Goal: Task Accomplishment & Management: Use online tool/utility

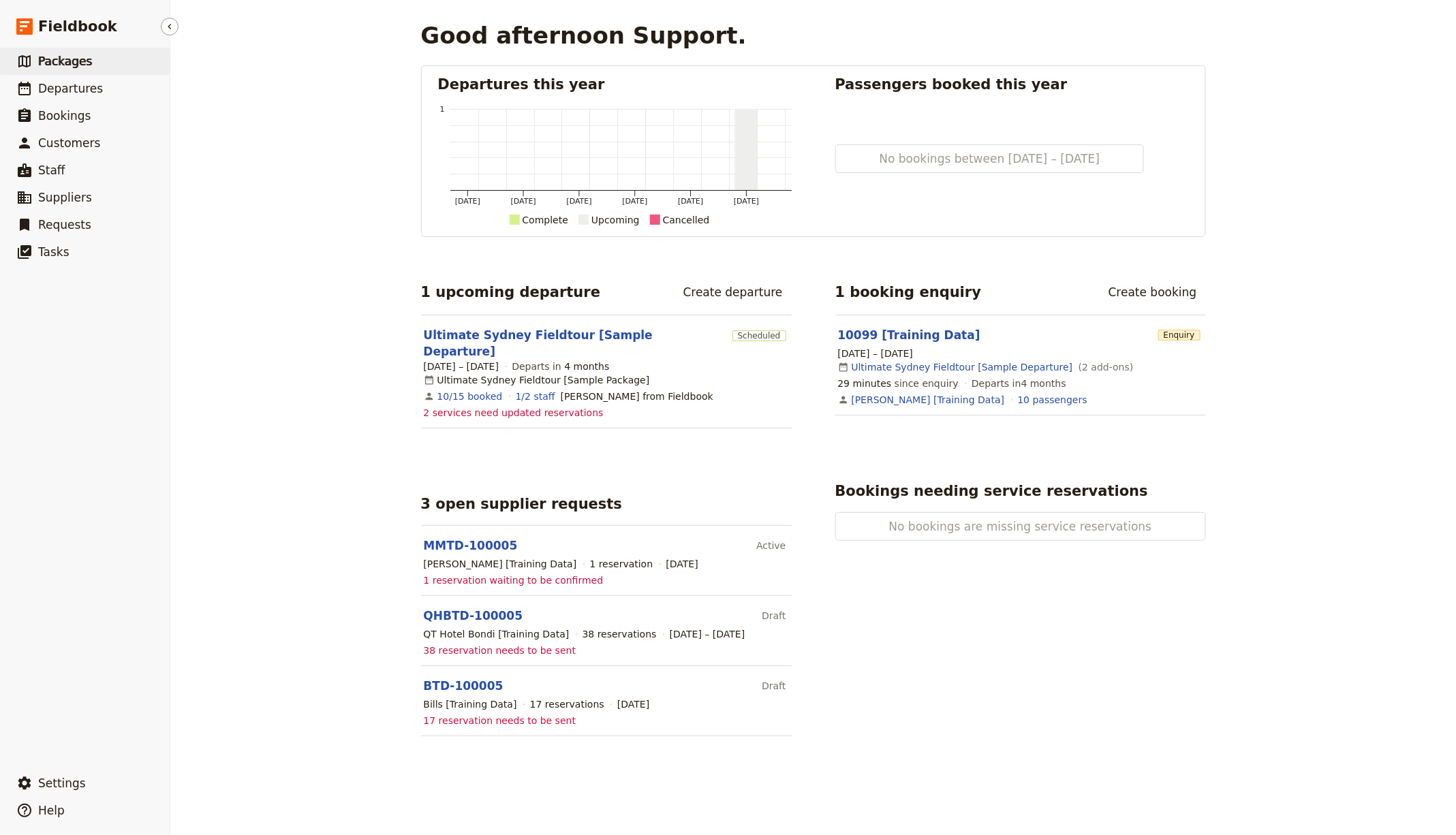
click at [84, 60] on span "Packages" at bounding box center [65, 62] width 54 height 13
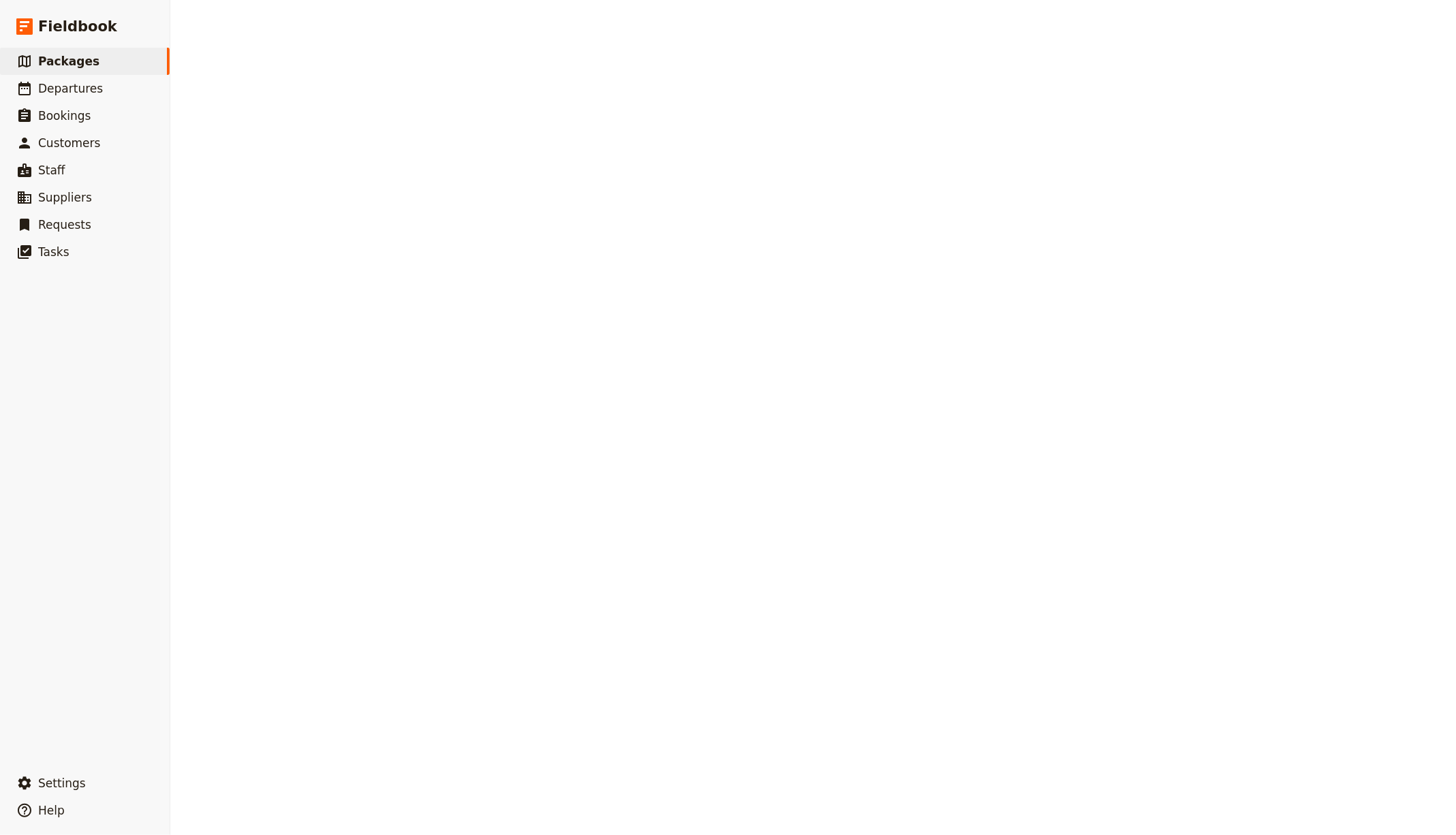
select select "UPDATED_AT"
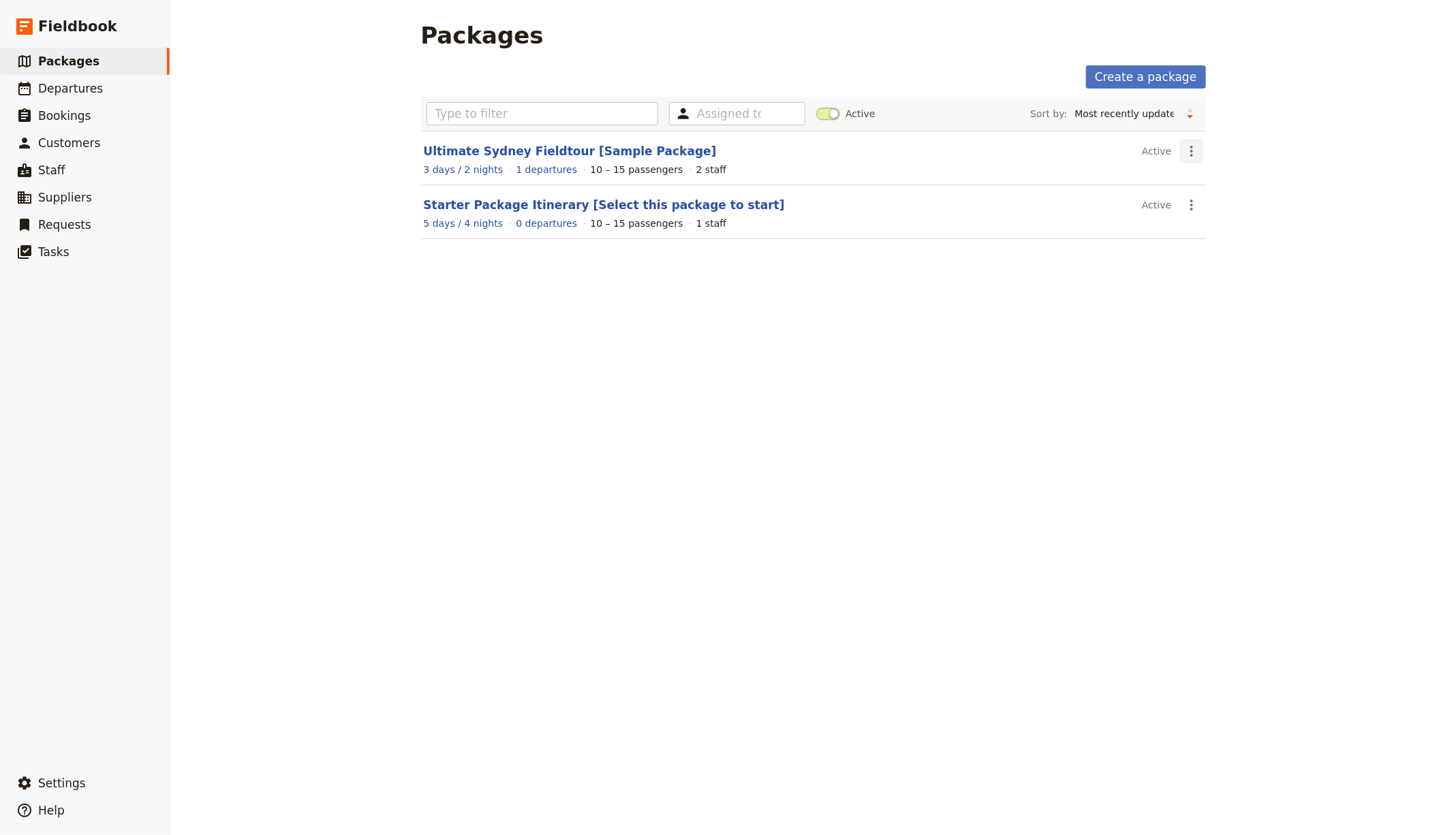
click at [1174, 140] on section "Ultimate Sydney Fieldtour [Sample Package] Active ​ 3 days / 2 nights 1 departu…" at bounding box center [813, 158] width 785 height 55
click at [1180, 140] on button "​" at bounding box center [1191, 151] width 23 height 23
click at [1203, 224] on button "Clone this package" at bounding box center [1233, 217] width 119 height 19
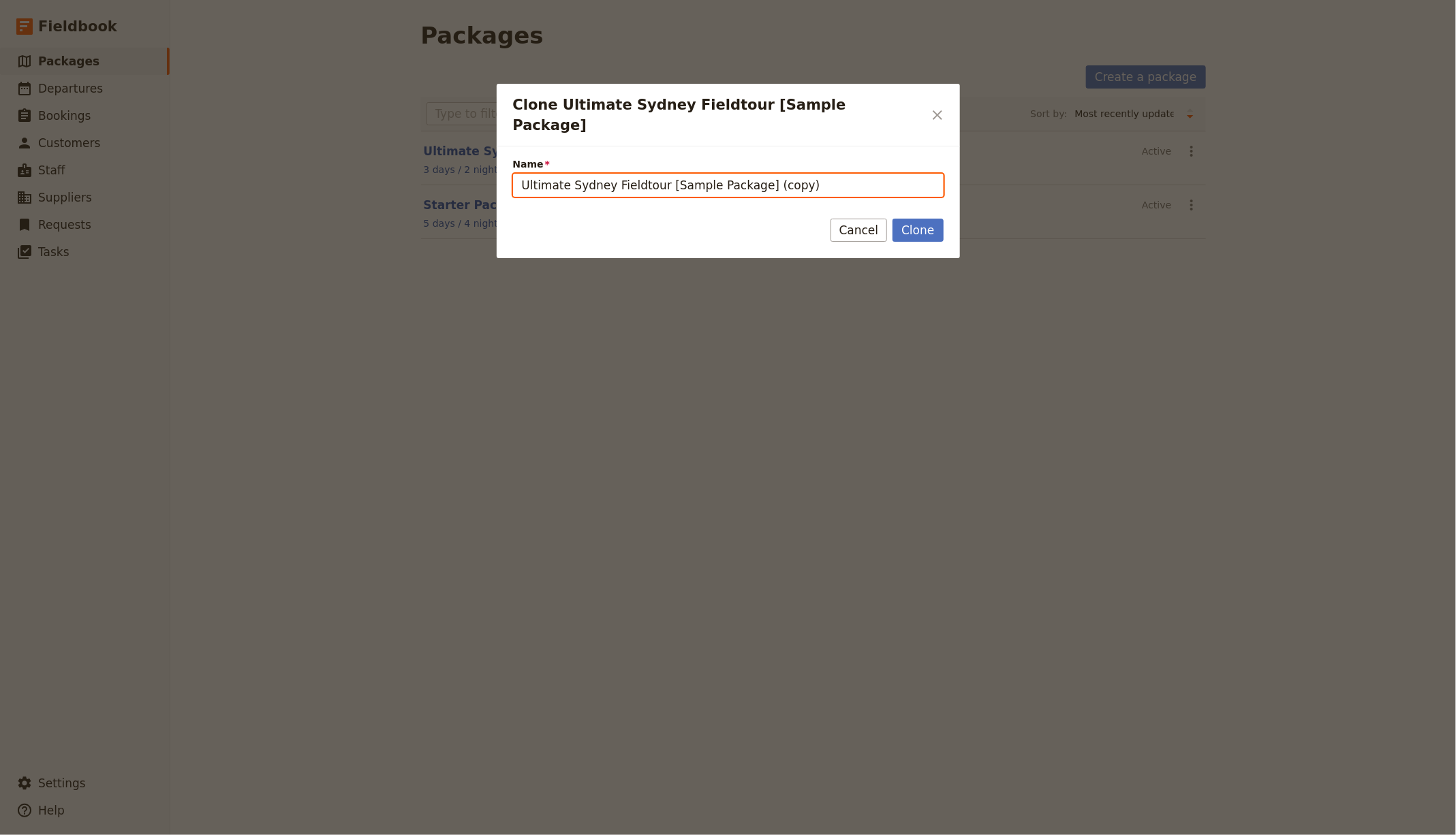
drag, startPoint x: 653, startPoint y: 169, endPoint x: 368, endPoint y: 148, distance: 285.8
click at [368, 834] on div "Clone Ultimate Sydney Fieldtour [Sample Package] ​ Name Ultimate Sydney Fieldto…" at bounding box center [728, 835] width 1456 height 0
paste input "Mulu Caves & Pinnacle Expedition"
drag, startPoint x: 803, startPoint y: 168, endPoint x: 884, endPoint y: 172, distance: 81.1
click at [884, 174] on input "Mulu Caves & Pinnacle Expedition [Sample Package] (copy)" at bounding box center [728, 185] width 431 height 23
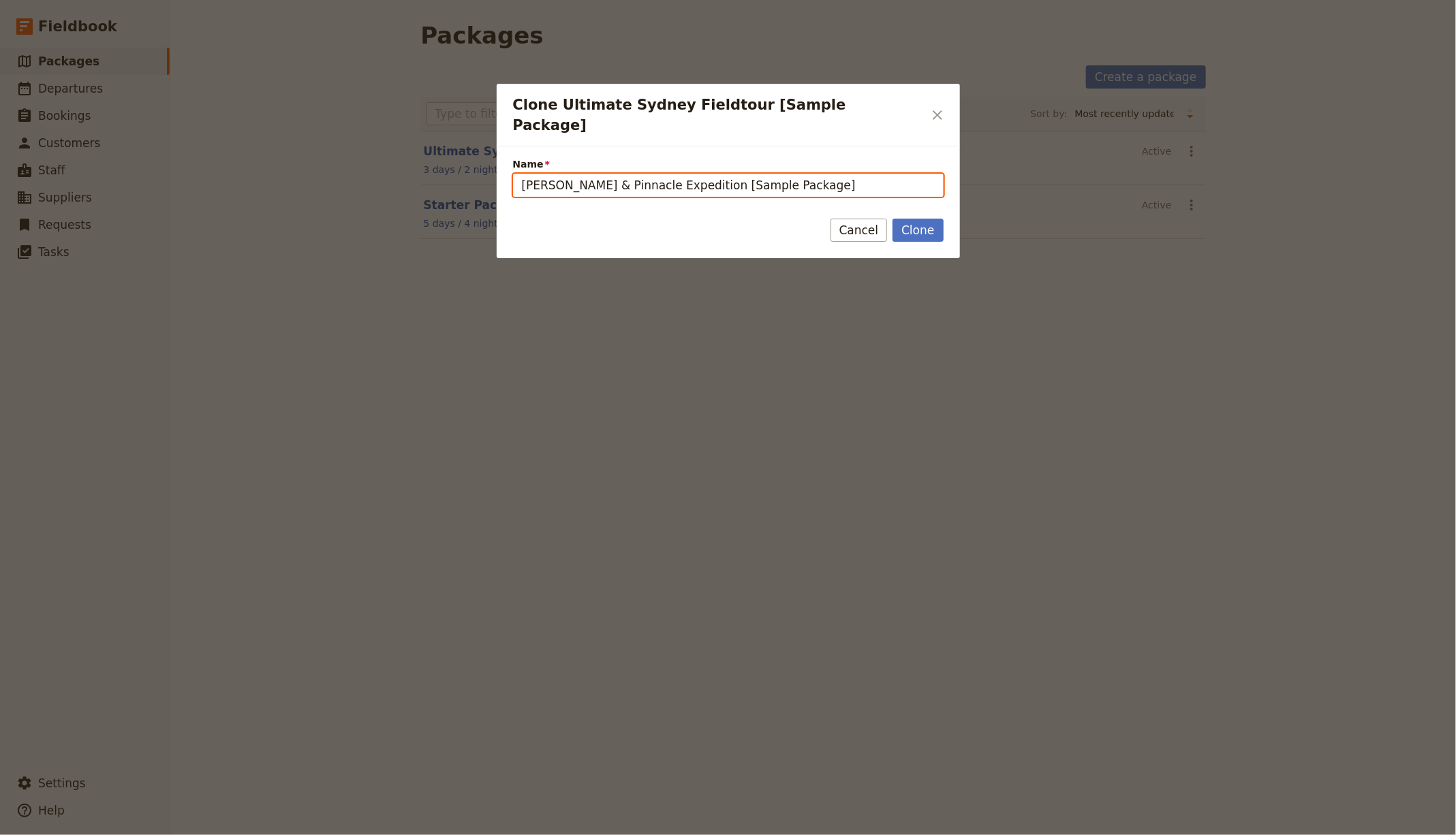
click at [696, 174] on input "Mulu Caves & Pinnacle Expedition [Sample Package]" at bounding box center [728, 185] width 431 height 23
click at [815, 174] on input "Mulu Caves & Pinnacle Expedition [Sample Package]" at bounding box center [728, 185] width 431 height 23
click at [817, 174] on input "Mulu Caves & Pinnacle Expedition [Sample Package]" at bounding box center [728, 185] width 431 height 23
drag, startPoint x: 835, startPoint y: 173, endPoint x: 698, endPoint y: 171, distance: 137.0
click at [698, 174] on input "Mulu Caves & Pinnacle Expedition [Sample Package]" at bounding box center [728, 185] width 431 height 23
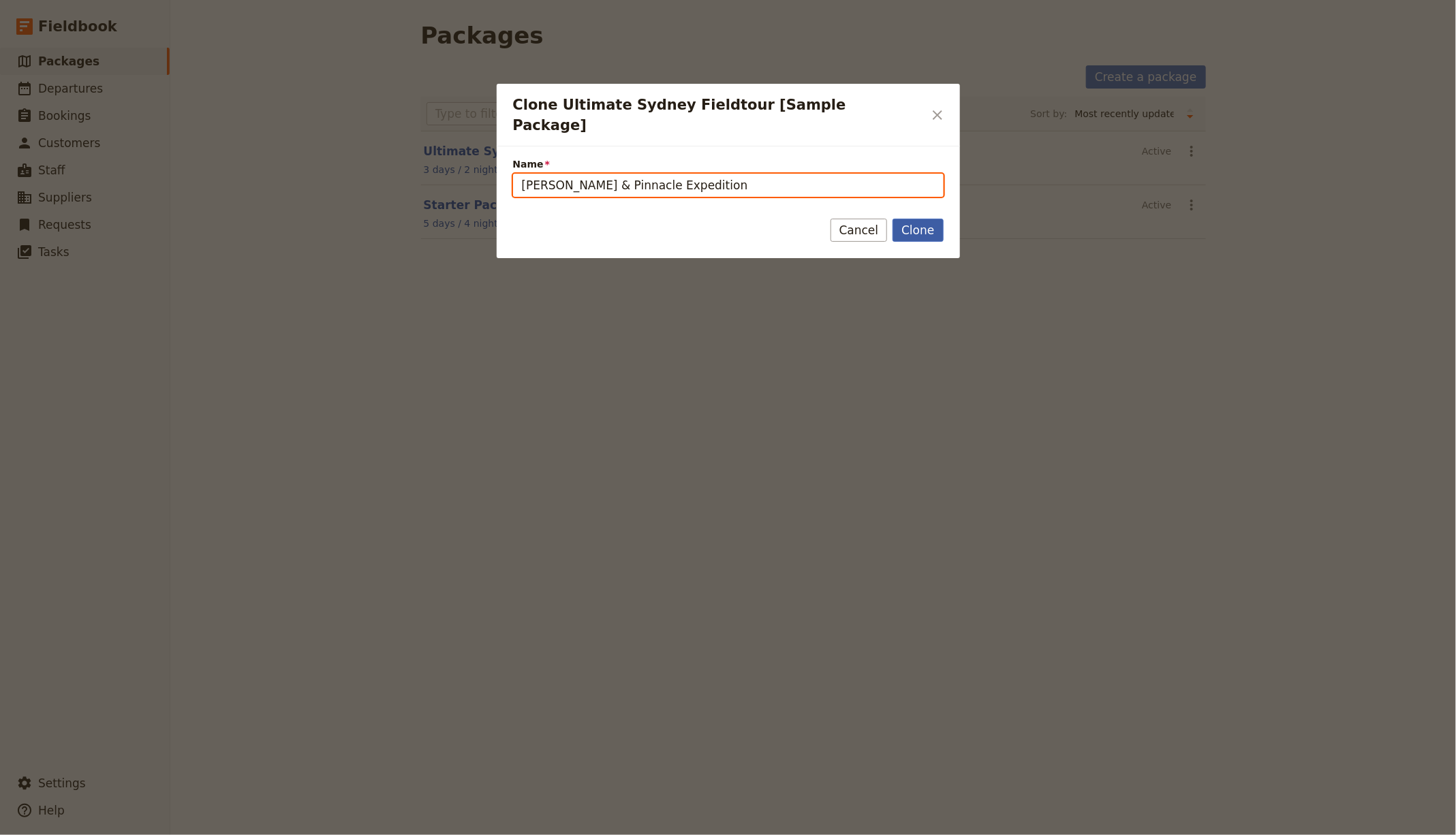
type input "Mulu Caves & Pinnacle Expedition"
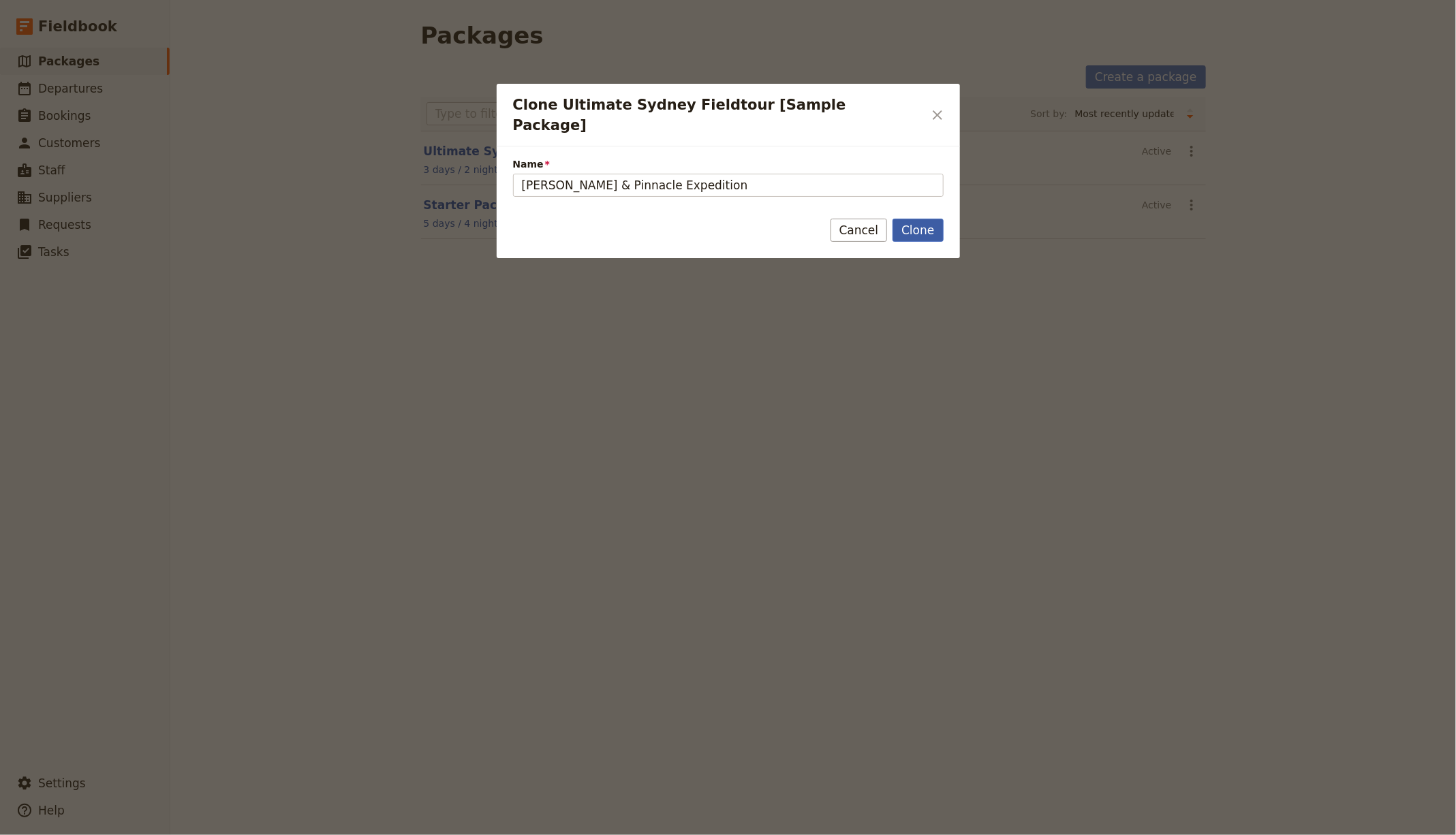
click at [916, 218] on button "Clone" at bounding box center [918, 229] width 51 height 23
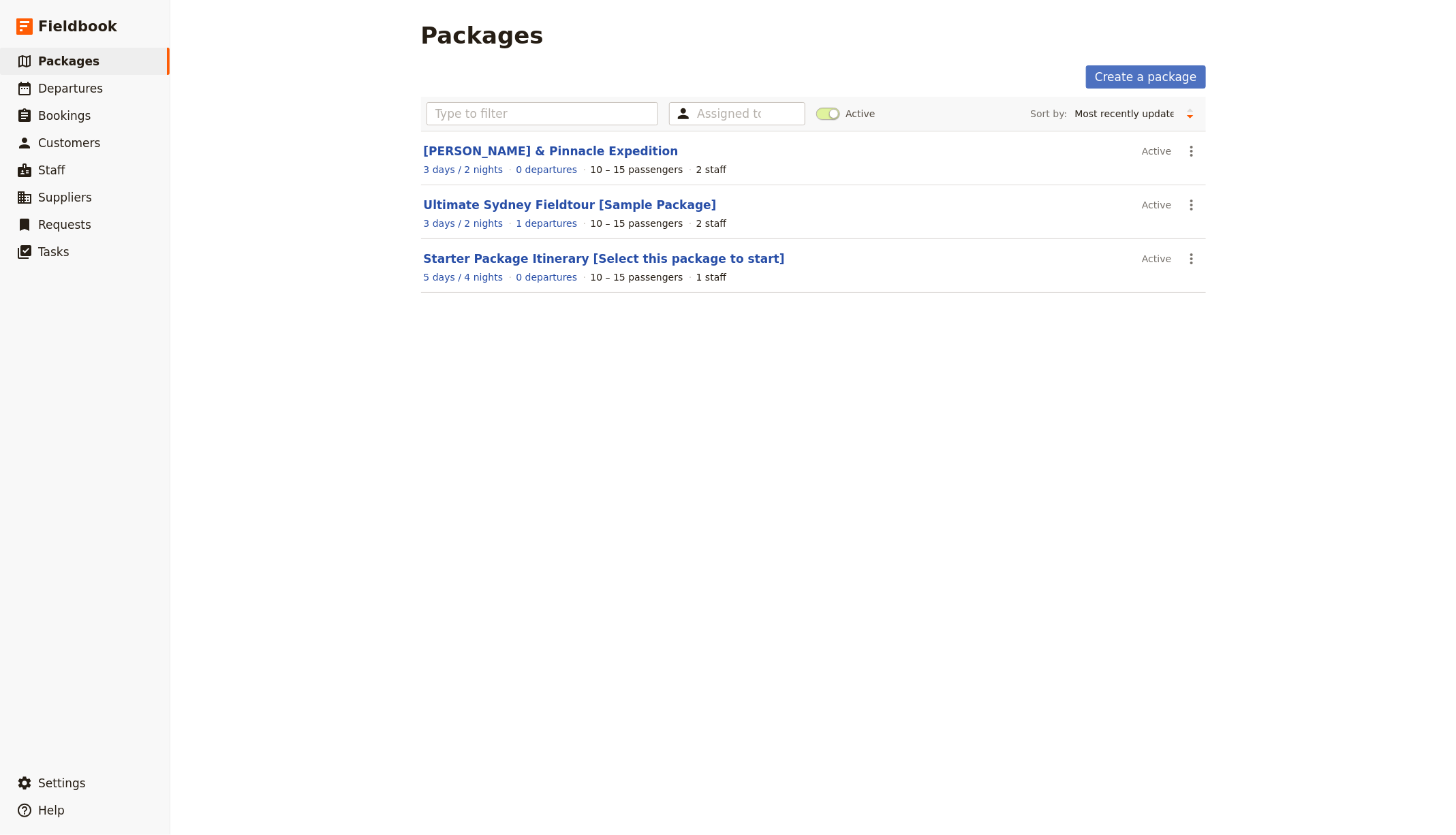
click at [523, 158] on header "Mulu Caves & Pinnacle Expedition" at bounding box center [781, 151] width 713 height 16
click at [520, 140] on section "Mulu Caves & Pinnacle Expedition Active ​ 3 days / 2 nights 0 departures 10 – 1…" at bounding box center [813, 158] width 785 height 55
click at [513, 147] on link "Mulu Caves & Pinnacle Expedition" at bounding box center [551, 151] width 255 height 13
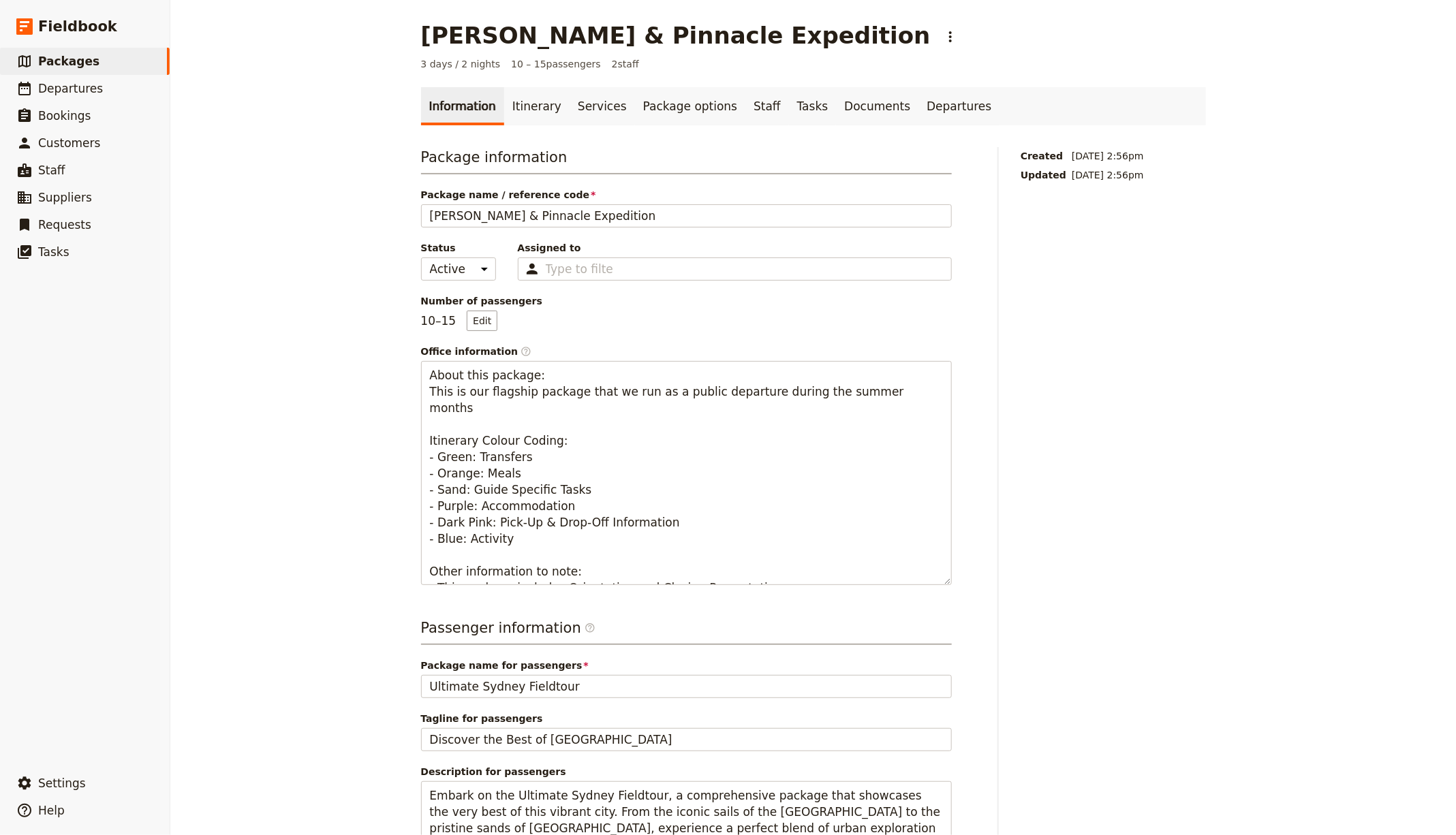
select select "UPDATED_AT"
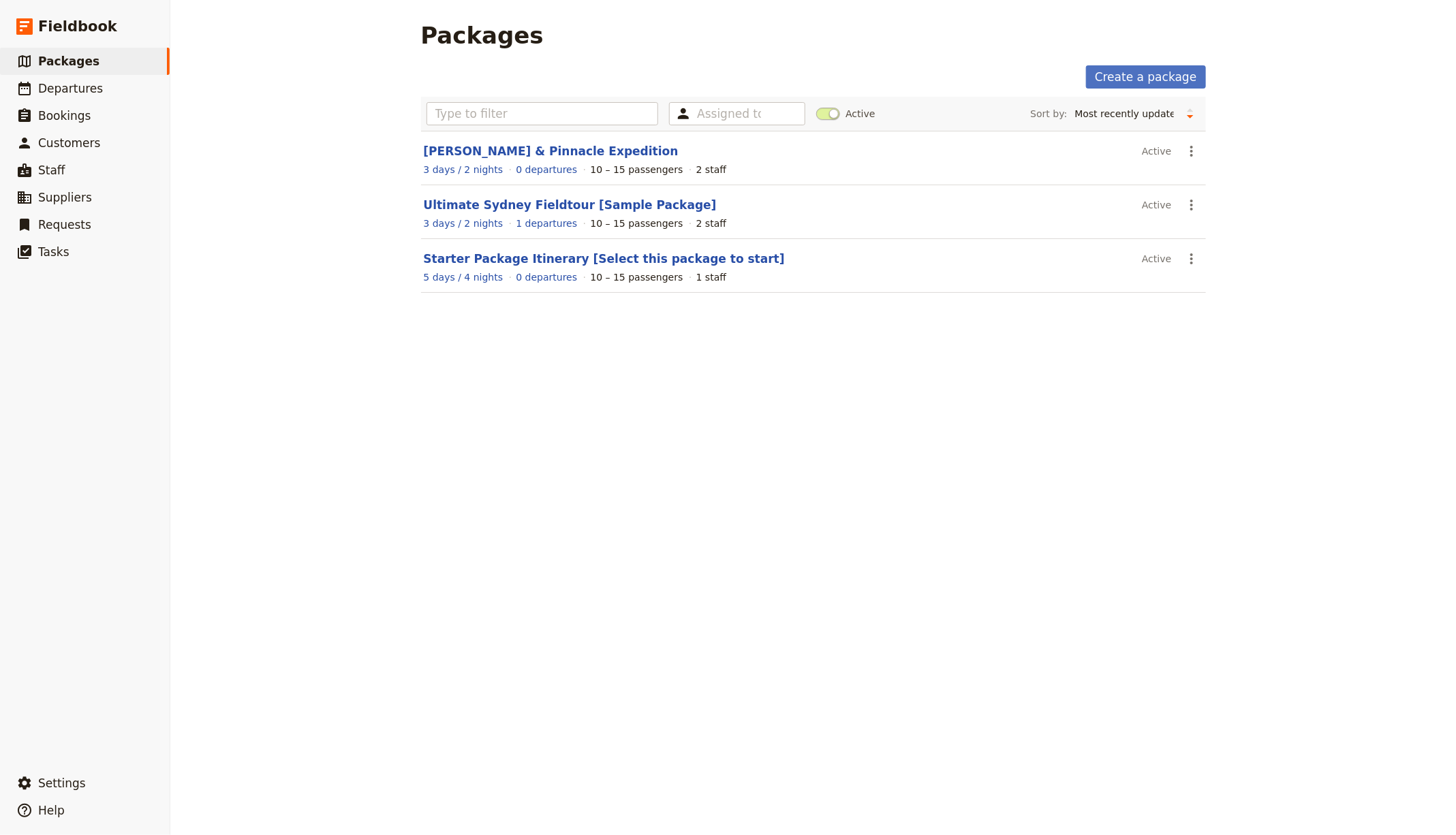
click at [535, 141] on section "Mulu Caves & Pinnacle Expedition Active ​ 3 days / 2 nights 0 departures 10 – 1…" at bounding box center [813, 158] width 785 height 55
click at [535, 144] on link "Mulu Caves & Pinnacle Expedition" at bounding box center [551, 151] width 255 height 13
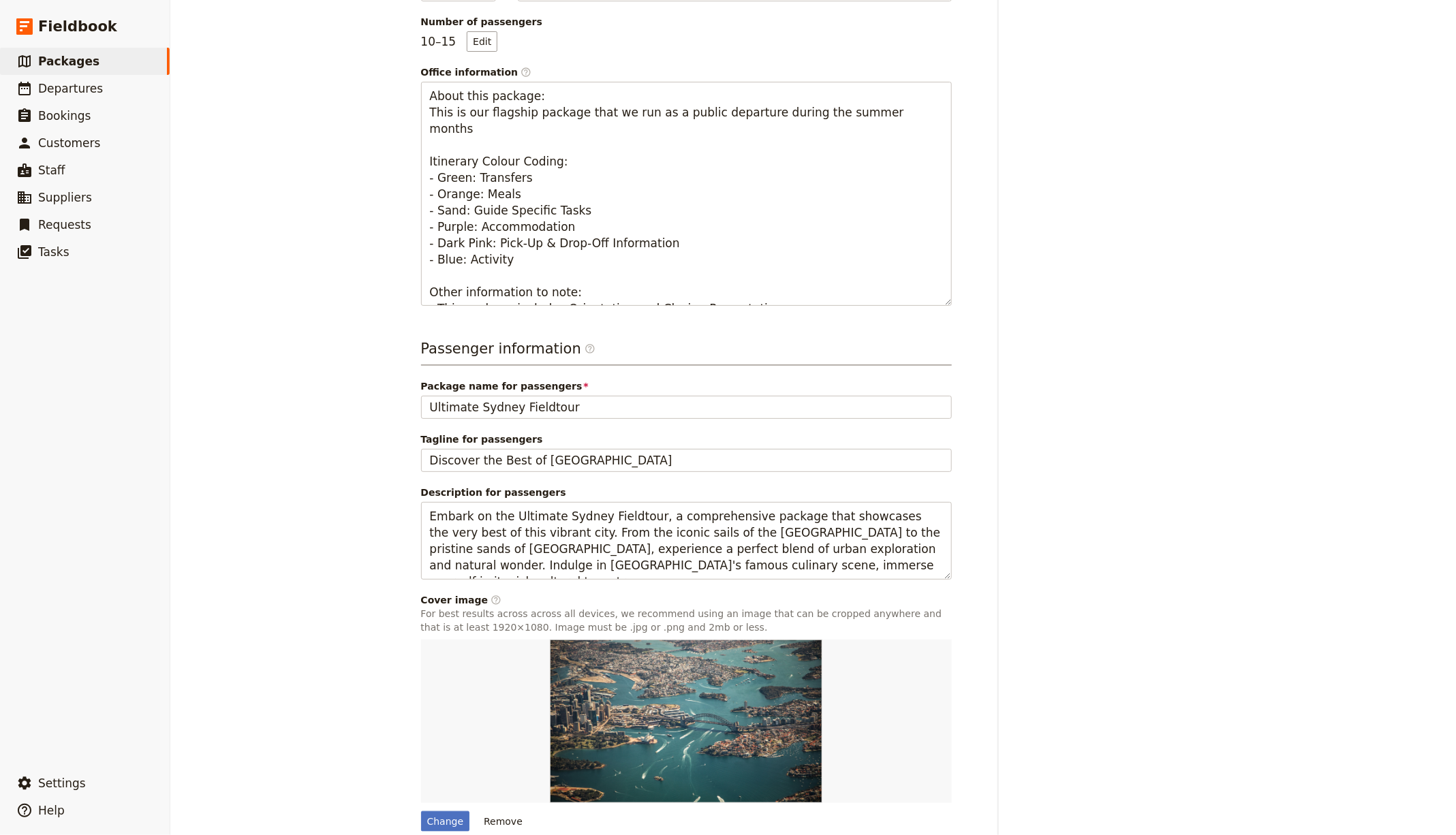
scroll to position [338, 0]
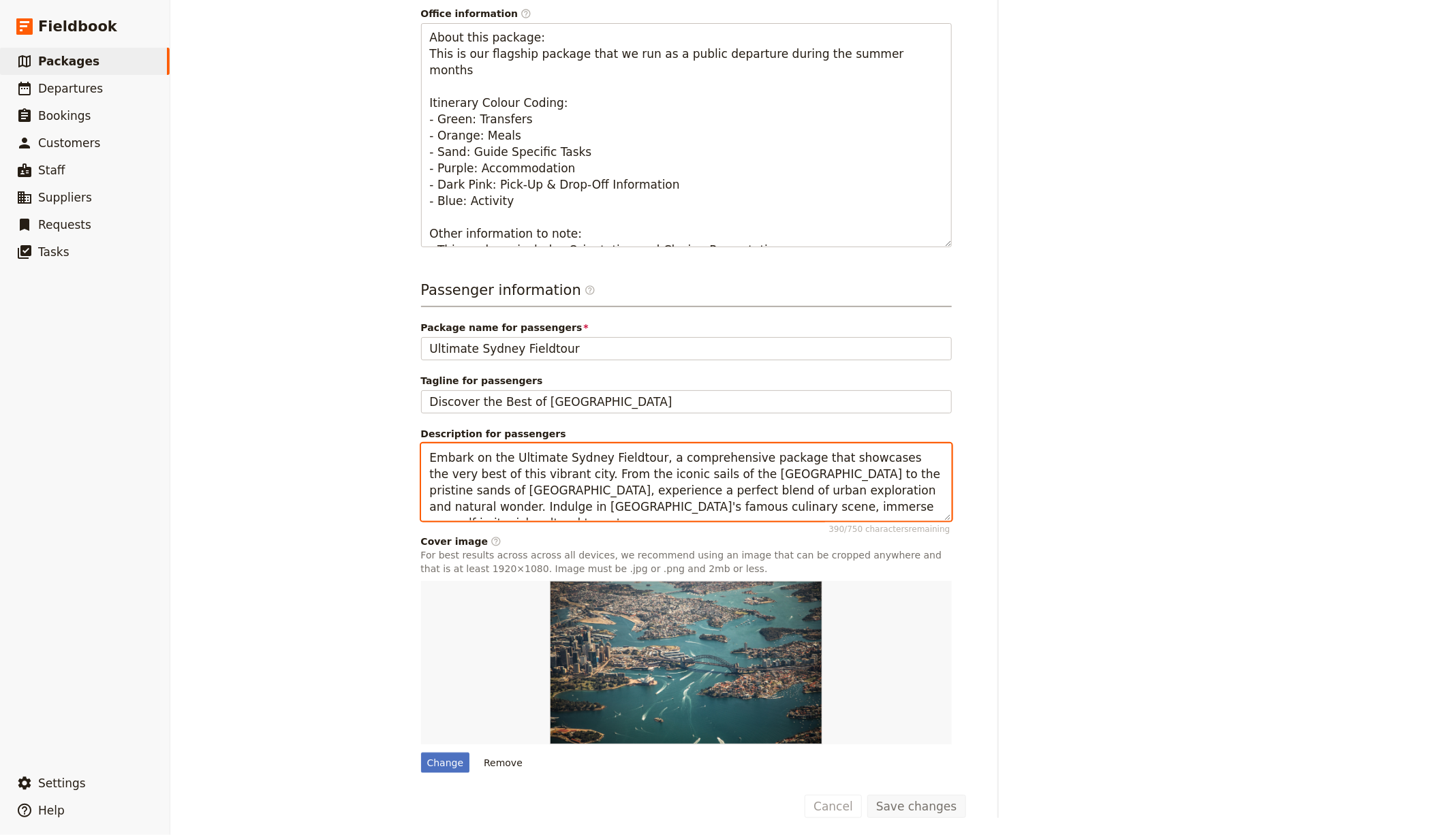
click at [552, 477] on textarea "Embark on the Ultimate Sydney Fieldtour, a comprehensive package that showcases…" at bounding box center [685, 481] width 530 height 77
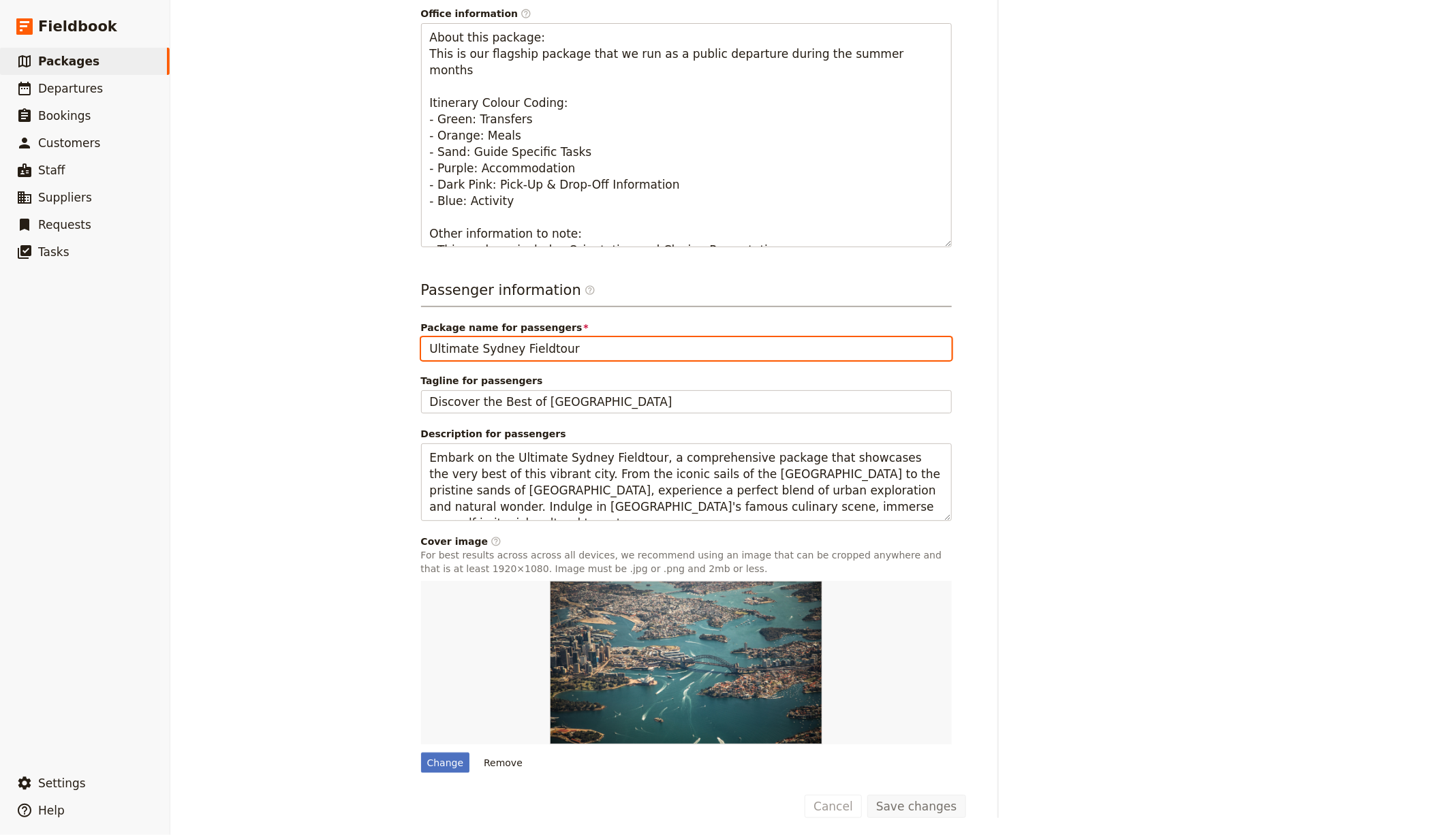
click at [575, 350] on input "Ultimate Sydney Fieldtour" at bounding box center [685, 348] width 530 height 23
click at [561, 344] on input "Ultimate Sydney Fieldtour" at bounding box center [685, 348] width 530 height 23
paste input "Mulu Caves & Pinnacle Expedition"
type input "Mulu Caves & Pinnacle Expedition"
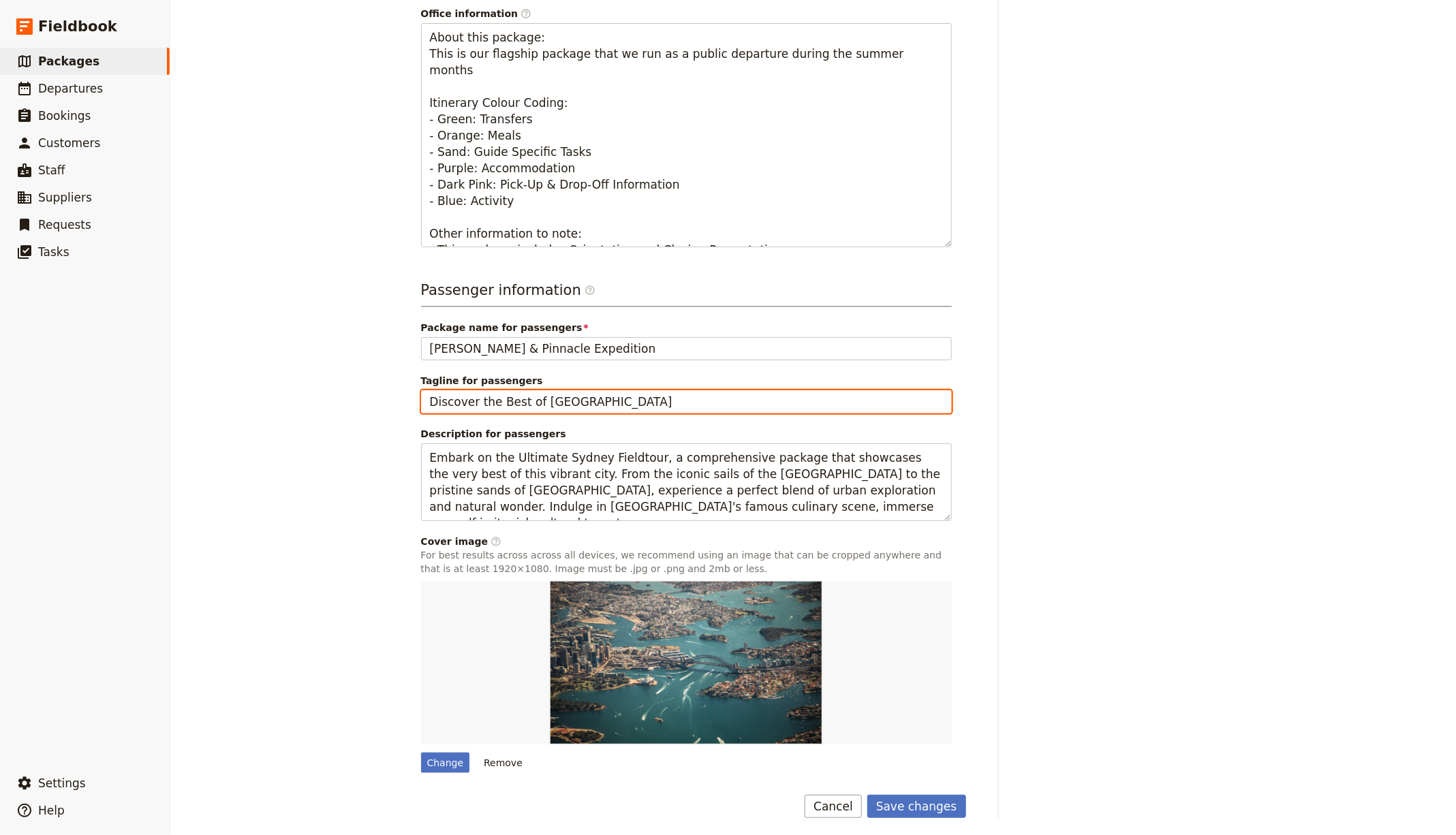
click at [578, 398] on input "Discover the Best of Sydney" at bounding box center [685, 401] width 530 height 23
paste input "showcaves and climb up the Mulu Pinnacles"
type input "Discover the showcaves and climb up the Mulu Pinnacles"
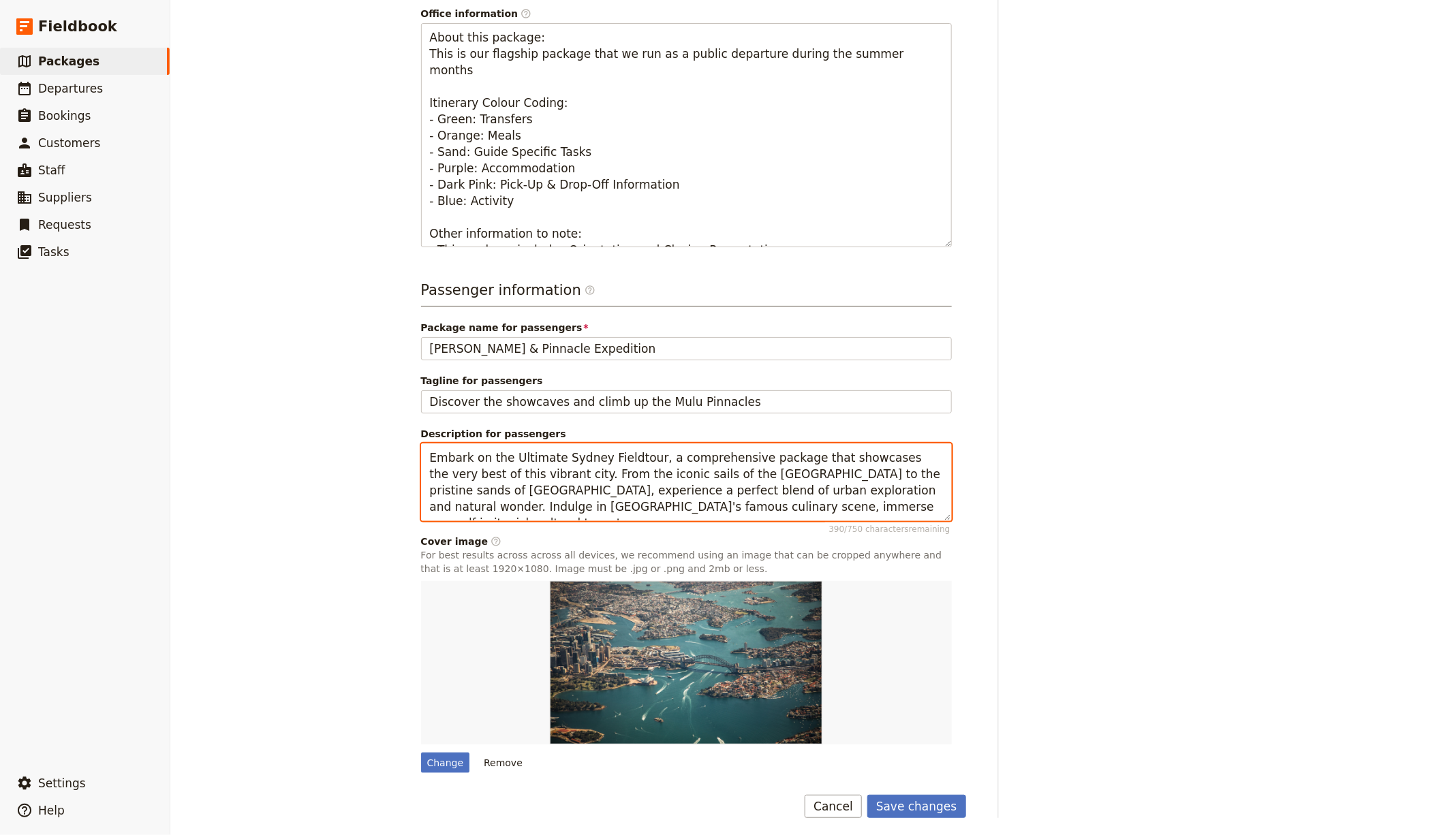
click at [708, 503] on textarea "Embark on the Ultimate Sydney Fieldtour, a comprehensive package that showcases…" at bounding box center [685, 481] width 530 height 77
paste textarea "This tour combines the spectacular showcase of Mulu with a physical challenge P…"
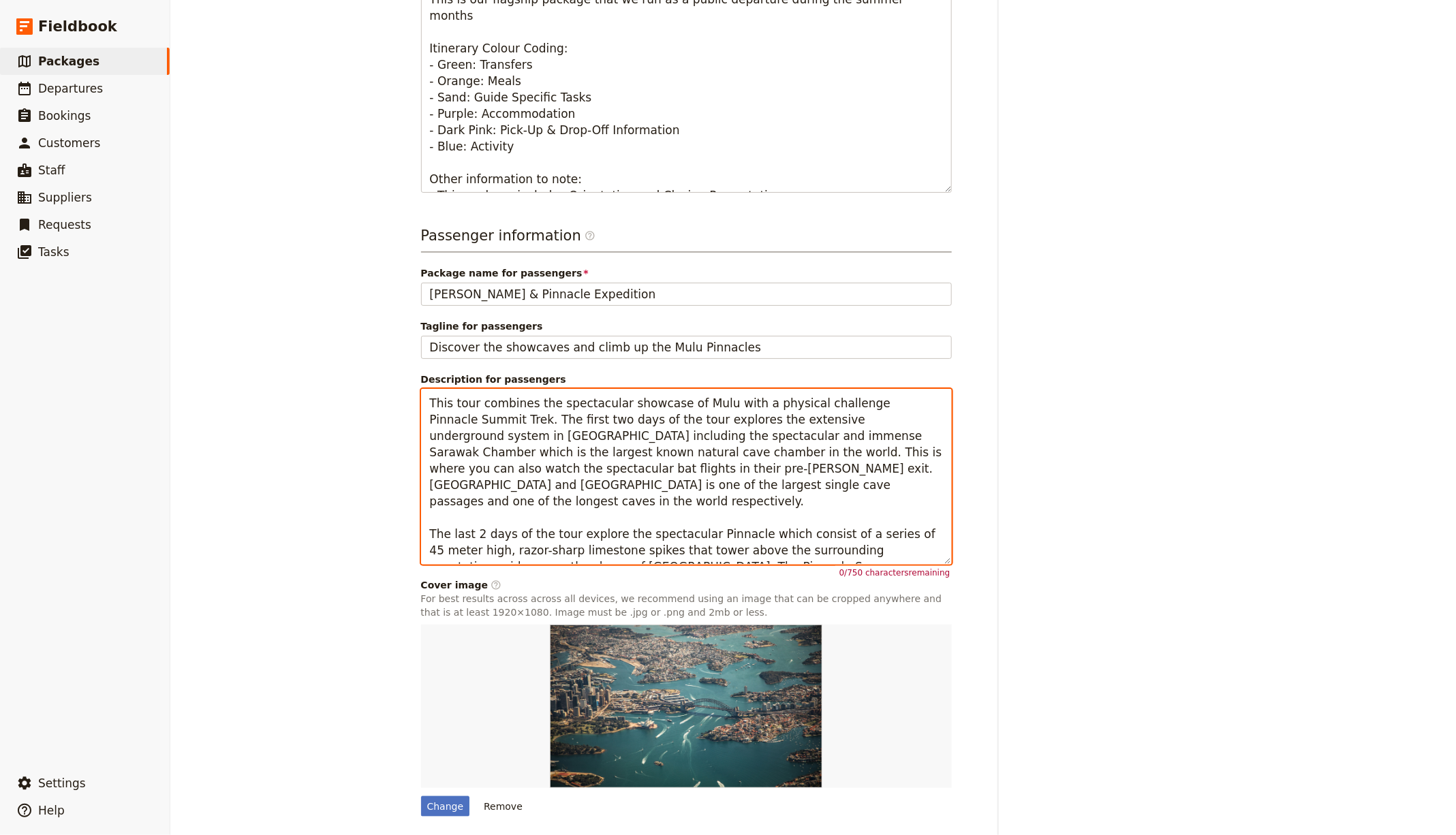
scroll to position [436, 0]
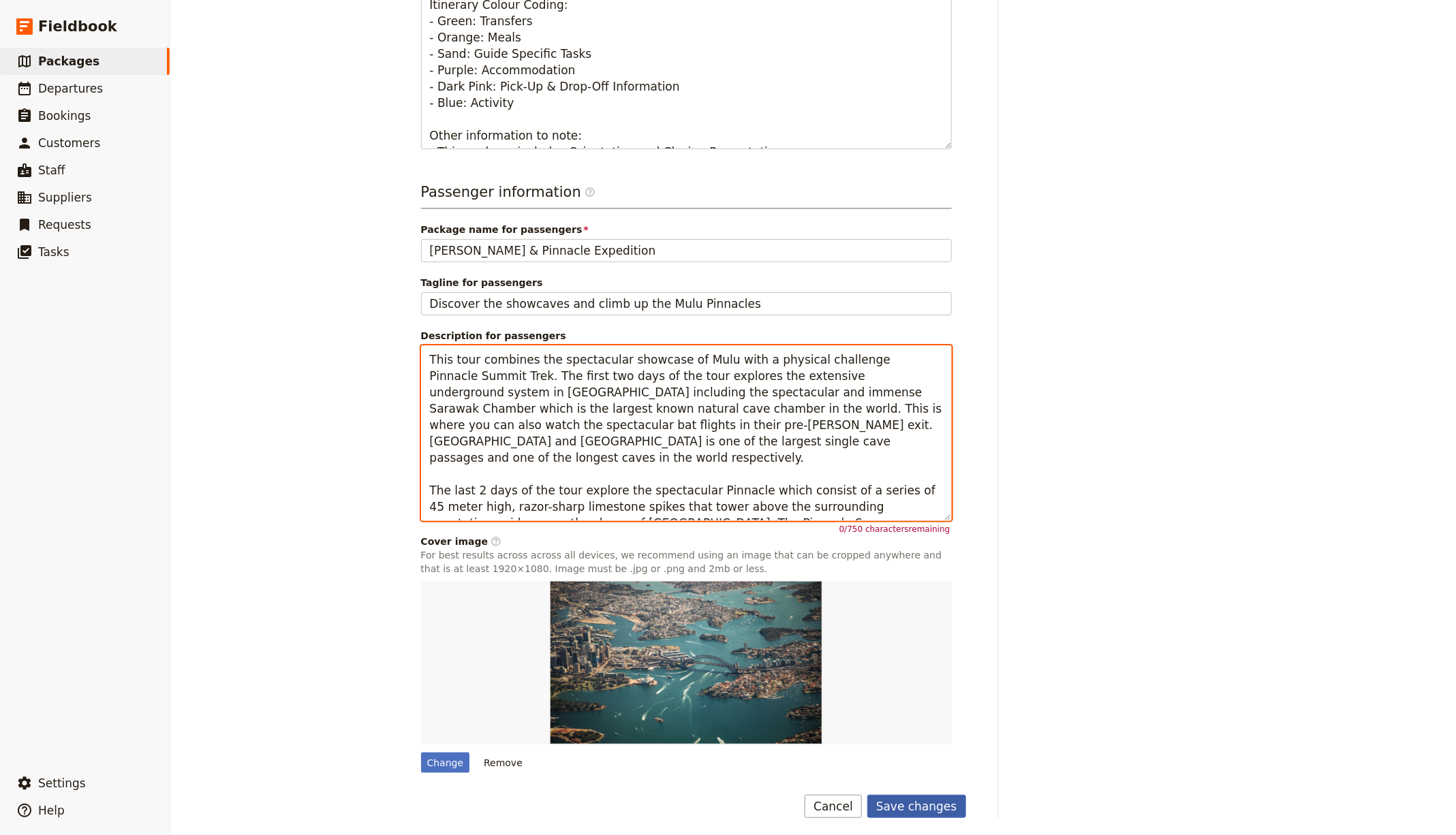
type textarea "This tour combines the spectacular showcase of Mulu with a physical challenge P…"
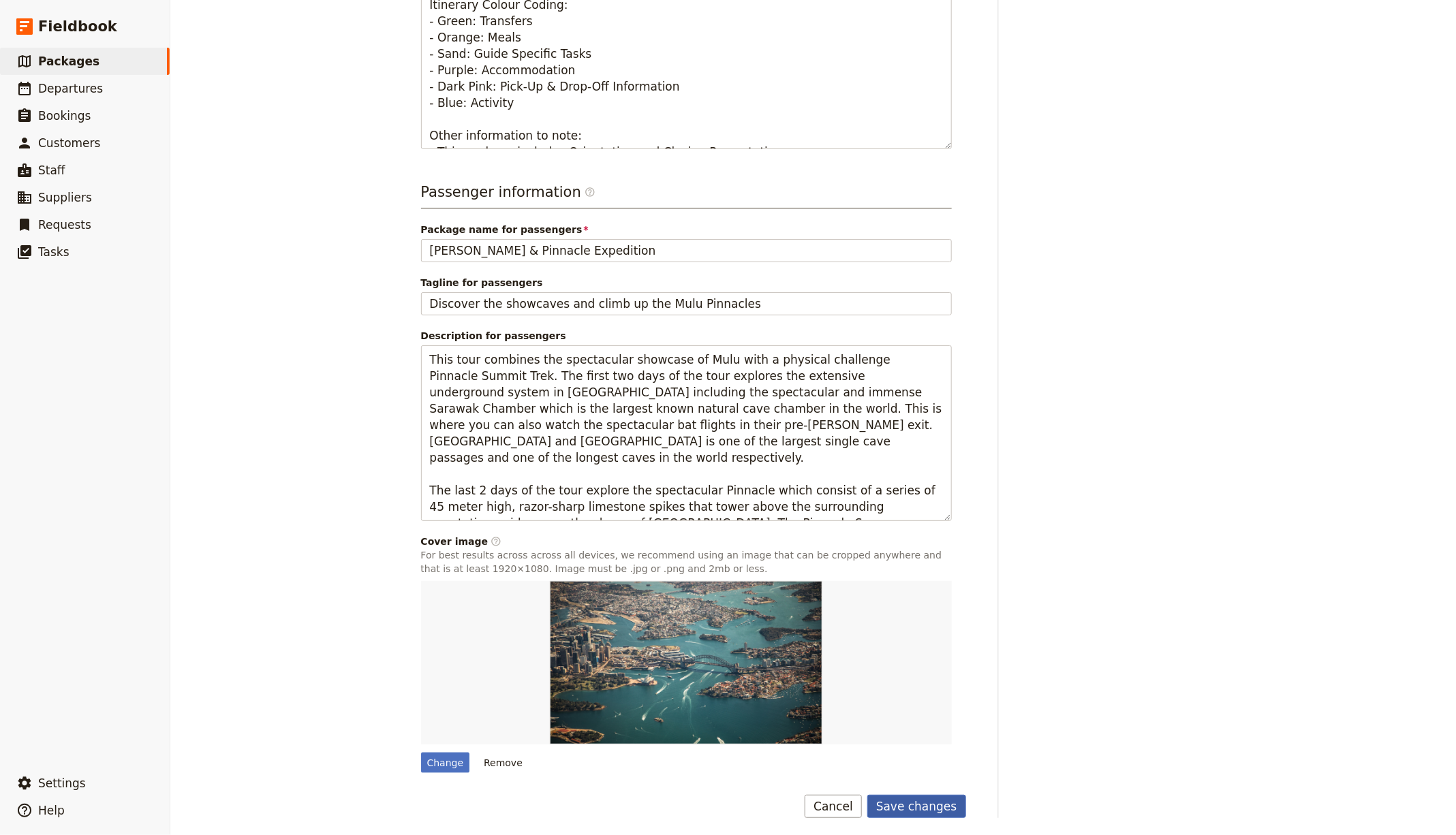
click at [907, 803] on button "Save changes" at bounding box center [916, 806] width 99 height 23
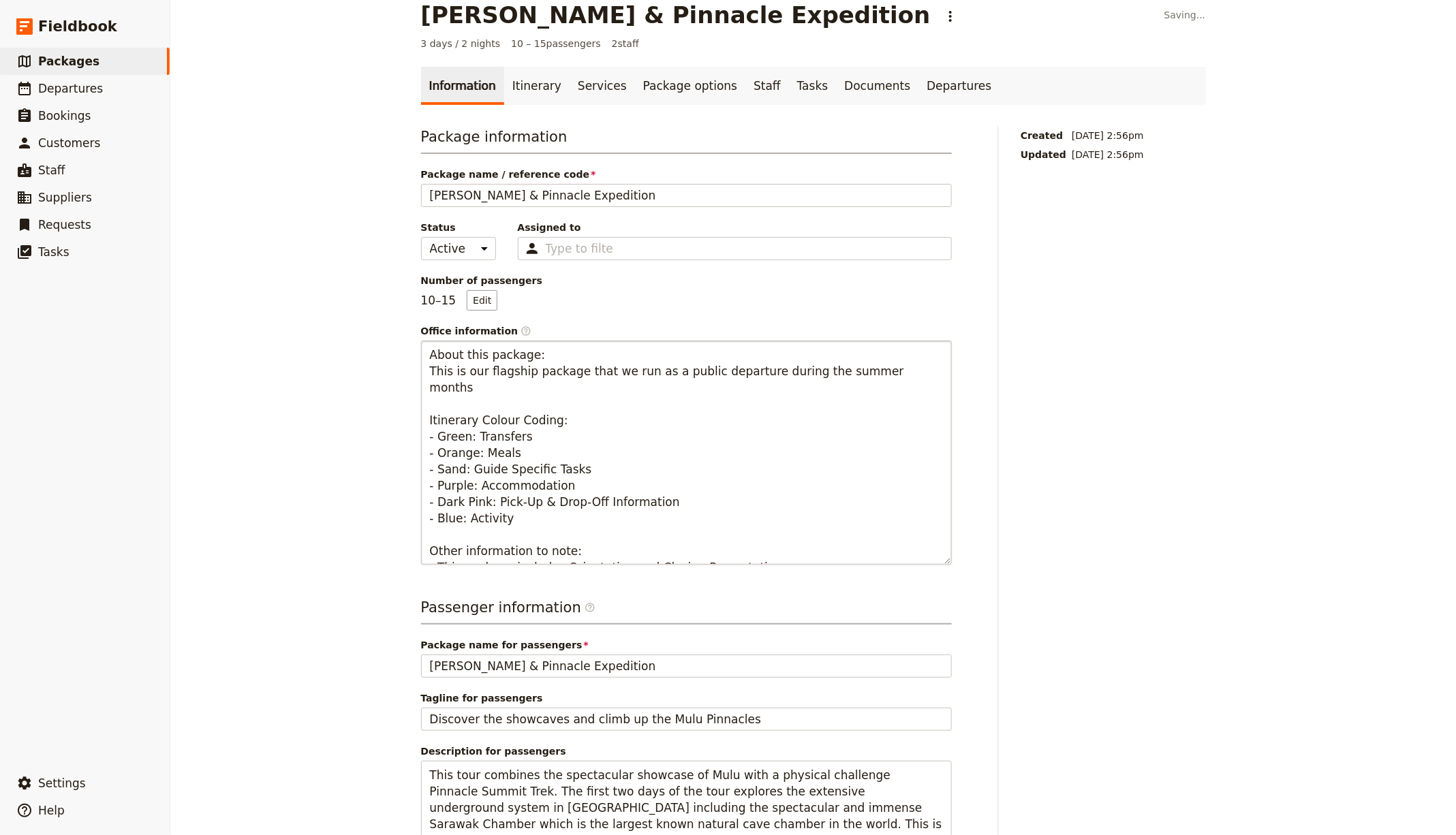
scroll to position [0, 0]
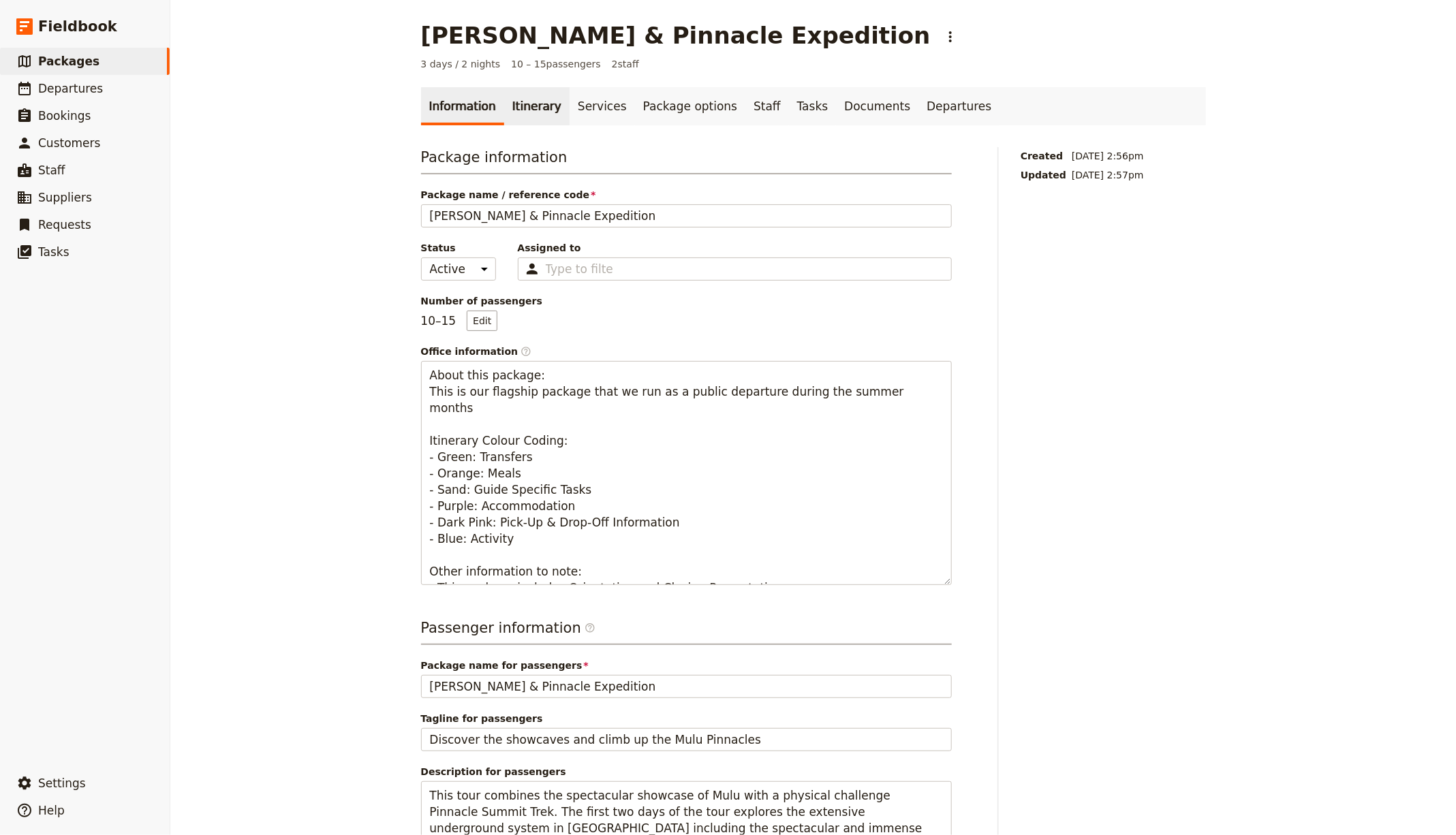
click at [504, 103] on link "Itinerary" at bounding box center [537, 105] width 66 height 38
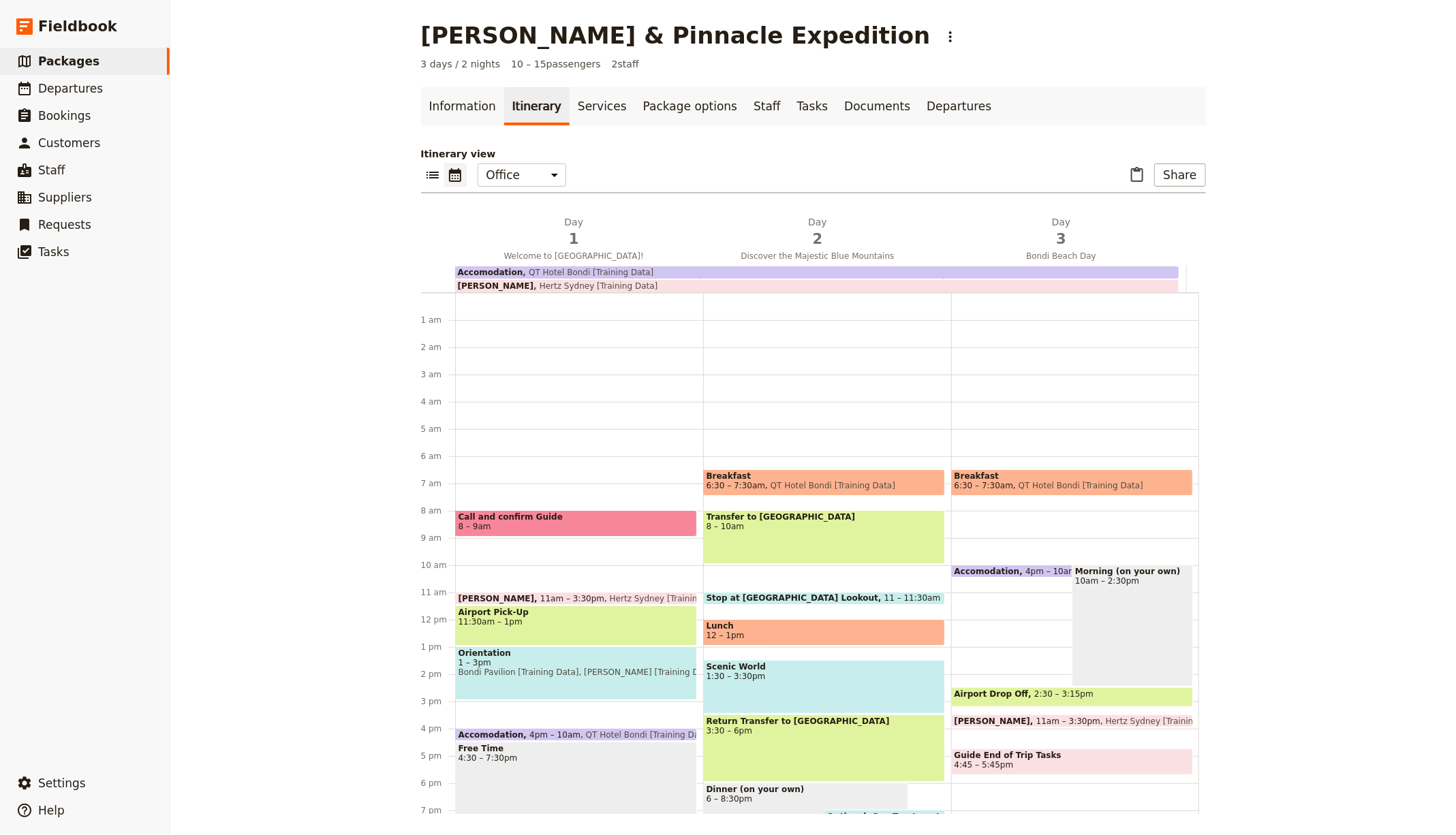
scroll to position [145, 0]
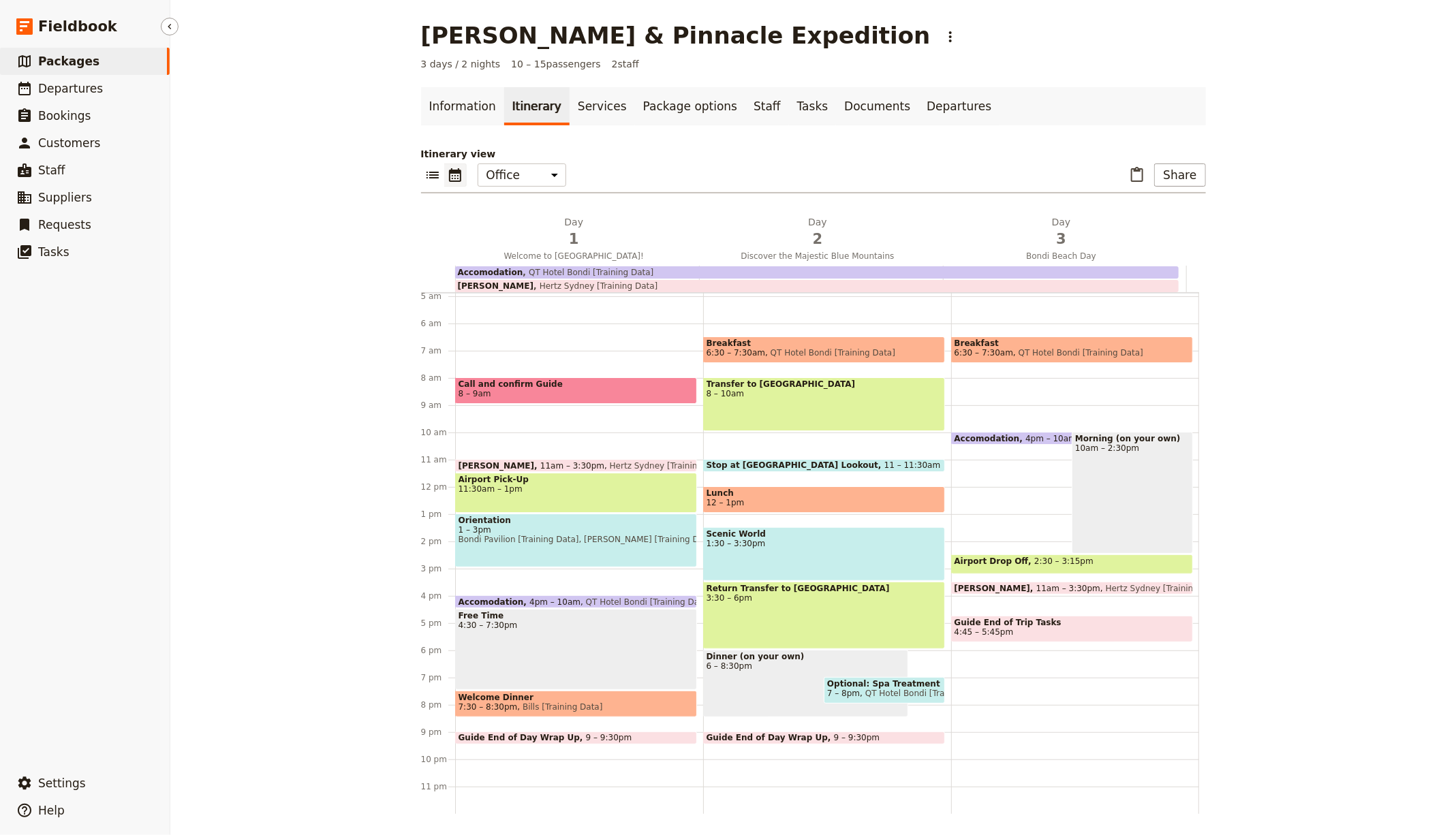
click at [118, 66] on link "​ Packages" at bounding box center [84, 62] width 169 height 27
select select "UPDATED_AT"
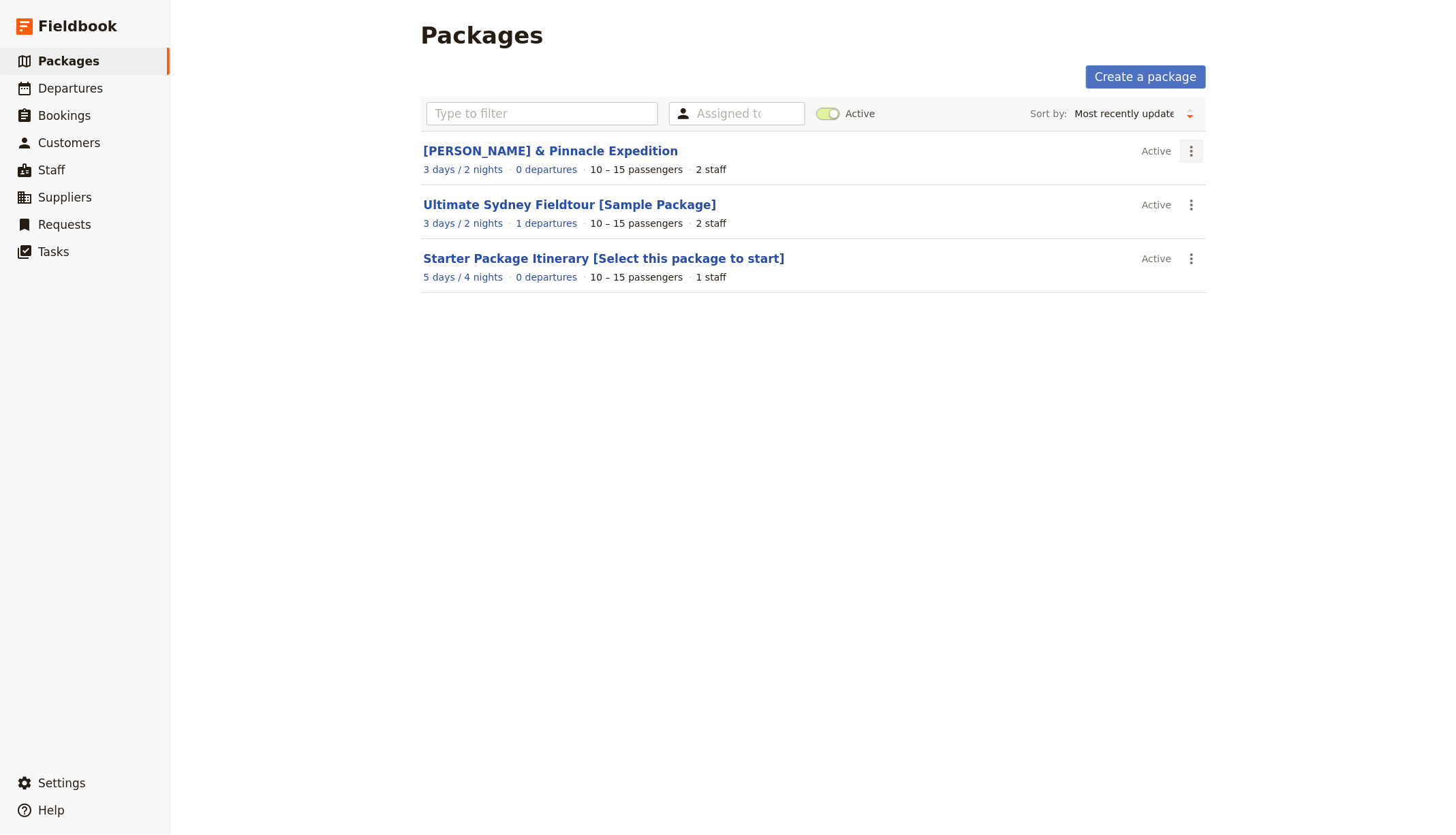
click at [1184, 150] on icon "Actions" at bounding box center [1191, 151] width 16 height 16
click at [1218, 229] on span "Delete package..." at bounding box center [1224, 236] width 83 height 13
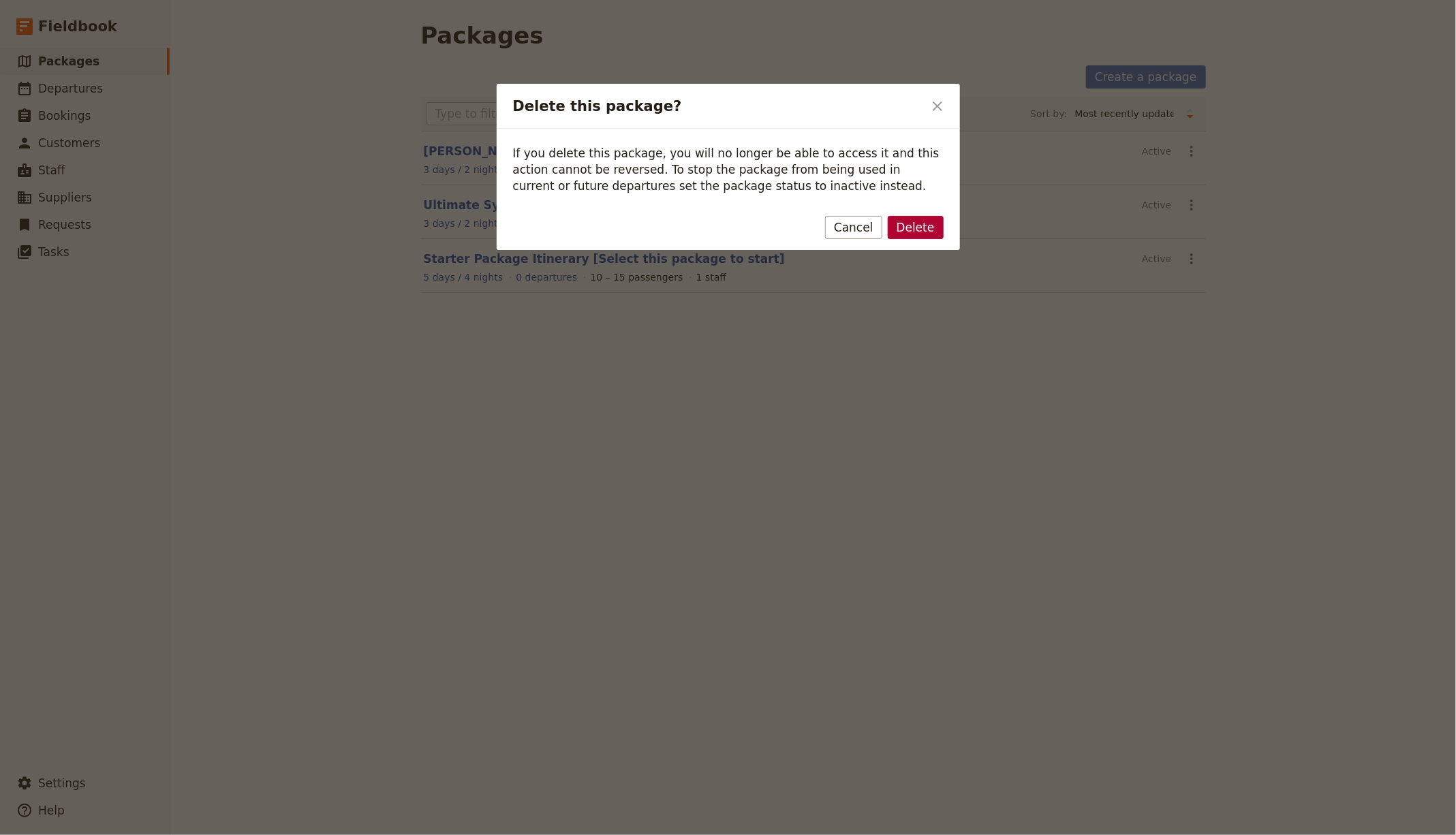
click at [921, 229] on button "Delete" at bounding box center [916, 227] width 56 height 23
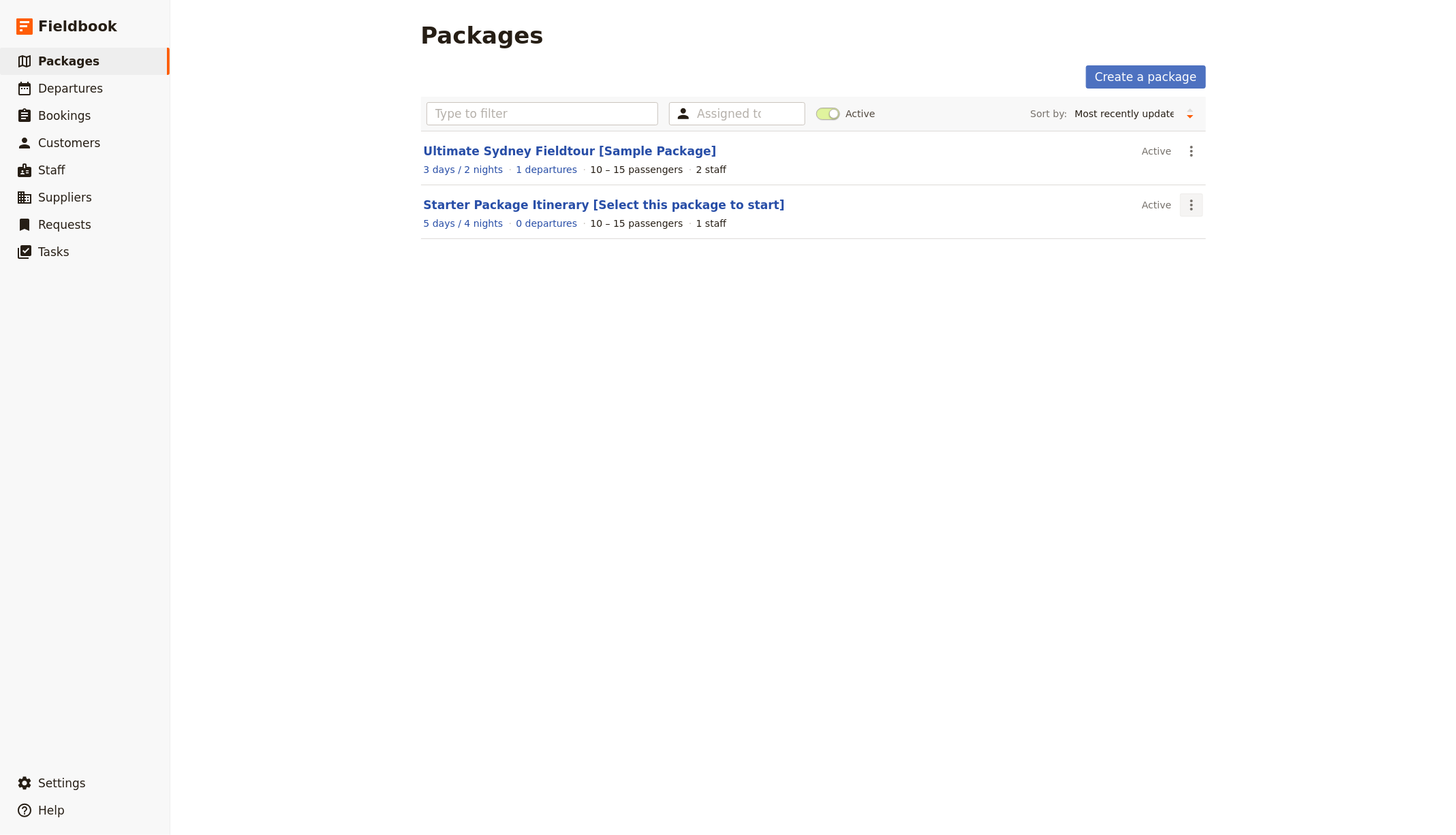
click at [1192, 204] on icon "Actions" at bounding box center [1191, 205] width 16 height 16
click at [1199, 263] on button "Clone this package" at bounding box center [1233, 270] width 119 height 19
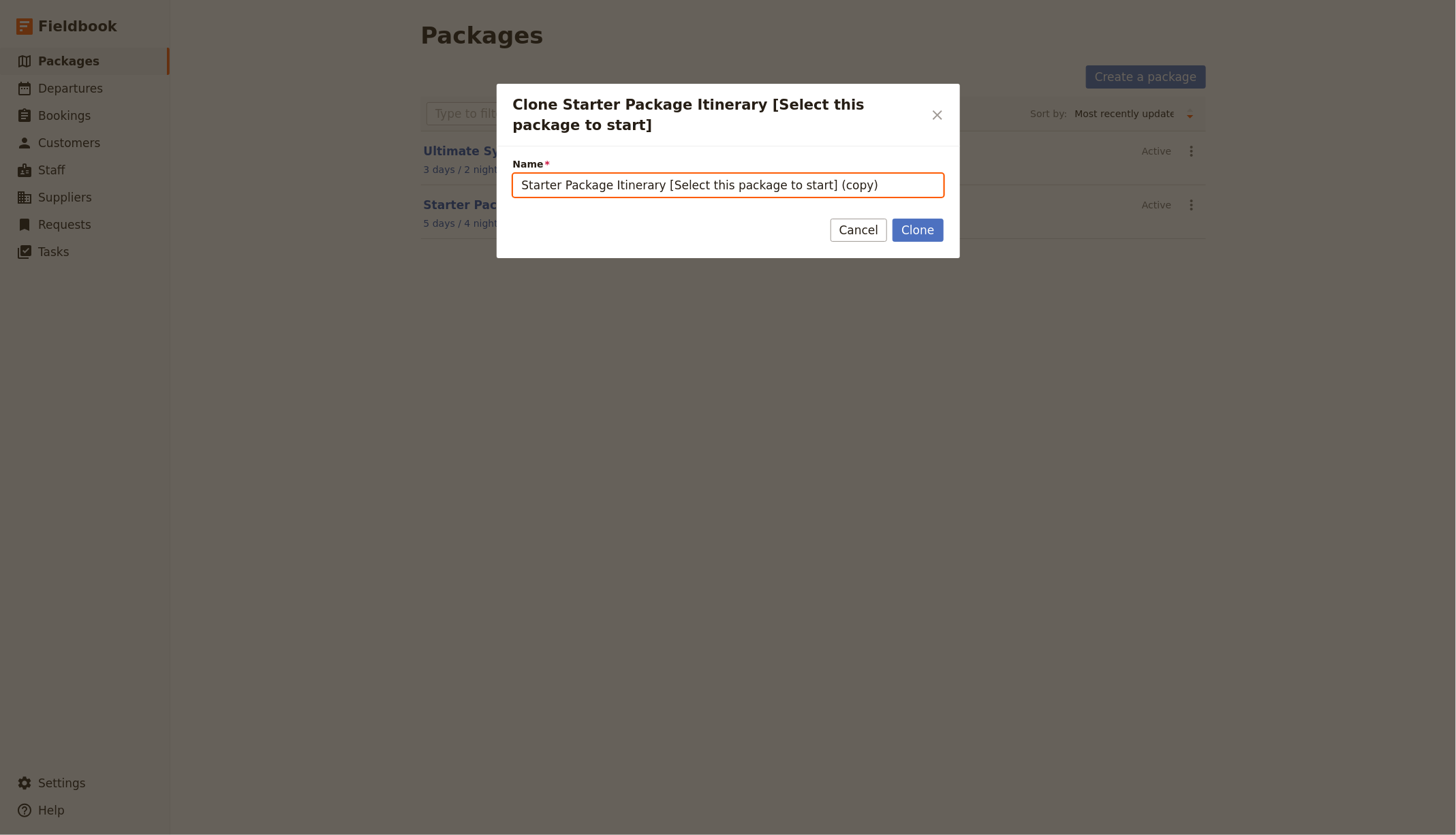
click at [644, 174] on input "Starter Package Itinerary [Select this package to start] (copy)" at bounding box center [728, 185] width 431 height 23
paste input "Mulu Caves & Pinnacle Expedition"
type input "Mulu Caves & Pinnacle Expedition"
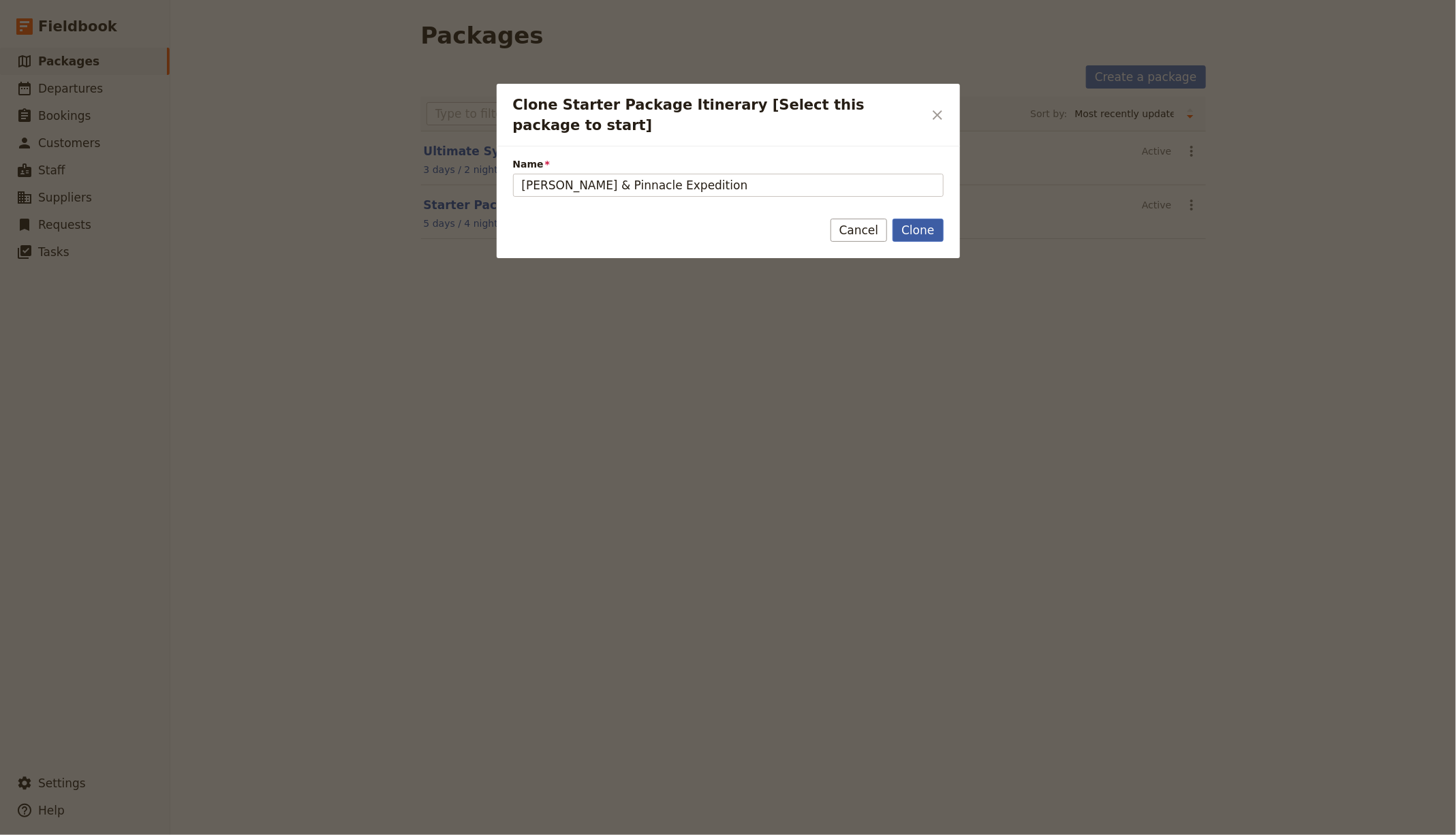
click at [925, 218] on button "Clone" at bounding box center [918, 229] width 51 height 23
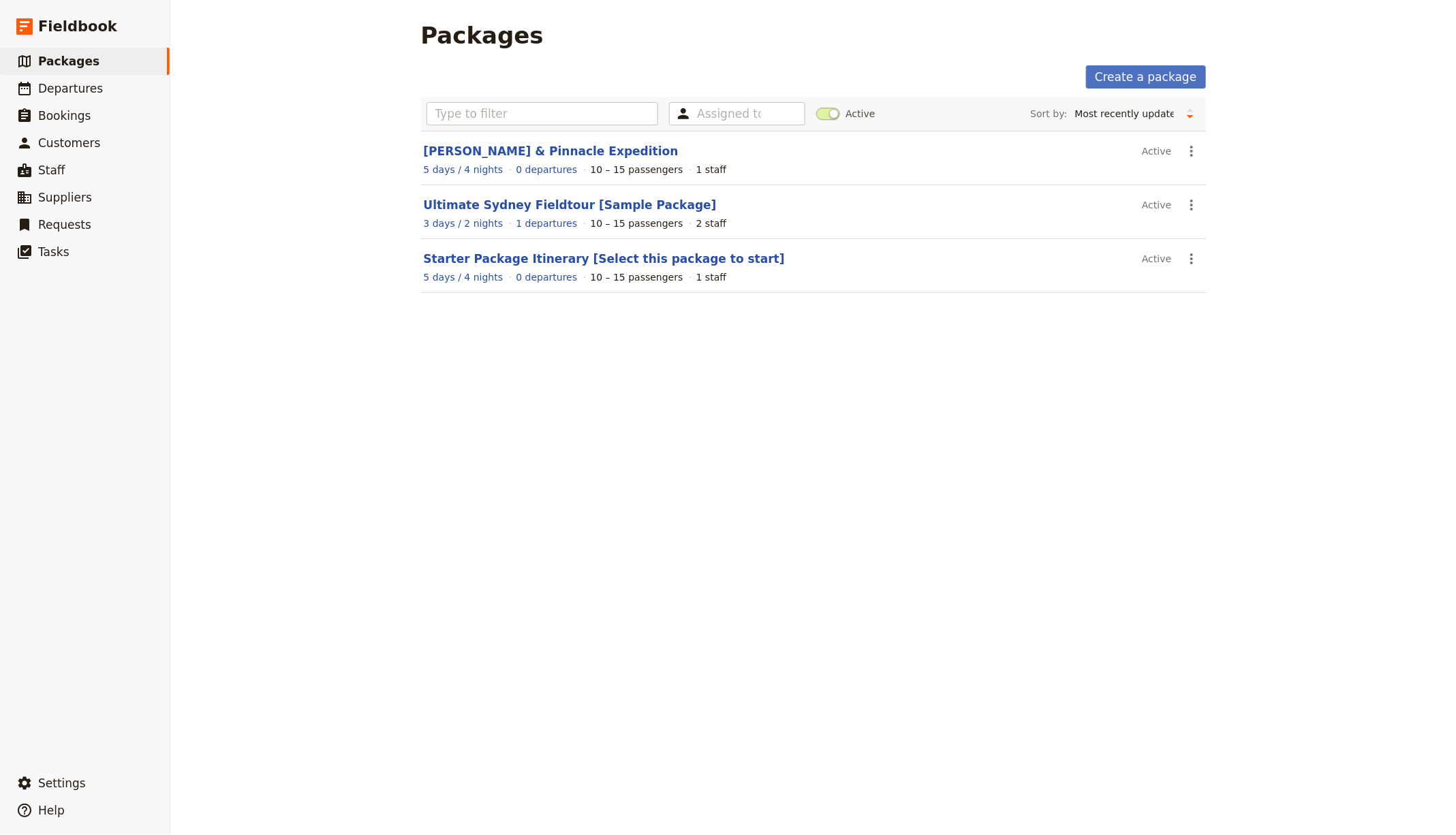
click at [516, 139] on section "Mulu Caves & Pinnacle Expedition Active ​ 5 days / 4 nights 0 departures 10 – 1…" at bounding box center [813, 158] width 785 height 55
click at [516, 144] on link "Mulu Caves & Pinnacle Expedition" at bounding box center [551, 151] width 255 height 13
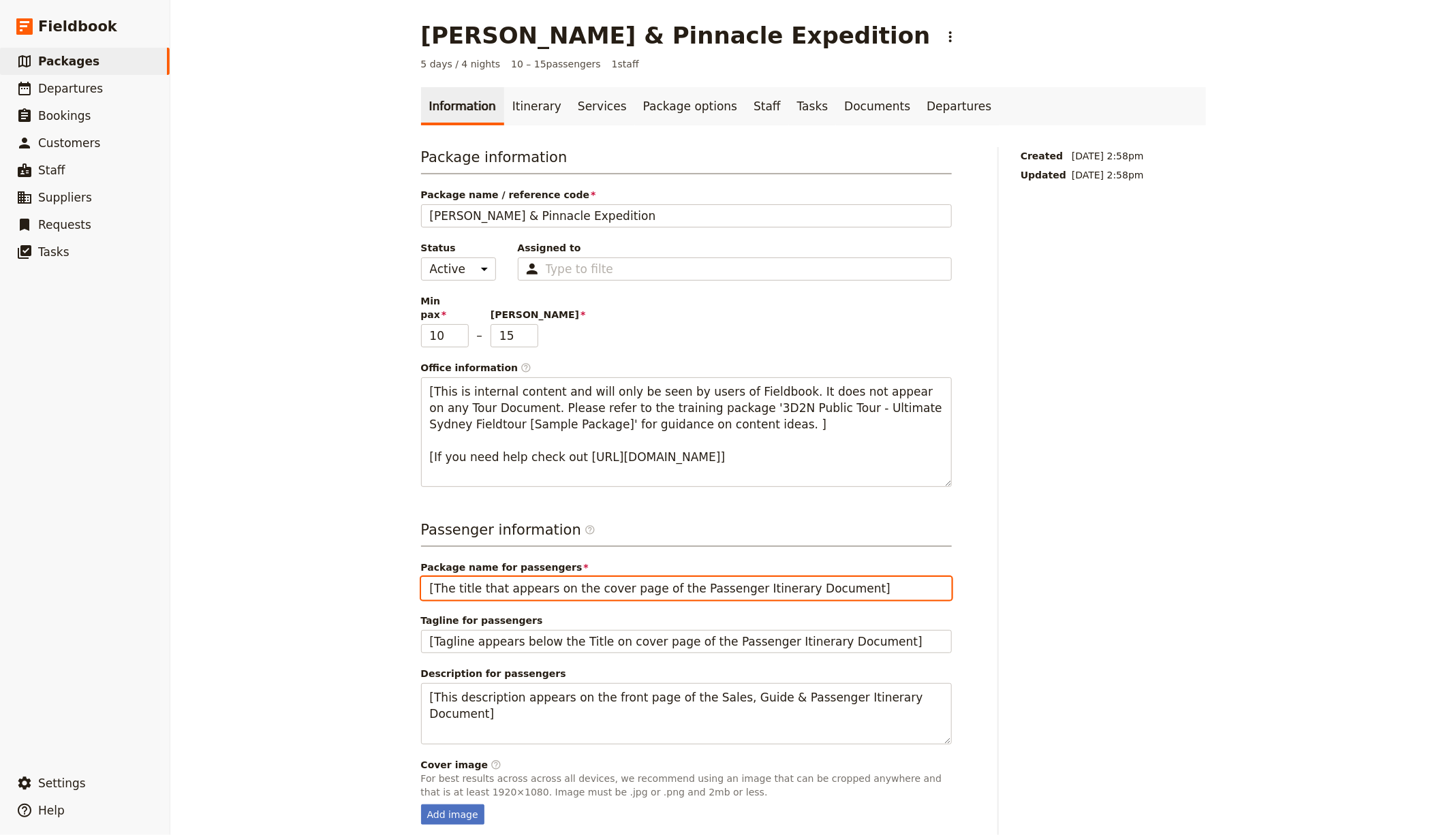
click at [565, 580] on input "[The title that appears on the cover page of the Passenger Itinerary Document]" at bounding box center [685, 587] width 530 height 23
paste input "Discover the showcaves and climb up the Mulu Pinnacles"
click at [575, 576] on input "Discover the showcaves and climb up the Mulu Pinnacles" at bounding box center [685, 587] width 530 height 23
paste input "Mulu Caves & Pinnacle Expedition"
type input "Mulu Caves & Pinnacle Expedition"
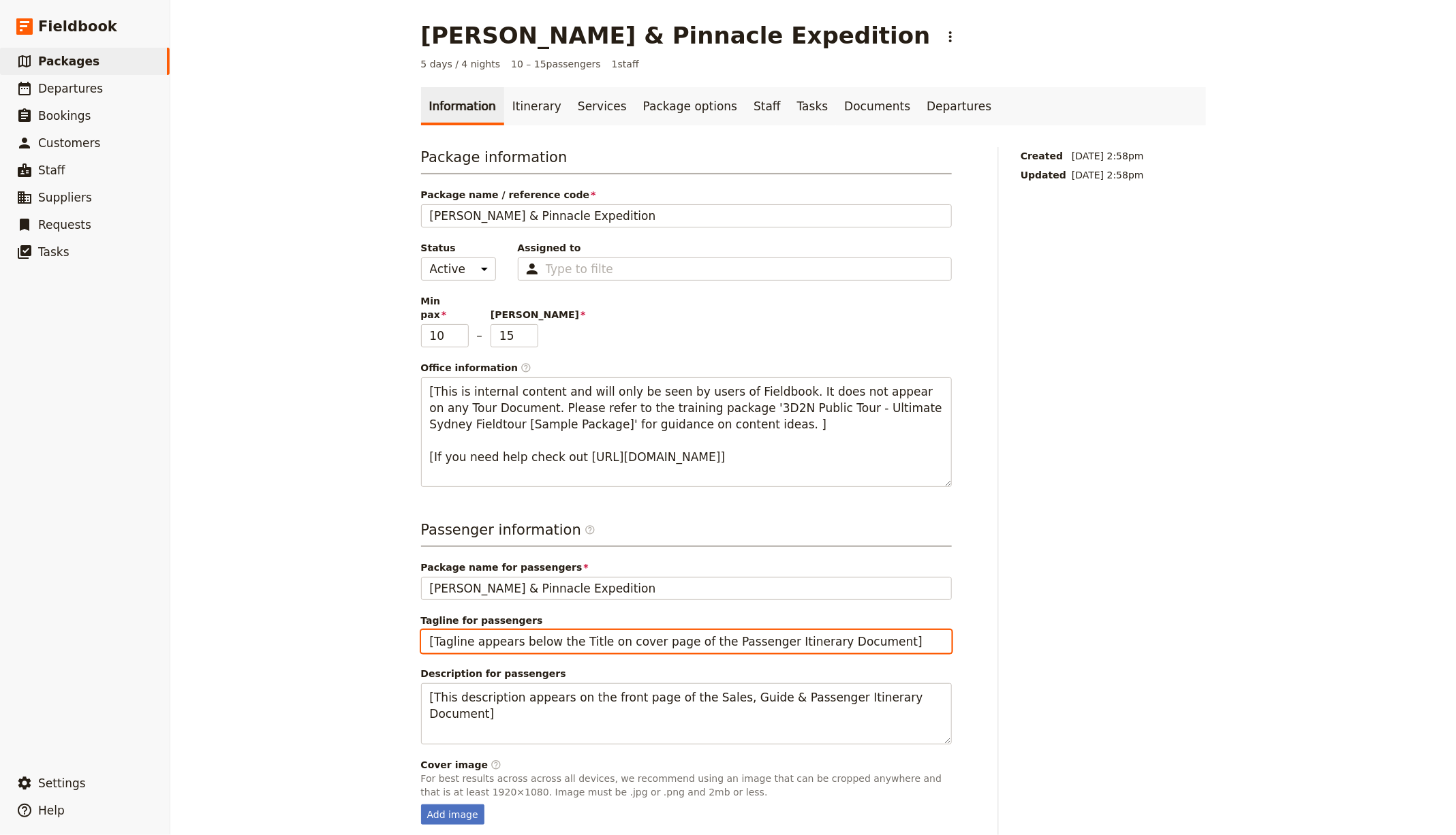
click at [547, 629] on input "[Tagline appears below the Title on cover page of the Passenger Itinerary Docum…" at bounding box center [685, 640] width 530 height 23
paste input "Discover the showcaves and climb up the Mulu Pinnacles"
type input "Discover the showcaves and climb up the Mulu Pinnacles"
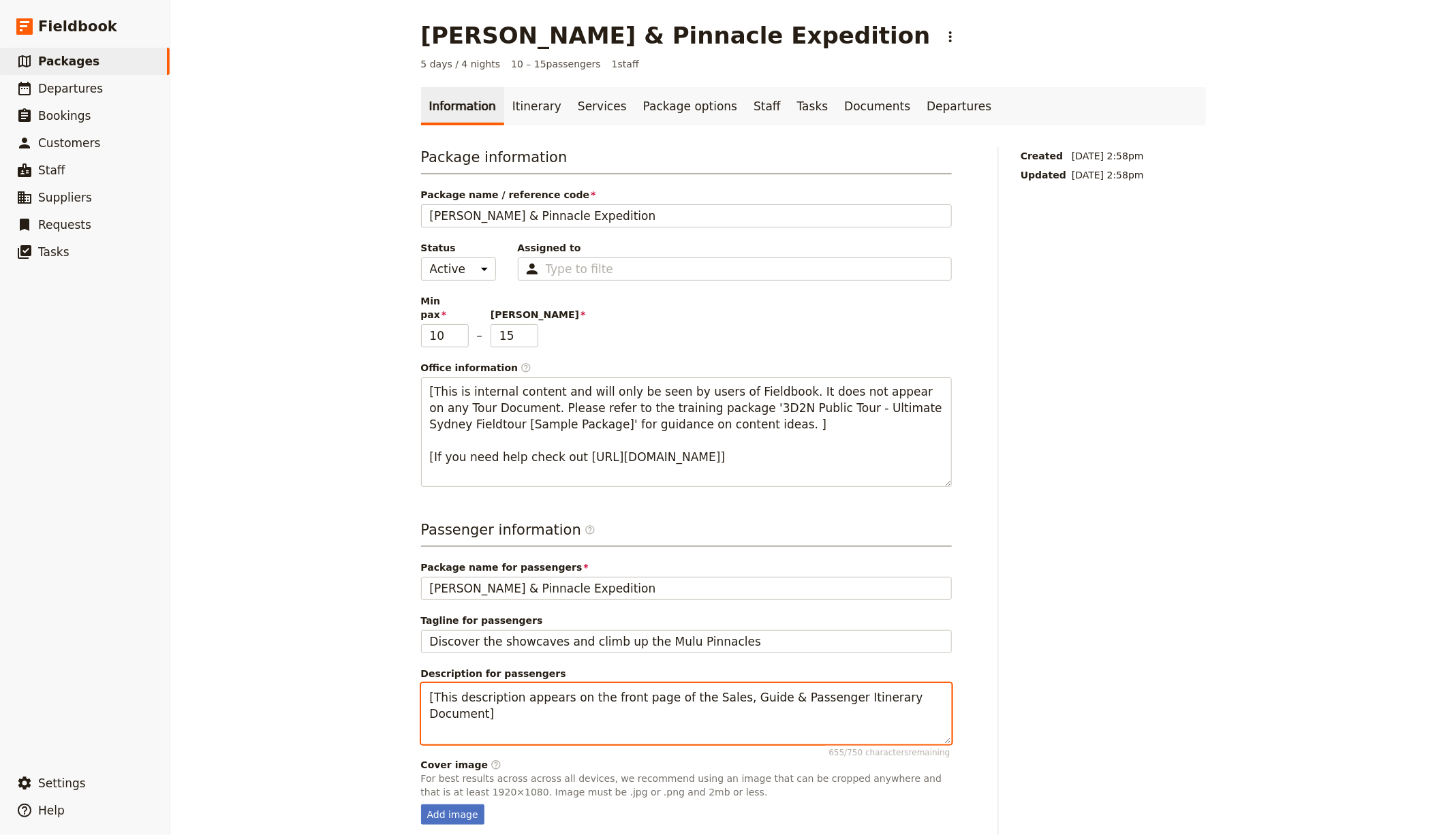
click at [676, 711] on textarea "[This description appears on the front page of the Sales, Guide & Passenger Iti…" at bounding box center [685, 713] width 530 height 61
paste textarea "This tour combines the spectacular showcase of Mulu with a physical challenge P…"
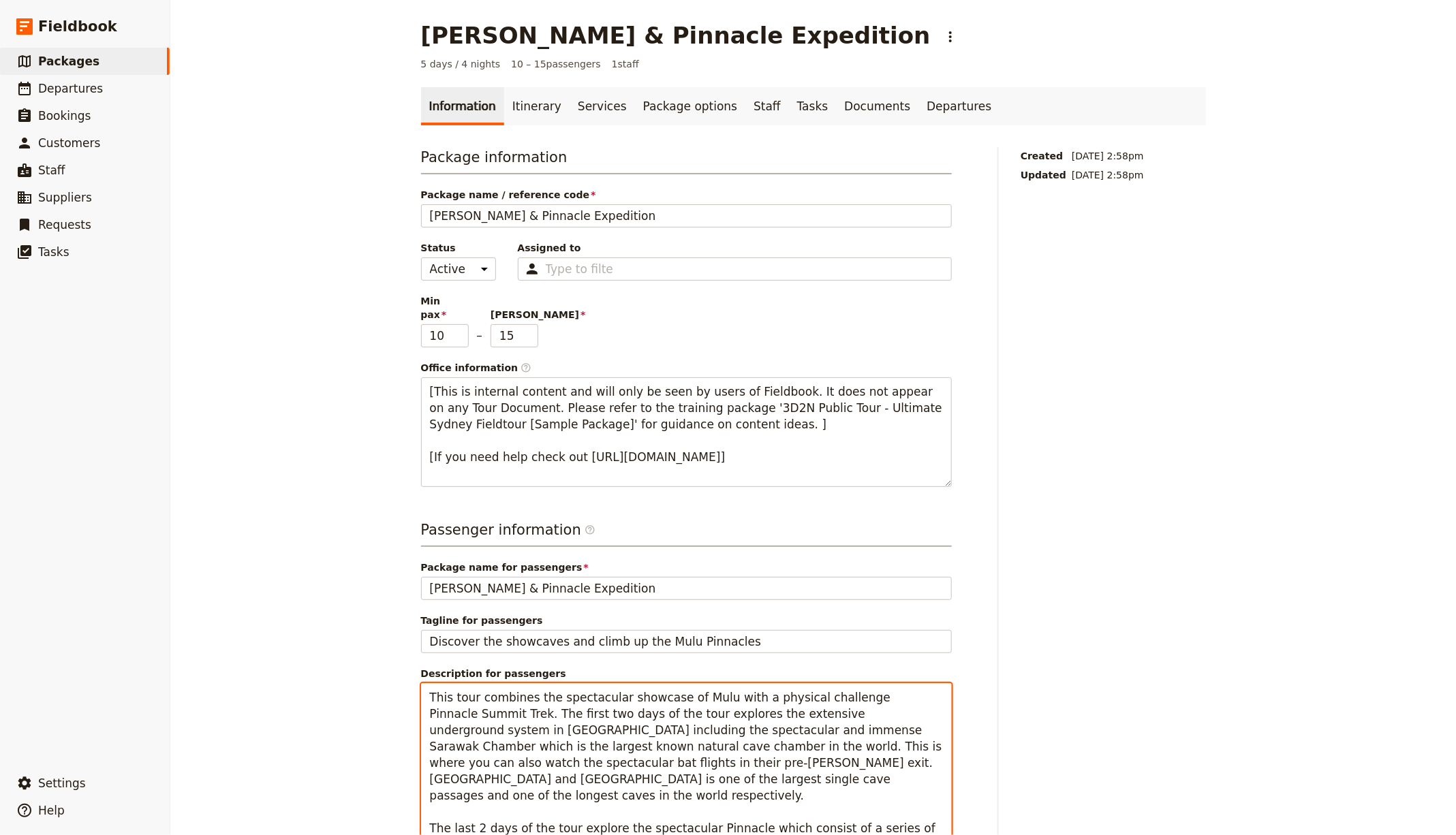
scroll to position [153, 0]
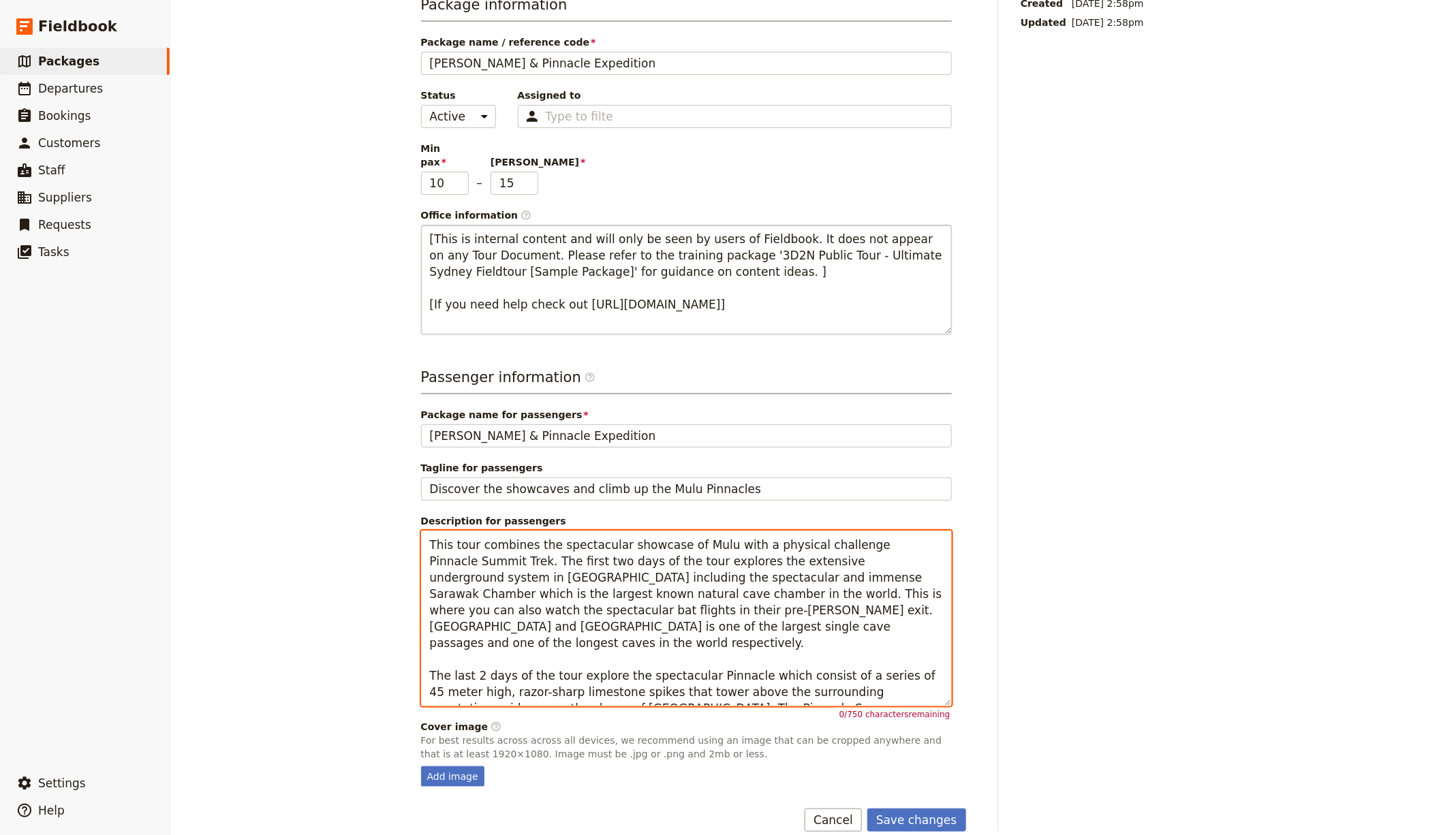
type textarea "This tour combines the spectacular showcase of Mulu with a physical challenge P…"
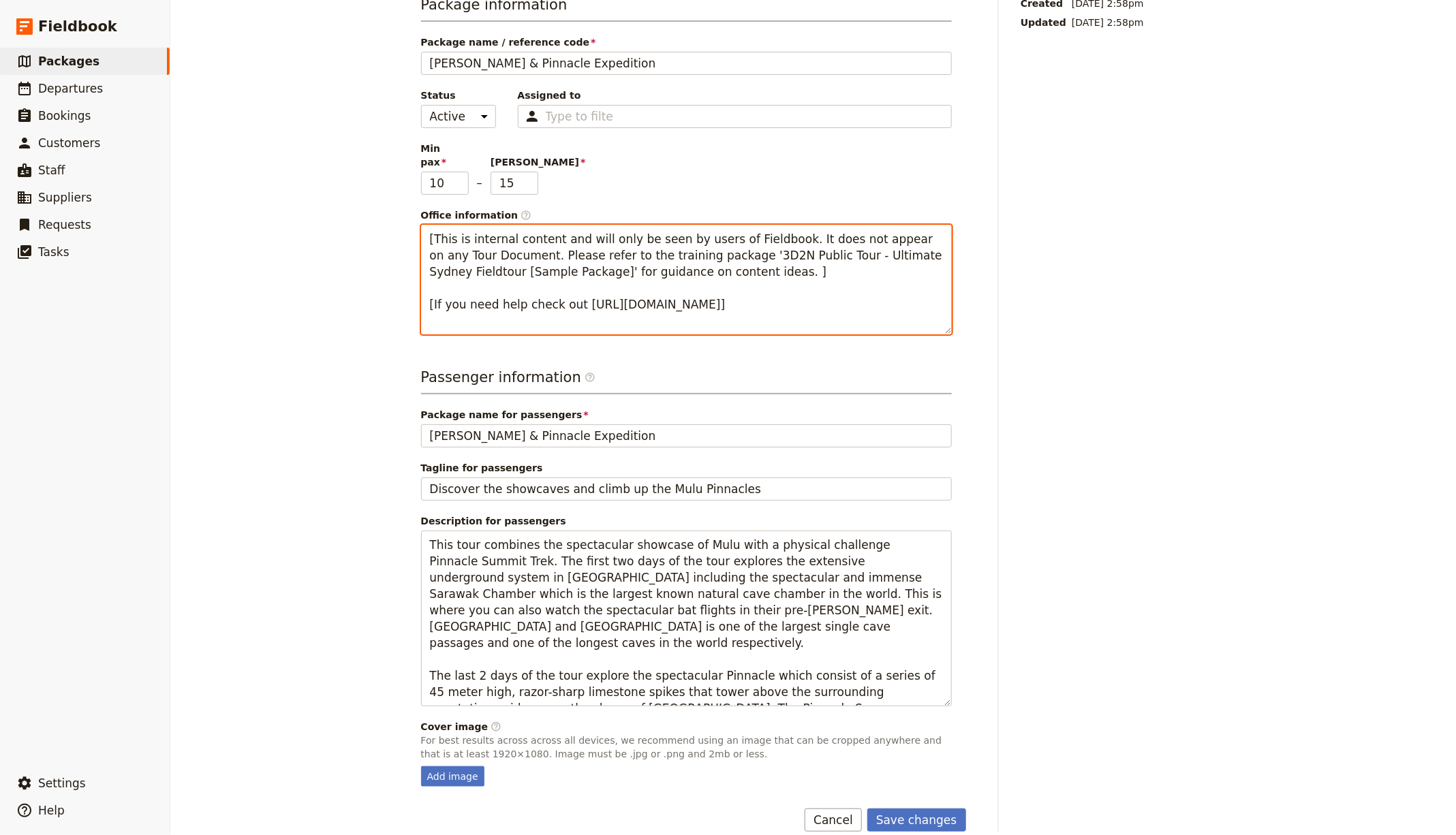
click at [637, 279] on textarea "[This is internal content and will only be seen by users of Fieldbook. It does …" at bounding box center [685, 280] width 530 height 110
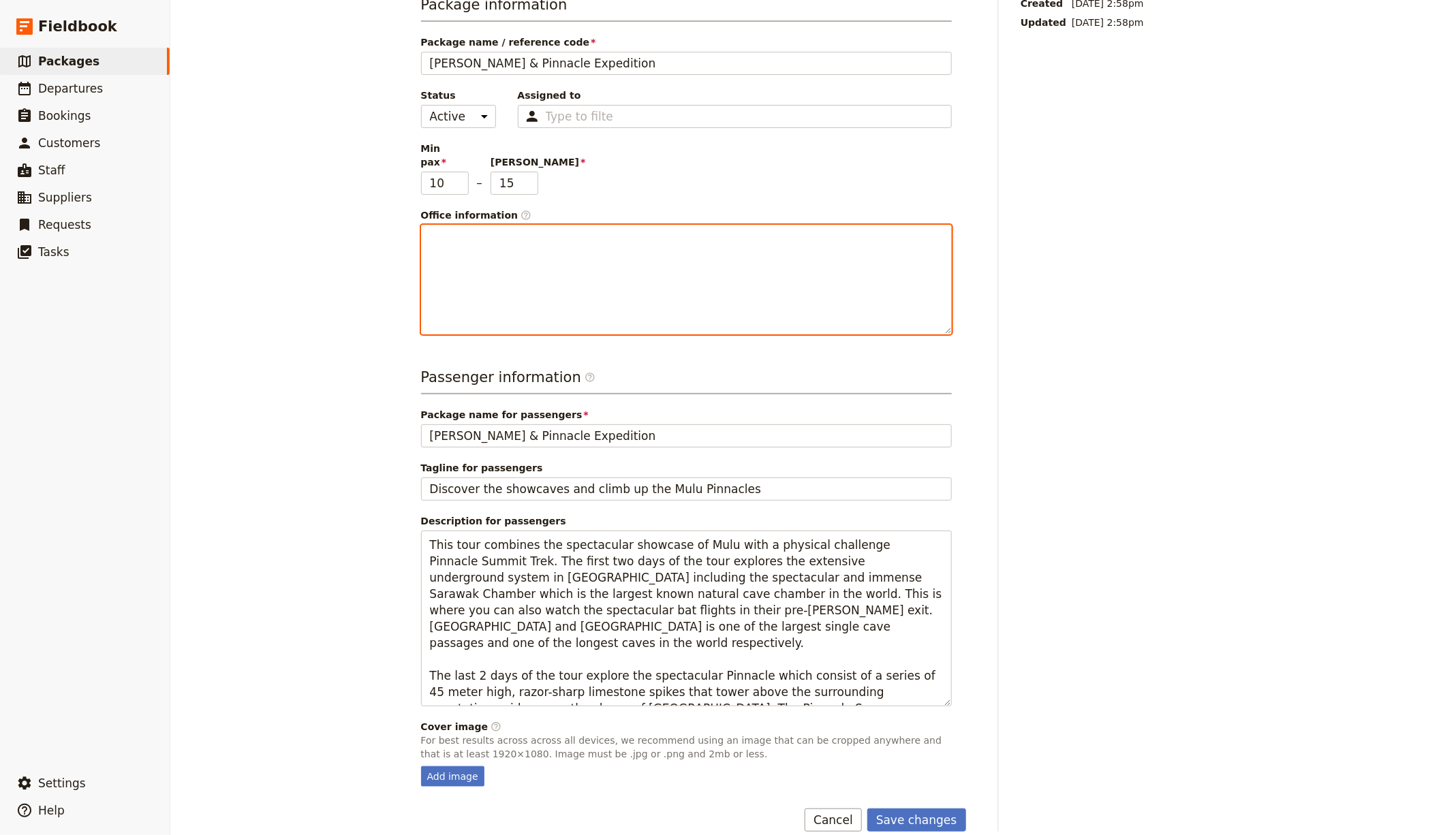
scroll to position [104, 0]
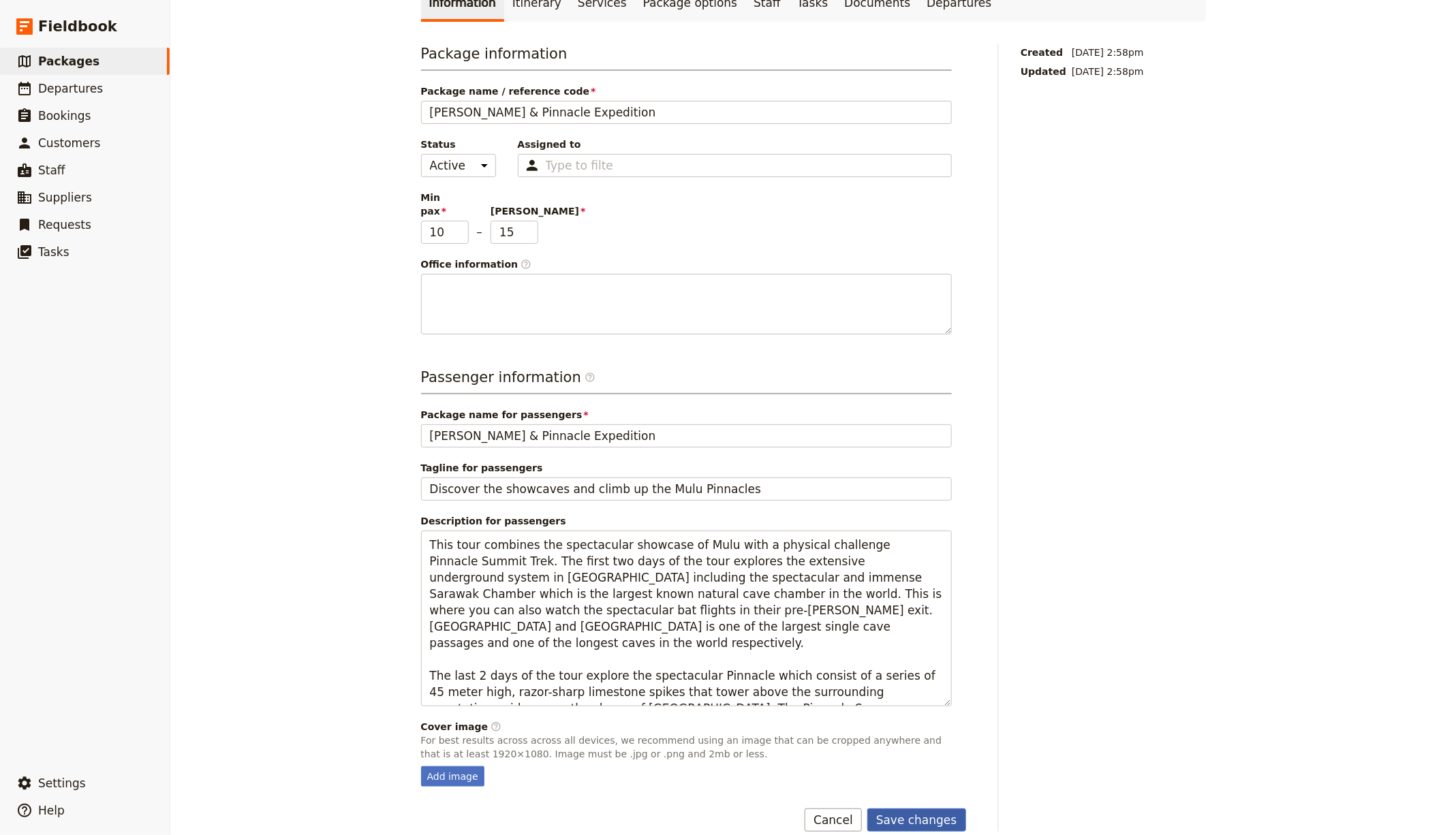
click at [914, 808] on button "Save changes" at bounding box center [916, 819] width 99 height 23
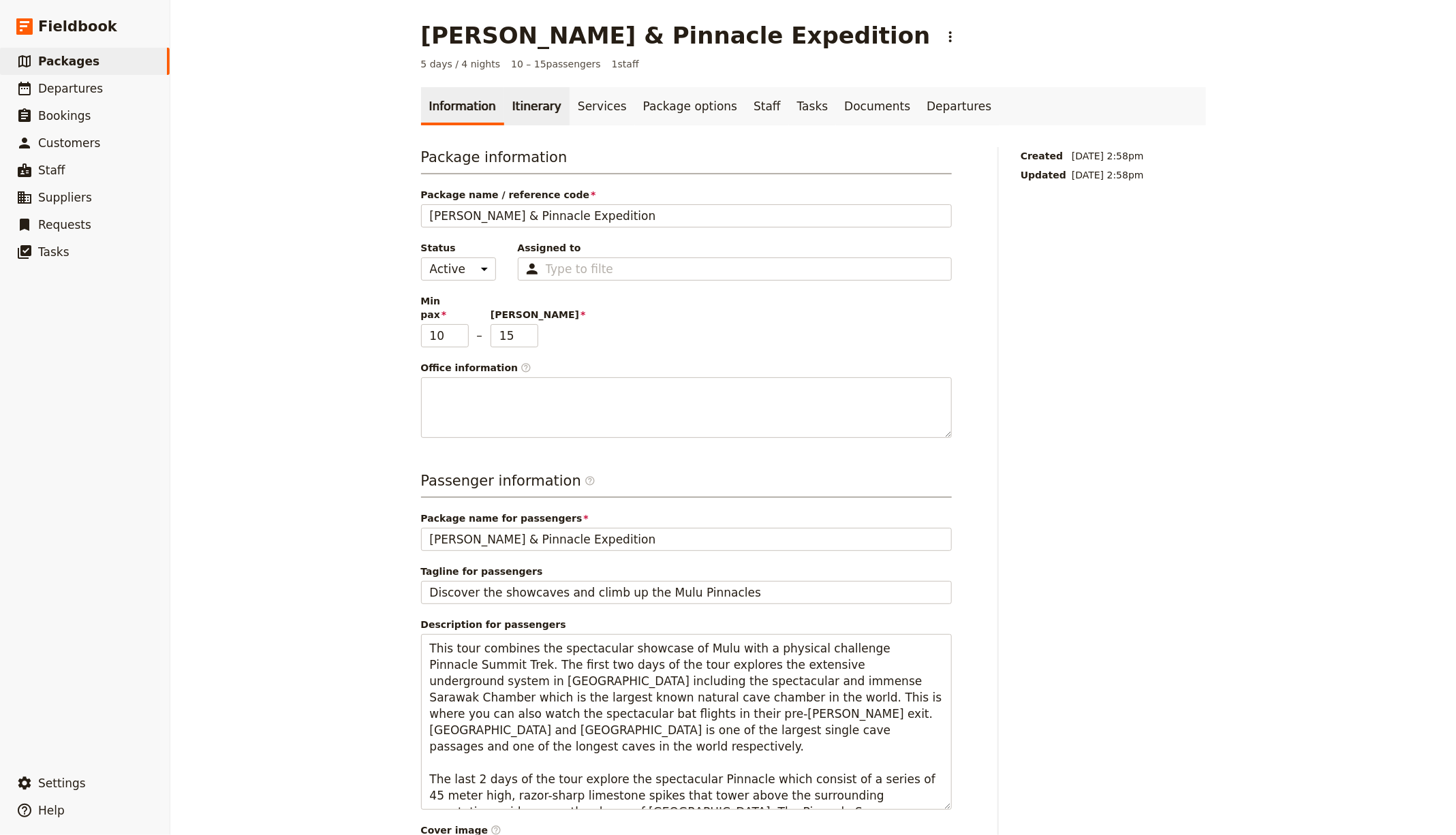
click at [512, 115] on link "Itinerary" at bounding box center [537, 105] width 66 height 38
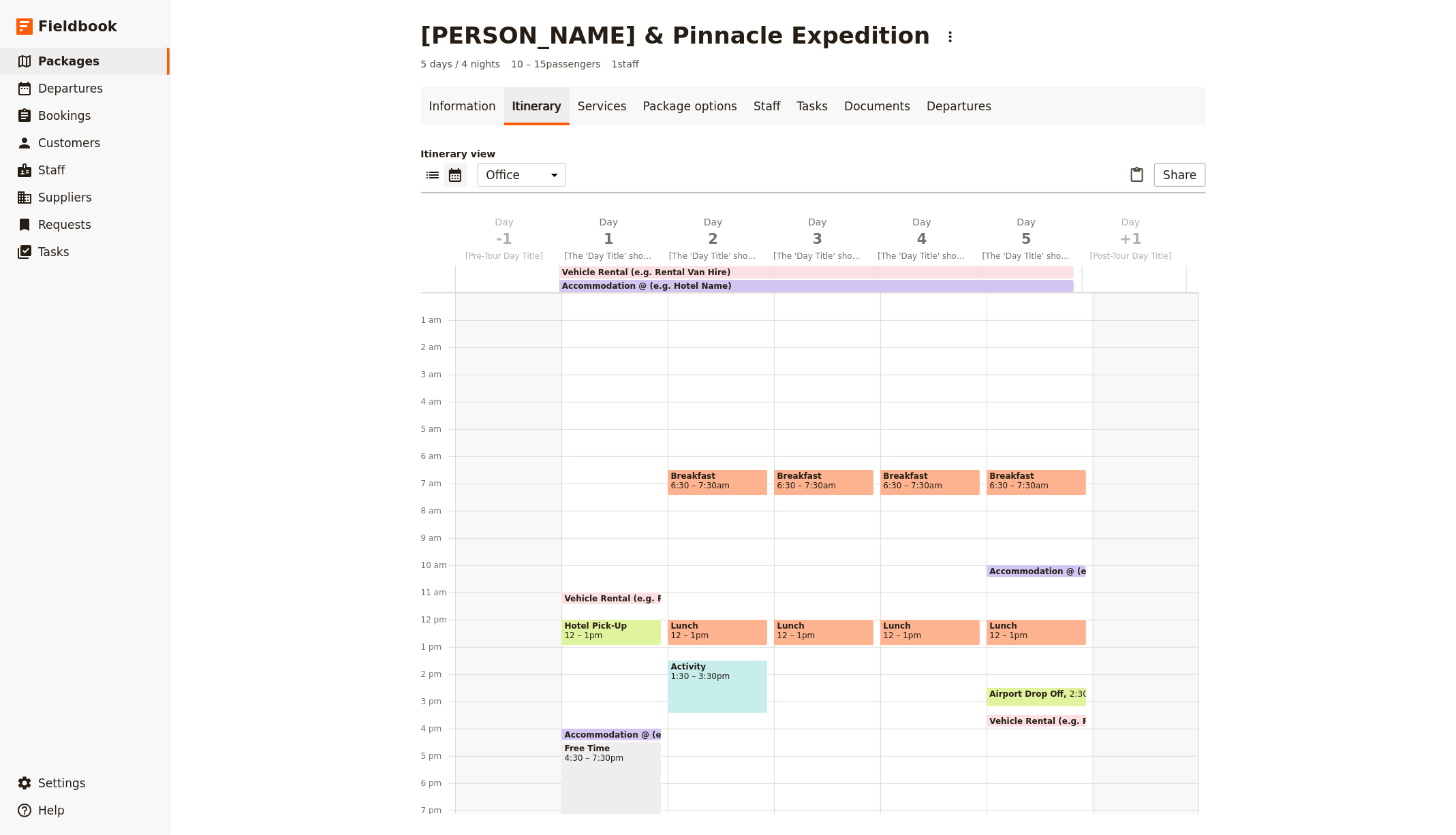
scroll to position [145, 0]
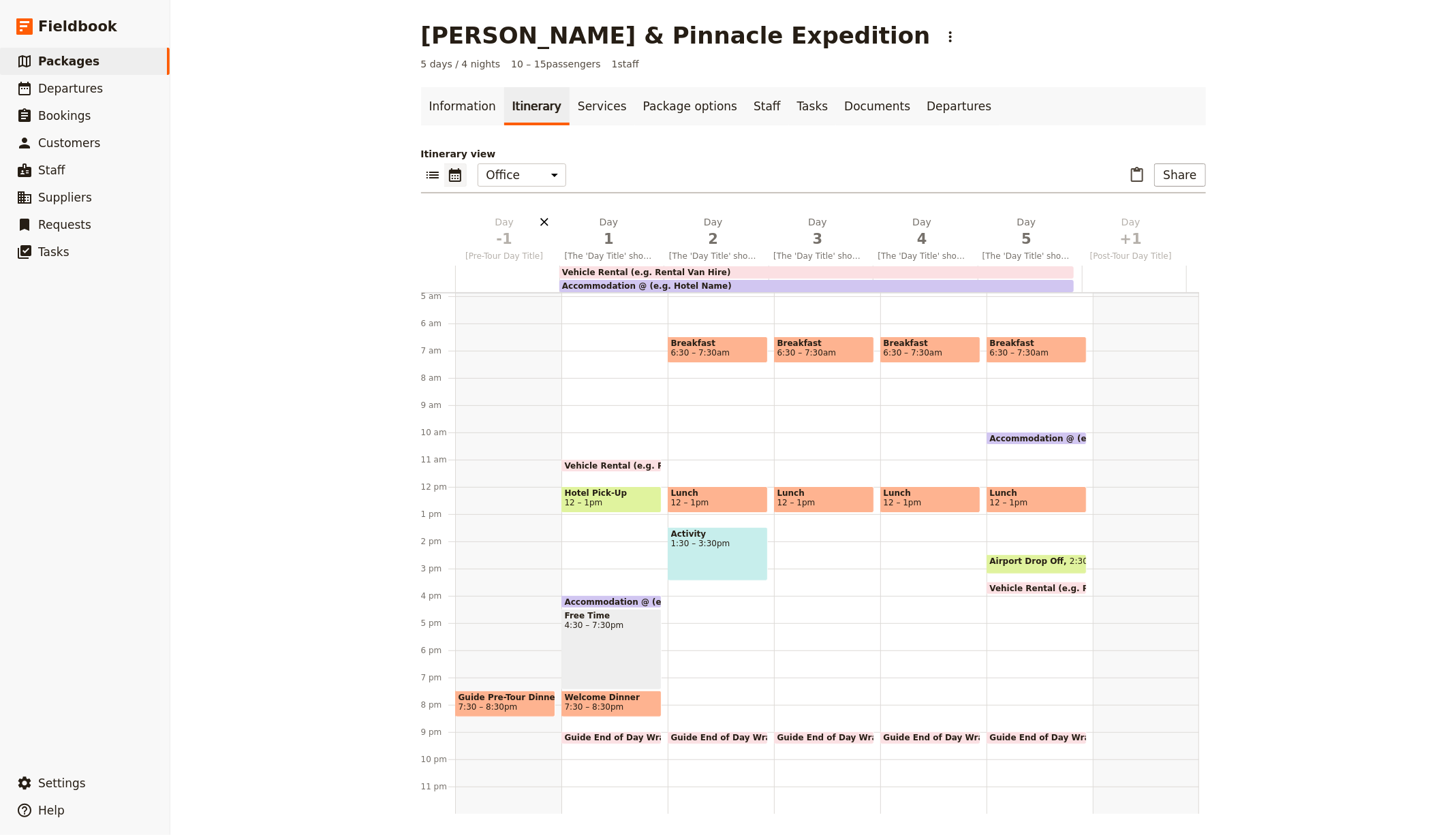
click at [538, 217] on icon "Delete day [Pre-Tour Day Title]" at bounding box center [545, 222] width 13 height 13
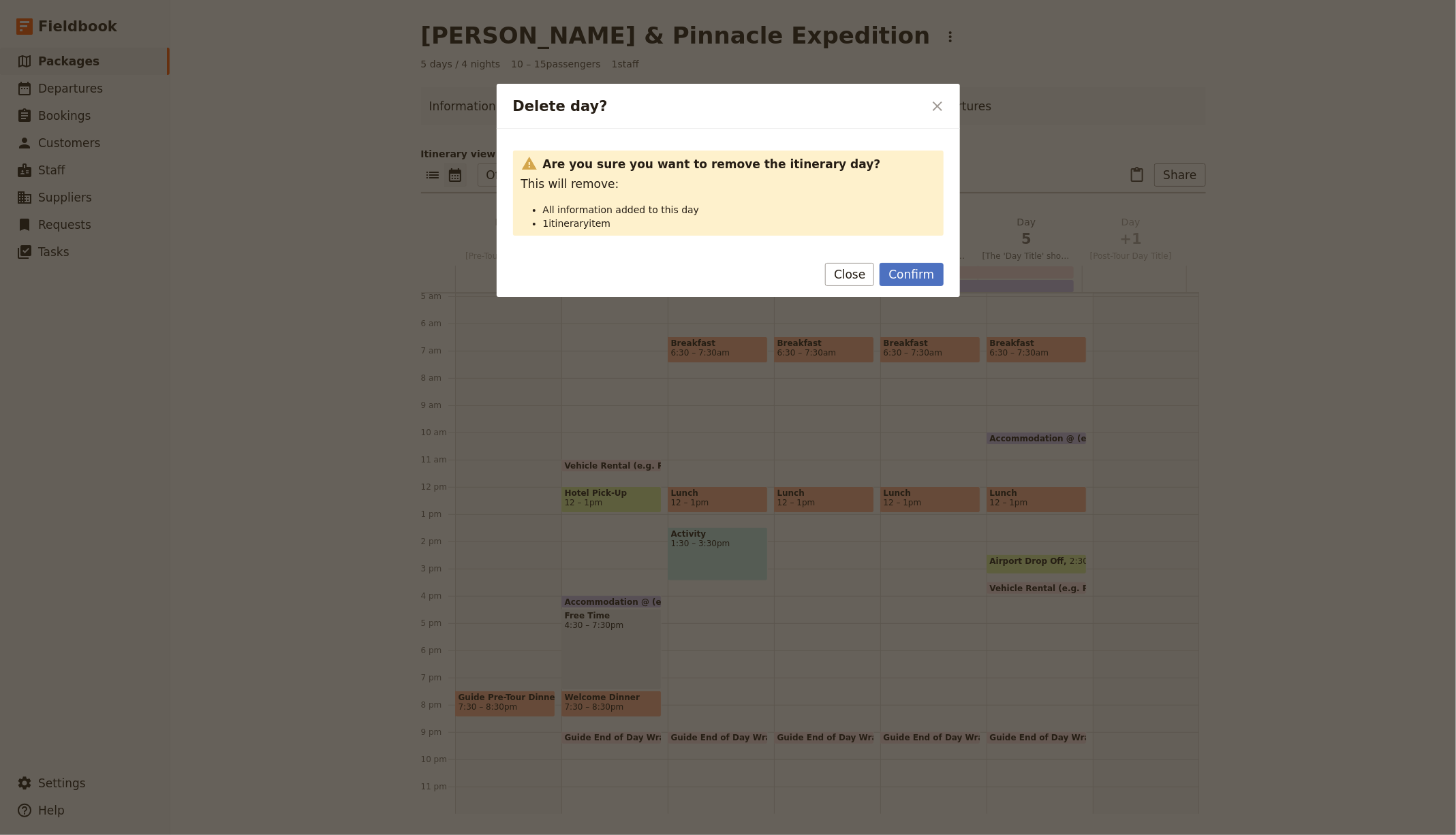
drag, startPoint x: 932, startPoint y: 282, endPoint x: 910, endPoint y: 268, distance: 26.1
click at [932, 282] on button "Confirm" at bounding box center [911, 274] width 63 height 23
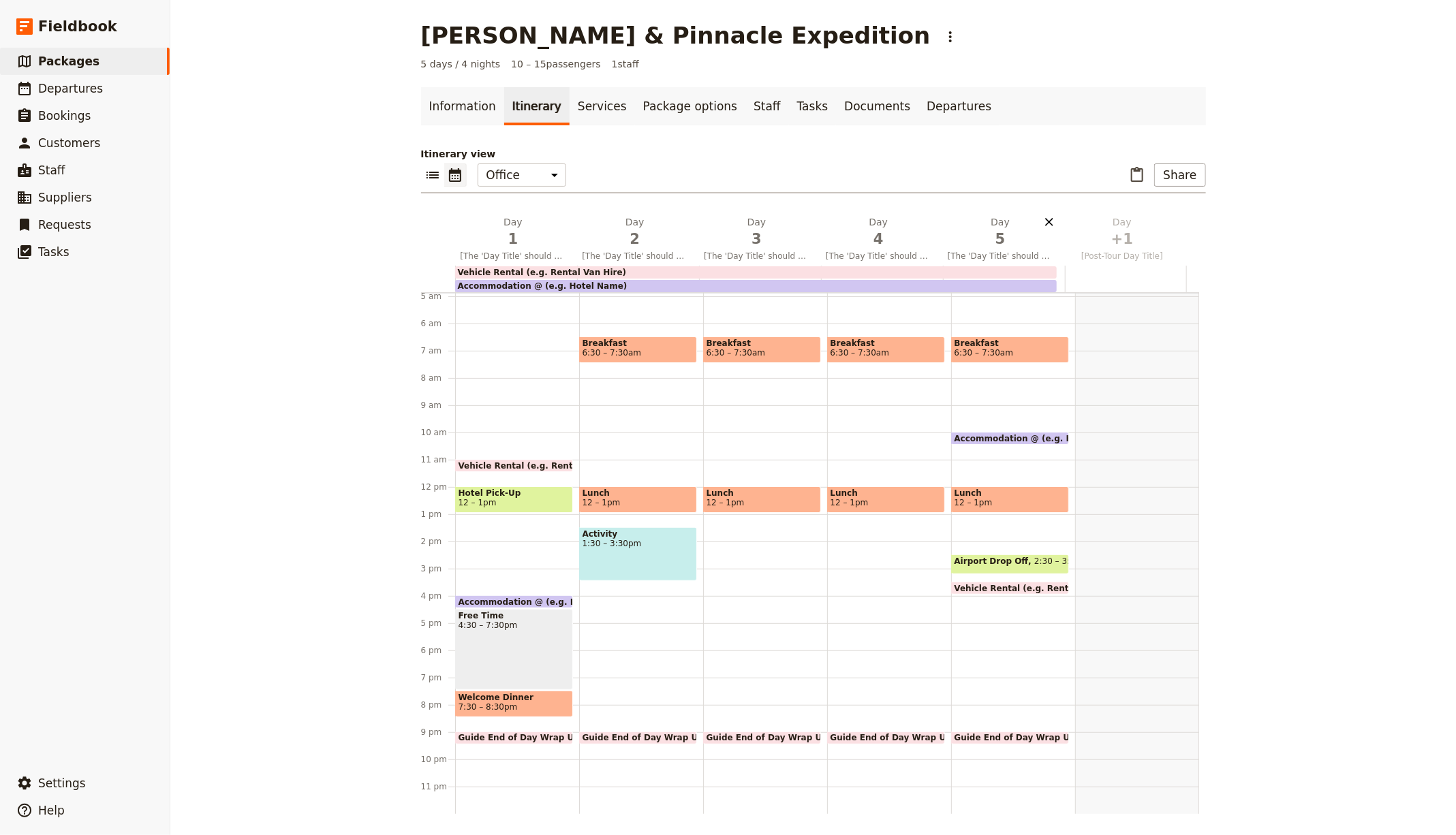
click at [1042, 216] on icon "Delete day [The 'Day Title' should be a short, engaging phrase that highlights …" at bounding box center [1049, 222] width 13 height 13
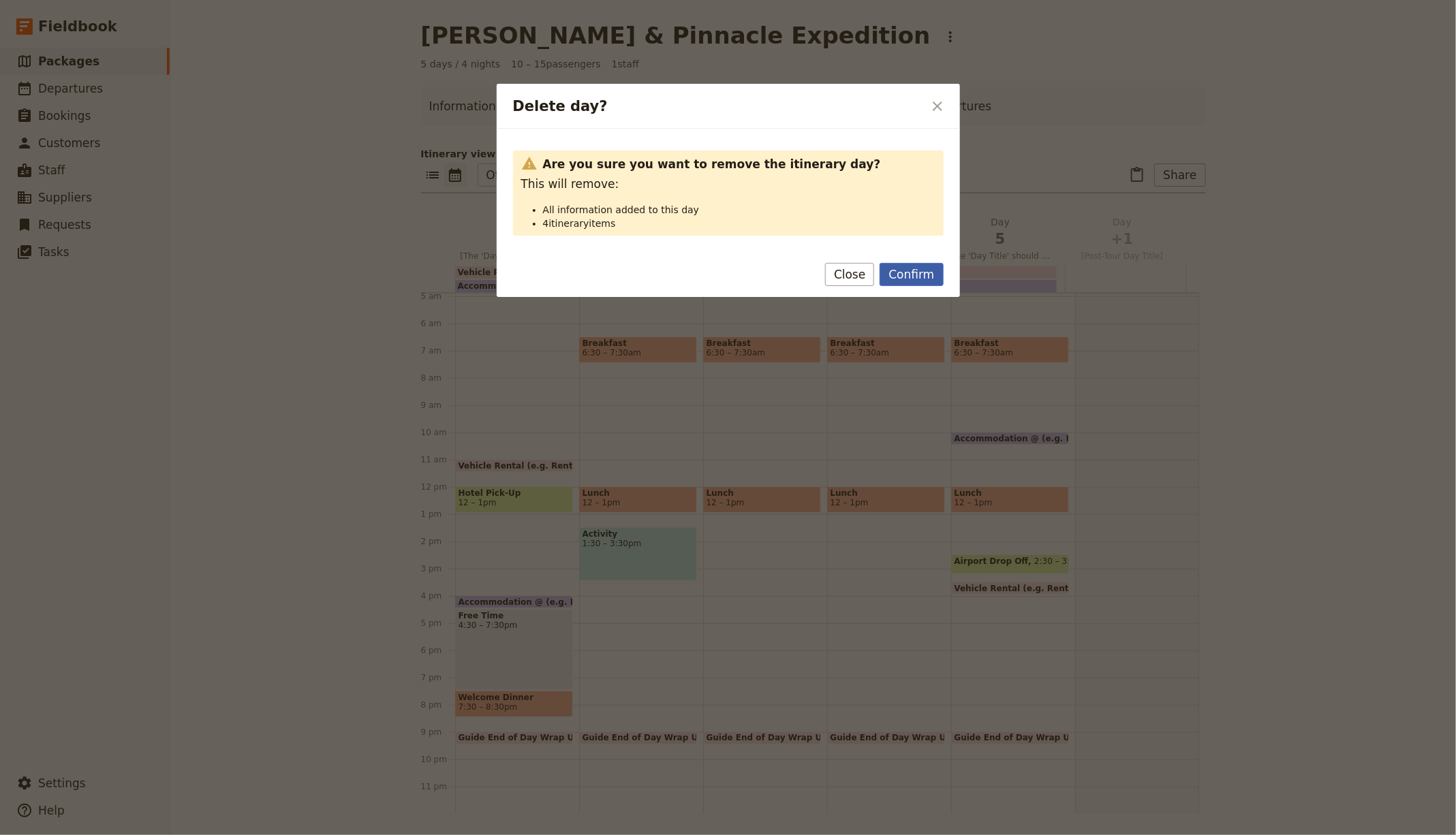
click at [927, 278] on button "Confirm" at bounding box center [911, 274] width 63 height 23
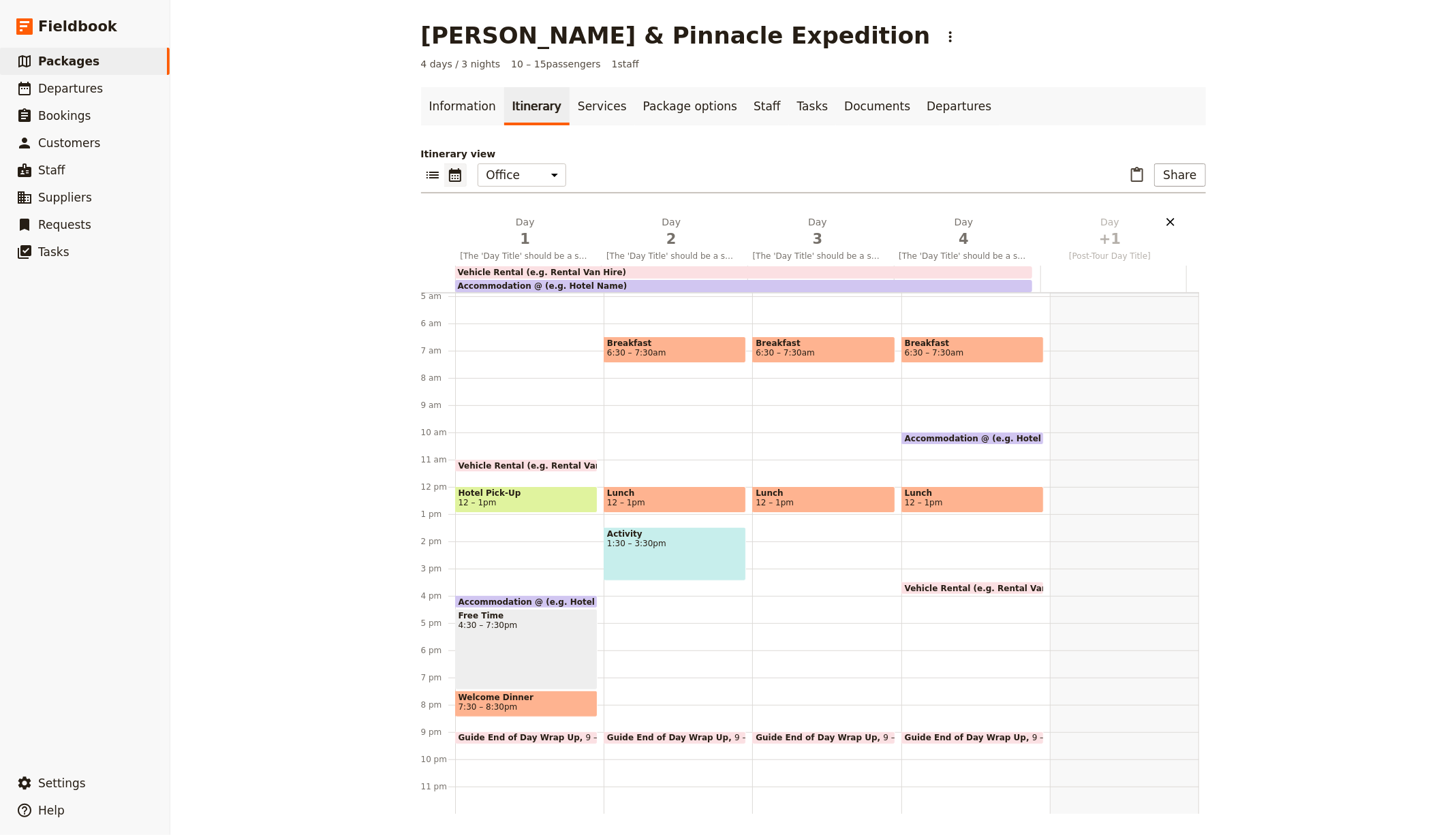
click at [1167, 225] on icon "Delete day [Post-Tour Day Title]" at bounding box center [1171, 222] width 8 height 8
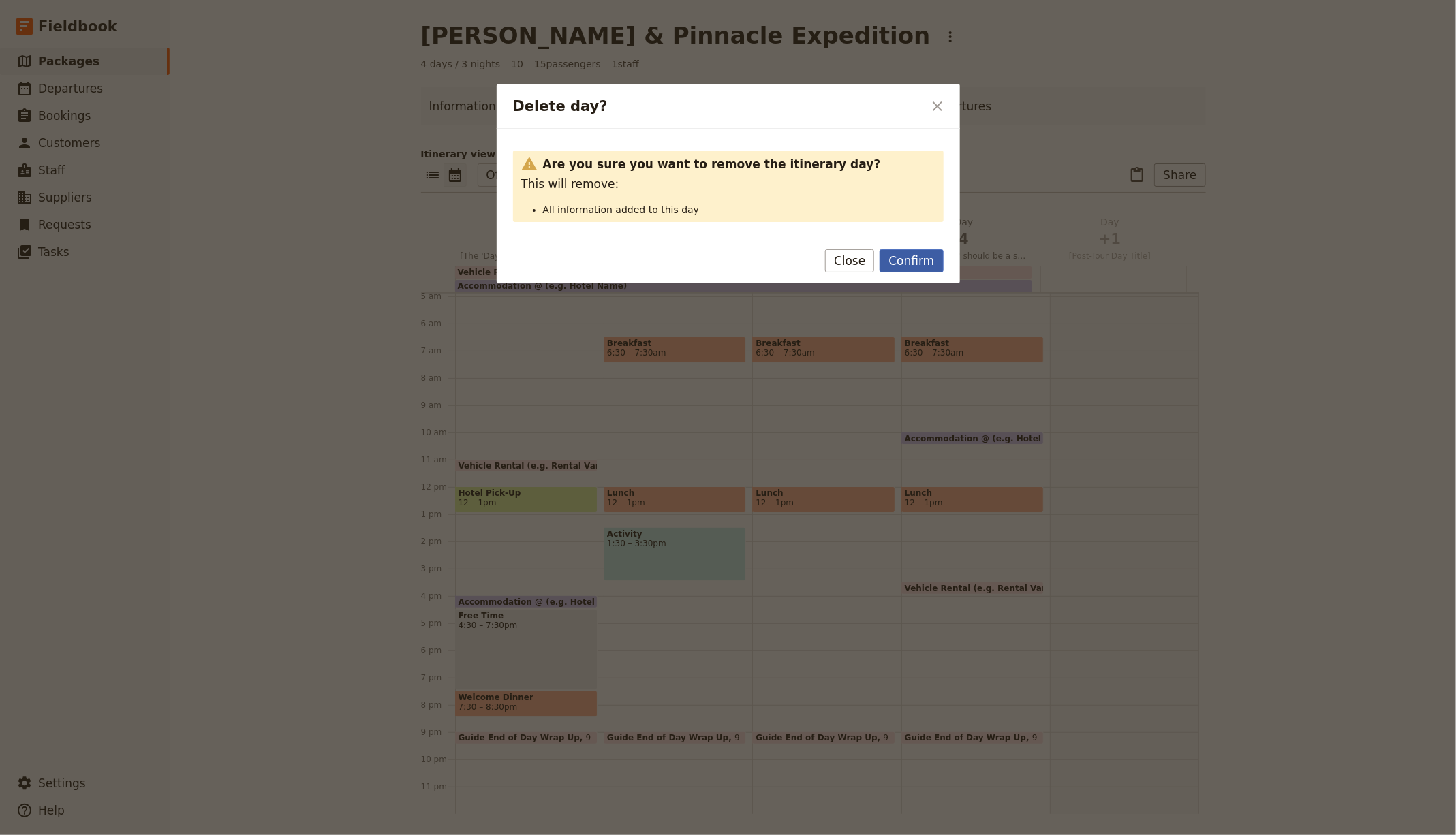
click at [901, 257] on button "Confirm" at bounding box center [911, 260] width 63 height 23
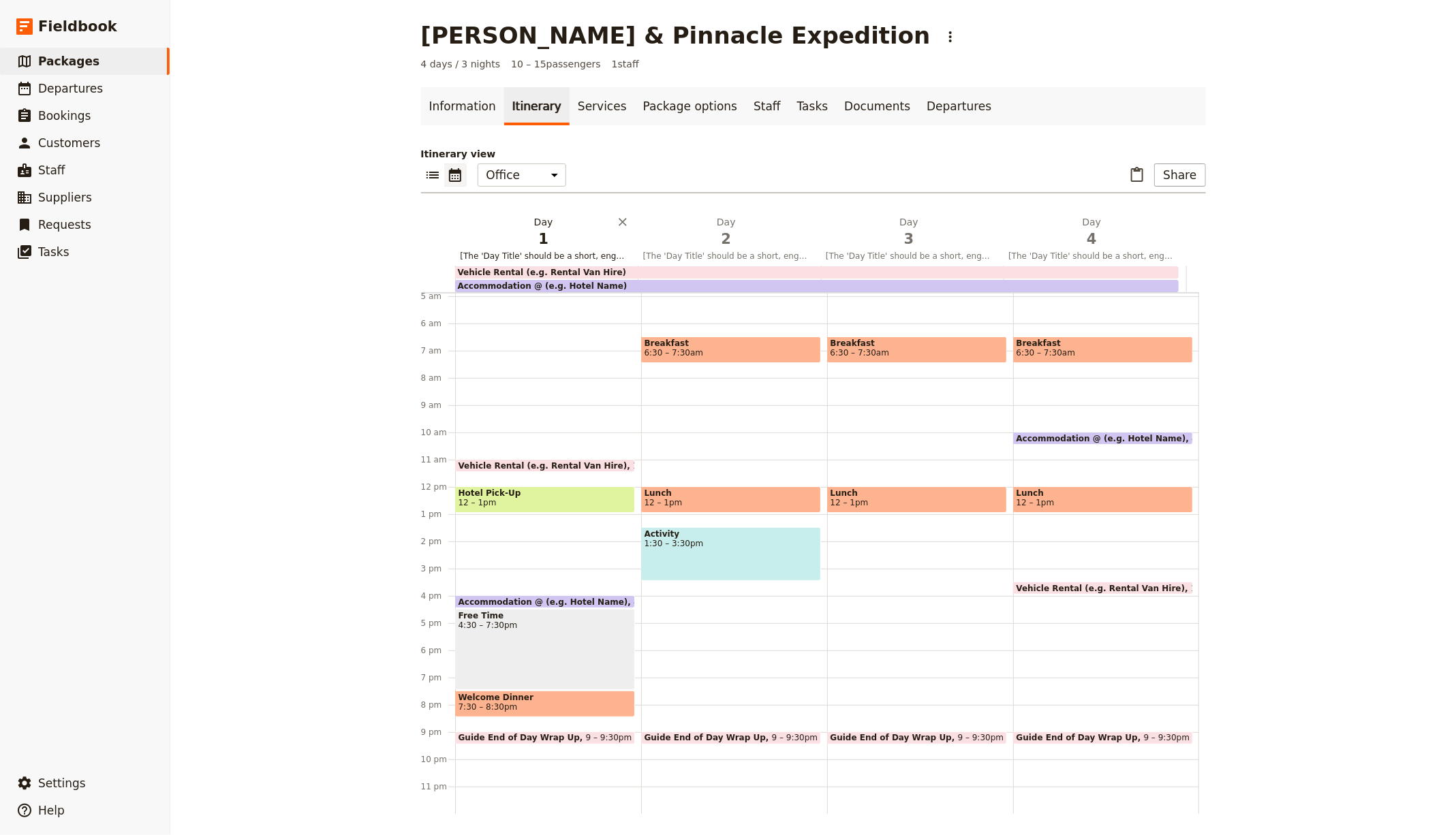
click at [556, 226] on h2 "Day 1 [The 'Day Title' should be a short, engaging phrase that highlights the m…" at bounding box center [543, 232] width 166 height 34
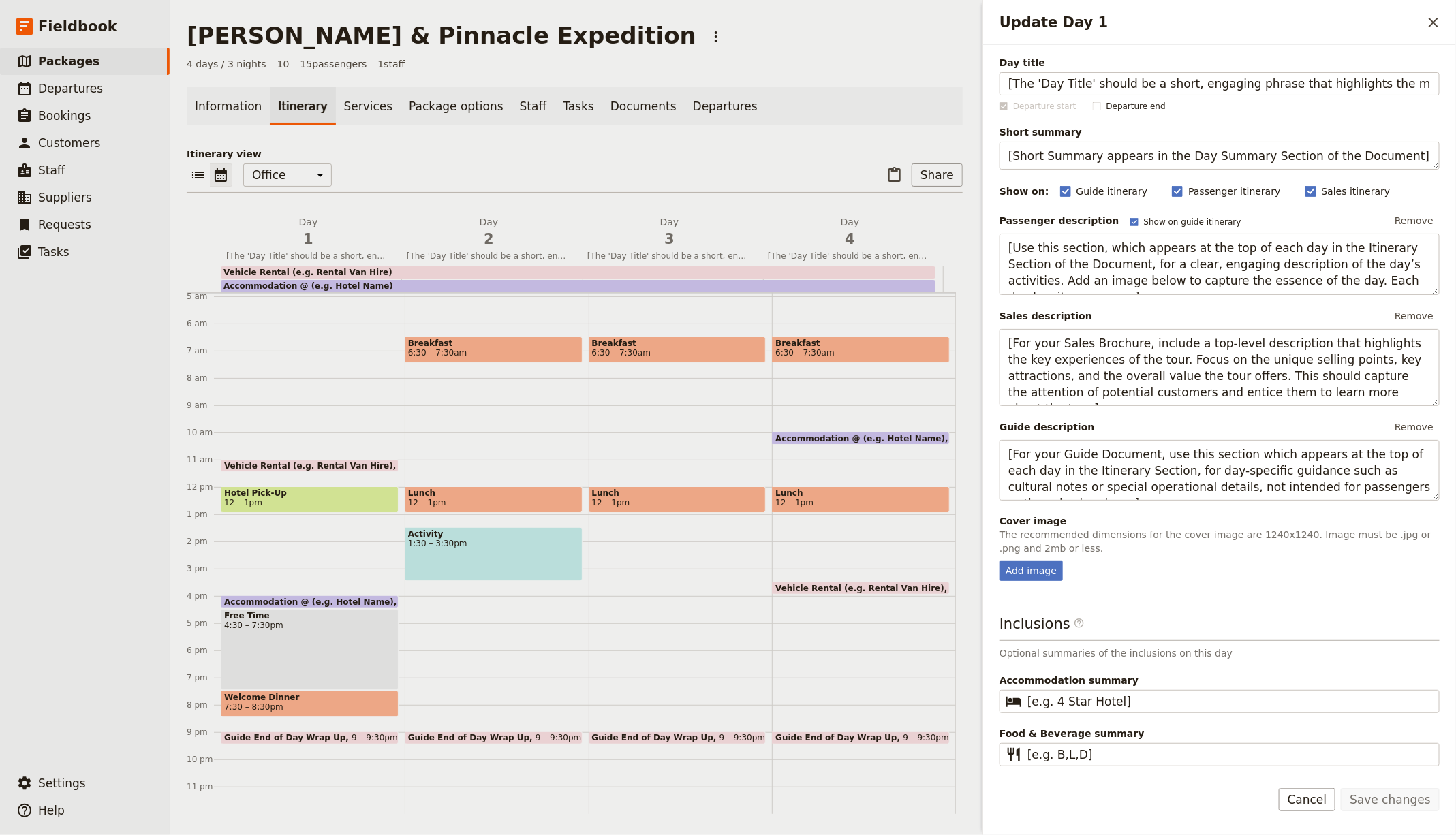
scroll to position [0, 73]
click at [1053, 87] on input "[The 'Day Title' should be a short, engaging phrase that highlights the main ex…" at bounding box center [1219, 83] width 440 height 23
type input "Day 1"
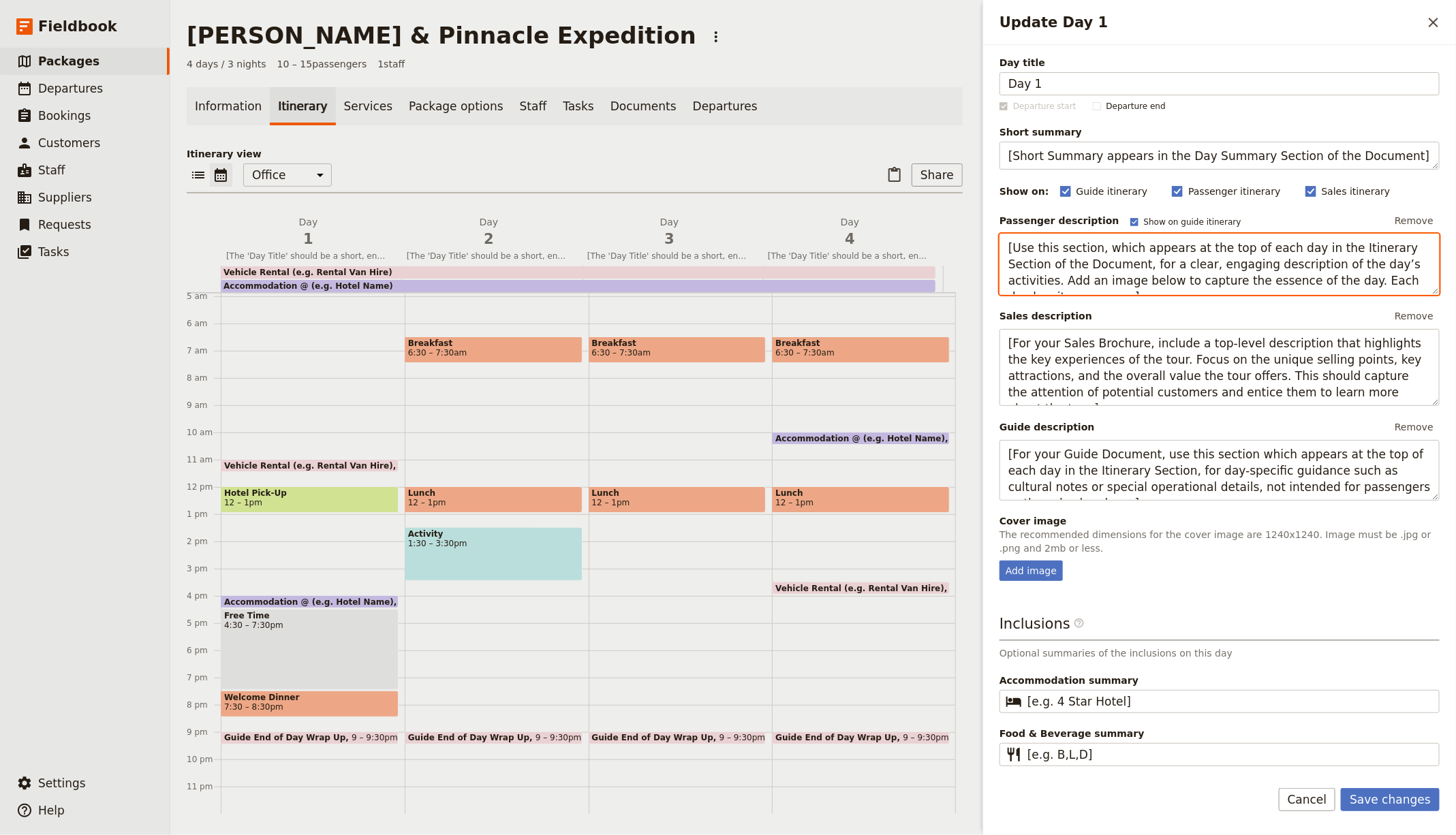
click at [1077, 245] on textarea "[Use this section, which appears at the top of each day in the Itinerary Sectio…" at bounding box center [1219, 264] width 440 height 61
paste textarea "Upon arrival at Mulu Airport, meet and greet by our friendly representative and…"
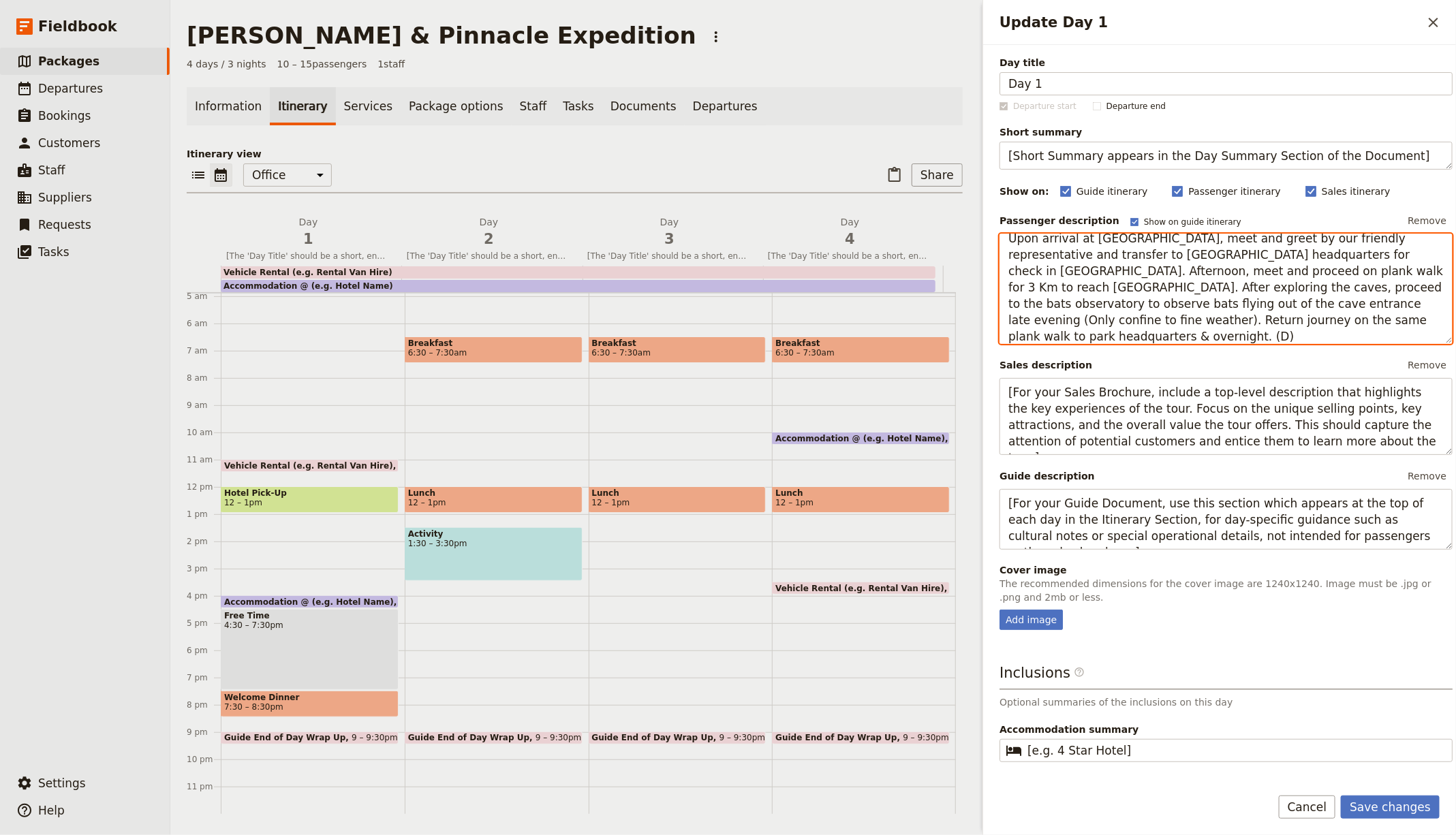
type textarea "Upon arrival at Mulu Airport, meet and greet by our friendly representative and…"
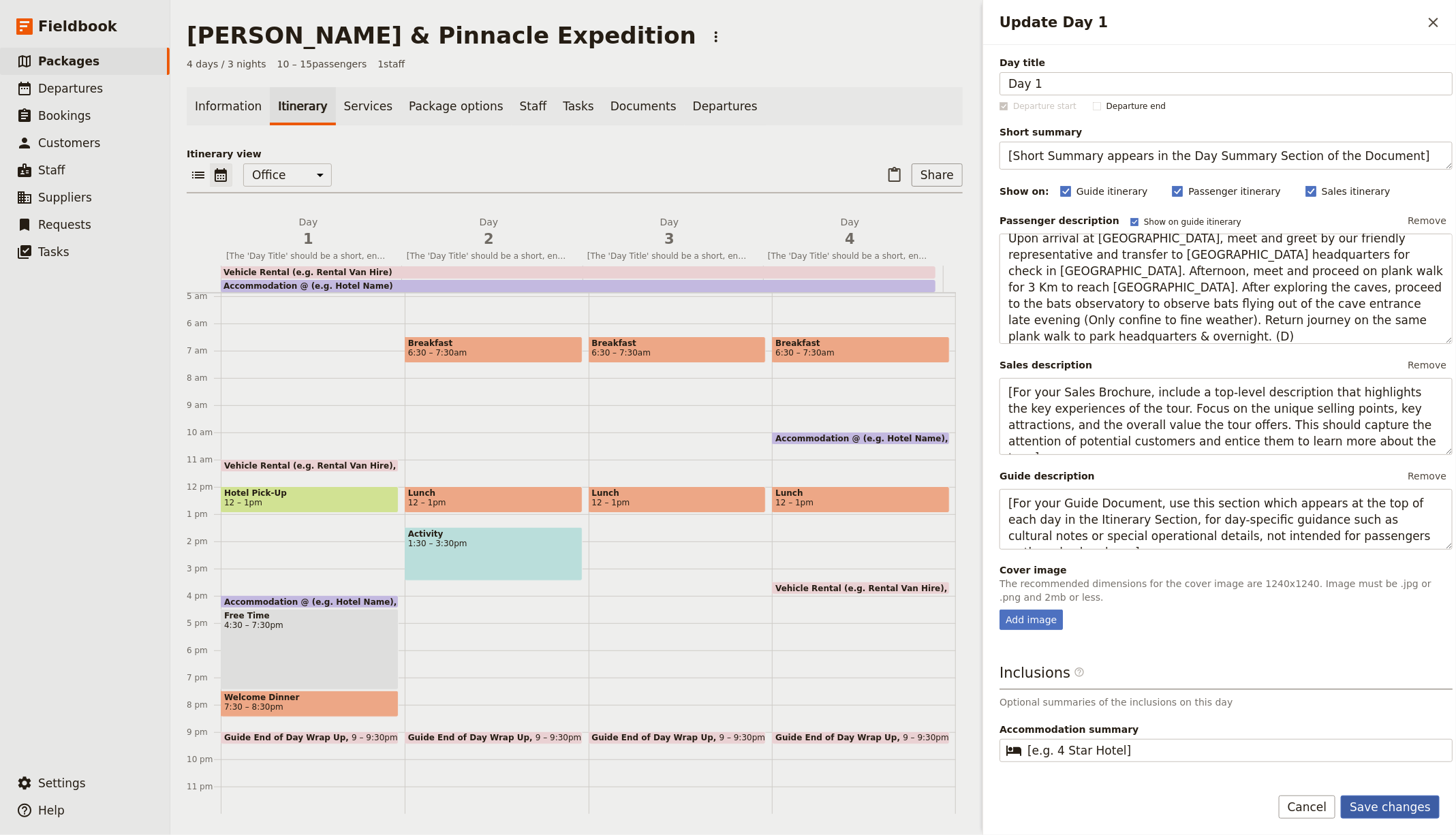
click at [1390, 809] on button "Save changes" at bounding box center [1389, 806] width 99 height 23
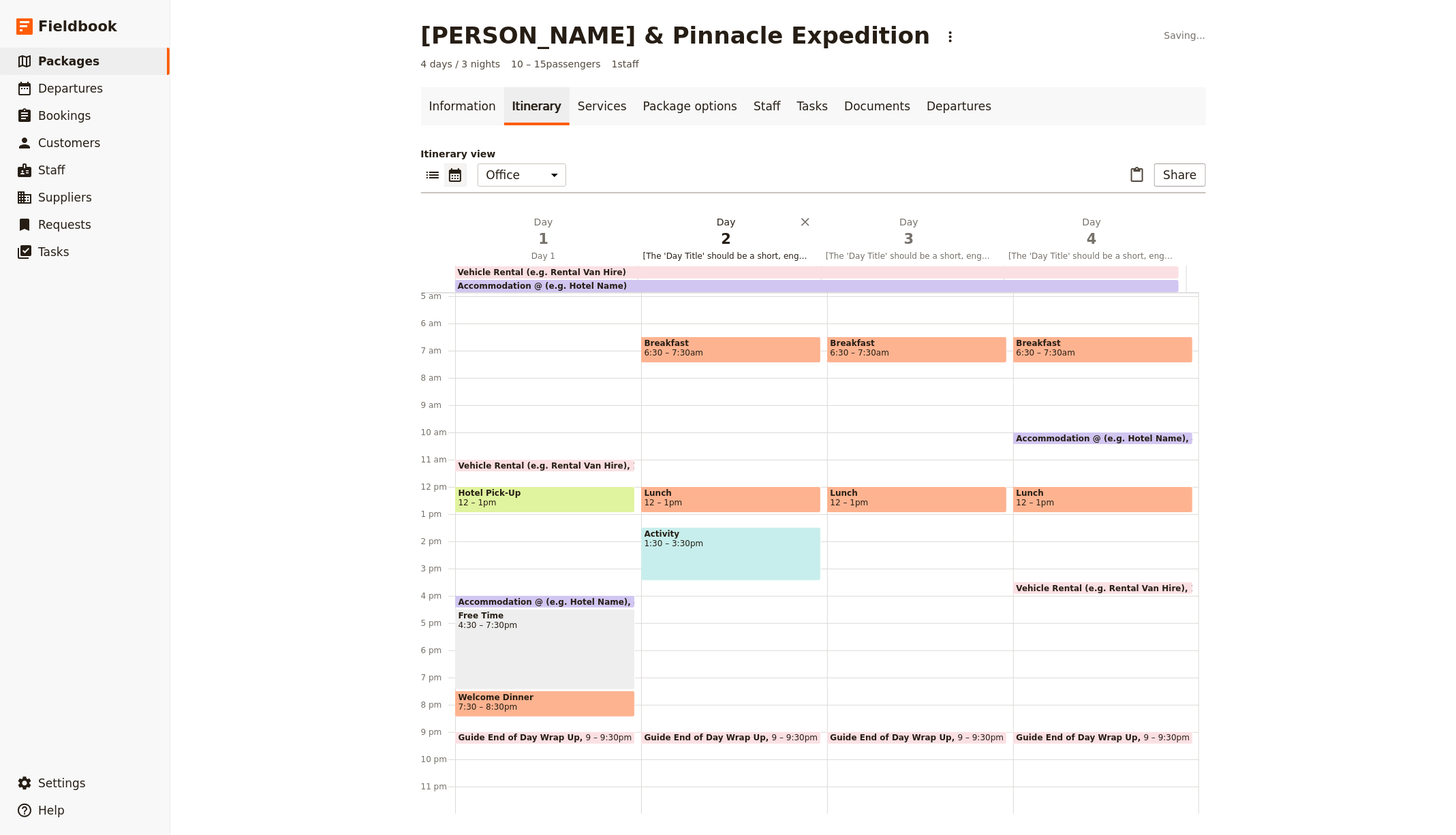
click at [666, 227] on h2 "Day 2 [The 'Day Title' should be a short, engaging phrase that highlights the m…" at bounding box center [726, 232] width 166 height 34
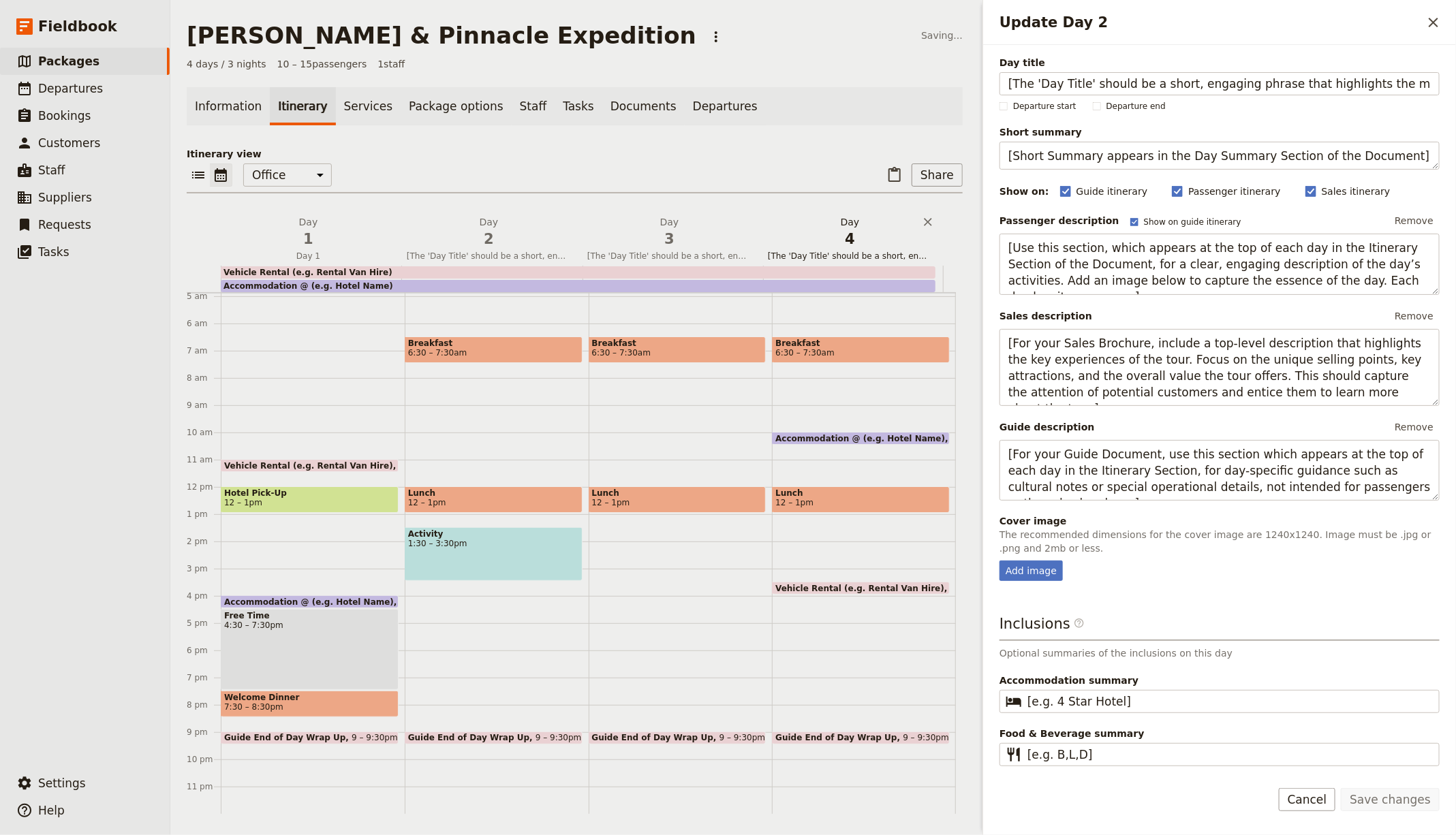
scroll to position [0, 73]
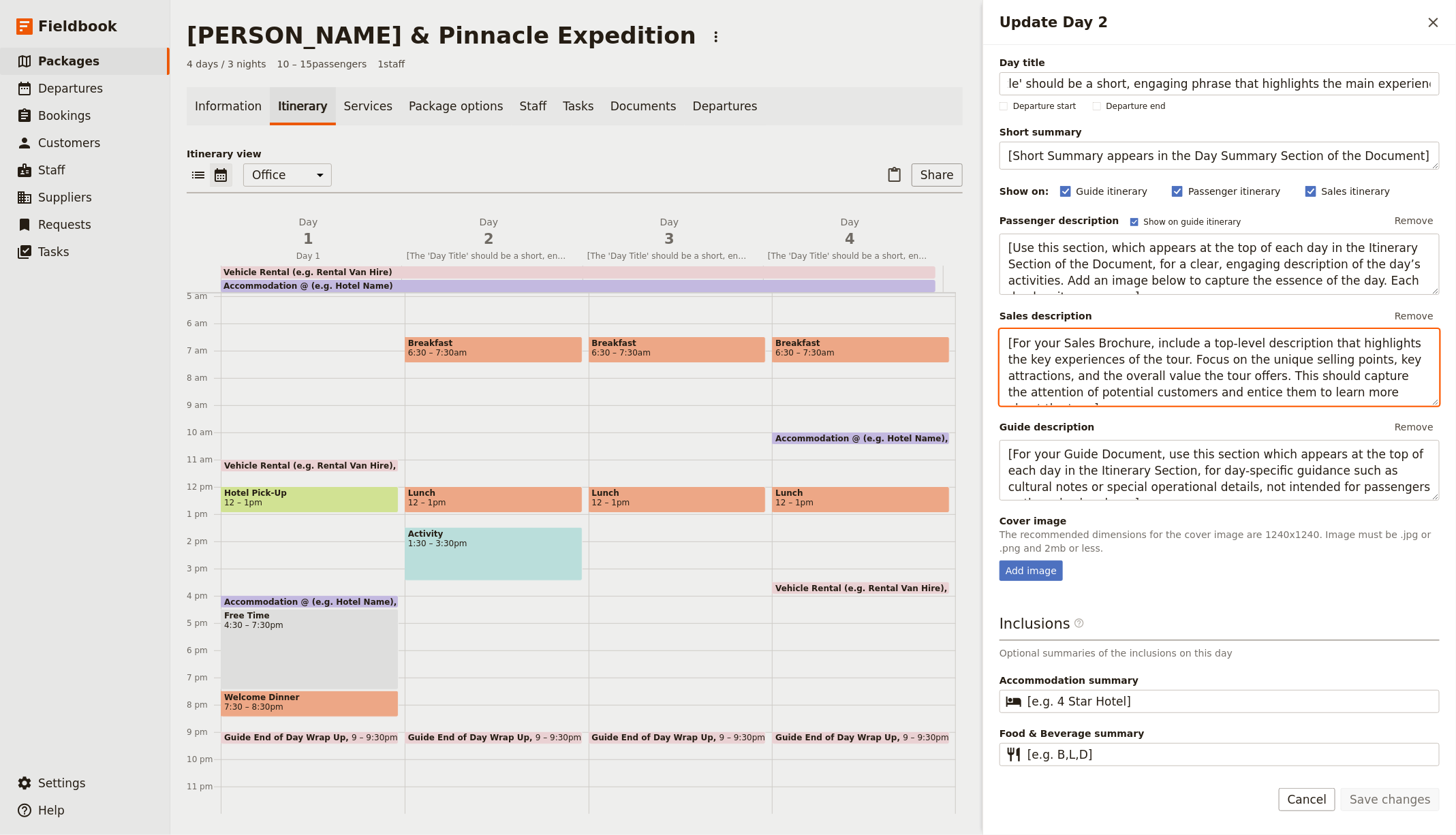
click at [1080, 343] on textarea "[For your Sales Brochure, include a top-level description that highlights the k…" at bounding box center [1219, 367] width 440 height 77
paste textarea "Breakfast at Park Canteen and transfer by longboat proceed to Batu Bungan – Pen…"
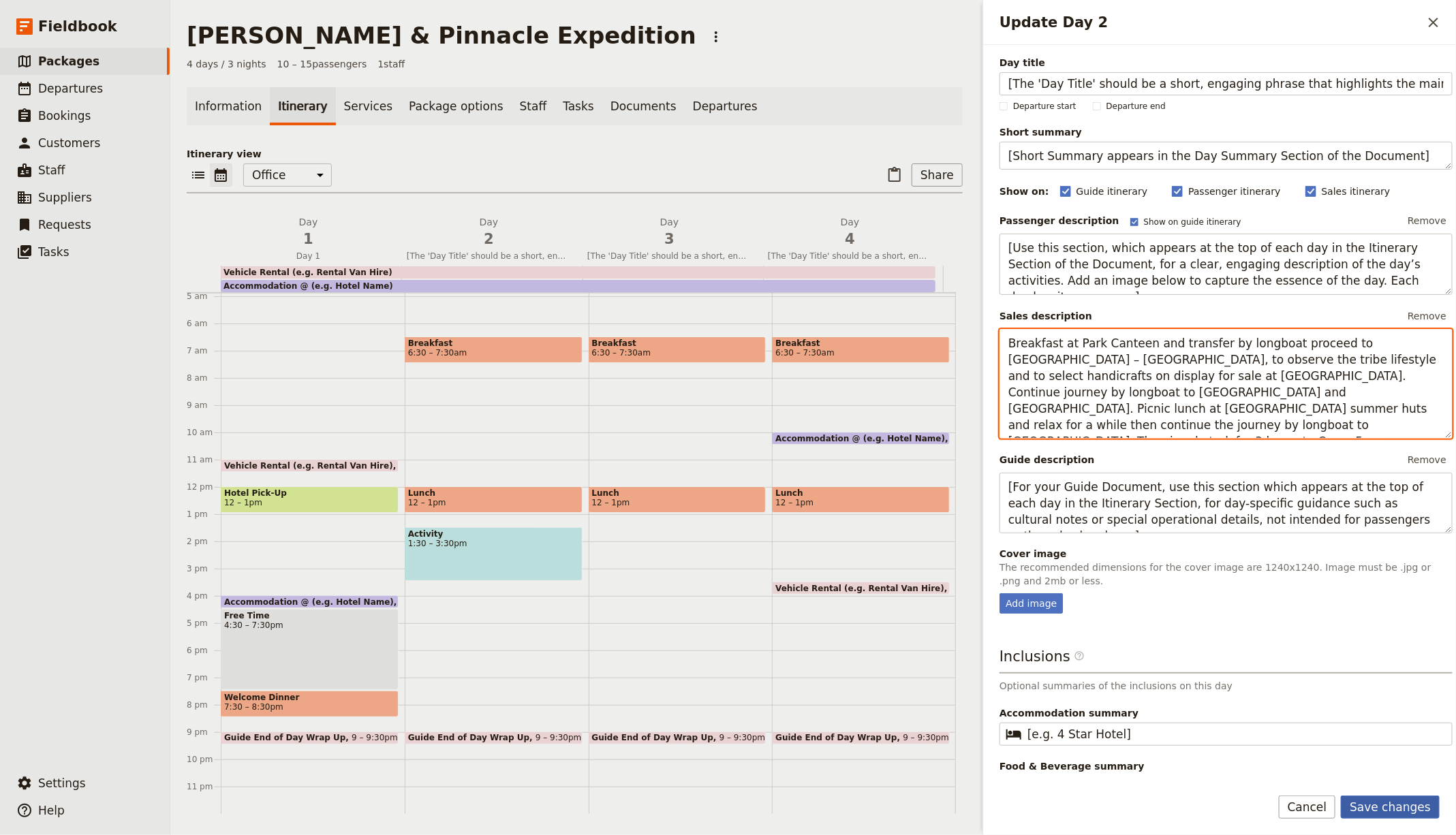
type textarea "Breakfast at Park Canteen and transfer by longboat proceed to Batu Bungan – Pen…"
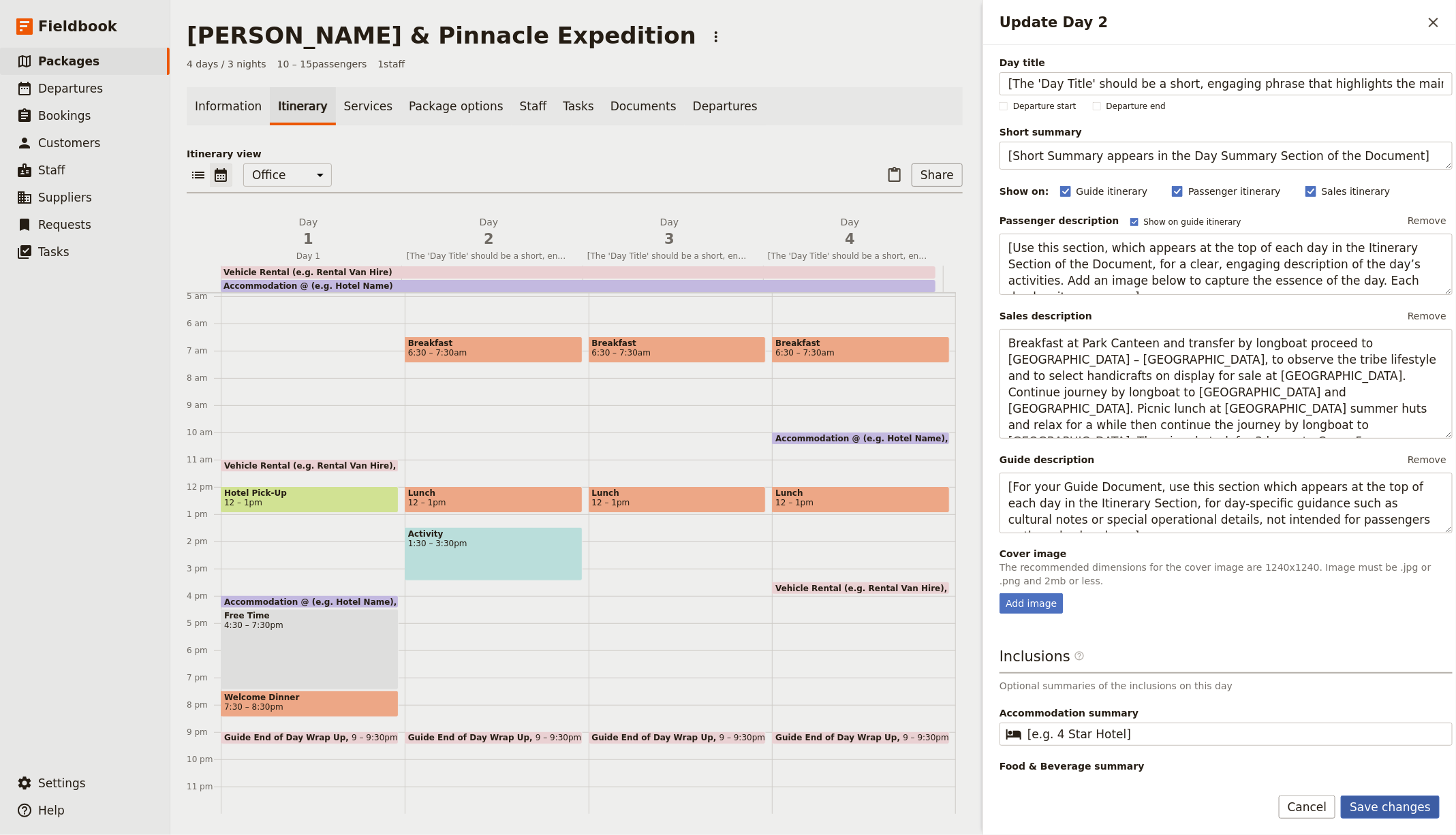
click at [1405, 815] on button "Save changes" at bounding box center [1389, 806] width 99 height 23
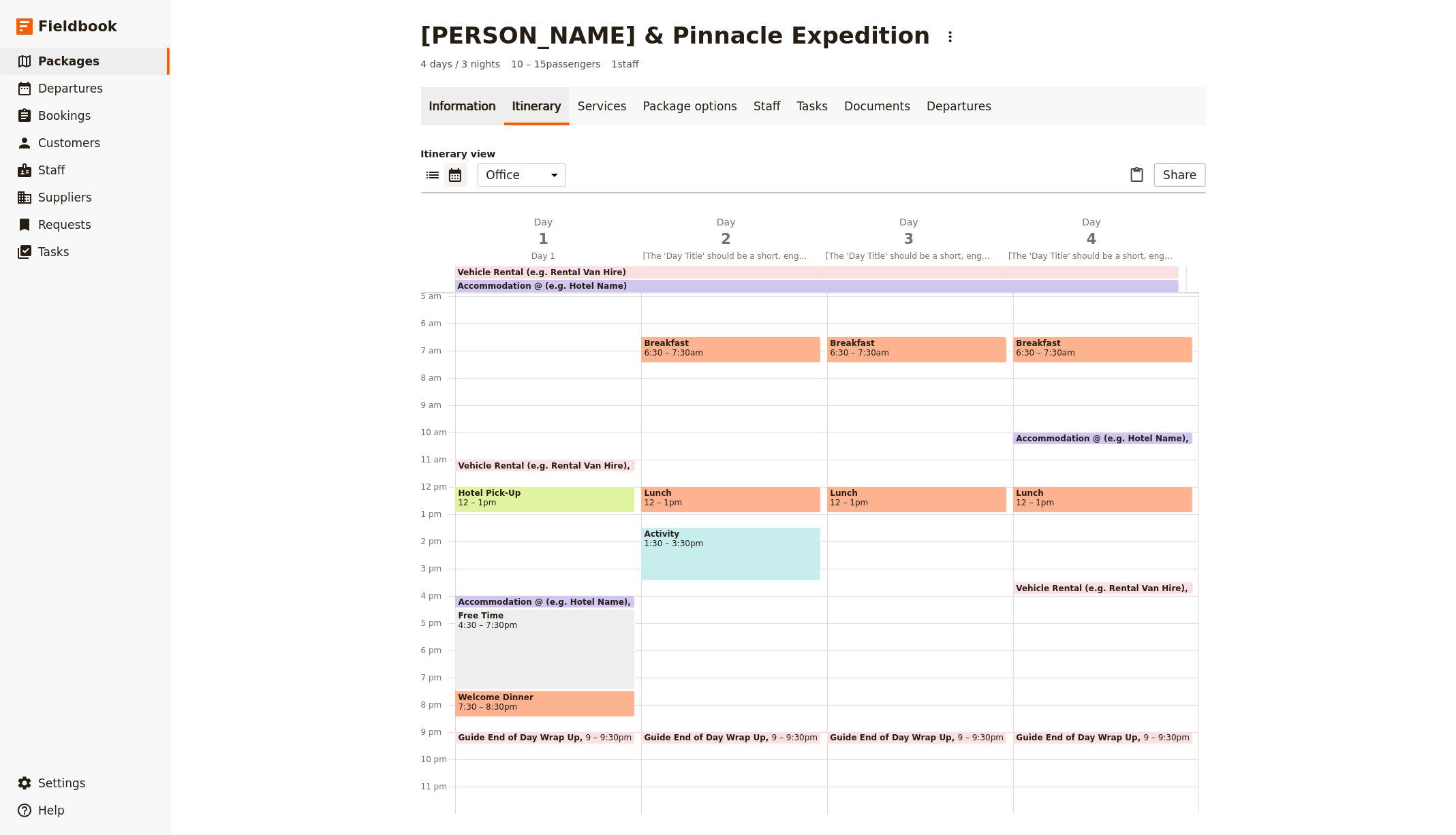
click at [433, 107] on link "Information" at bounding box center [462, 105] width 83 height 38
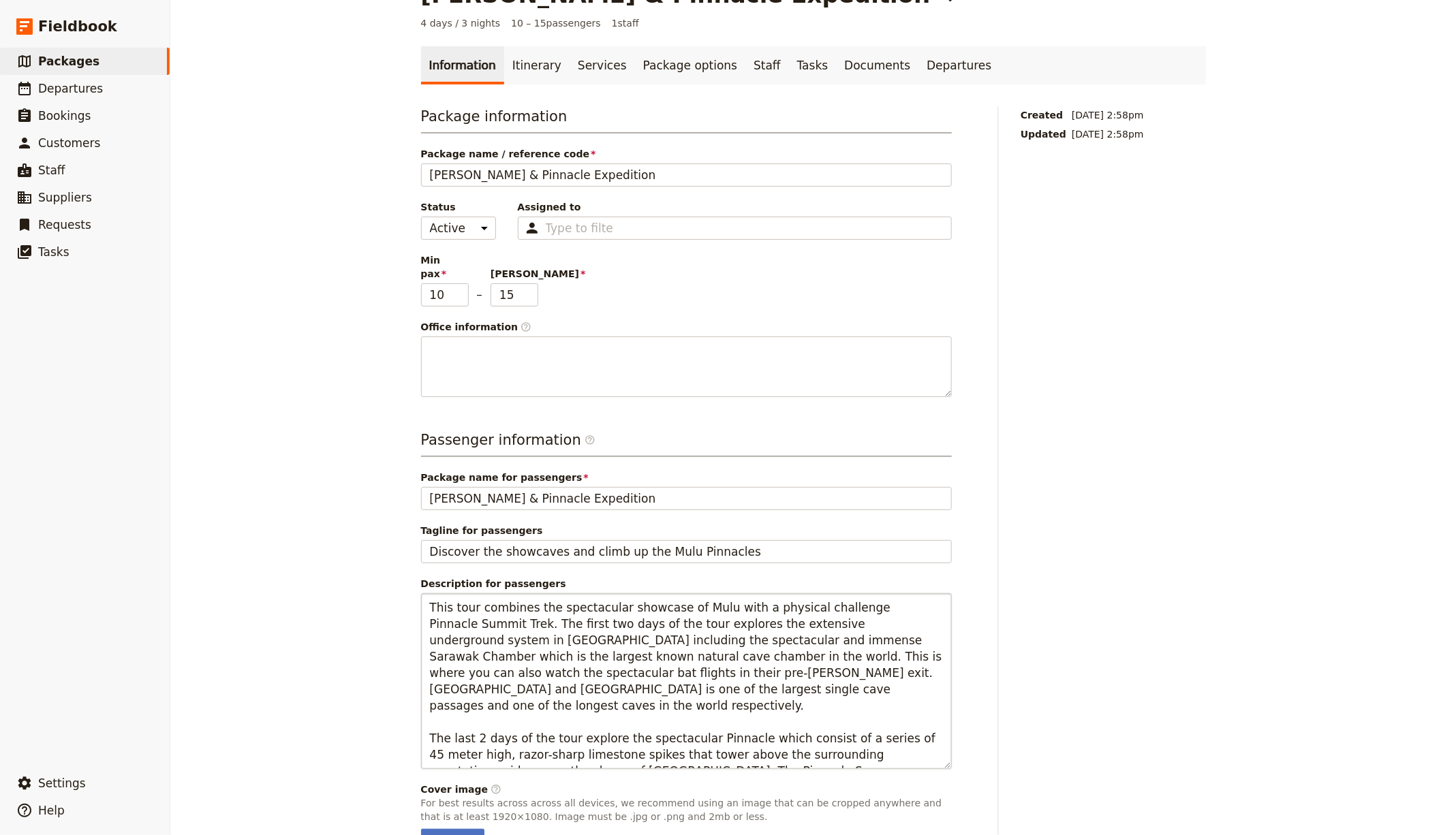
scroll to position [104, 0]
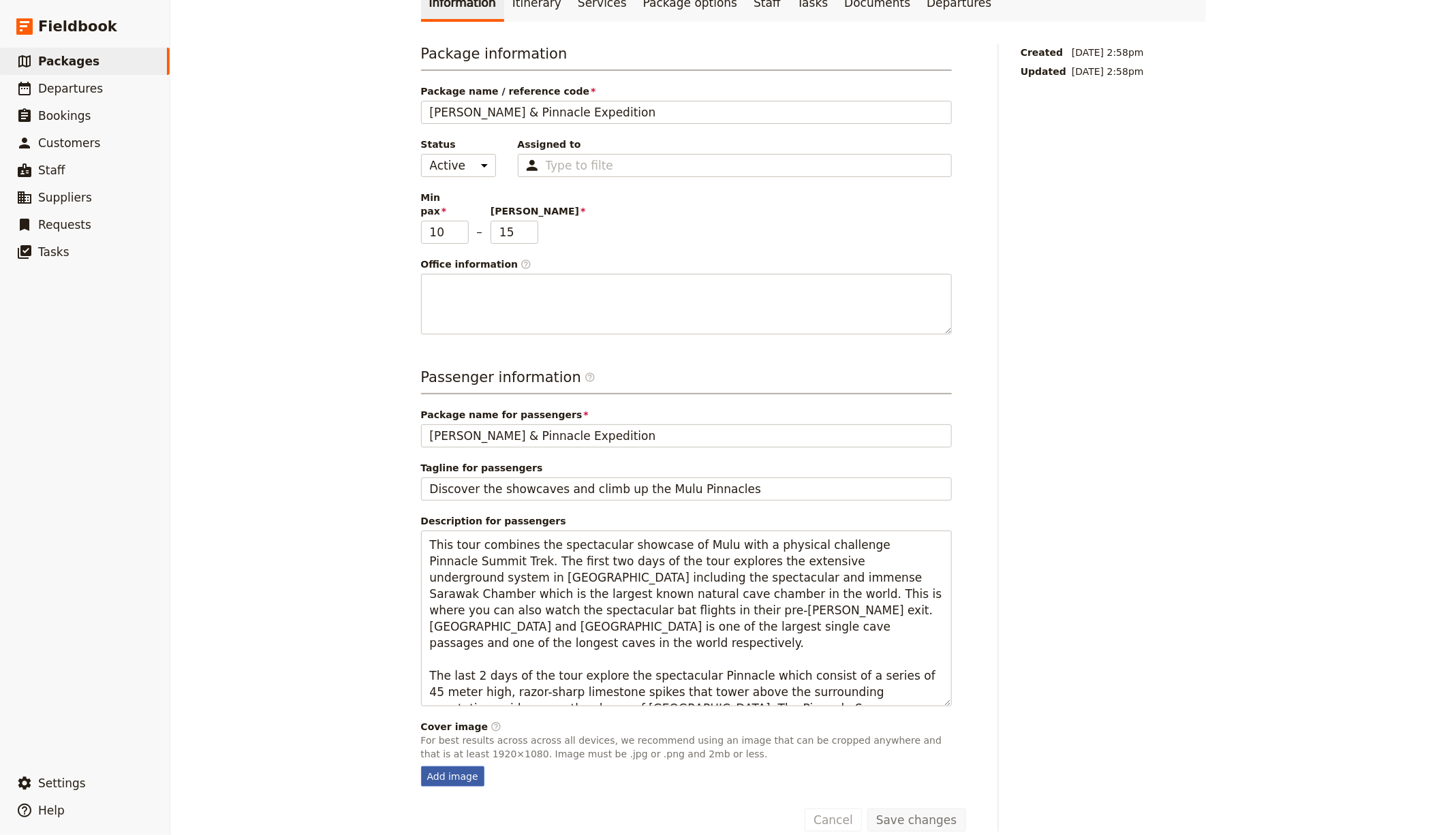
click at [435, 766] on div "Add image" at bounding box center [452, 776] width 63 height 20
click at [421, 766] on input "Add image" at bounding box center [421, 765] width 1 height 1
type input "C:\fakepath\andrew-svk-bYQzN2M1TJA-unsplash.jpg"
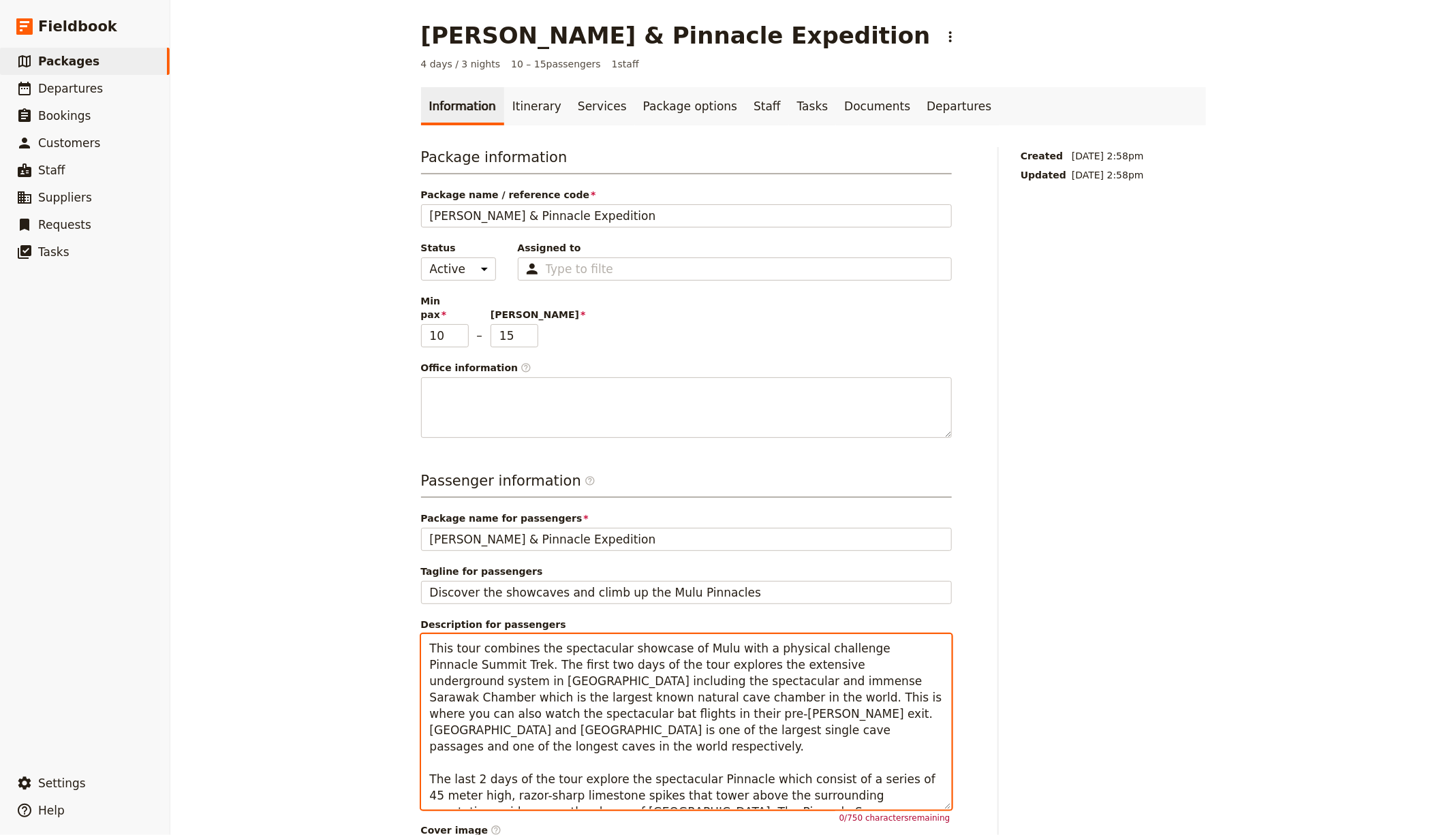
click at [539, 634] on textarea "This tour combines the spectacular showcase of Mulu with a physical challenge P…" at bounding box center [685, 721] width 530 height 175
paste textarea "A 4-day adventure in UNESCO-listed Gunung Mulu National Park combining spectacu…"
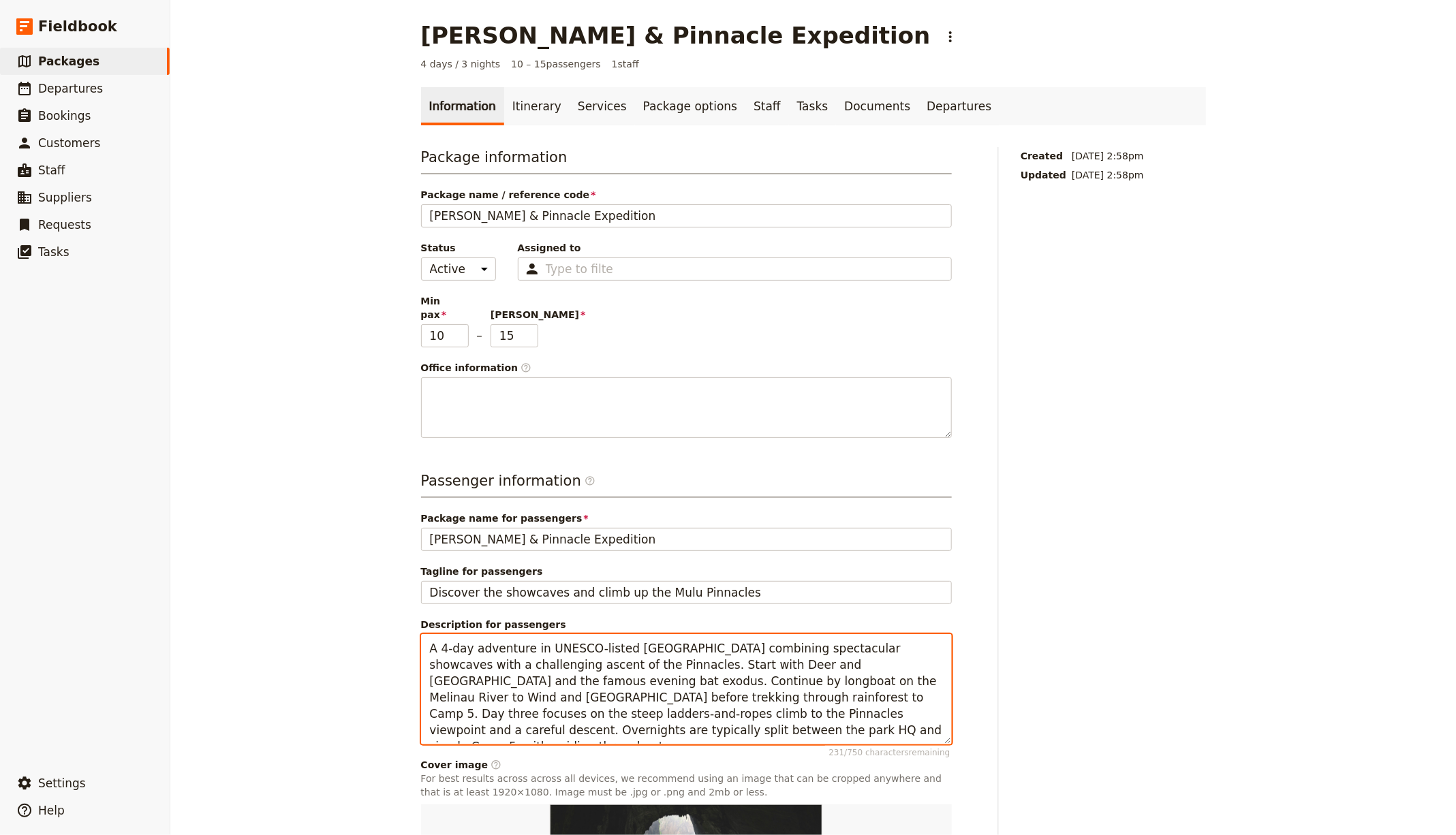
type textarea "A 4-day adventure in UNESCO-listed Gunung Mulu National Park combining spectacu…"
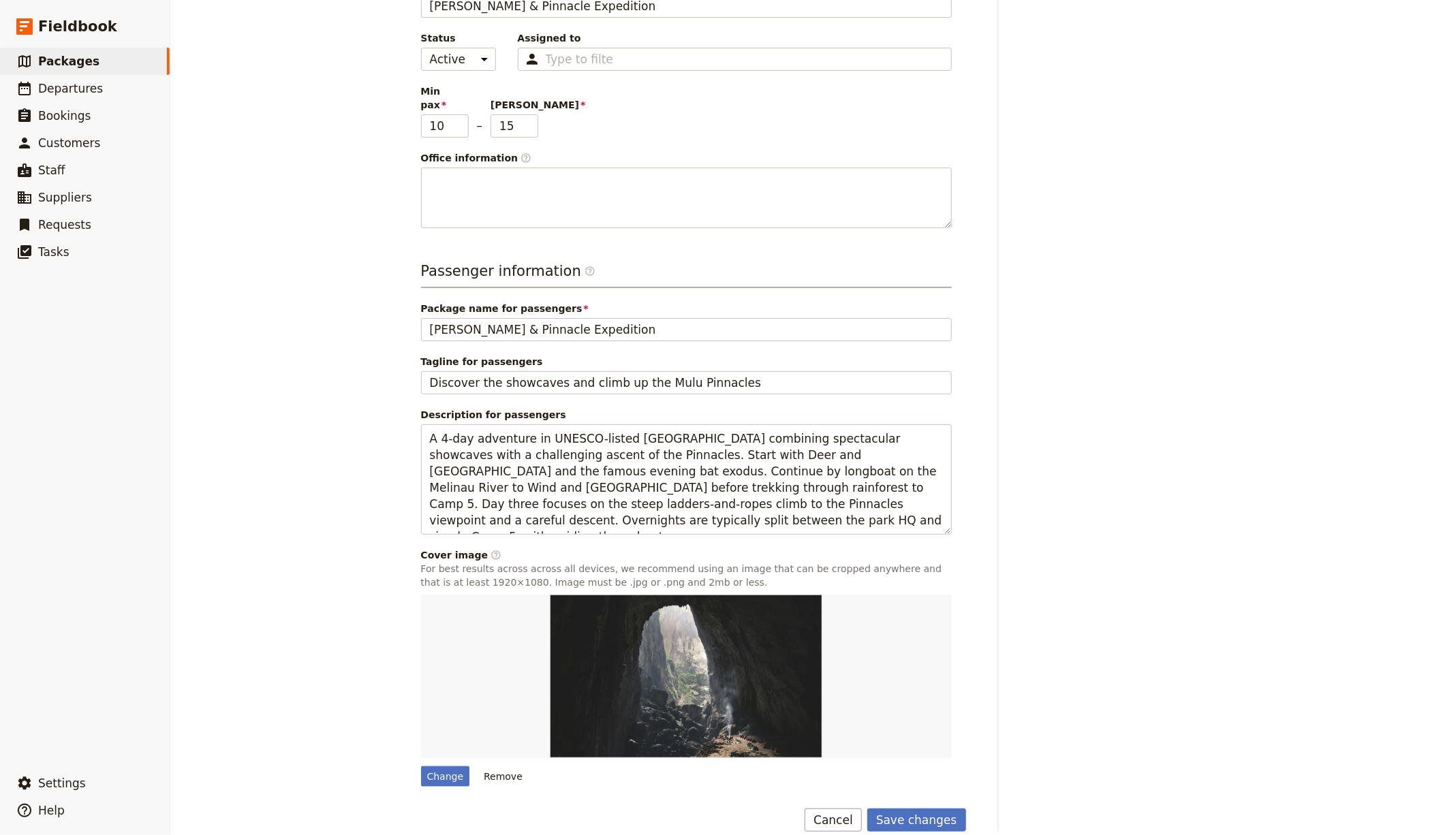
scroll to position [210, 0]
click at [906, 808] on button "Save changes" at bounding box center [916, 819] width 99 height 23
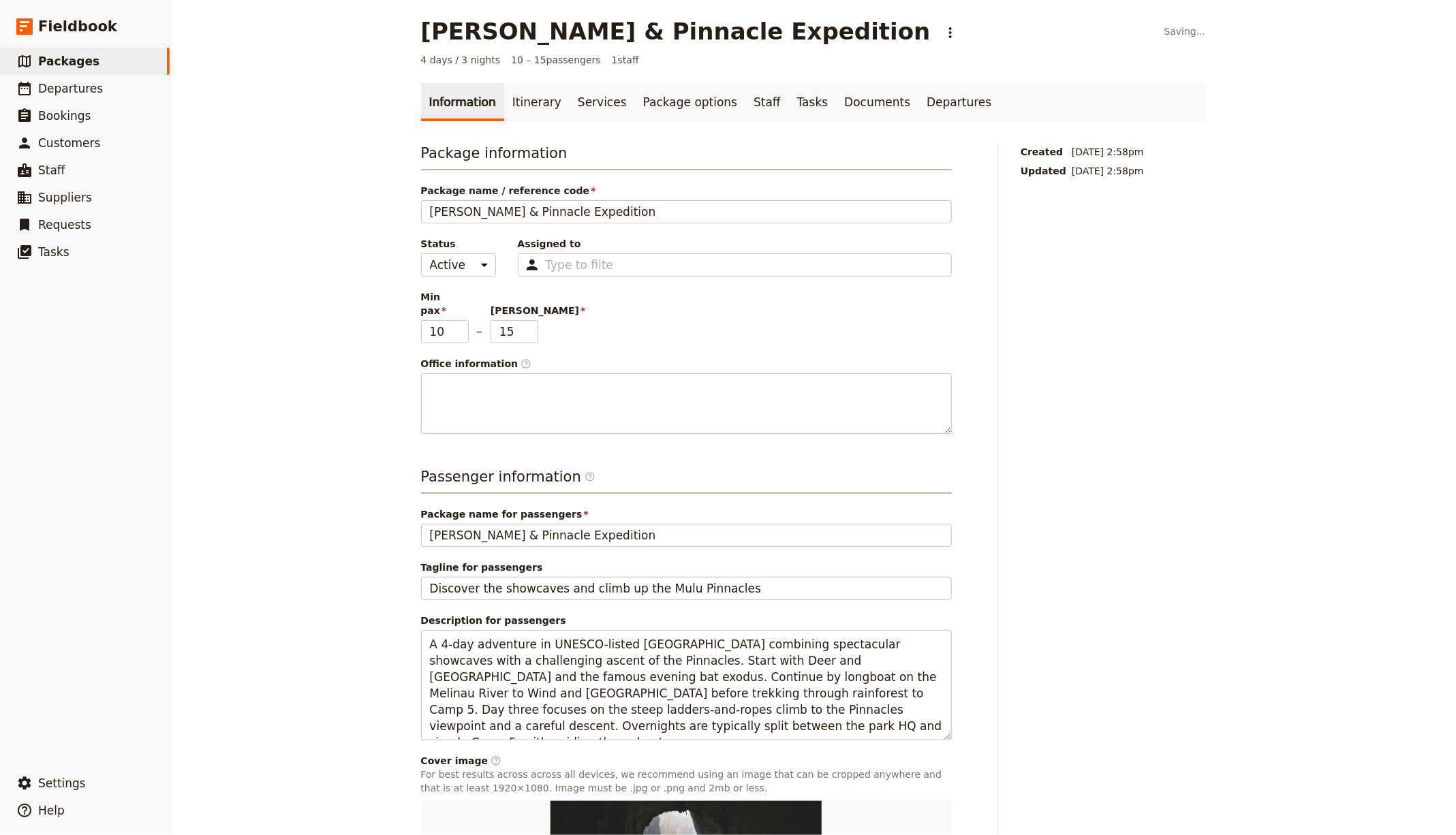
scroll to position [0, 0]
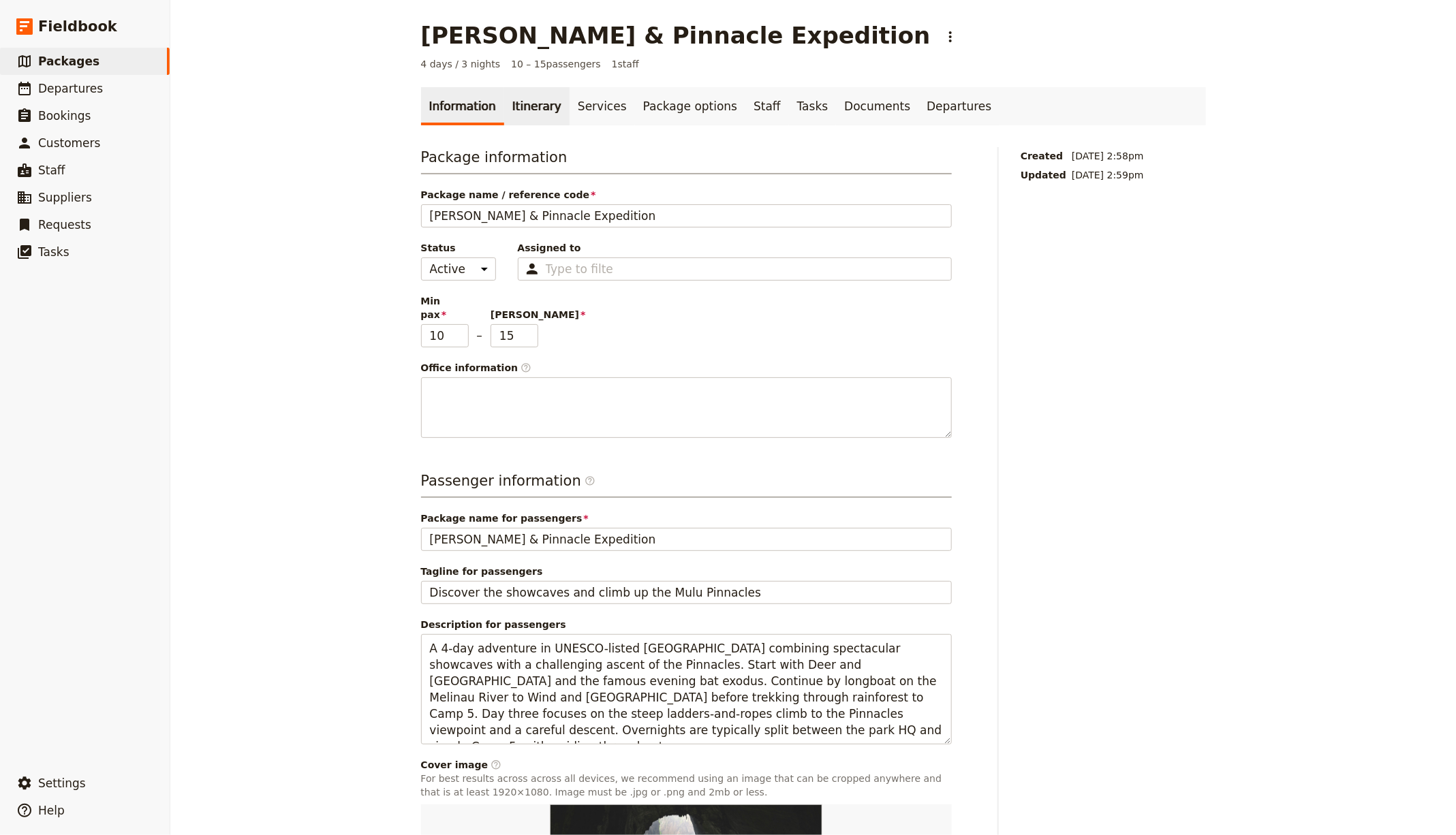
click at [524, 106] on link "Itinerary" at bounding box center [537, 105] width 66 height 38
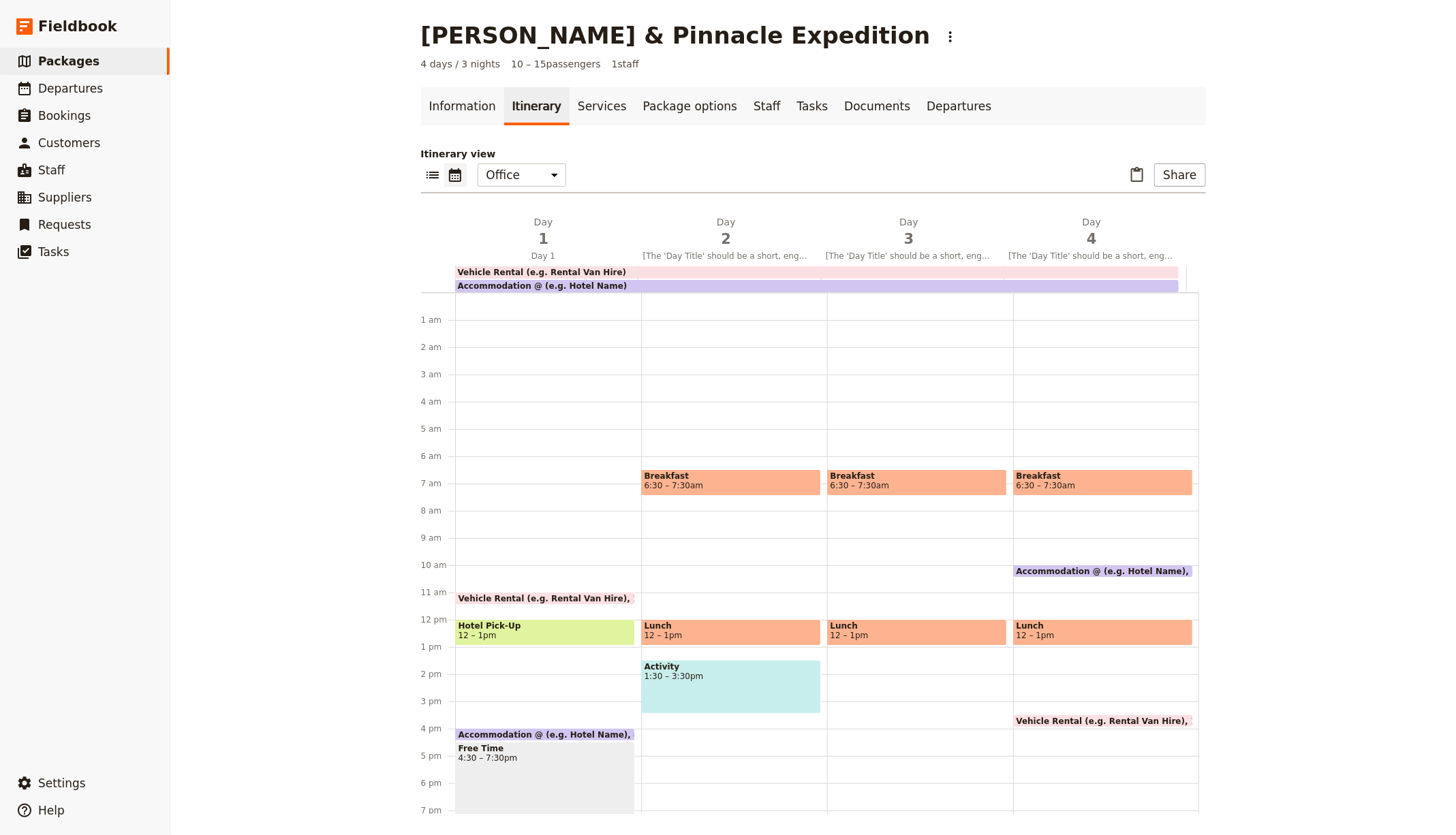
scroll to position [145, 0]
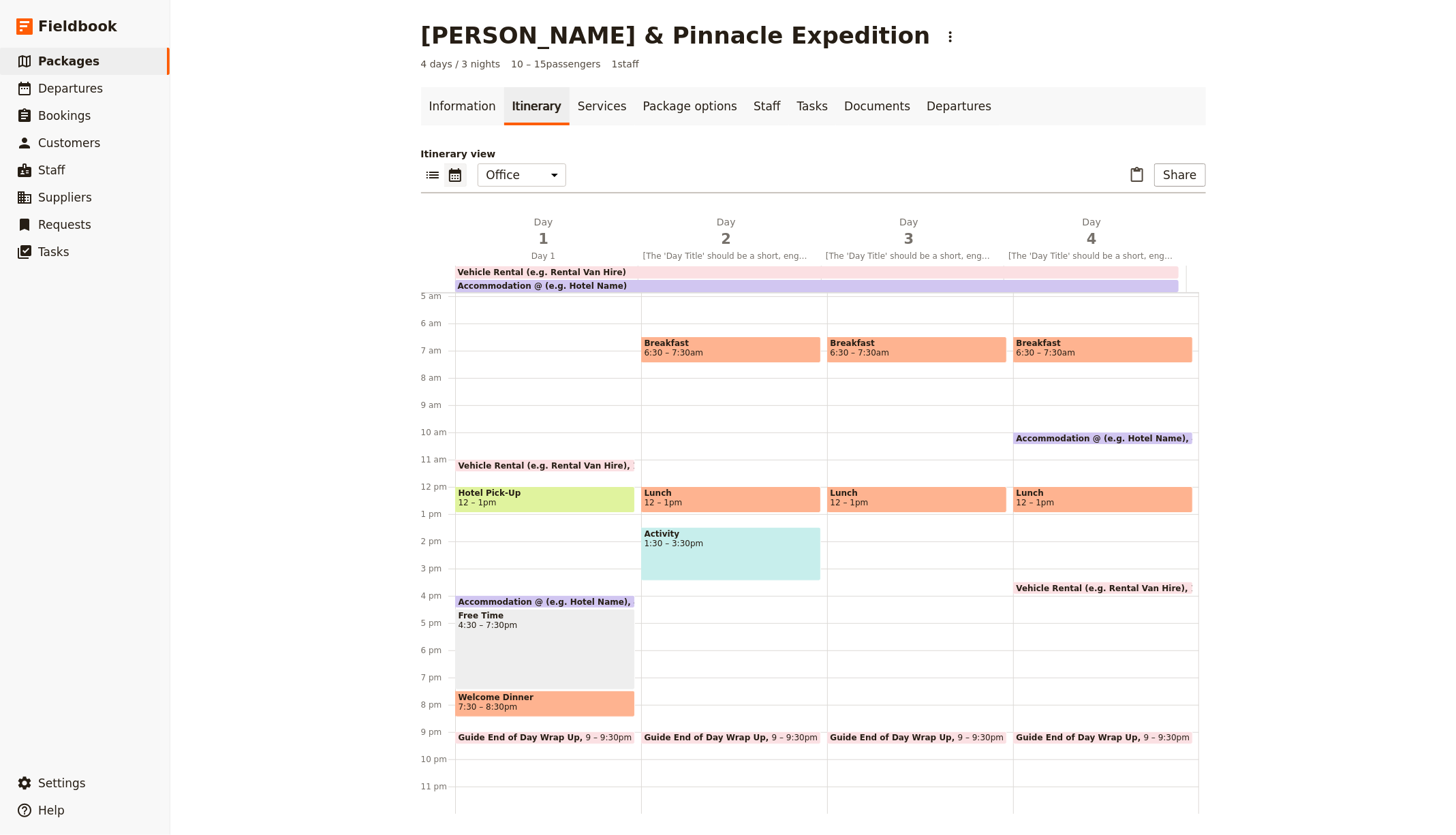
click at [517, 104] on link "Itinerary" at bounding box center [537, 105] width 66 height 38
click at [551, 233] on span "1" at bounding box center [543, 239] width 166 height 20
click at [643, 233] on span "2" at bounding box center [726, 239] width 166 height 20
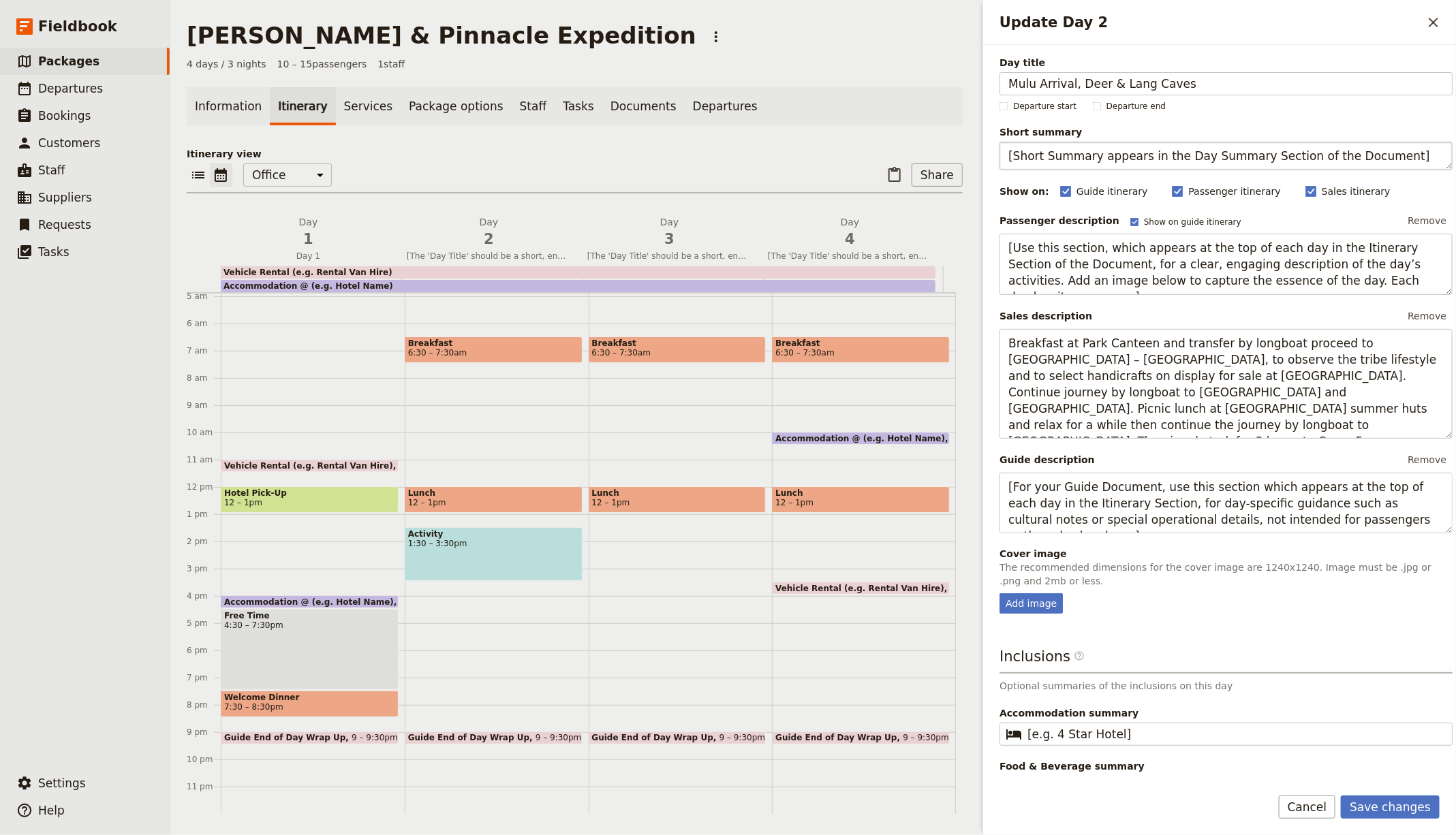
scroll to position [0, 0]
type input "Mulu Arrival, Deer & Lang Caves"
click at [1050, 167] on textarea "[Short Summary appears in the Day Summary Section of the Document]" at bounding box center [1225, 155] width 453 height 28
paste textarea "Arrive, explore showcaves, watch the bat exodus."
type textarea "Arrive, explore showcaves, watch the bat exodus."
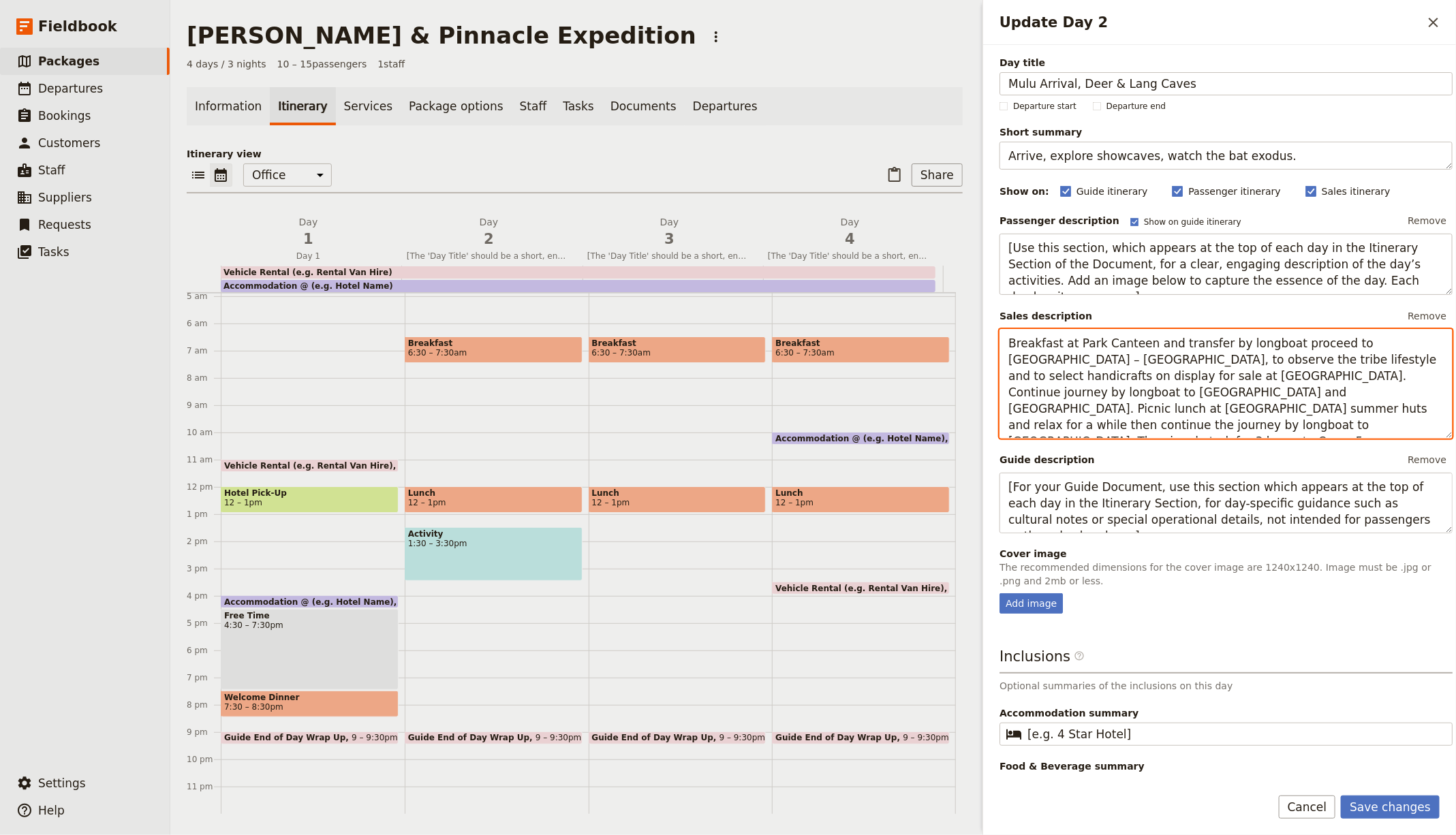
click at [1171, 363] on textarea "Breakfast at Park Canteen and transfer by longboat proceed to Batu Bungan – Pen…" at bounding box center [1225, 383] width 453 height 110
paste textarea "Fly into Mulu and transfer to your lodge near the park HQ. Enter Lang and Deer …"
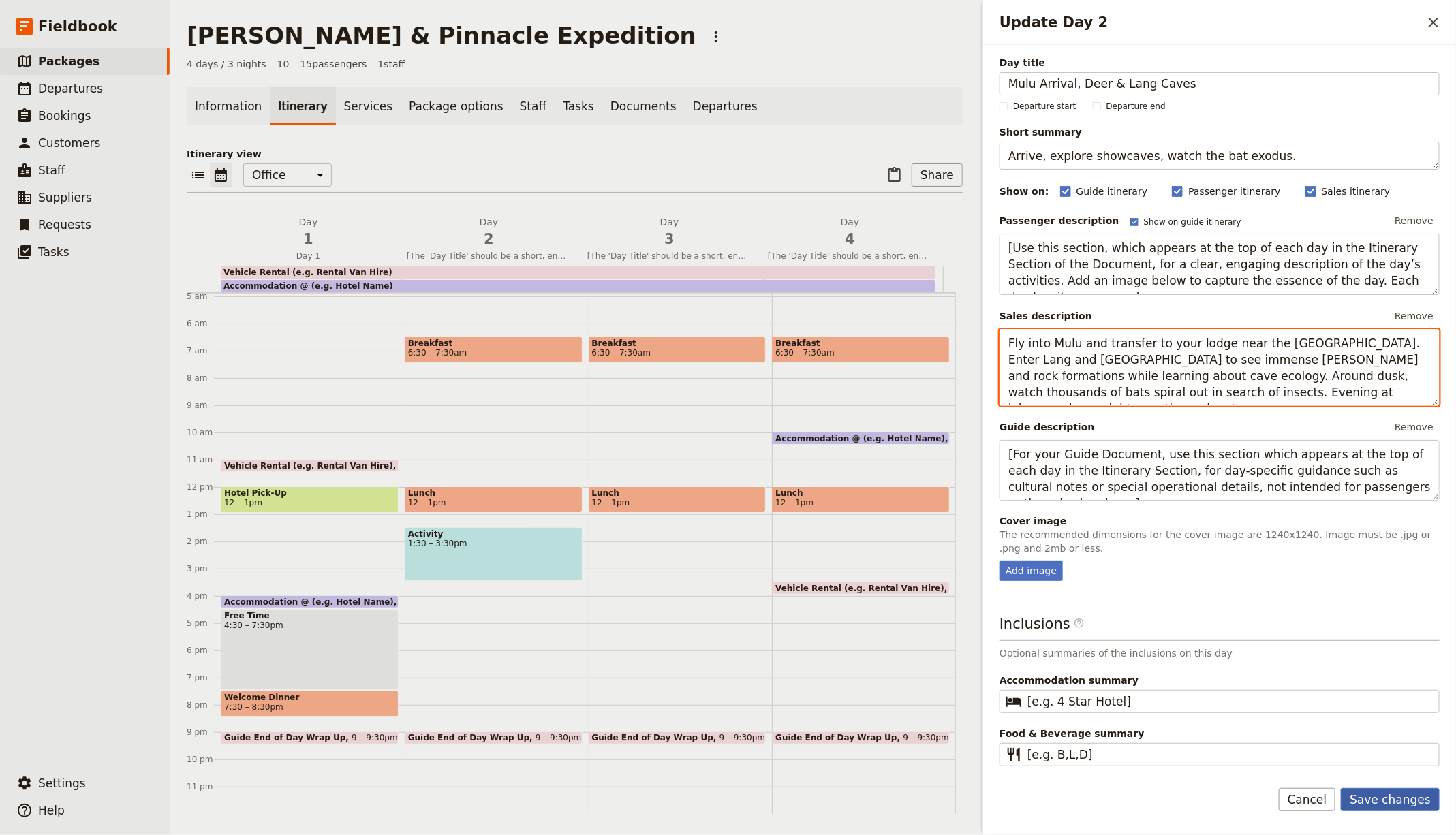
type textarea "Fly into Mulu and transfer to your lodge near the park HQ. Enter Lang and Deer …"
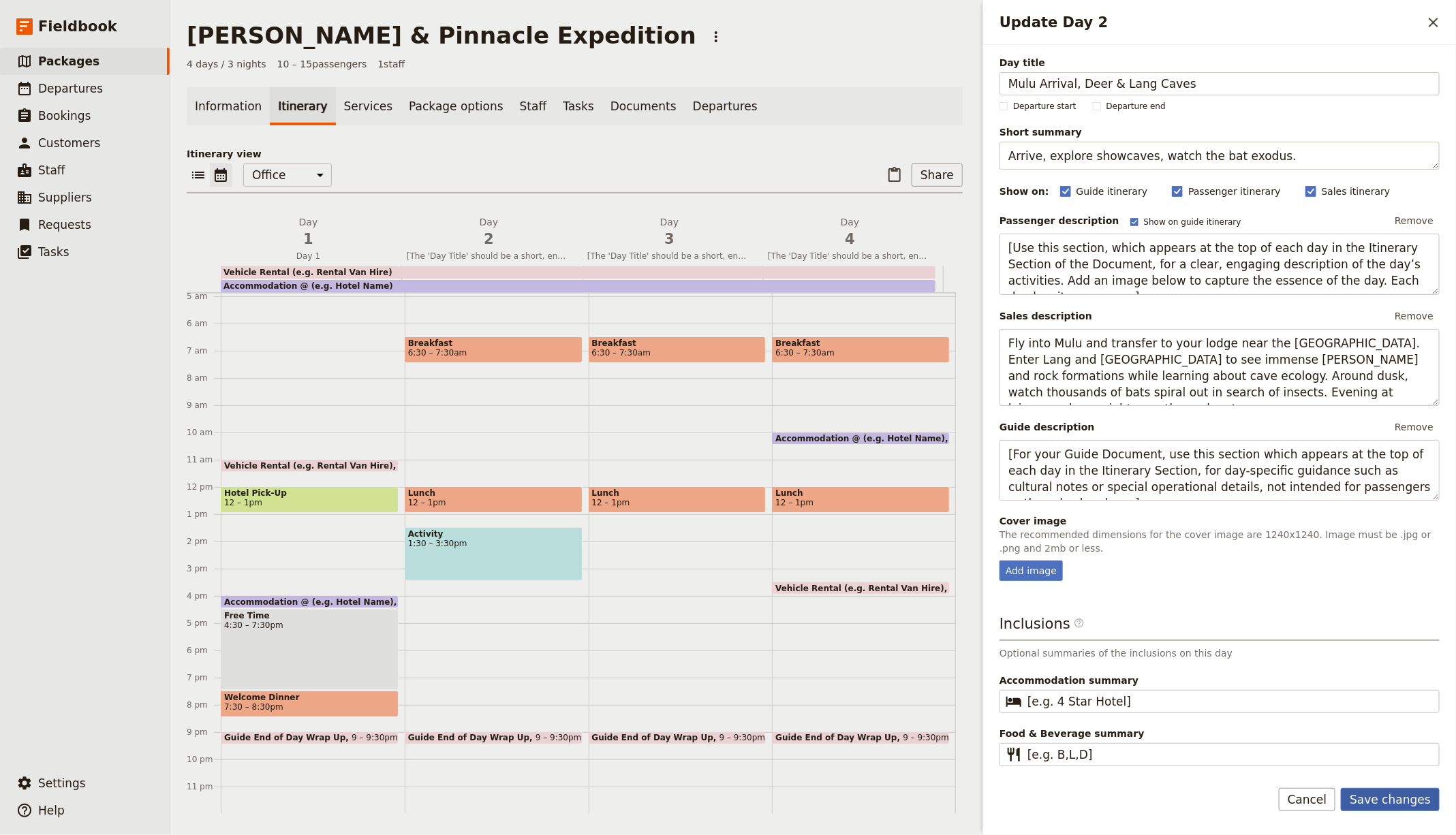
click at [1386, 792] on button "Save changes" at bounding box center [1389, 799] width 99 height 23
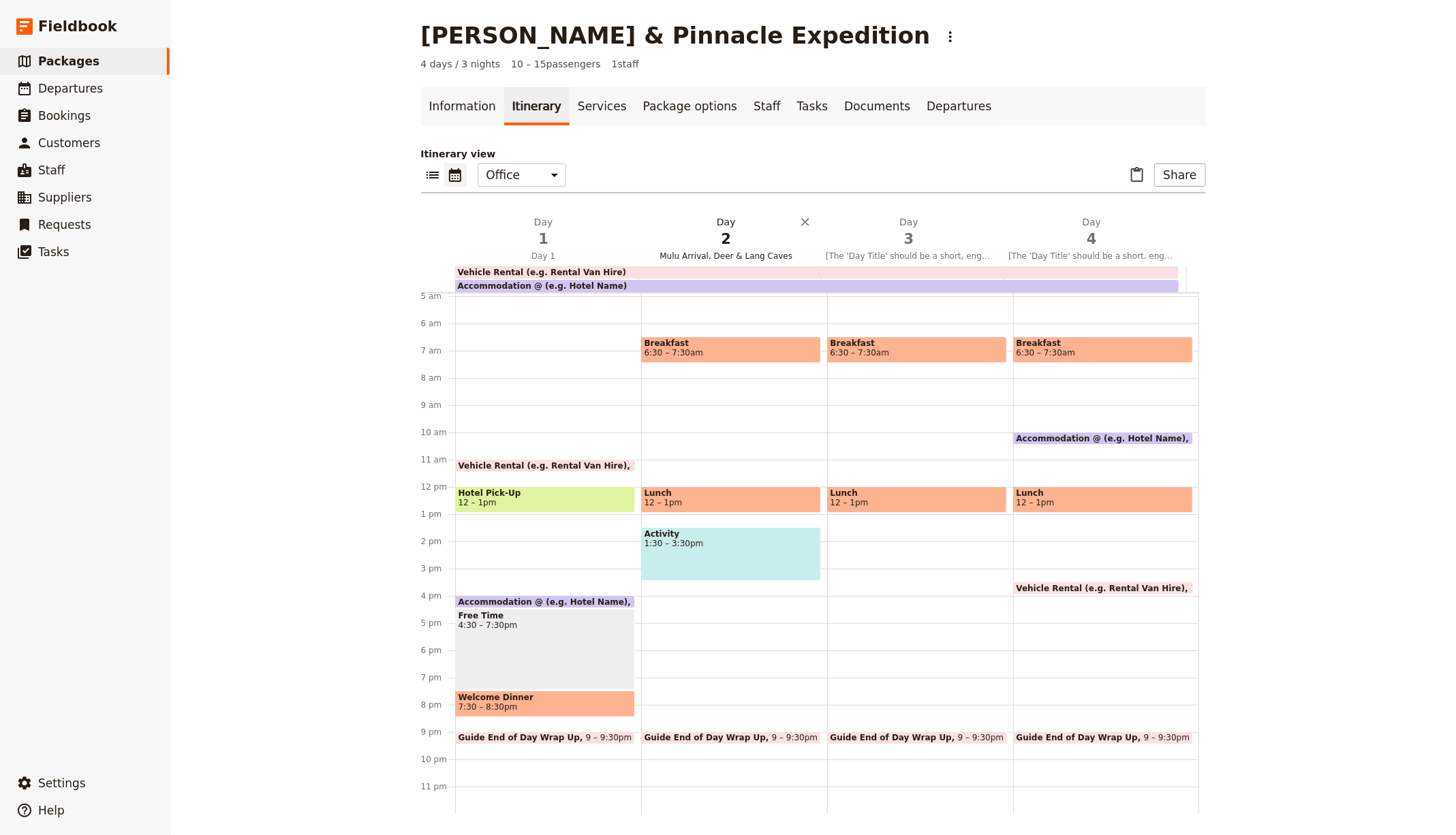
click at [731, 223] on h2 "Day 2 Mulu Arrival, Deer & Lang Caves" at bounding box center [726, 232] width 166 height 34
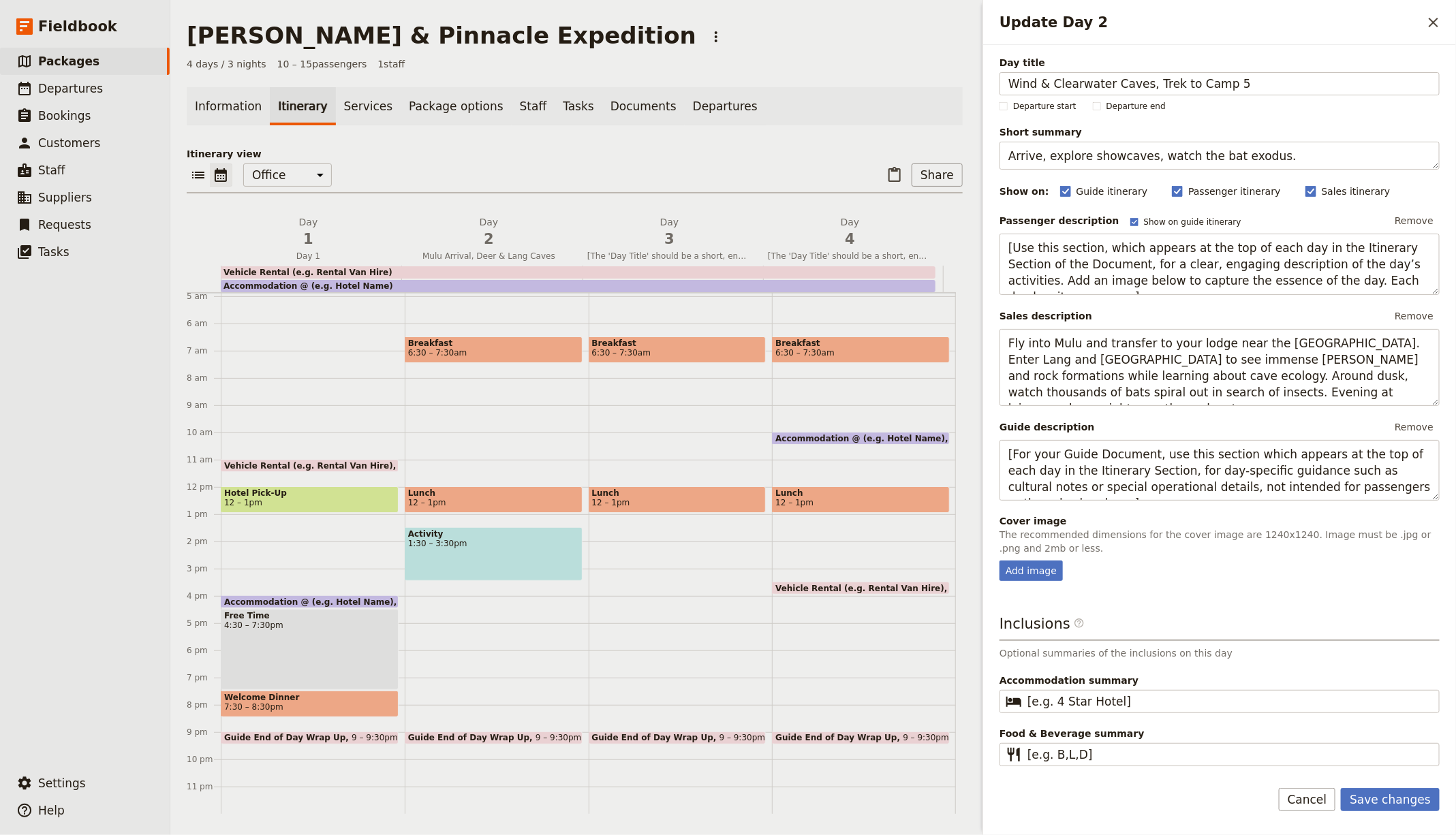
type input "Wind & Clearwater Caves, Trek to Camp 5"
click at [1074, 159] on textarea "Arrive, explore showcaves, watch the bat exodus." at bounding box center [1219, 155] width 440 height 28
paste textarea "Longboat to caves, 9 km rainforest hike to camp"
type textarea "Longboat to caves, 9 km rainforest hike to camp."
click at [1096, 275] on textarea "[Use this section, which appears at the top of each day in the Itinerary Sectio…" at bounding box center [1219, 264] width 440 height 61
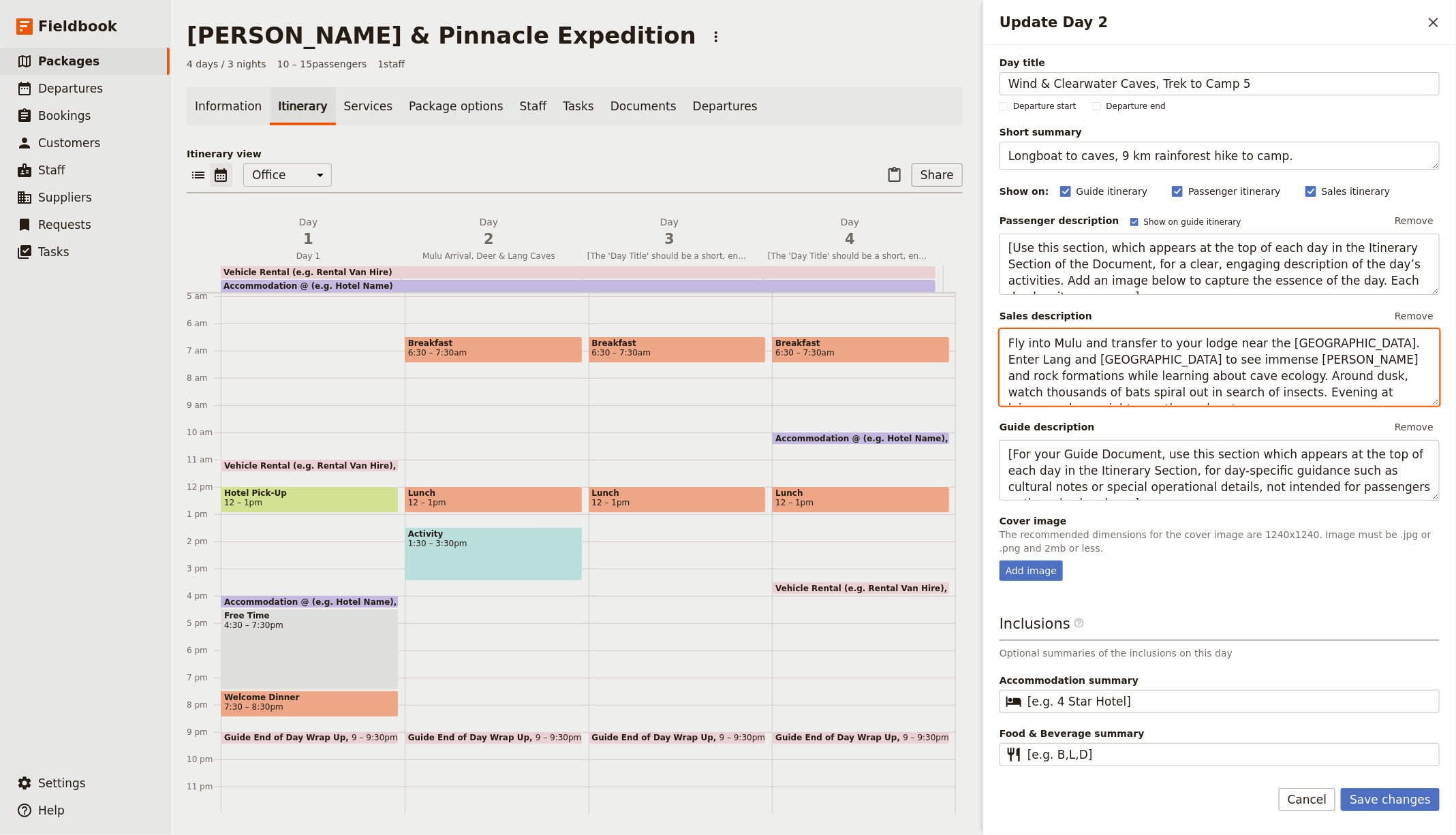
click at [1131, 360] on textarea "Fly into Mulu and transfer to your lodge near the park HQ. Enter Lang and Deer …" at bounding box center [1219, 367] width 440 height 77
paste textarea "Ride a longboat up the Melinau River, visiting Wind Cave’s cool chambers and Cl…"
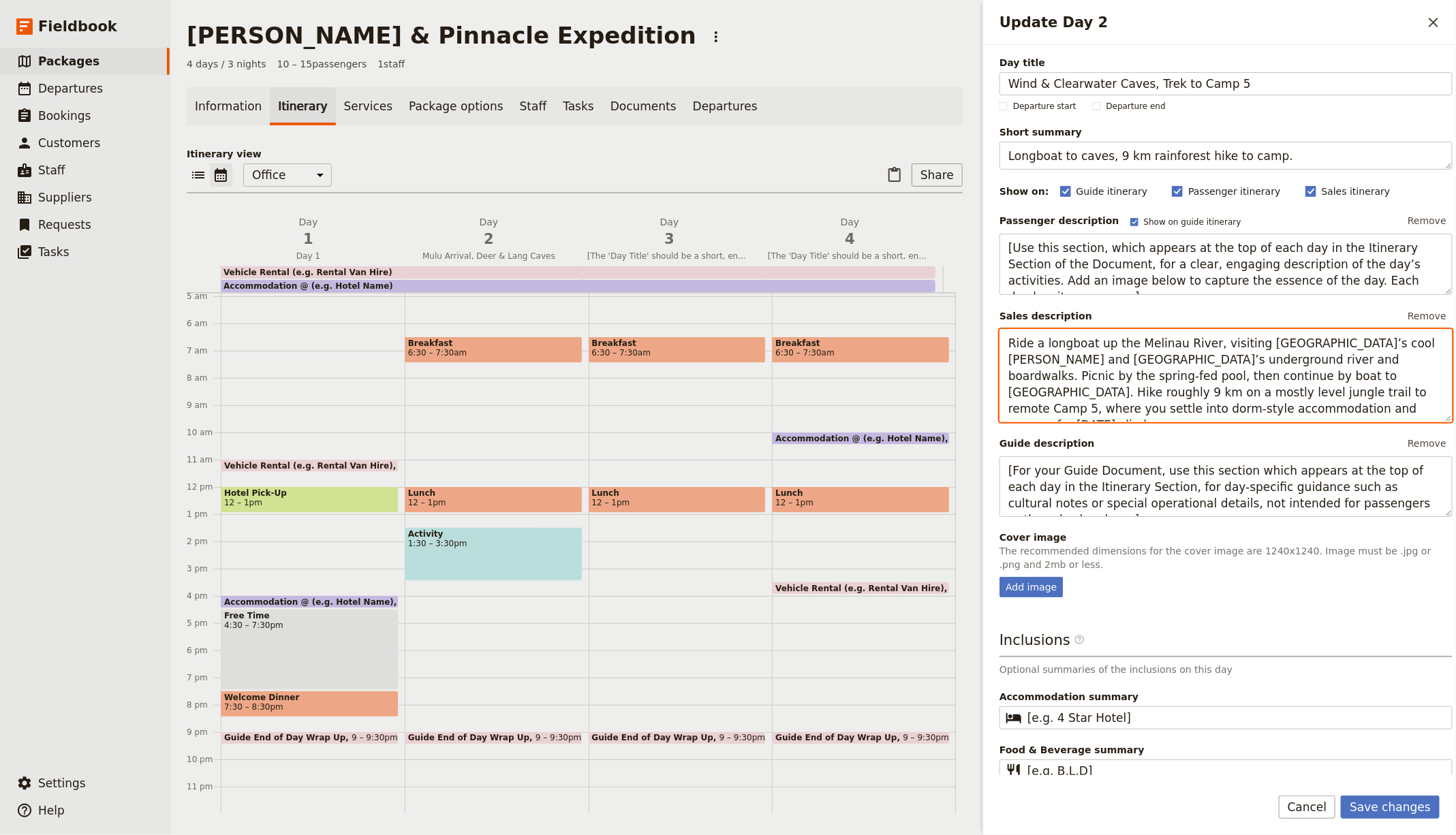
type textarea "Ride a longboat up the Melinau River, visiting Wind Cave’s cool chambers and Cl…"
click at [1379, 795] on form "Day title Wind & Clearwater Caves, Trek to Camp 5 Departure start Departure end…" at bounding box center [1219, 439] width 473 height 790
click at [1389, 810] on button "Save changes" at bounding box center [1389, 806] width 99 height 23
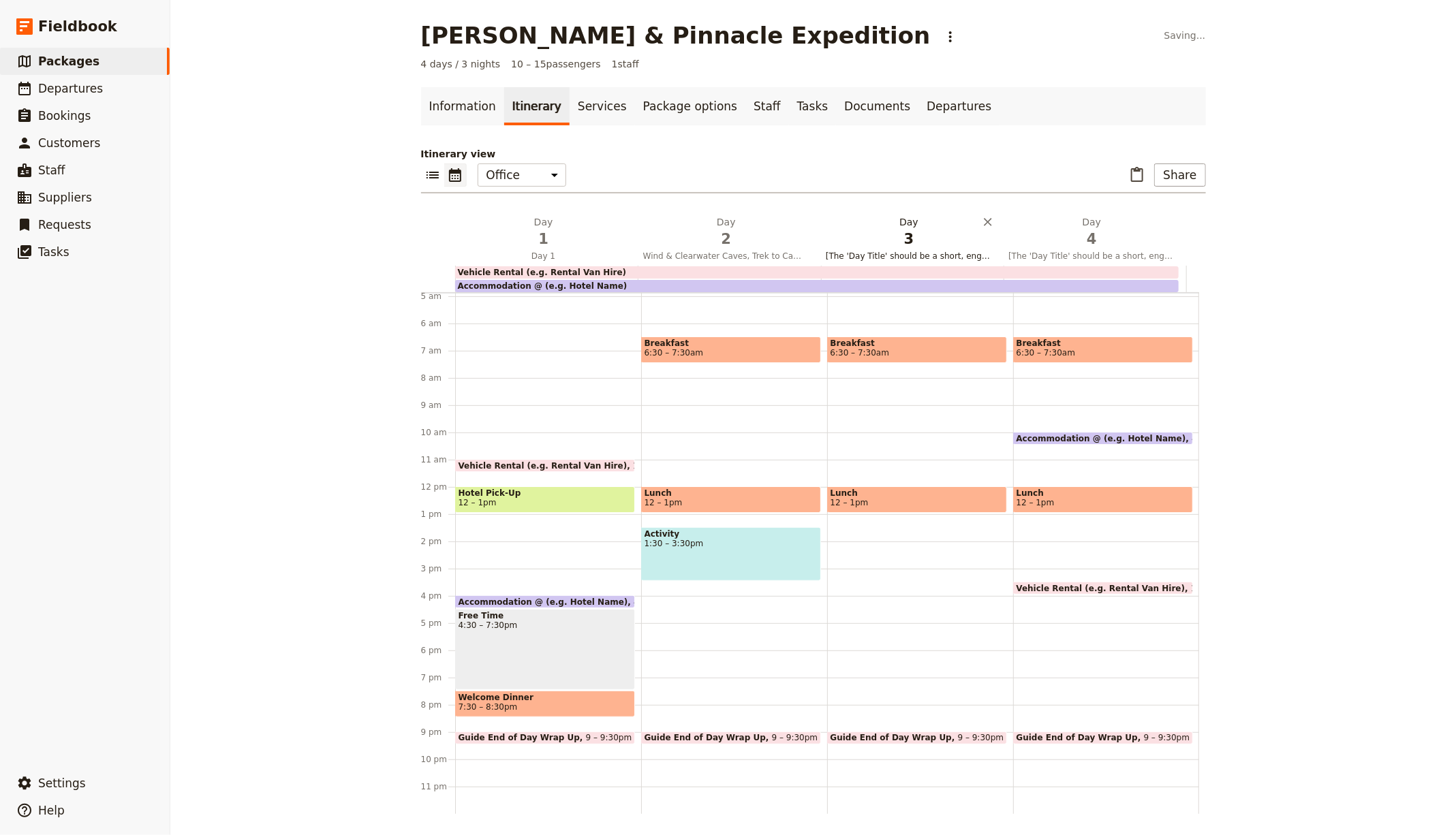
click at [848, 238] on span "3" at bounding box center [908, 239] width 166 height 20
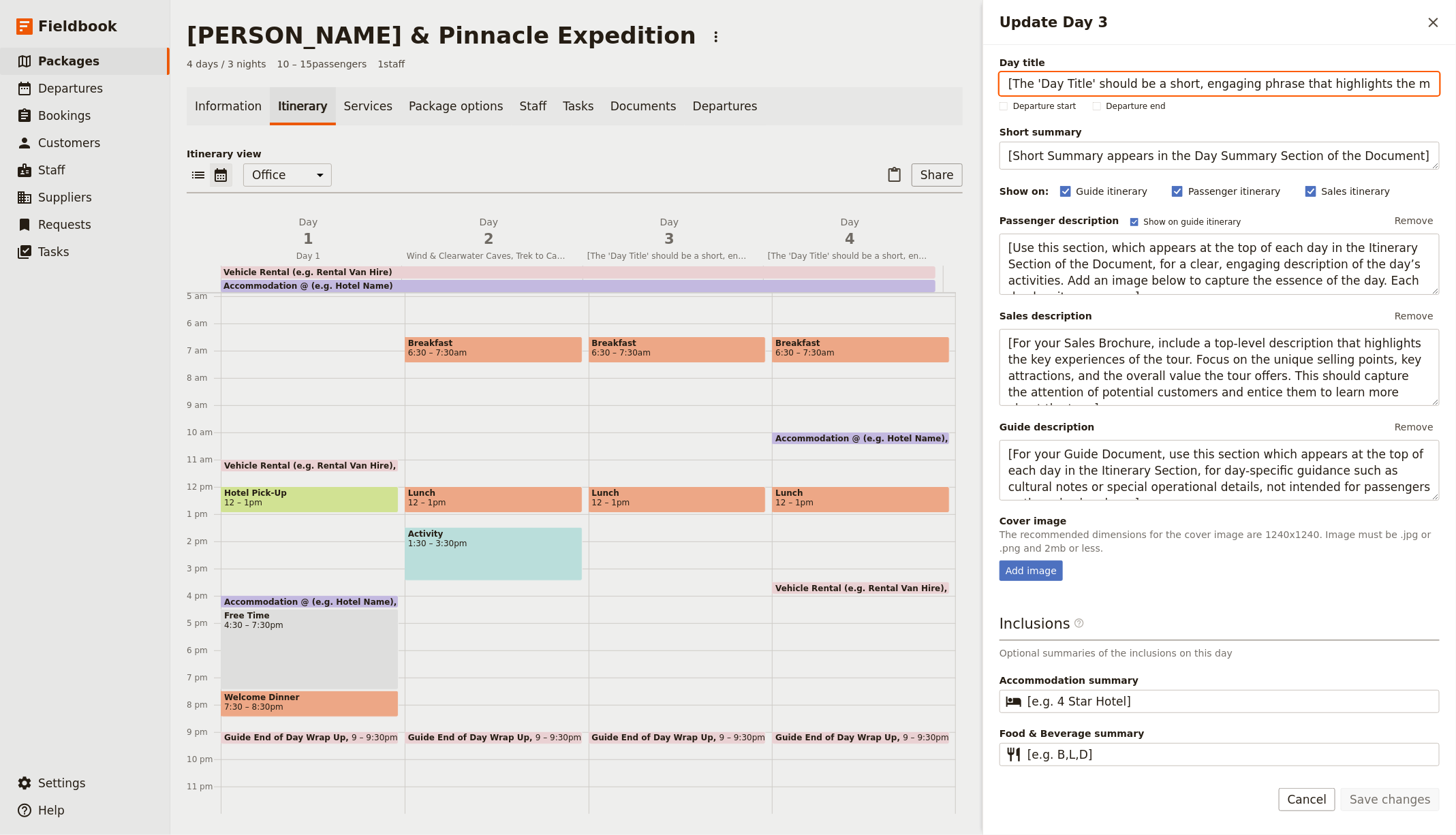
click at [1150, 84] on input "[The 'Day Title' should be a short, engaging phrase that highlights the main ex…" at bounding box center [1219, 83] width 440 height 23
paste input "Pinnacles Ascent on Gunung Api"
type input "Pinnacles Ascent on Gunung Api"
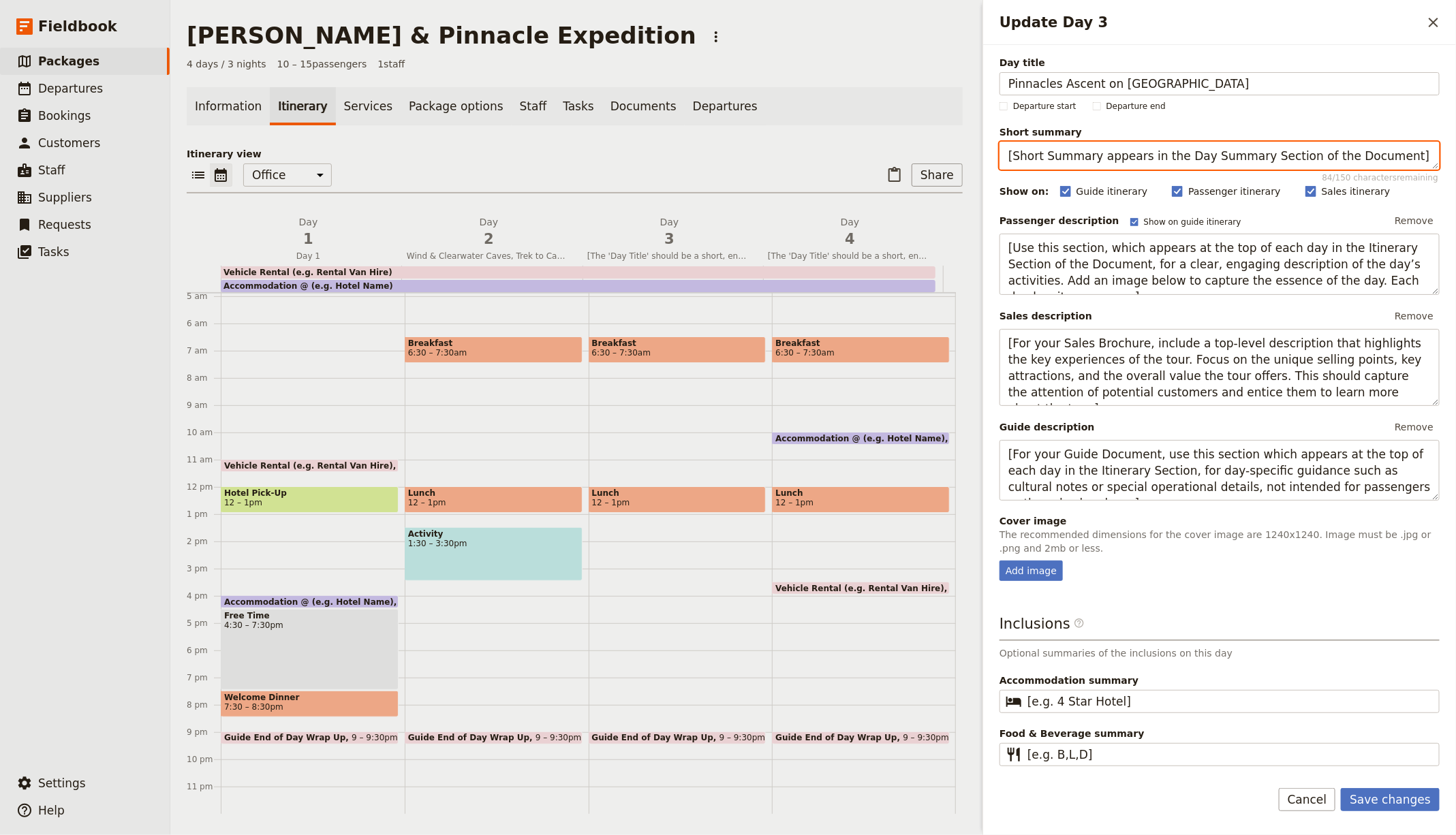
click at [1109, 165] on textarea "[Short Summary appears in the Day Summary Section of the Document]" at bounding box center [1219, 155] width 440 height 28
paste textarea "Steep climb to limestone spires; descend to Camp 5."
type textarea "Steep climb to limestone spires; descend to Camp 5."
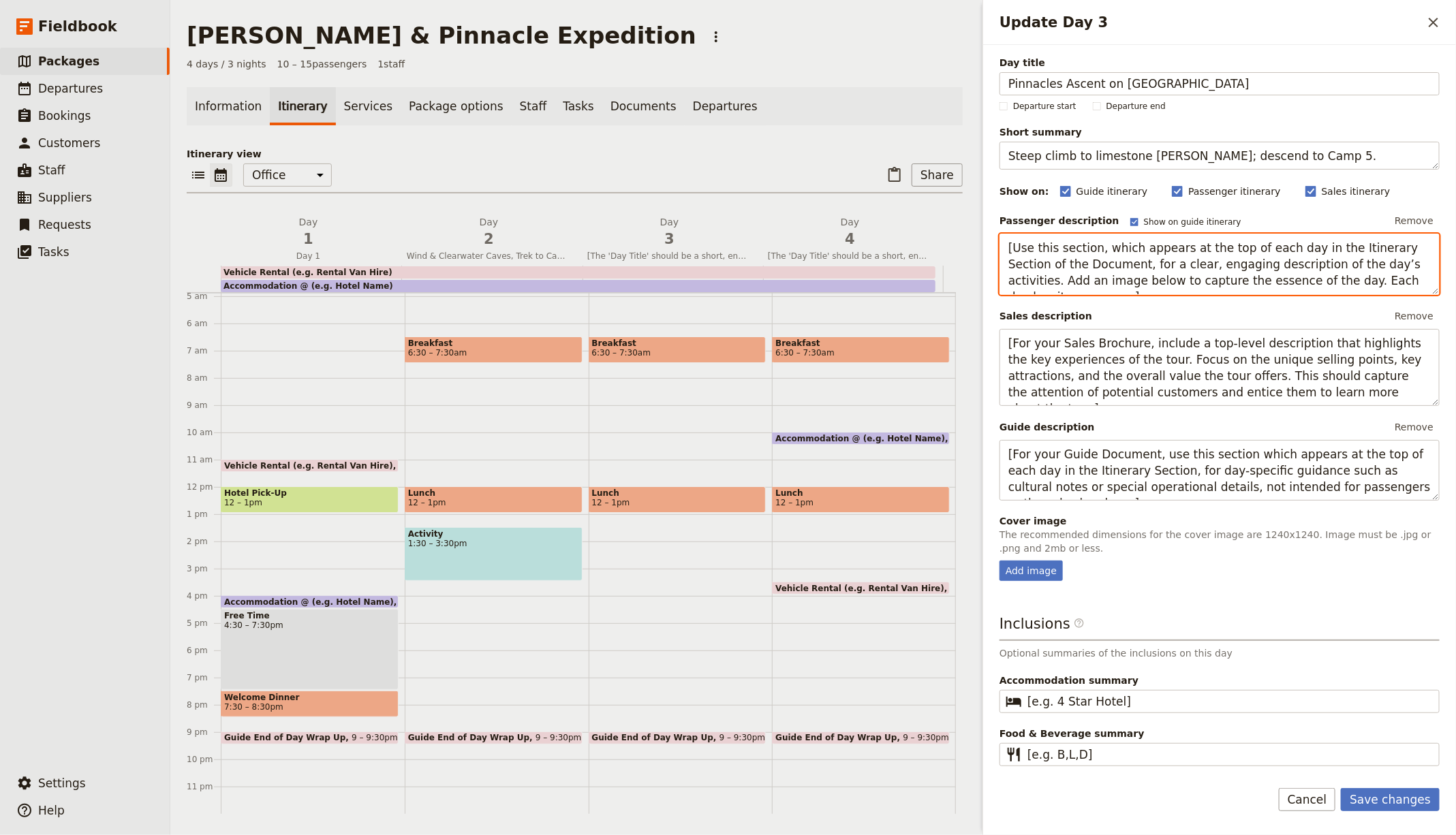
click at [1072, 254] on textarea "[Use this section, which appears at the top of each day in the Itinerary Sectio…" at bounding box center [1219, 264] width 440 height 61
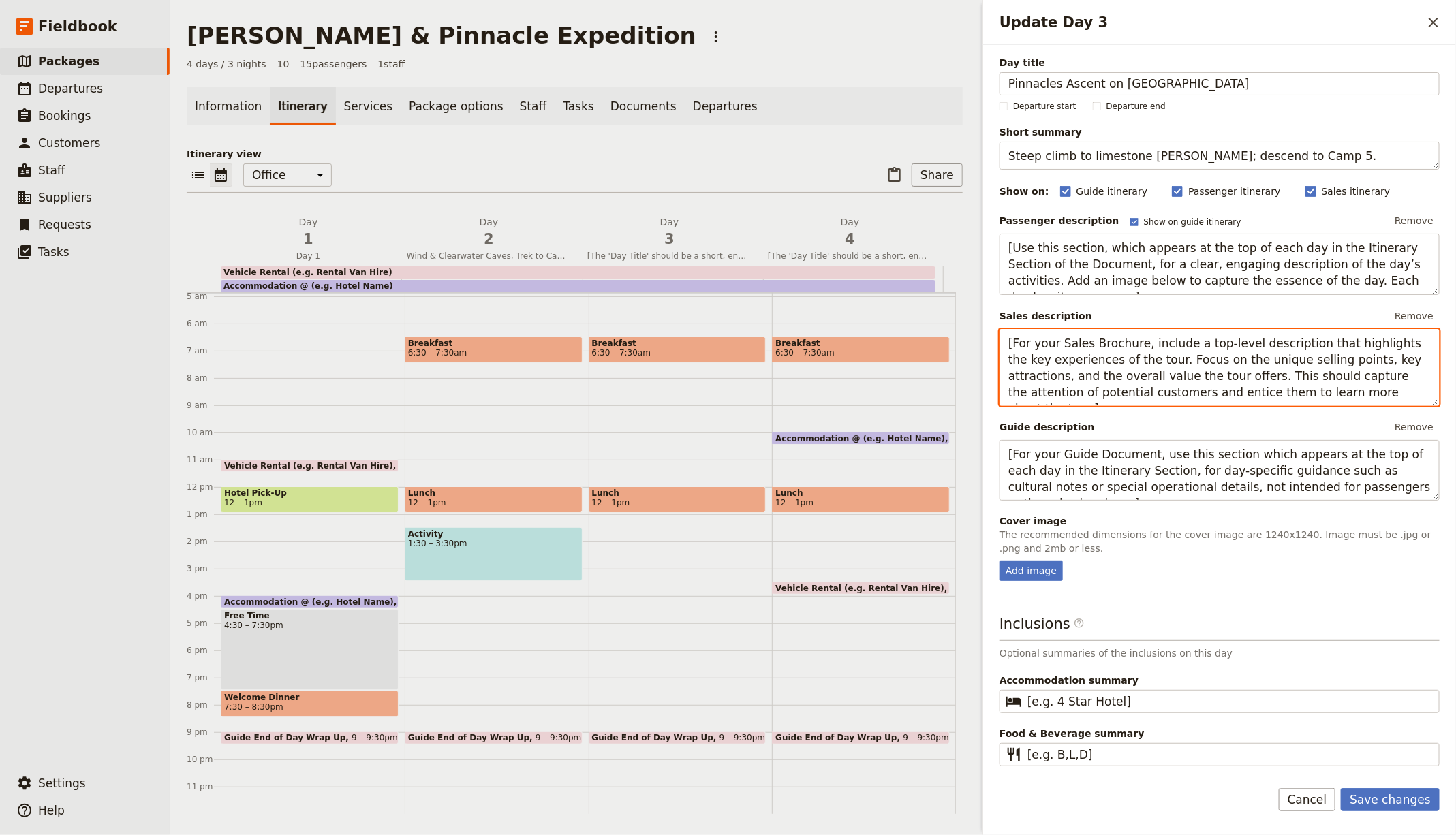
click at [1114, 361] on textarea "[For your Sales Brochure, include a top-level description that highlights the k…" at bounding box center [1219, 367] width 440 height 77
paste textarea "Set off at first light for the demanding ascent to the Pinnacles viewpoint, usi…"
type textarea "Set off at first light for the demanding ascent to the Pinnacles viewpoint, usi…"
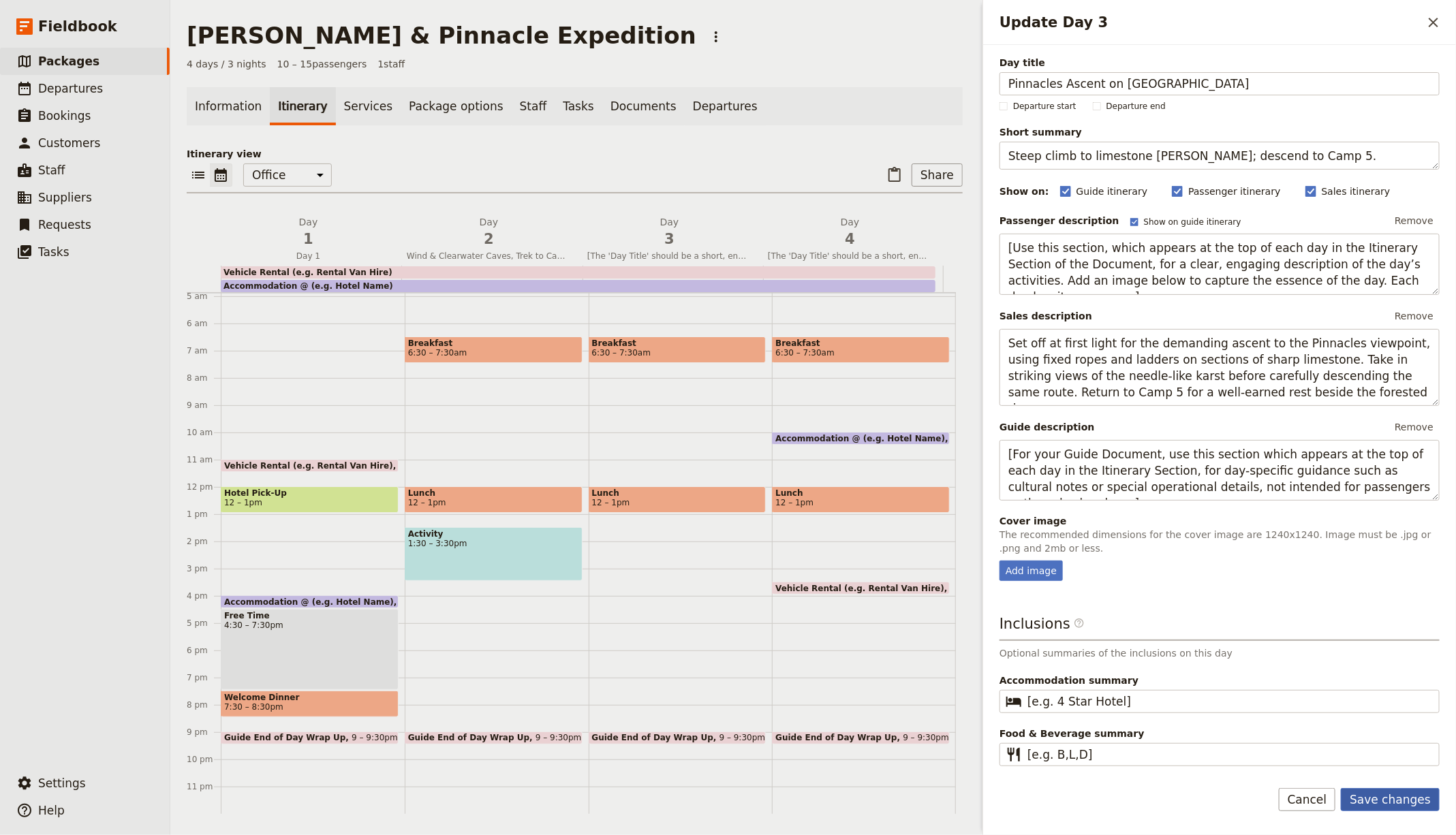
click at [1413, 797] on button "Save changes" at bounding box center [1389, 799] width 99 height 23
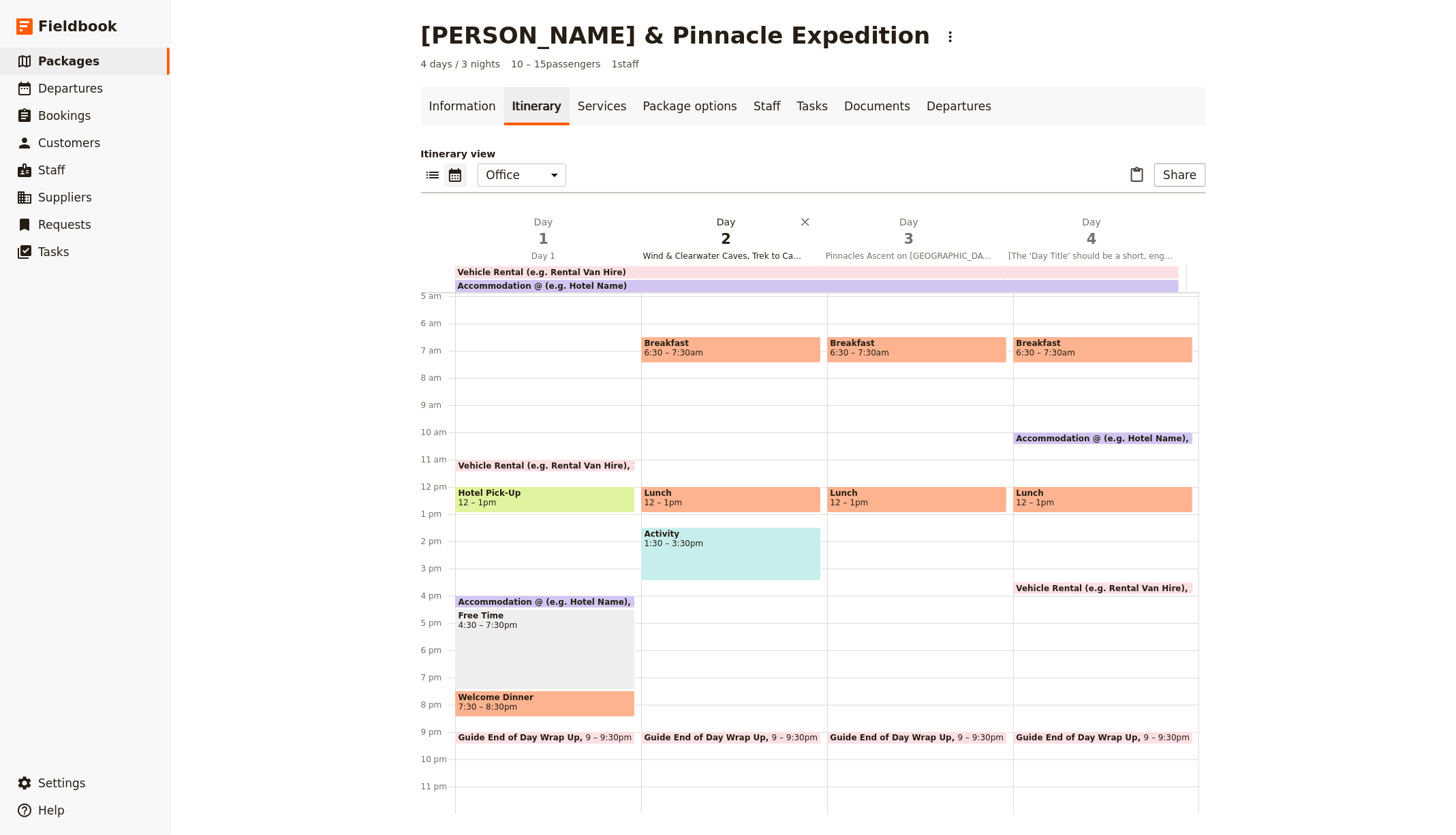
click at [717, 219] on h2 "Day 2 Wind & Clearwater Caves, Trek to Camp 5" at bounding box center [726, 232] width 166 height 34
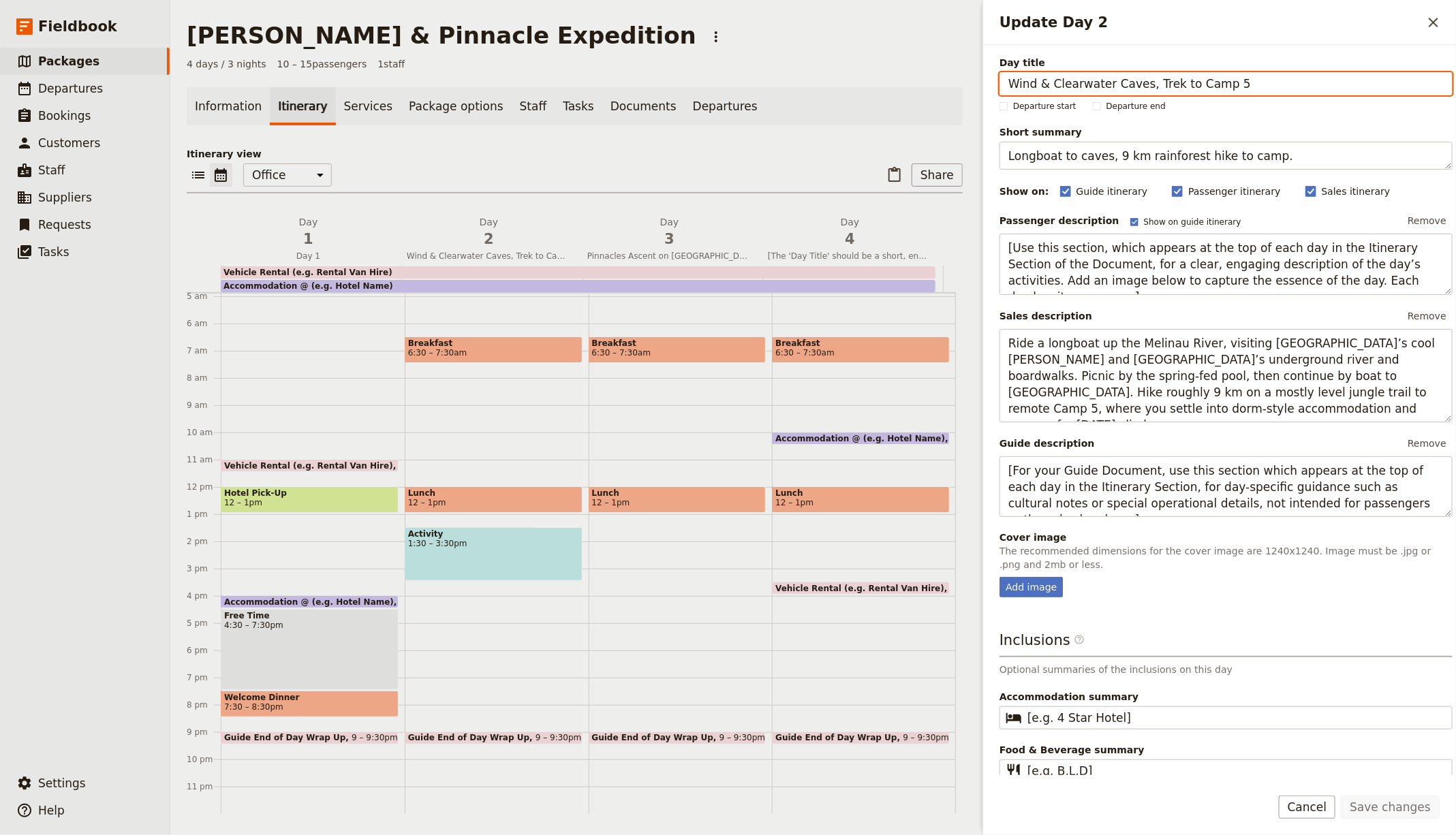
click at [1115, 80] on input "Wind & Clearwater Caves, Trek to Camp 5" at bounding box center [1225, 83] width 453 height 23
paste input "Update Day 2"
click at [1193, 82] on input "Wind & Clearwater Caves, Trek to Camp 5" at bounding box center [1225, 83] width 453 height 23
drag, startPoint x: 1139, startPoint y: 86, endPoint x: 1348, endPoint y: 104, distance: 209.8
click at [1348, 104] on div "Day title Wind & Clearwater Caves, Trek to Camp 5 Departure start Departure end…" at bounding box center [1225, 419] width 453 height 726
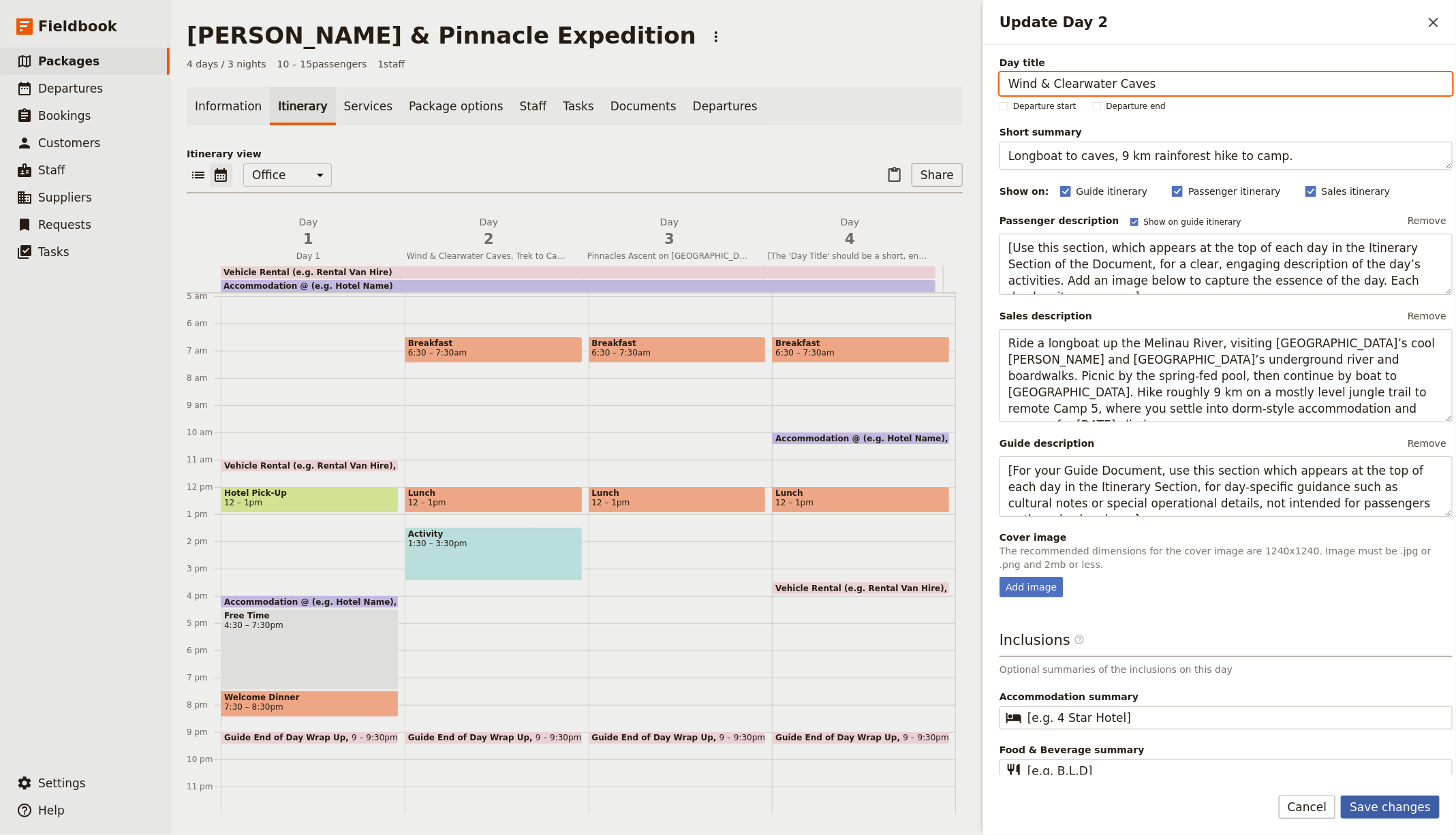
type input "Wind & Clearwater Caves"
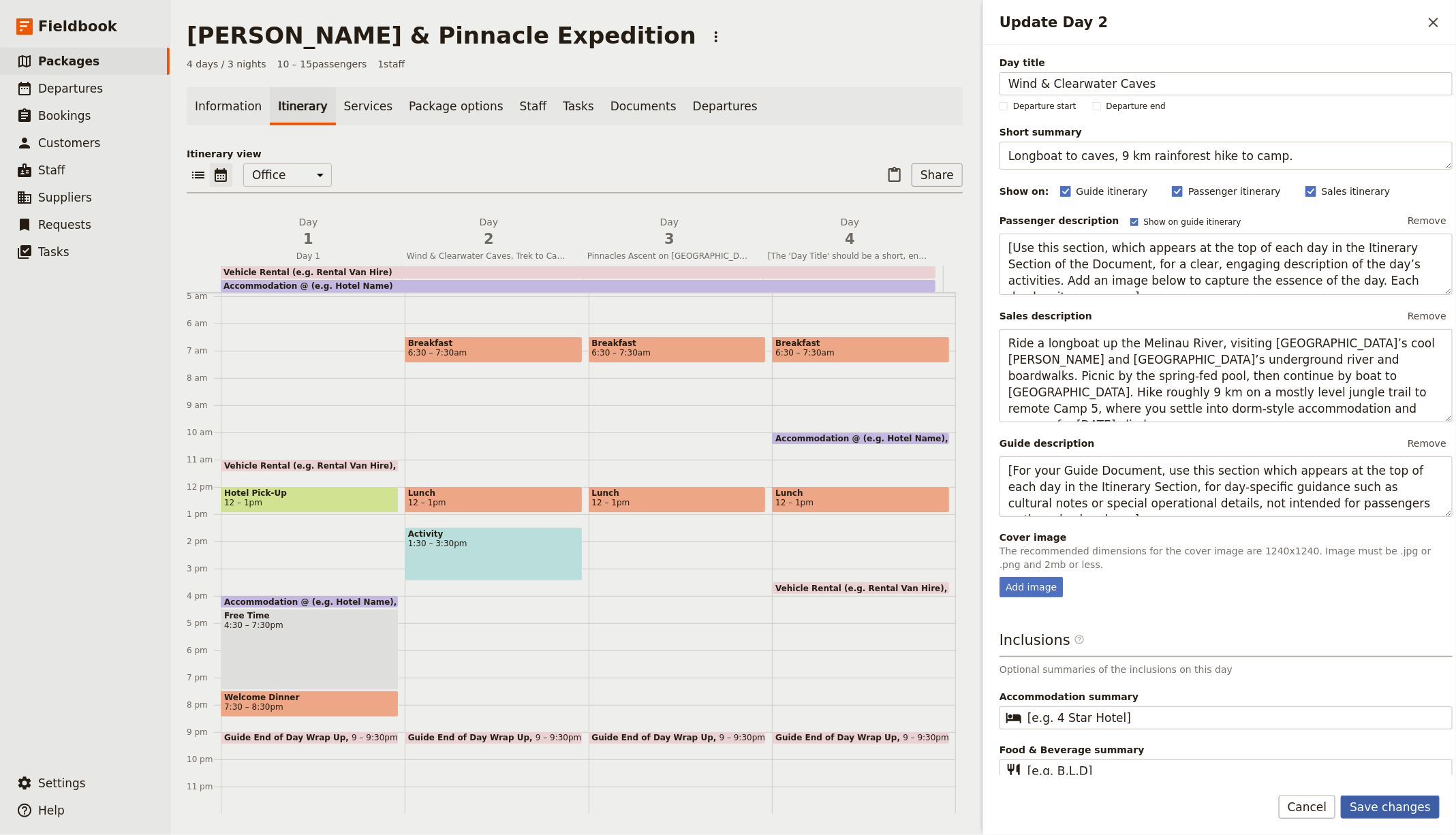
click at [1393, 810] on button "Save changes" at bounding box center [1389, 806] width 99 height 23
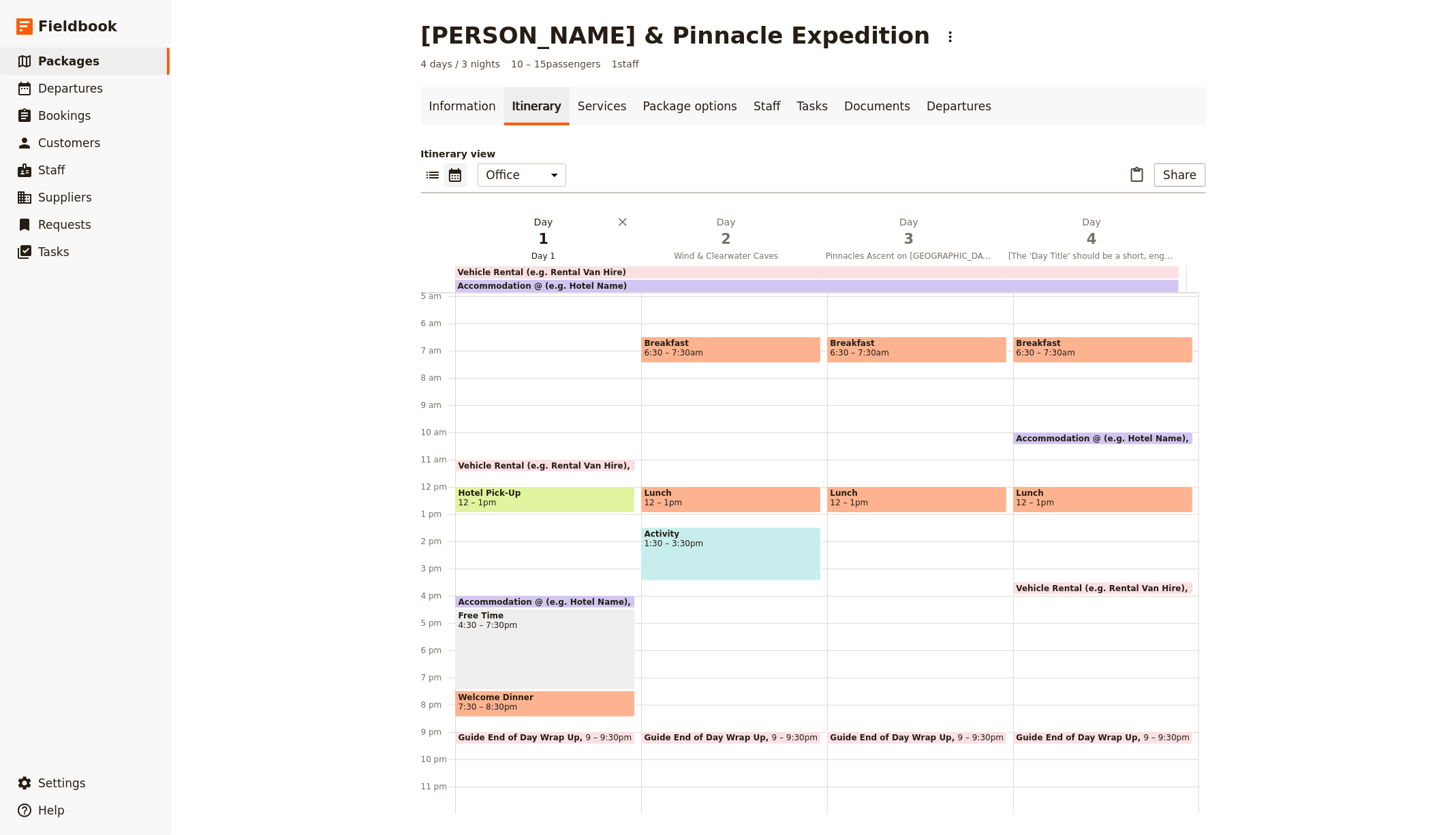
click at [538, 239] on span "1" at bounding box center [543, 239] width 166 height 20
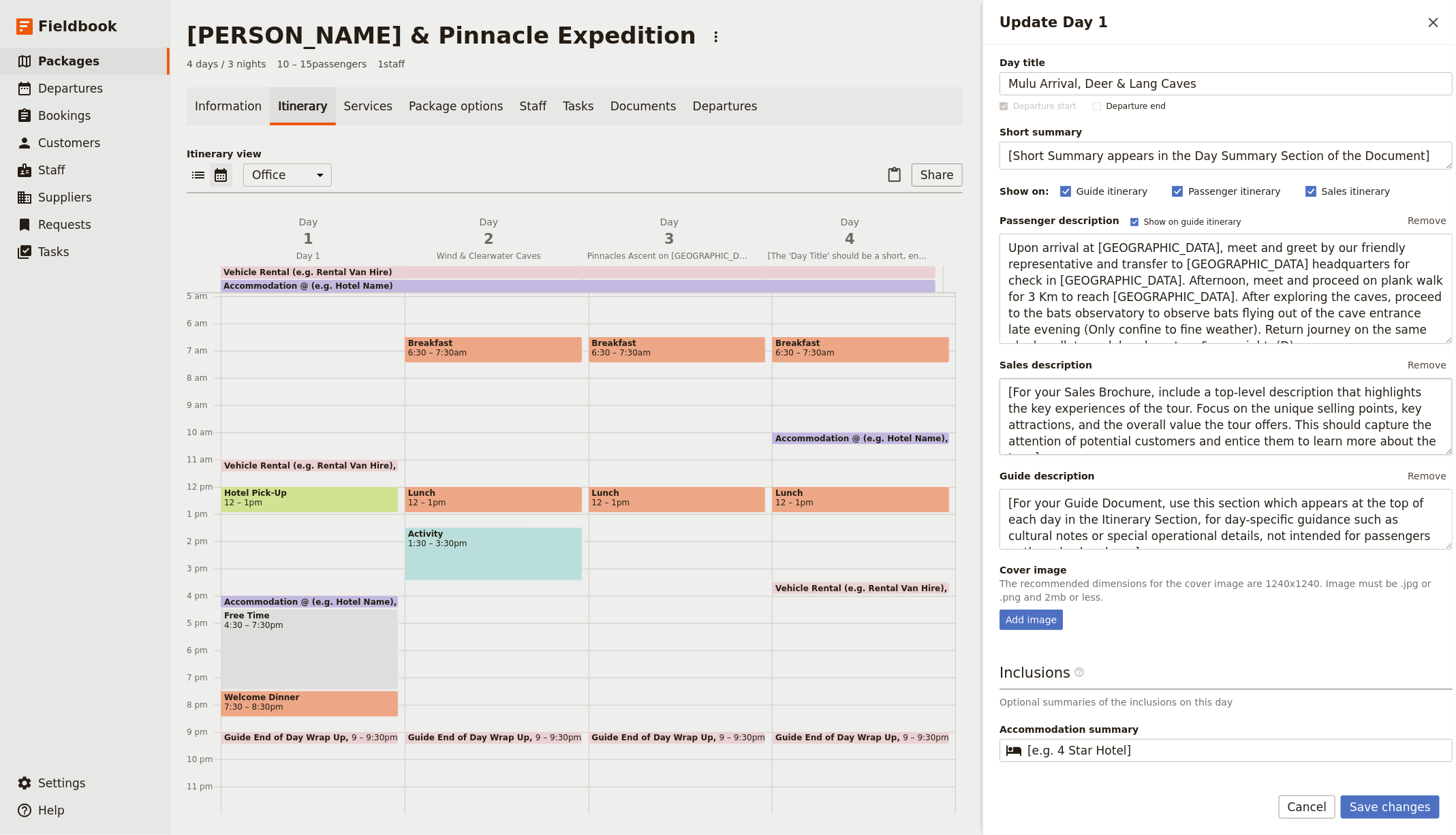
drag, startPoint x: 1183, startPoint y: 87, endPoint x: 1311, endPoint y: 409, distance: 346.5
click at [1084, 77] on input "Mulu Arrival, Deer & Lang Caves" at bounding box center [1225, 83] width 453 height 23
type input "Mulu Arrival, Deer & Lang Caves"
click at [1396, 810] on button "Save changes" at bounding box center [1389, 806] width 99 height 23
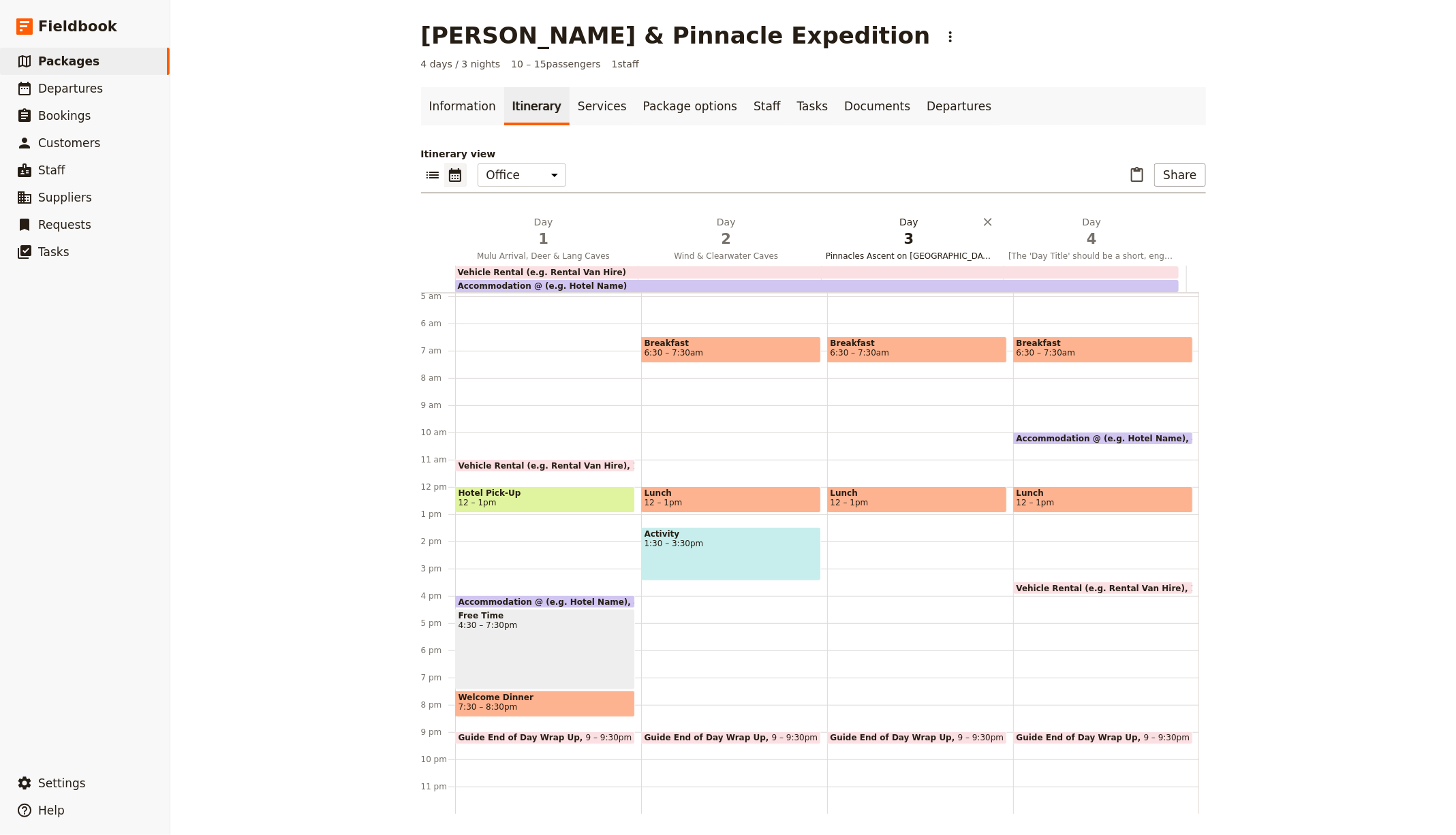
click at [916, 235] on span "3" at bounding box center [908, 239] width 166 height 20
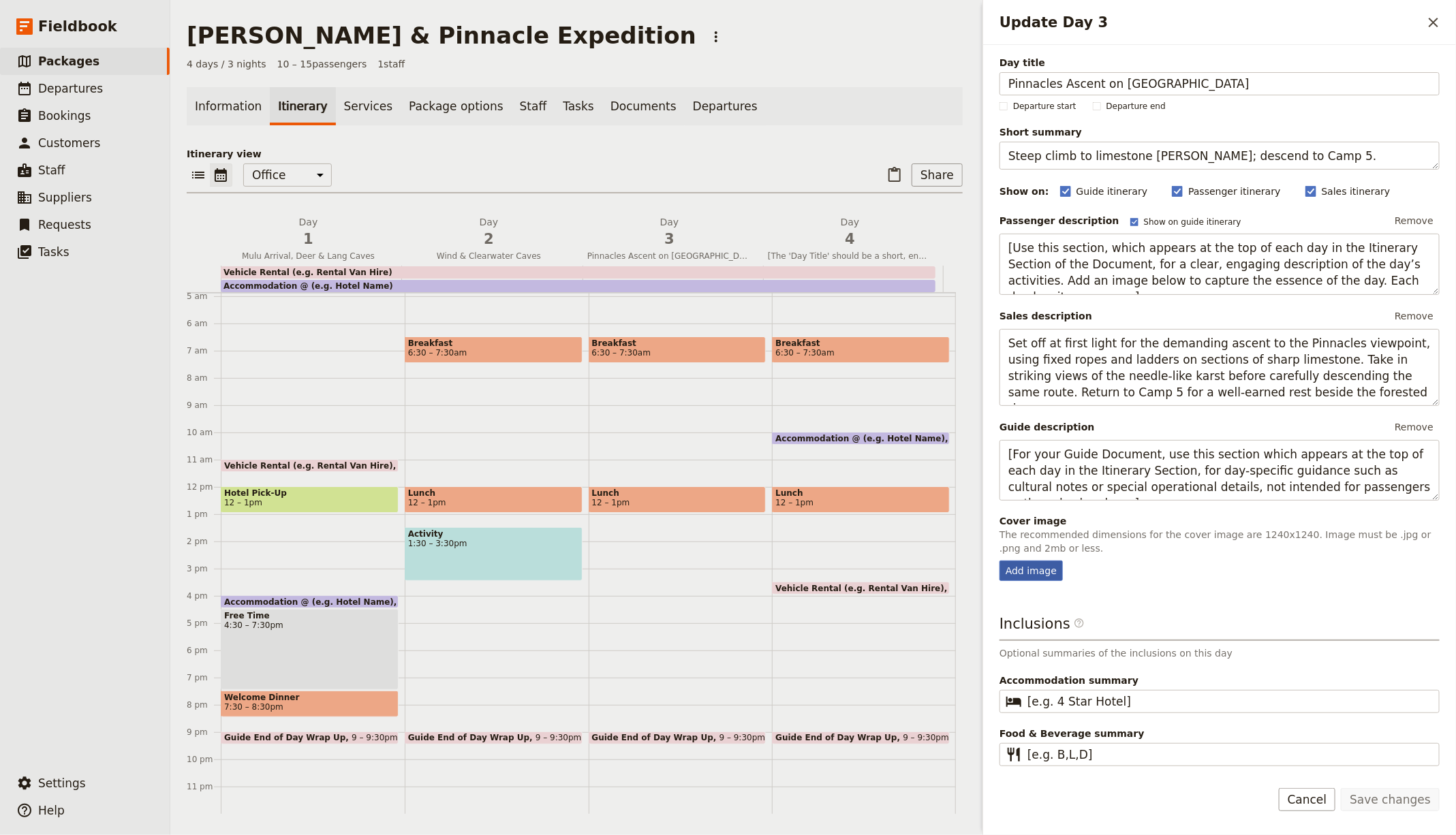
click at [1020, 560] on div "Add image" at bounding box center [1030, 570] width 63 height 20
click at [999, 560] on input "Add image" at bounding box center [999, 559] width 1 height 1
type input "C:\fakepath\ibrahim-kusuma-hbz0mf6g564-unsplash.jpg"
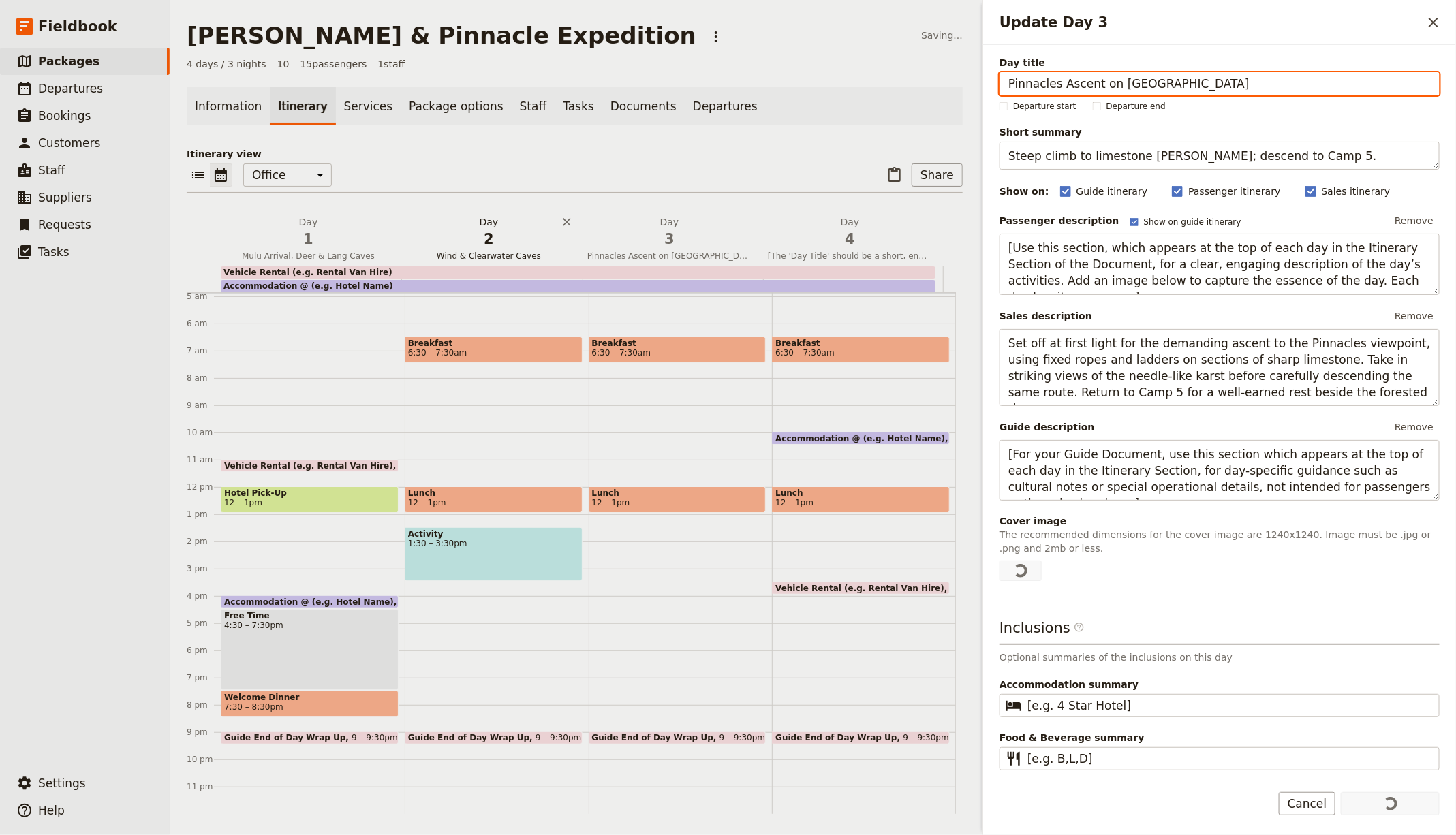
click at [492, 243] on span "2" at bounding box center [488, 239] width 164 height 20
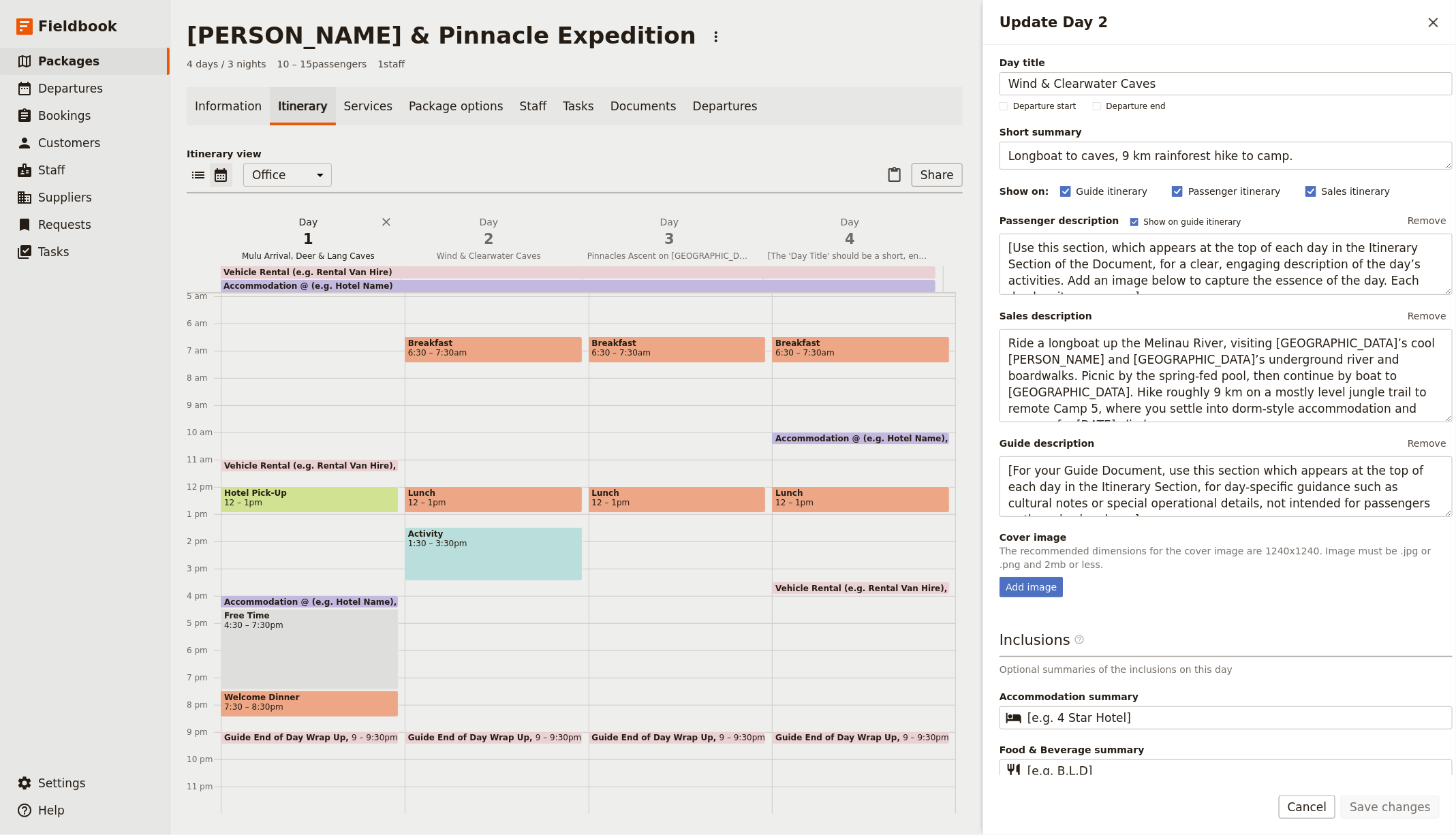
click at [297, 222] on h2 "Day 1 Mulu Arrival, Deer & Lang Caves" at bounding box center [308, 232] width 164 height 34
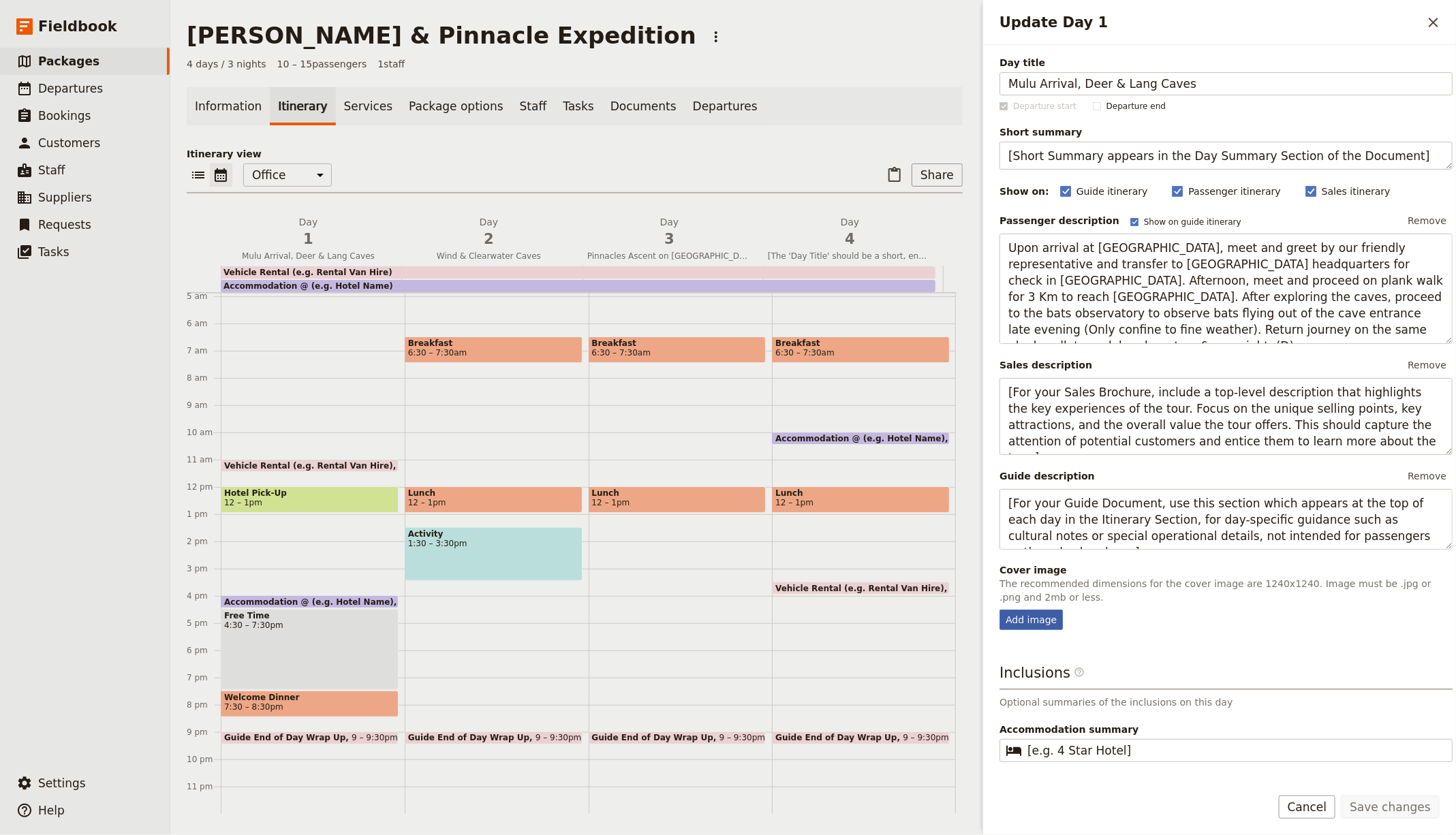
click at [1001, 609] on div "Add image" at bounding box center [1030, 619] width 63 height 20
click at [999, 608] on input "Add image" at bounding box center [999, 608] width 1 height 1
type input "C:\fakepath\abhishek-royal-MUTr0LjshdQ-unsplash.jpg"
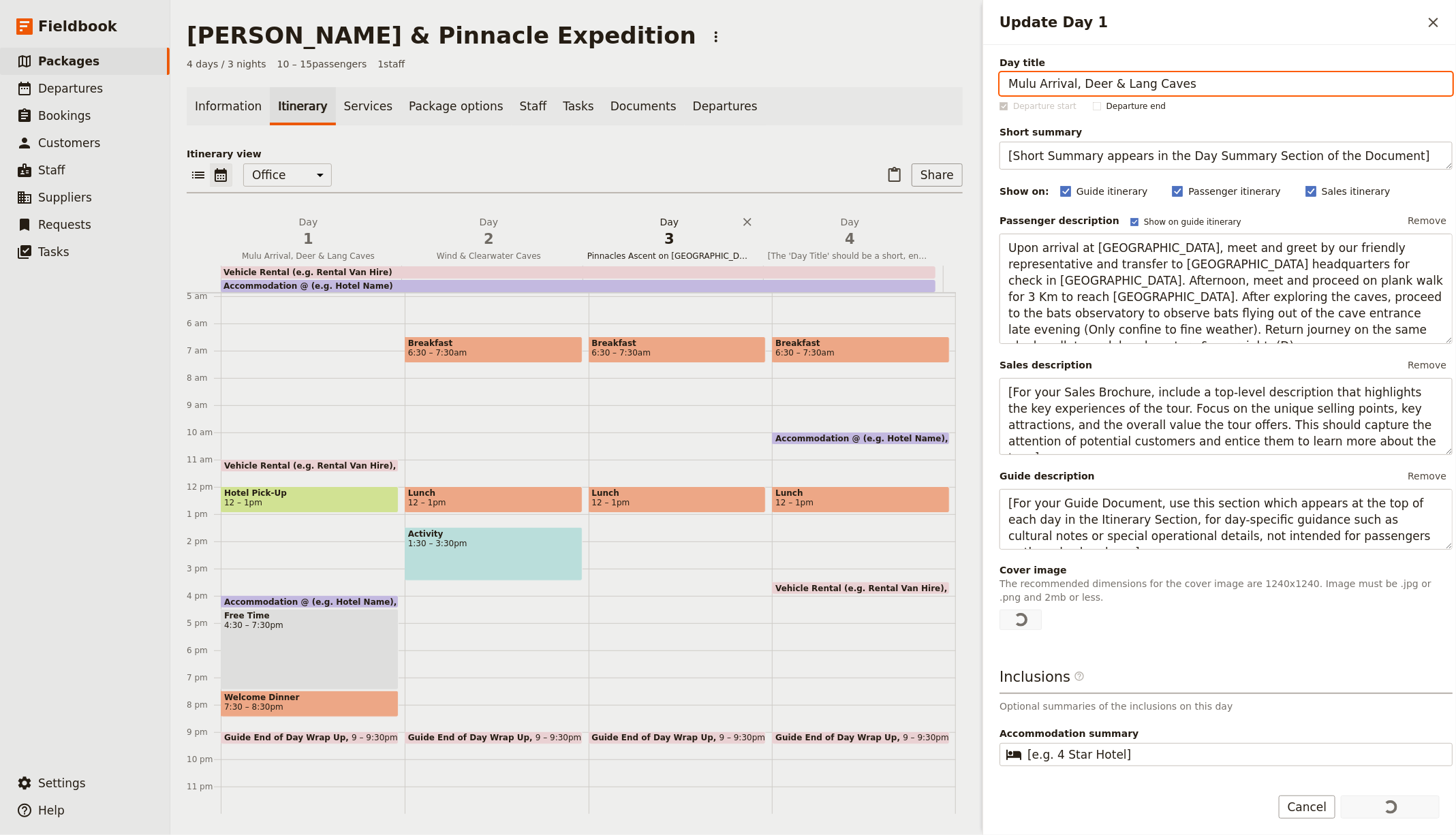
click at [646, 227] on h2 "Day 3 Pinnacles Ascent on Gunung Api" at bounding box center [669, 232] width 164 height 34
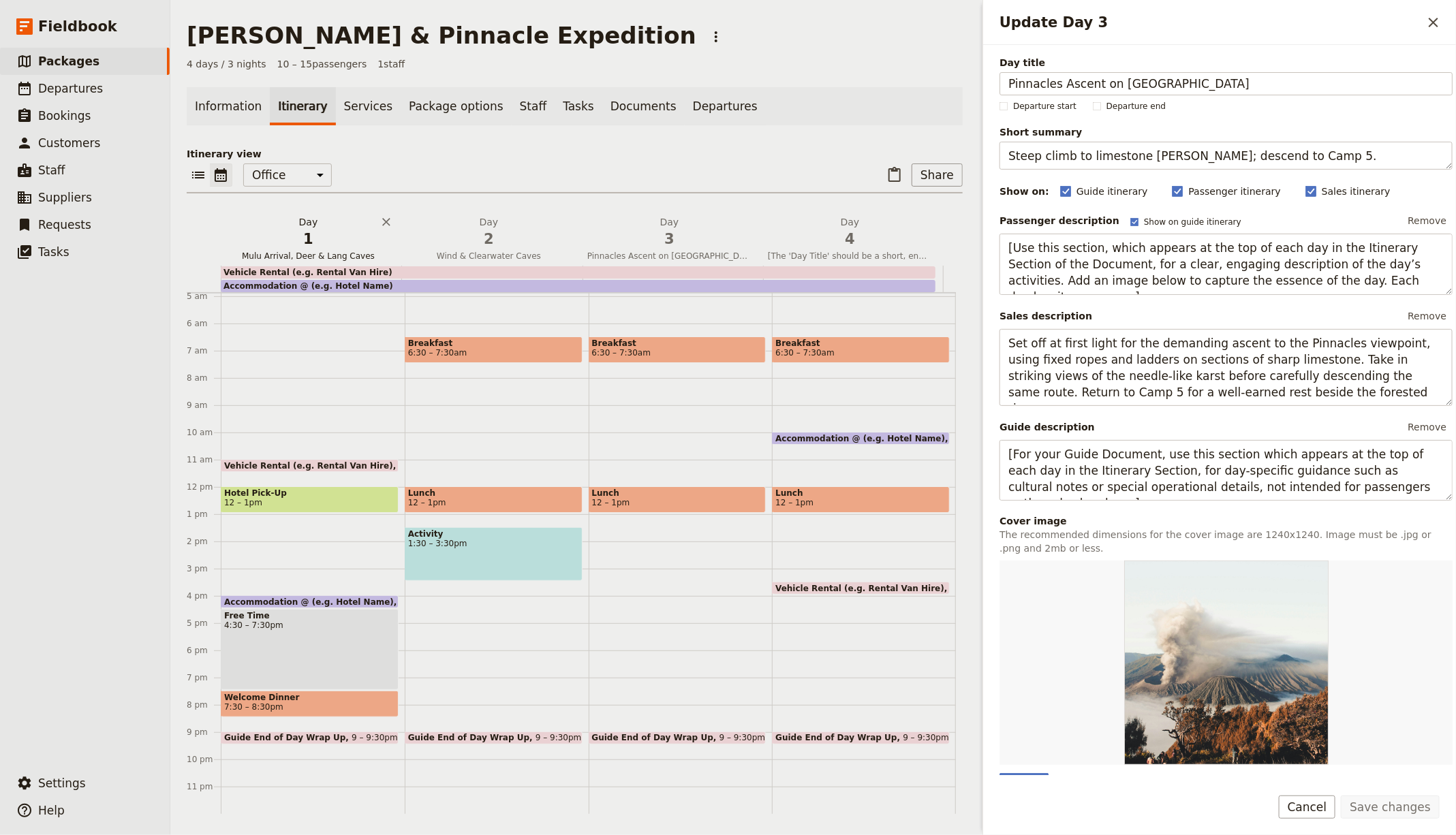
click at [318, 243] on span "1" at bounding box center [308, 239] width 164 height 20
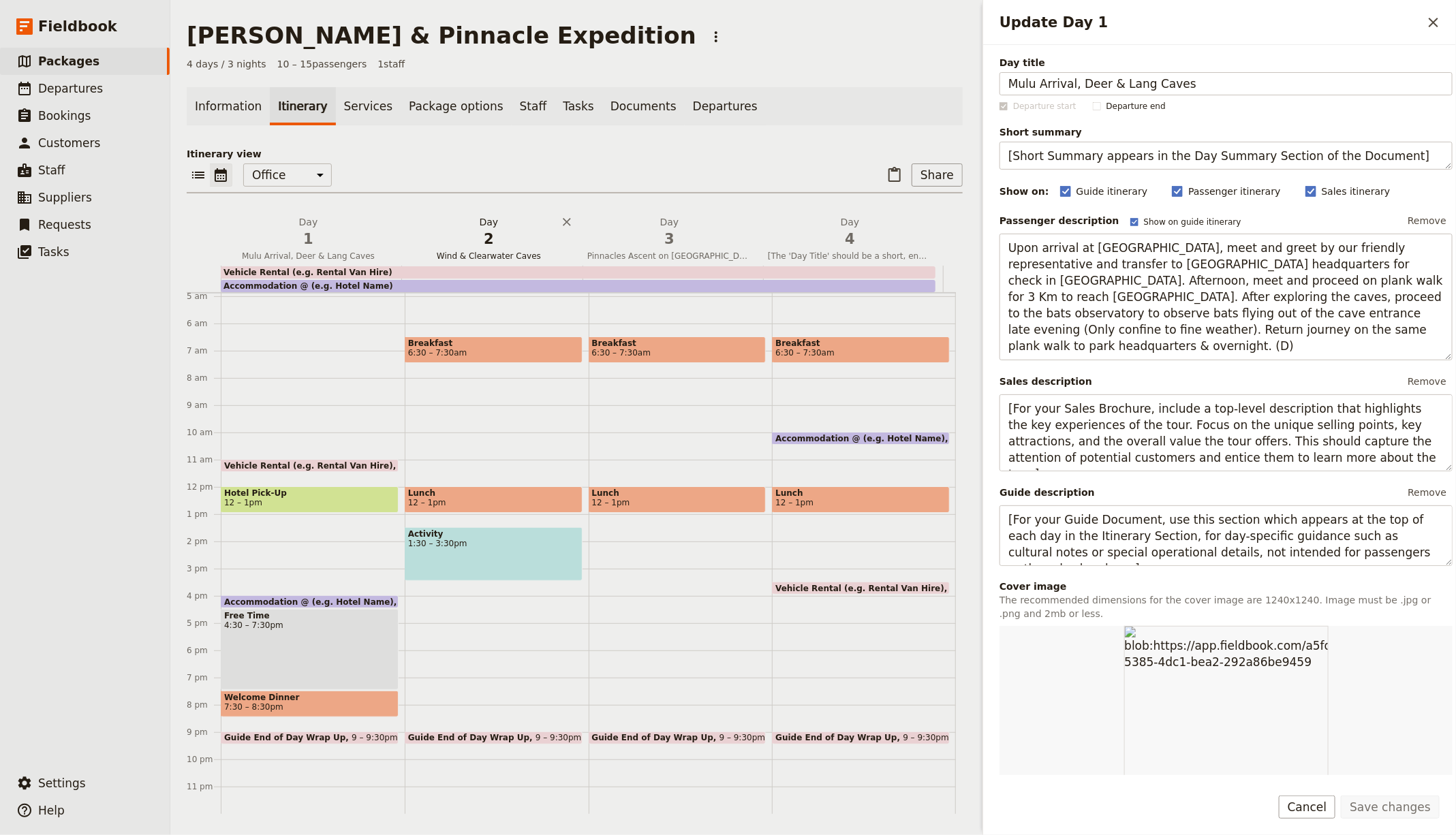
click at [481, 235] on span "2" at bounding box center [488, 239] width 164 height 20
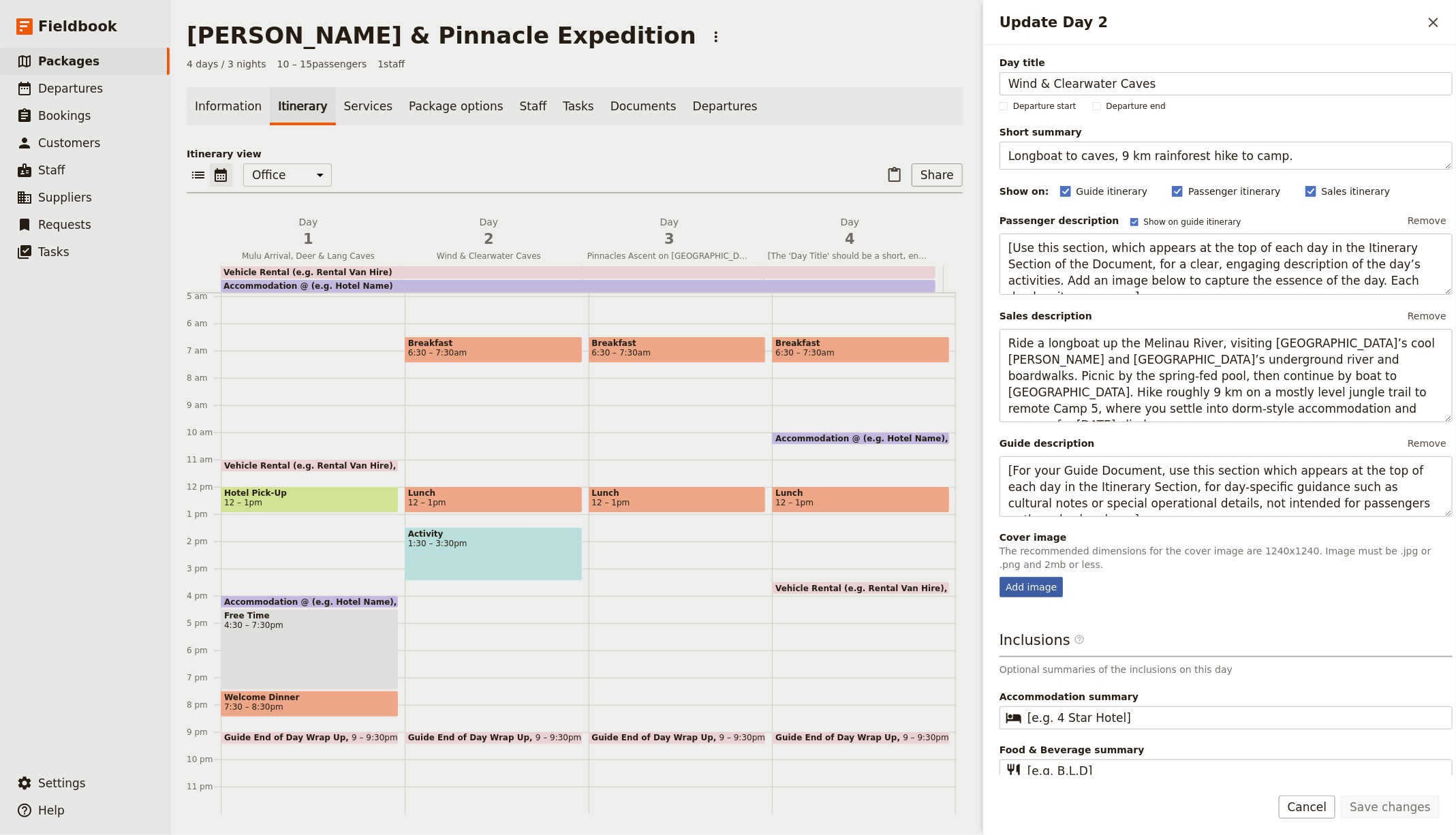
click at [1019, 585] on div "Add image" at bounding box center [1030, 586] width 63 height 20
click at [999, 576] on input "Add image" at bounding box center [999, 576] width 1 height 1
click at [1020, 594] on div "Day title Wind & Clearwater Caves Departure start Departure end Short summary L…" at bounding box center [1225, 419] width 453 height 726
click at [1021, 587] on div "Add image" at bounding box center [1030, 586] width 63 height 20
click at [999, 576] on input "Add image" at bounding box center [999, 576] width 1 height 1
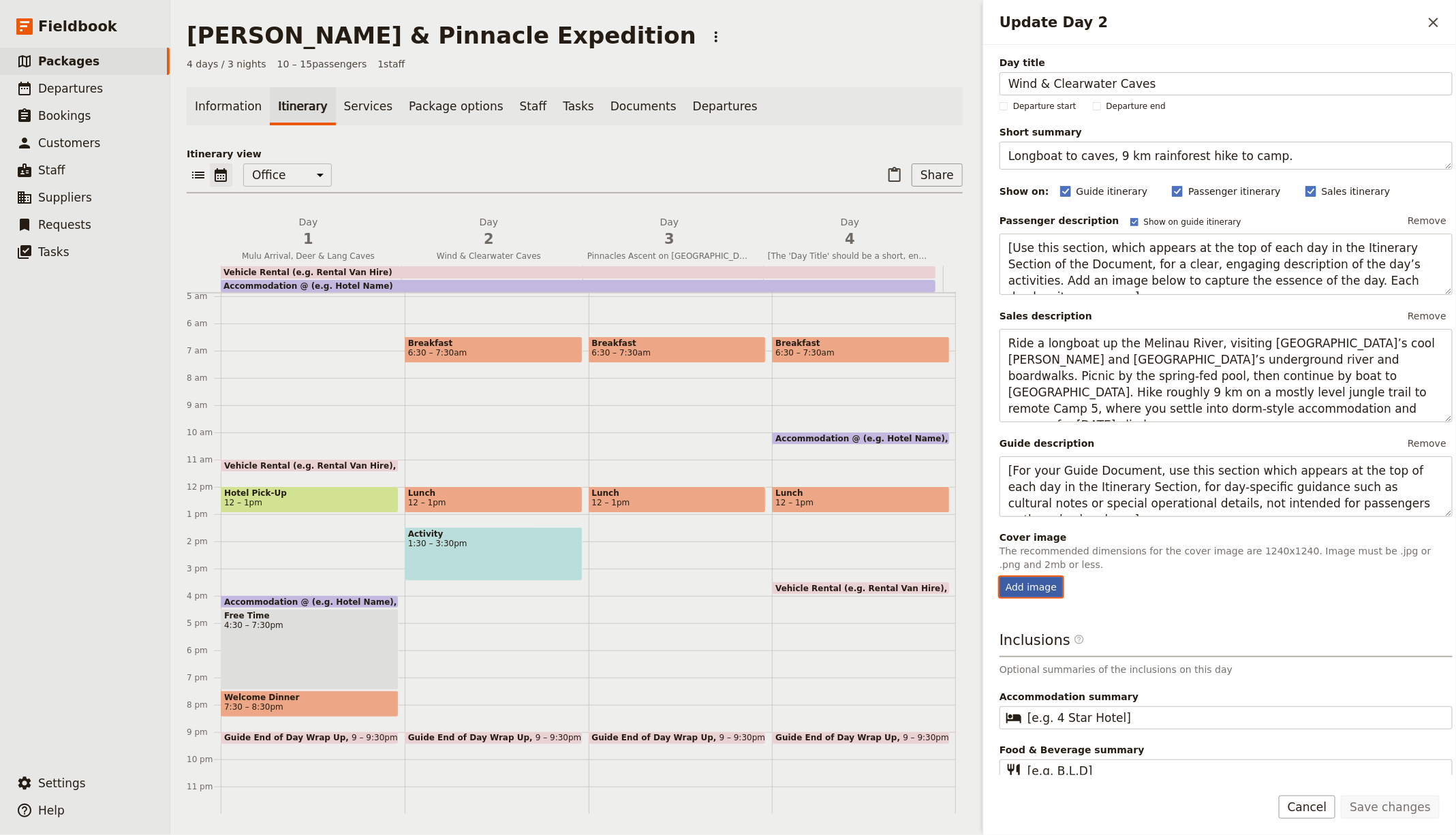
type input "C:\fakepath\markus-kammermann-FAbQdTi6WI0-unsplash.jpg"
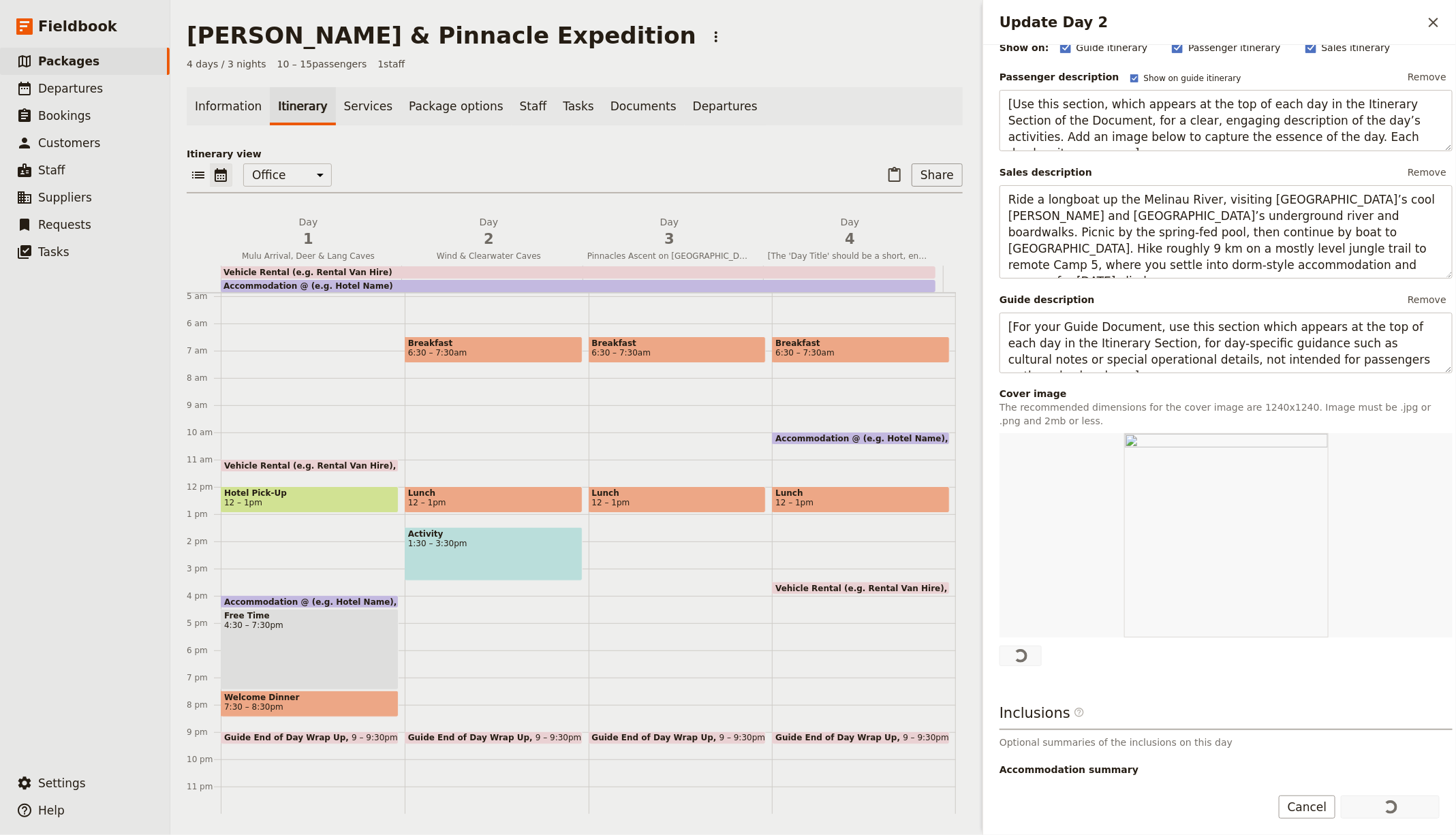
scroll to position [220, 0]
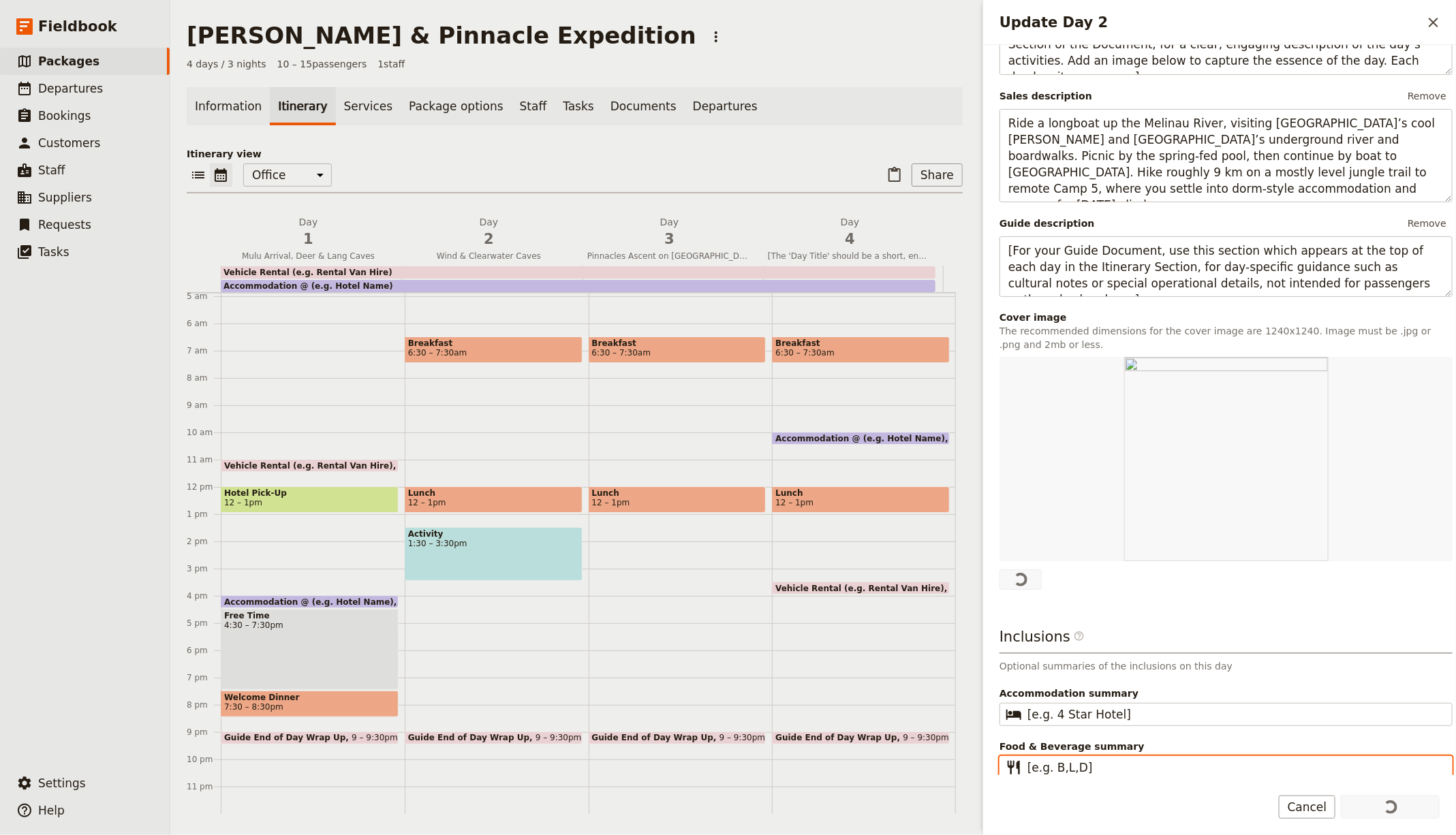
click at [1111, 759] on input "[e.g. B,L,D]" at bounding box center [1236, 767] width 416 height 16
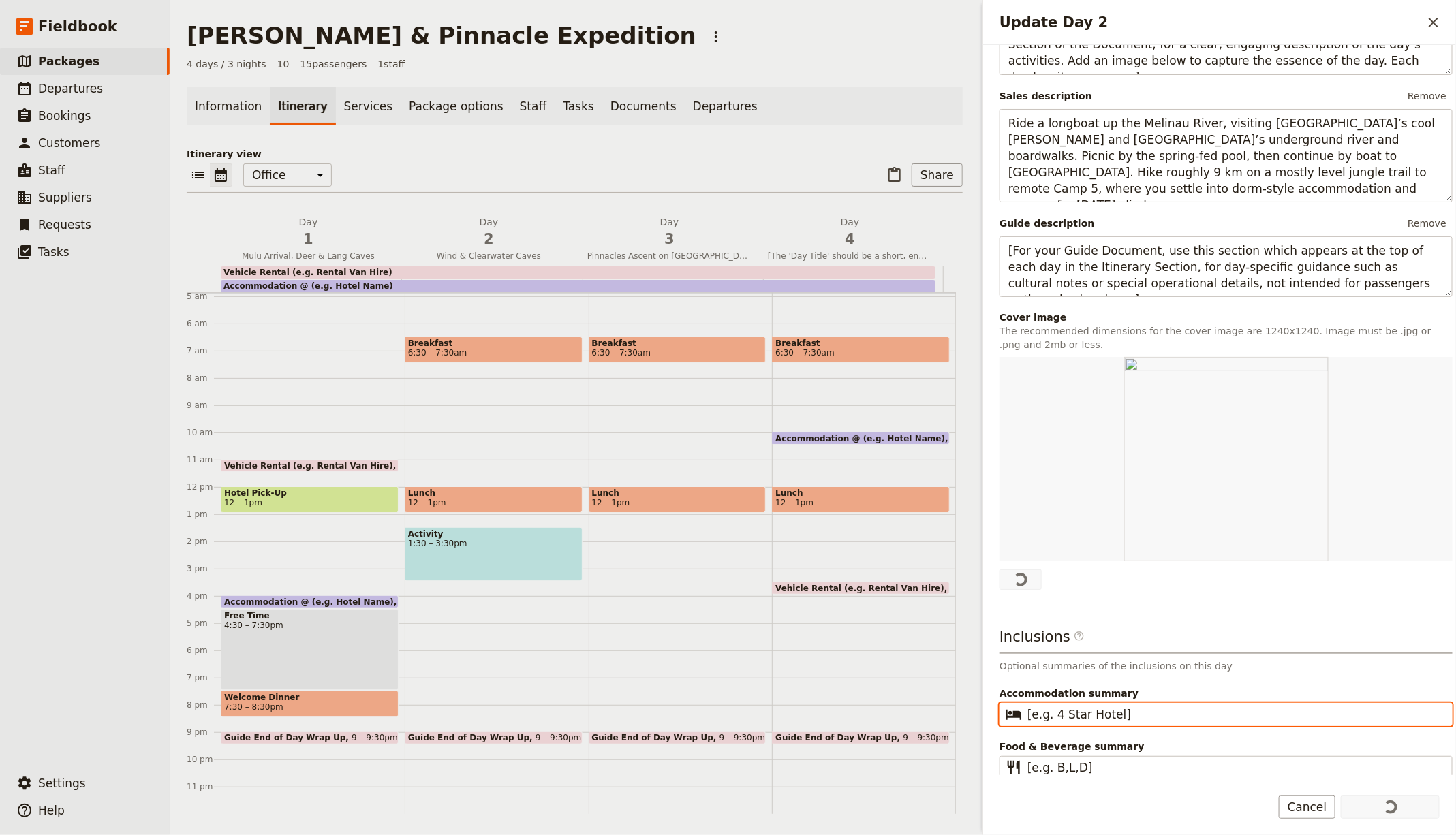
drag, startPoint x: 1147, startPoint y: 707, endPoint x: 868, endPoint y: 699, distance: 279.1
click at [868, 699] on div "Mulu Caves & Pinnacle Expedition ​ 4 days / 3 nights 10 – 15 passengers 1 staff…" at bounding box center [813, 417] width 1286 height 835
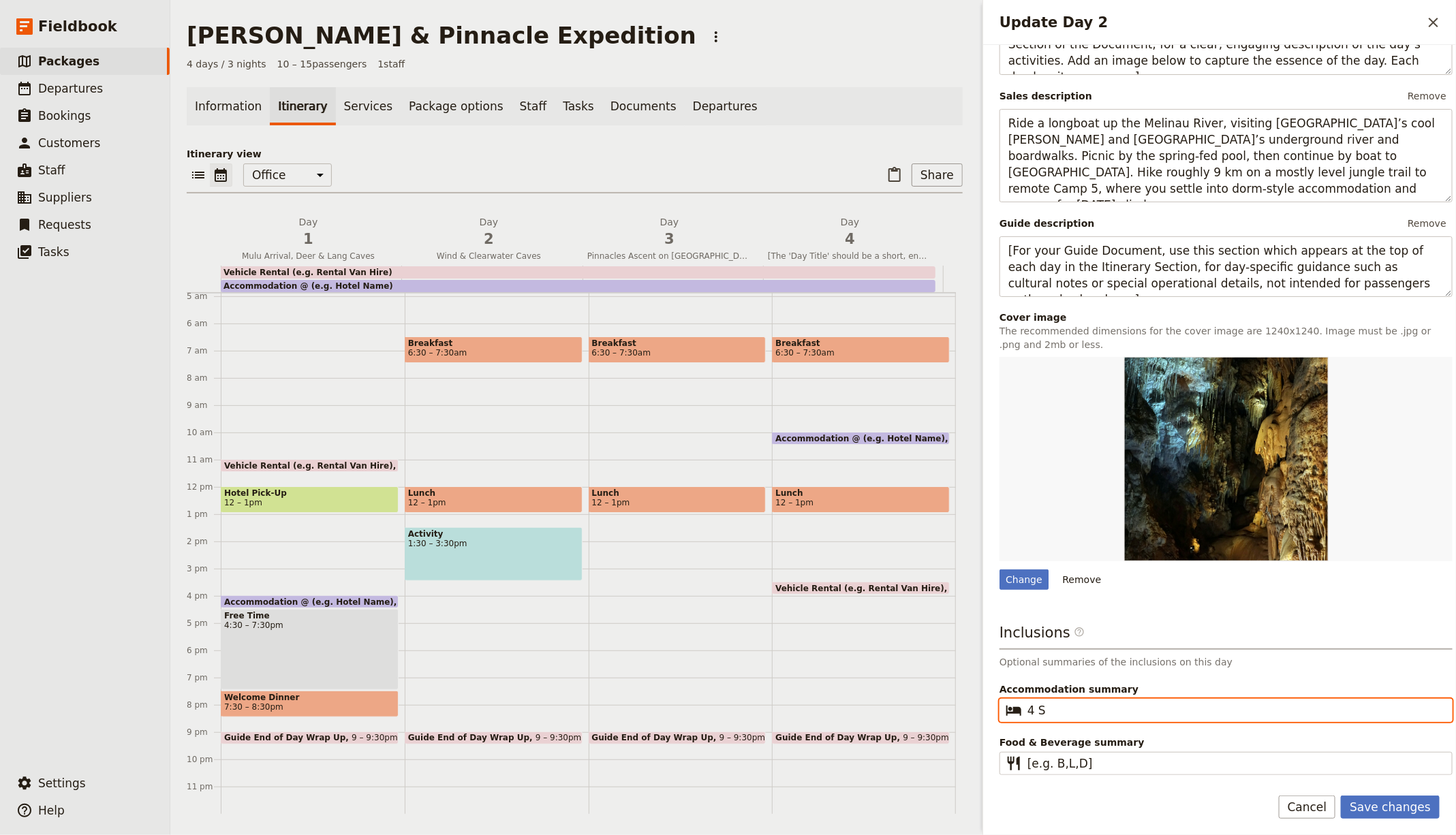
scroll to position [216, 0]
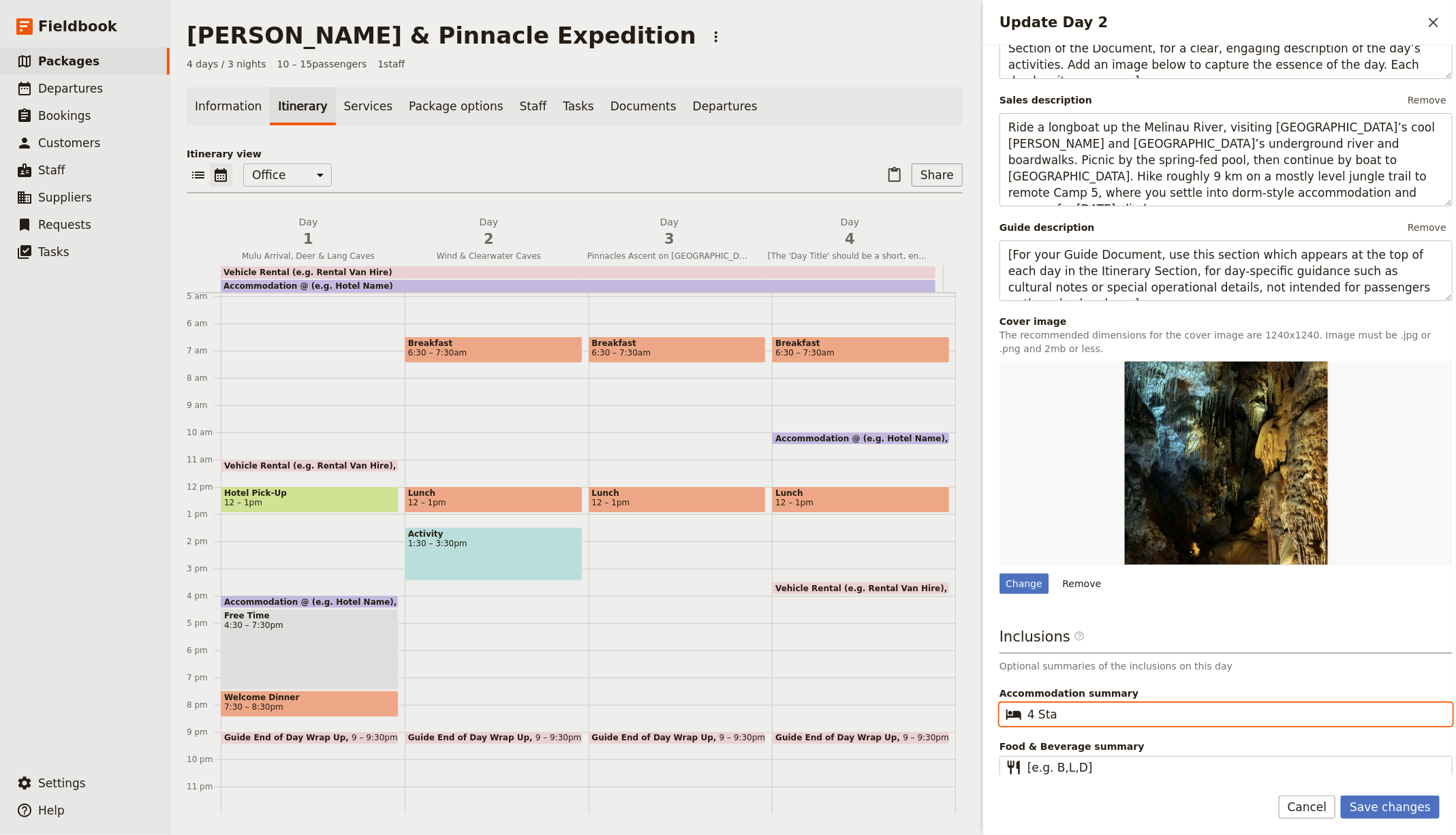
type input "4 St"
type input "5 Star Hotel"
click at [1032, 773] on fieldset "​ [e.g. B,L,D]" at bounding box center [1225, 767] width 453 height 23
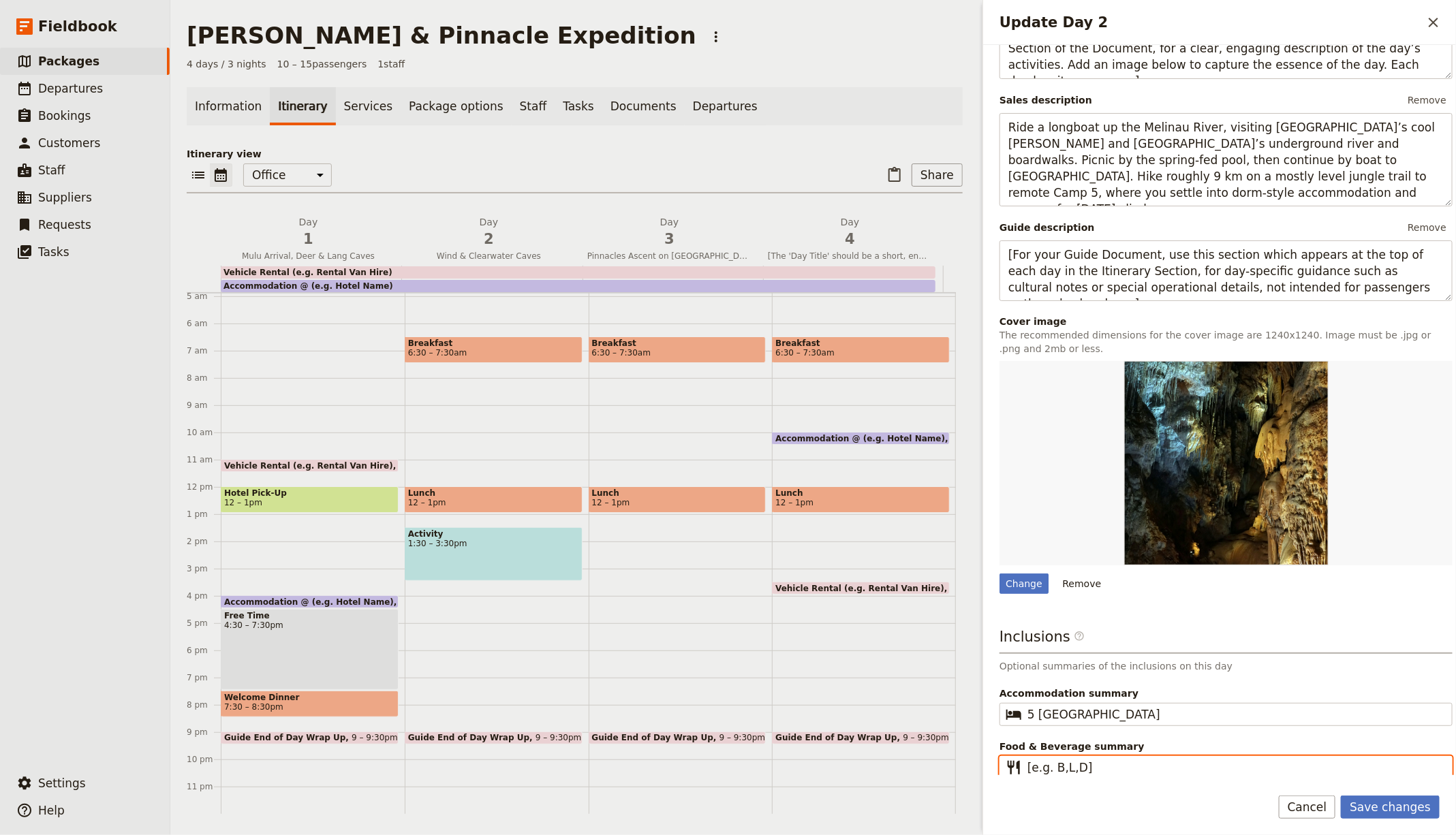
click at [1032, 773] on input "[e.g. B,L,D]" at bounding box center [1236, 767] width 416 height 16
click at [1074, 759] on input "[e.g. B,L,D]" at bounding box center [1236, 767] width 416 height 16
type input "BLD"
click at [1340, 795] on button "Save changes" at bounding box center [1389, 806] width 99 height 23
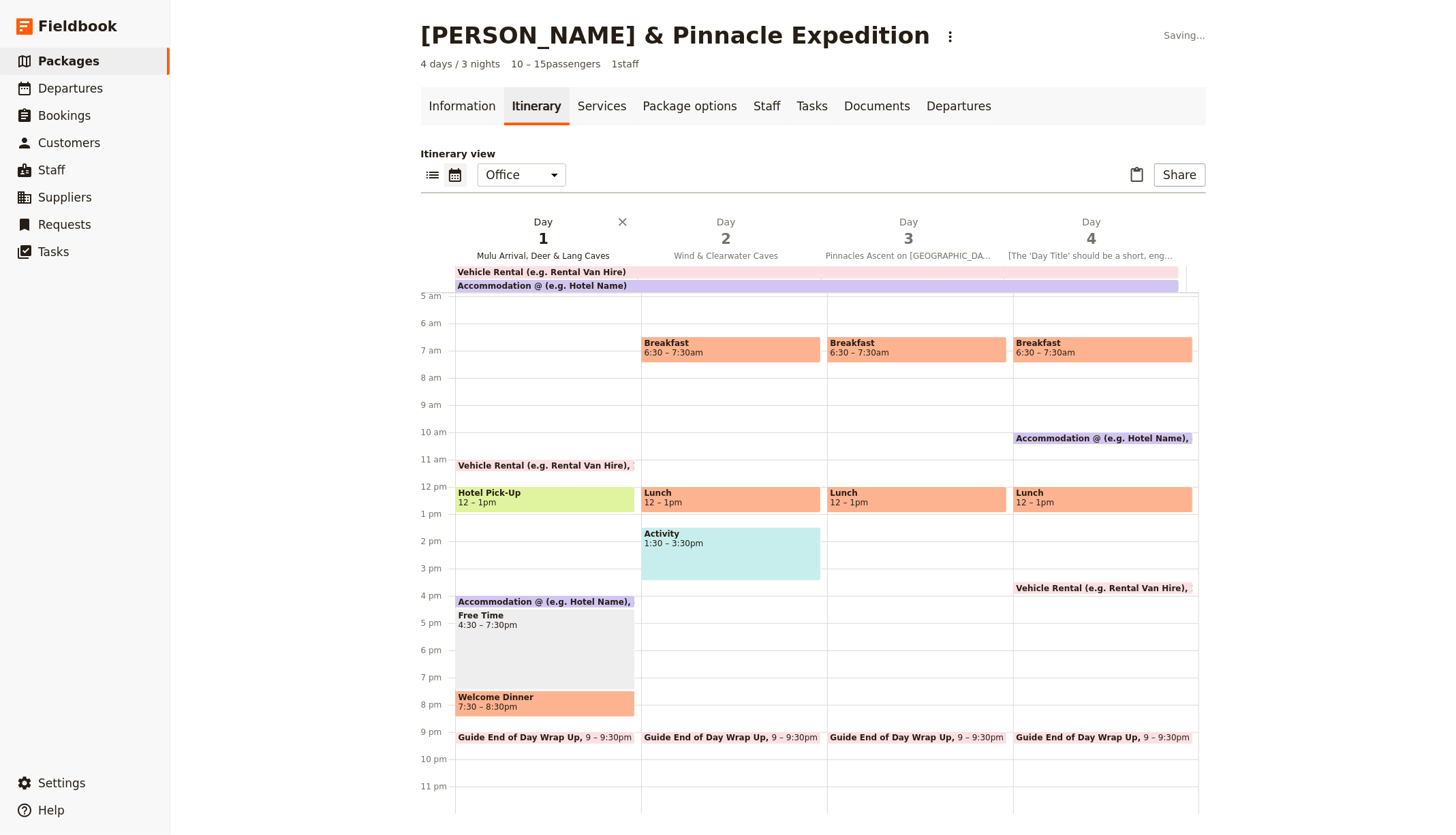
click at [552, 229] on span "1" at bounding box center [543, 239] width 166 height 20
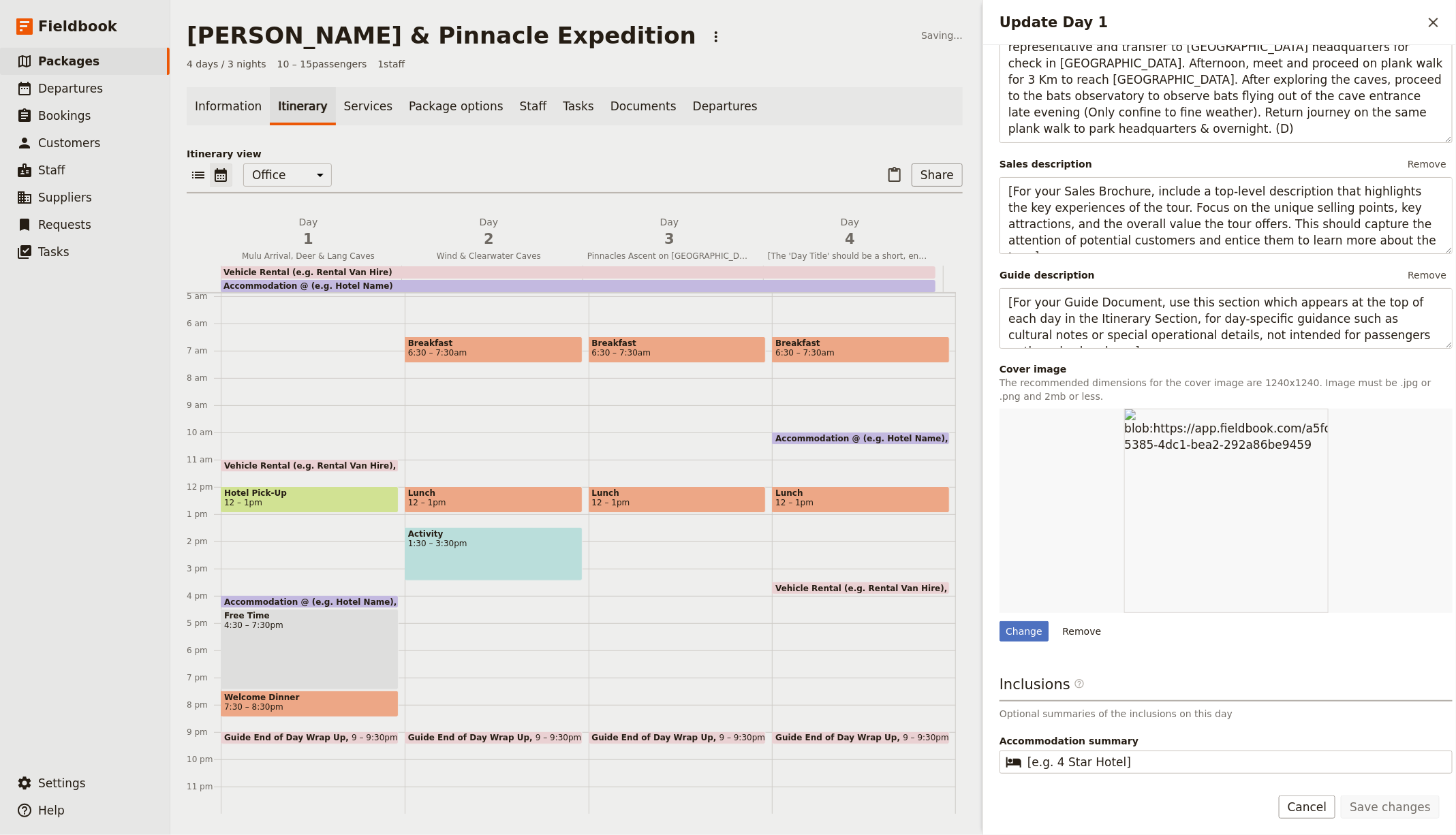
scroll to position [265, 0]
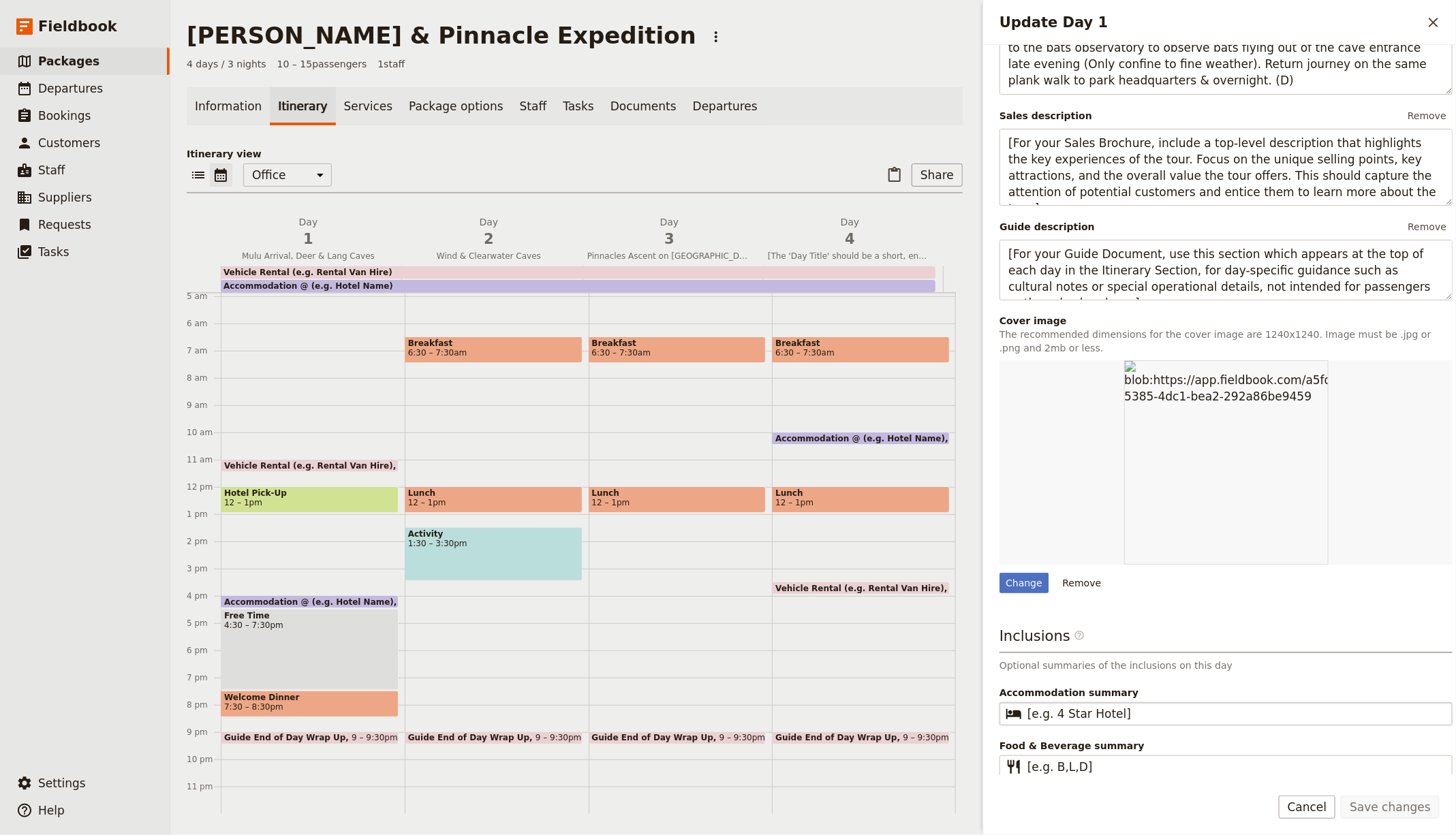
click at [1088, 702] on fieldset "​ [e.g. 4 Star Hotel]" at bounding box center [1225, 713] width 453 height 23
click at [1088, 705] on input "[e.g. 4 Star Hotel]" at bounding box center [1236, 713] width 416 height 16
click at [1100, 706] on input "[e.g. 4 Star Hotel]" at bounding box center [1236, 713] width 416 height 16
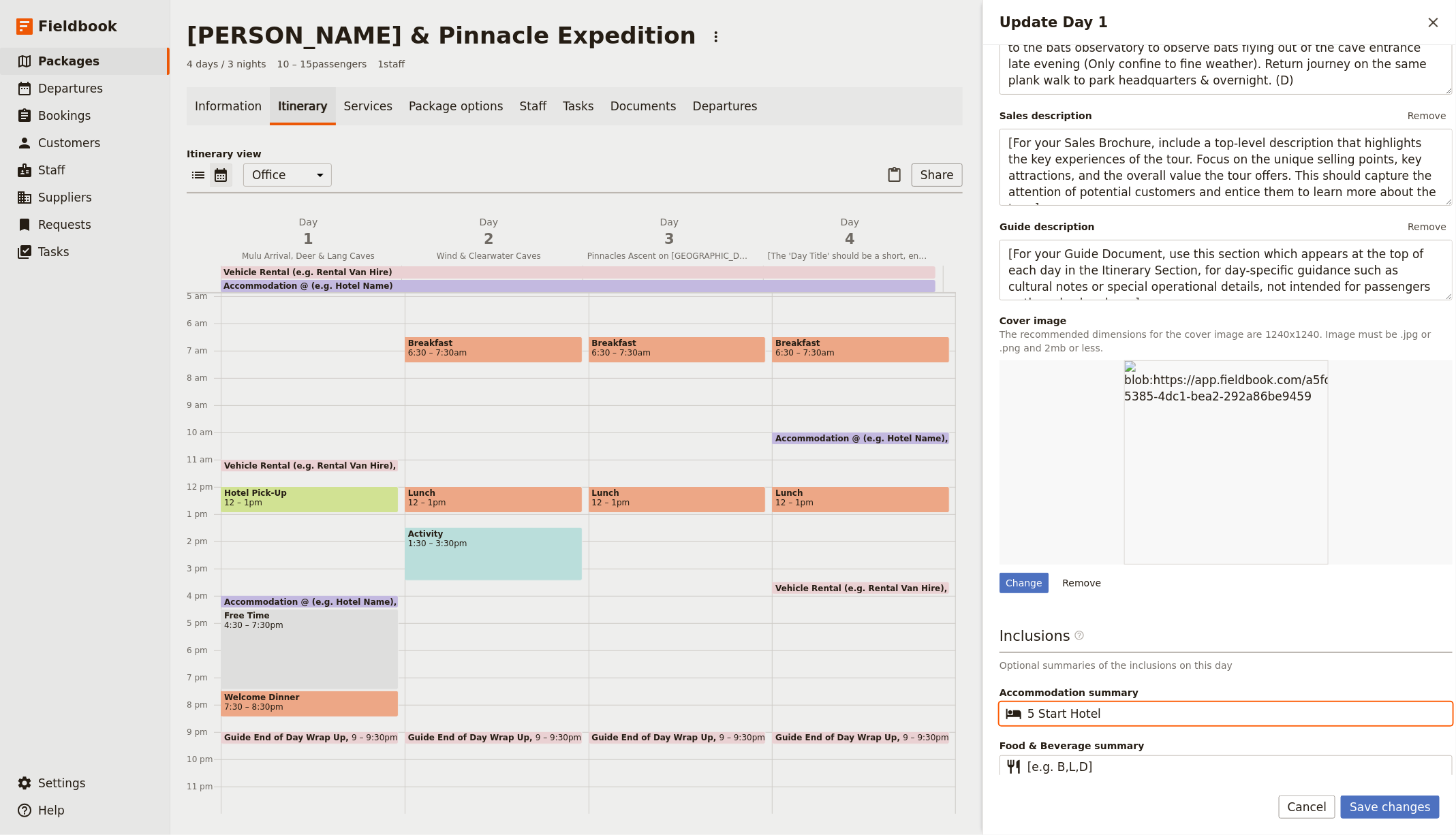
type input "5 Start Hotel"
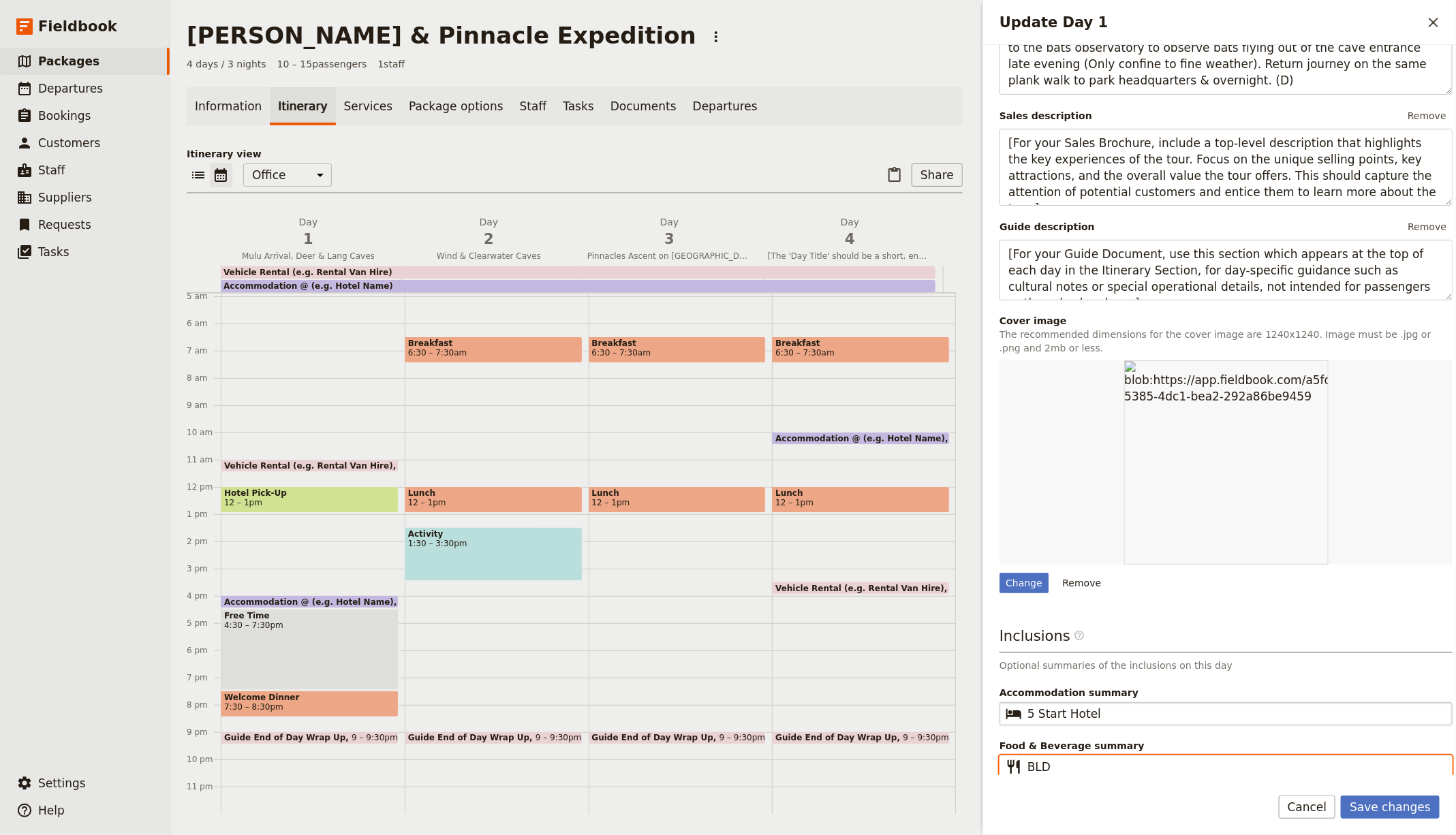
type input "BLD"
click at [1340, 795] on button "Save changes" at bounding box center [1389, 806] width 99 height 23
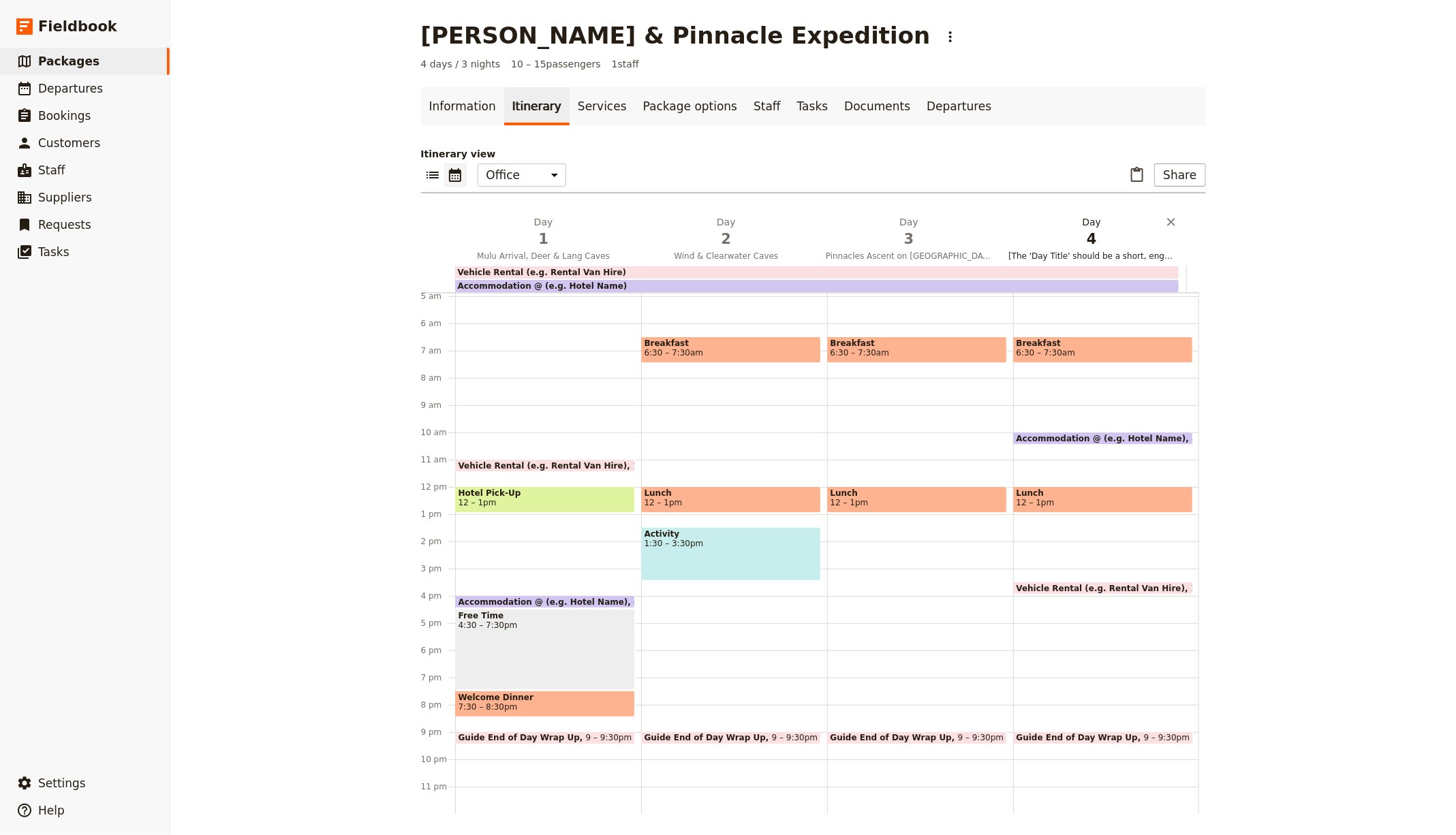
click at [897, 227] on h2 "Day 3 Pinnacles Ascent on Gunung Api" at bounding box center [908, 232] width 166 height 34
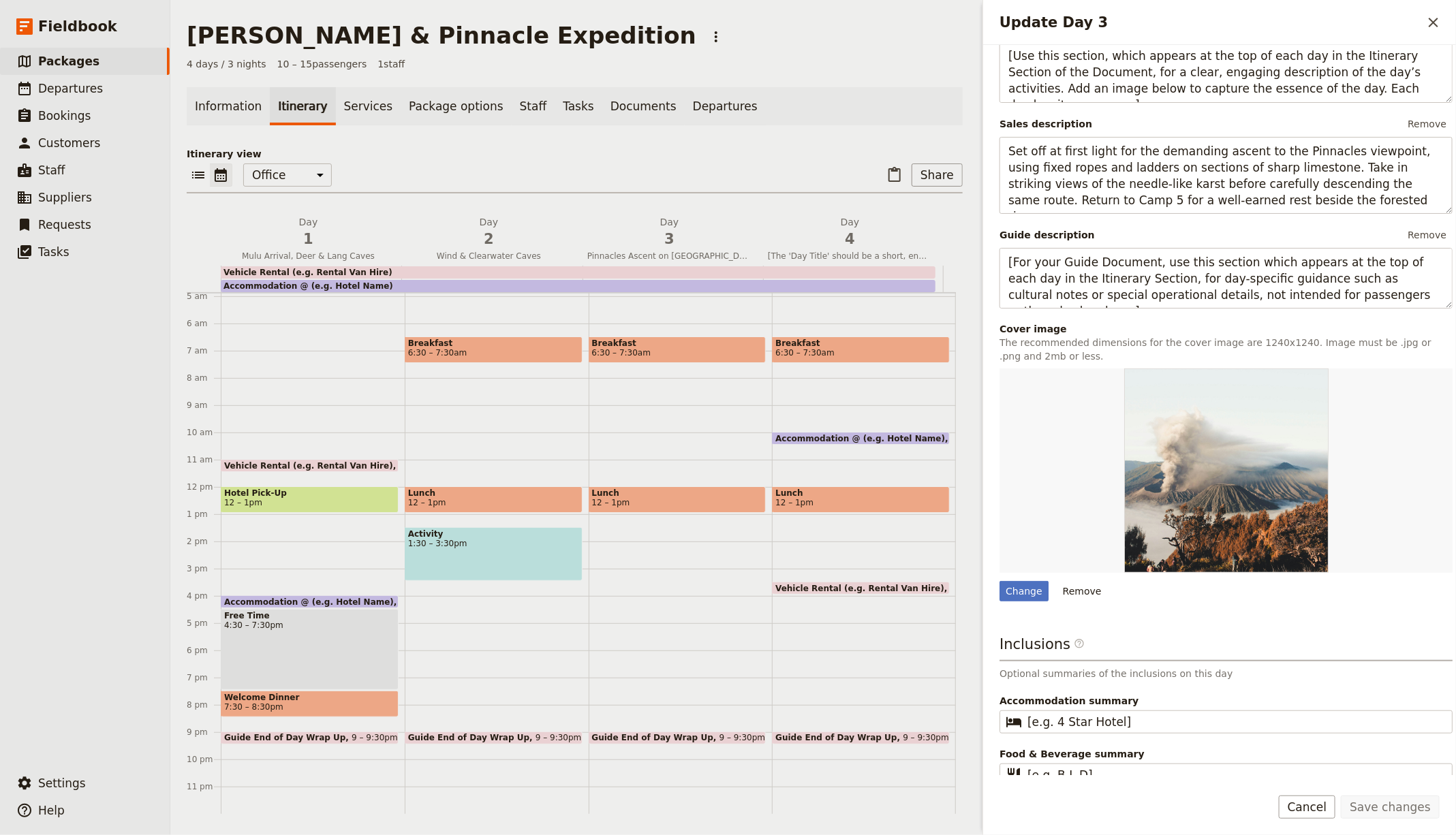
scroll to position [200, 0]
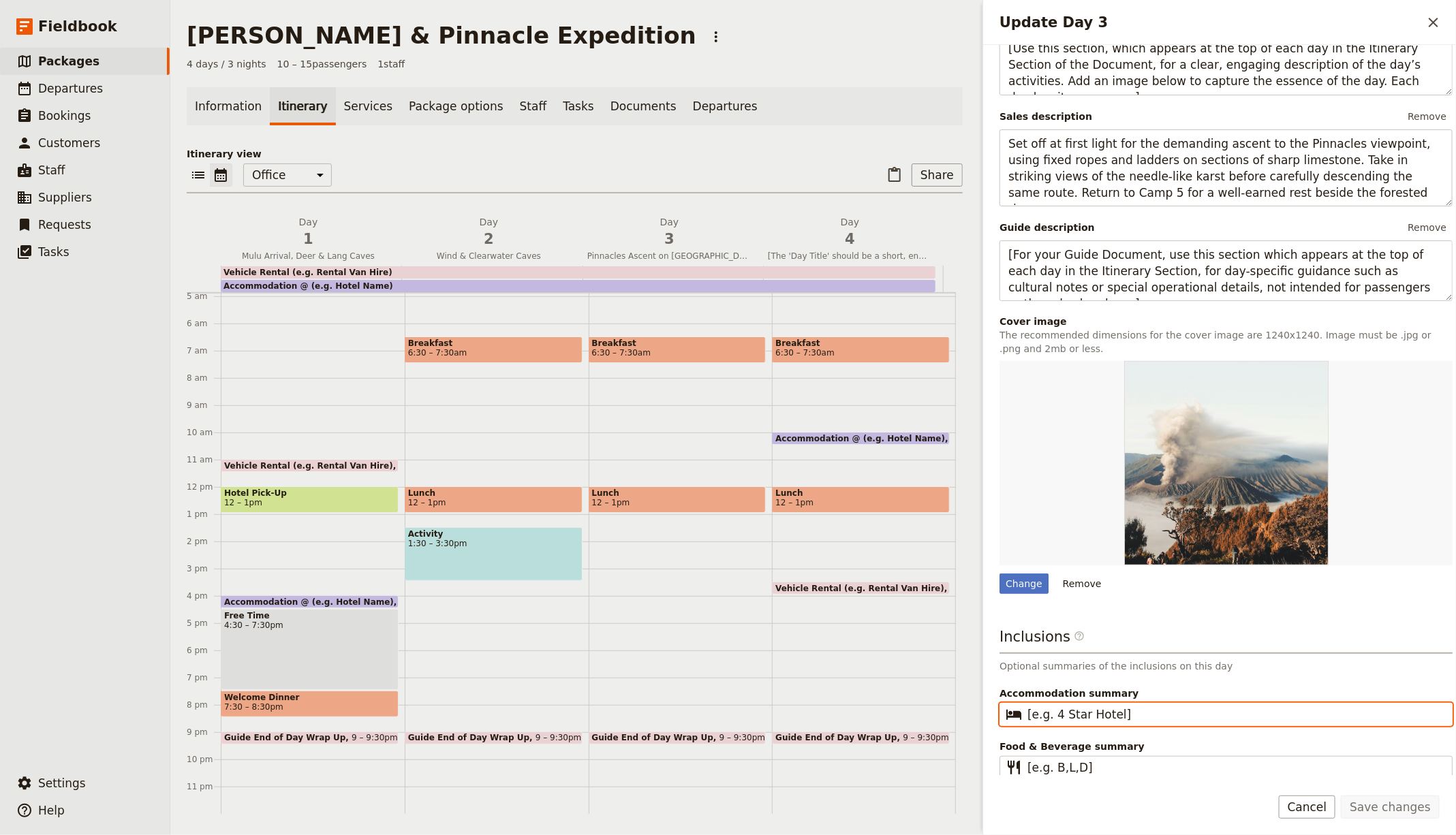
click at [1072, 709] on input "[e.g. 4 Star Hotel]" at bounding box center [1236, 714] width 416 height 16
type input "5 Star Hotel"
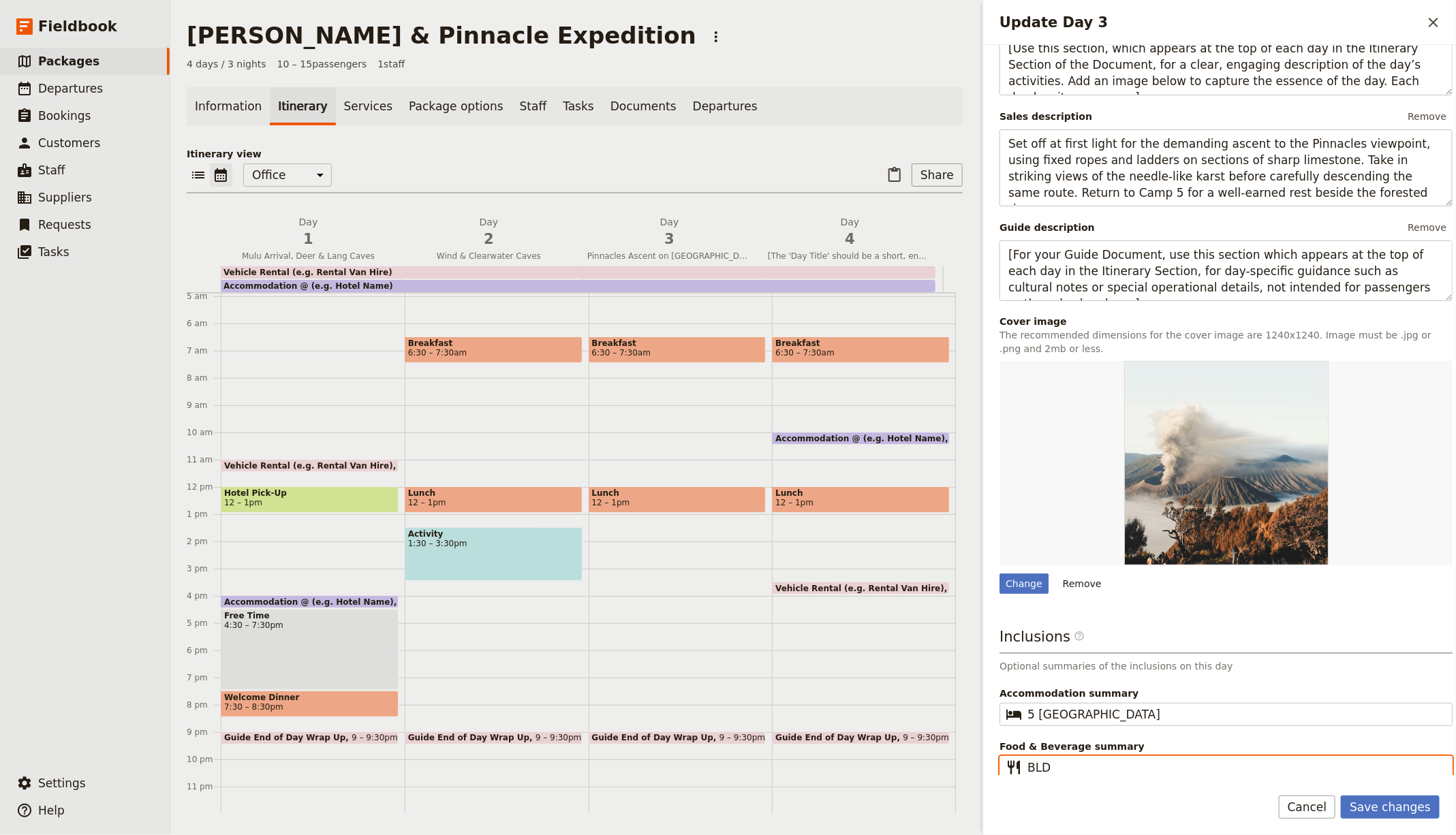
type input "BLD"
click at [1340, 795] on button "Save changes" at bounding box center [1389, 806] width 99 height 23
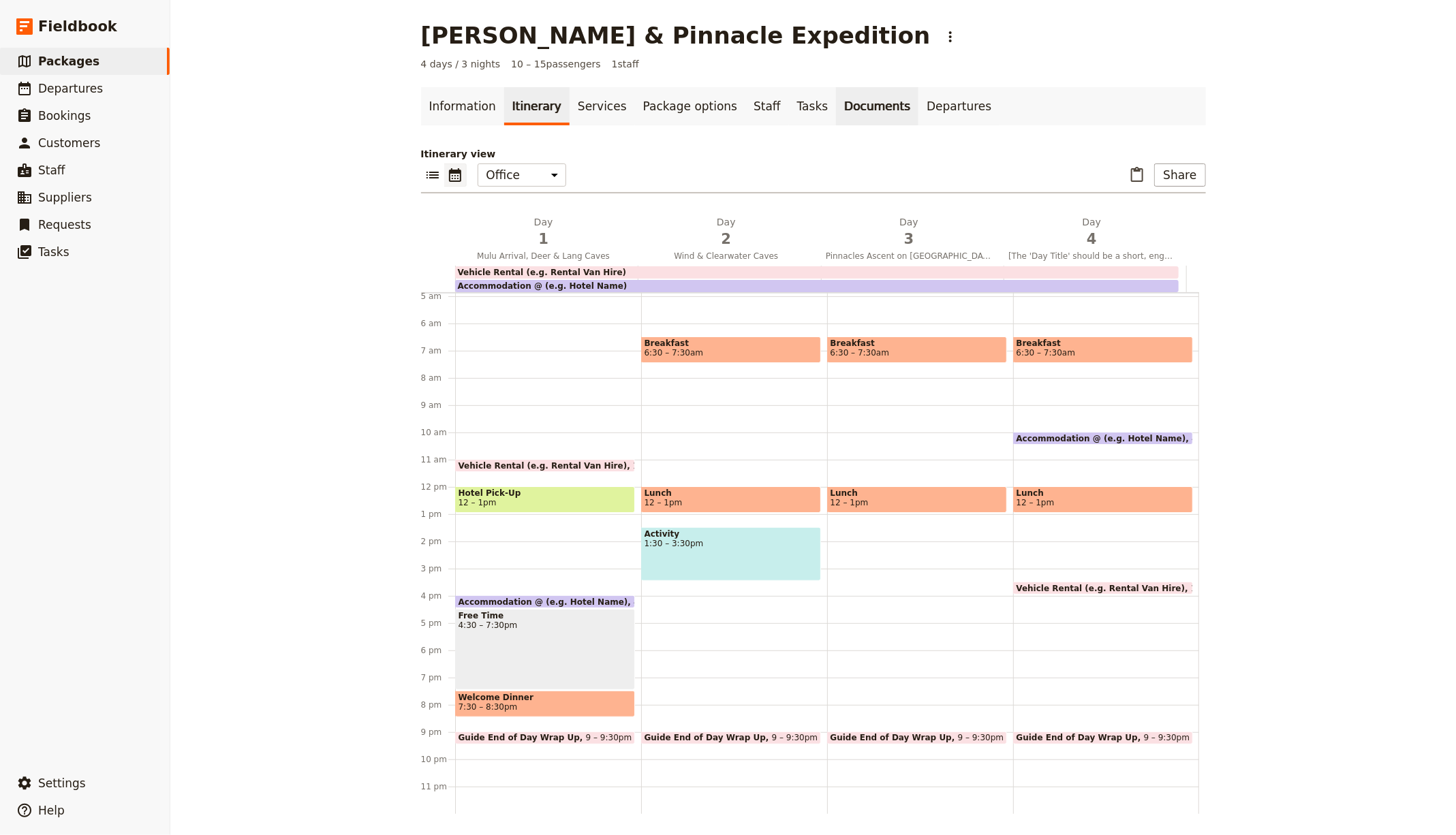
click at [835, 106] on link "Documents" at bounding box center [877, 105] width 83 height 38
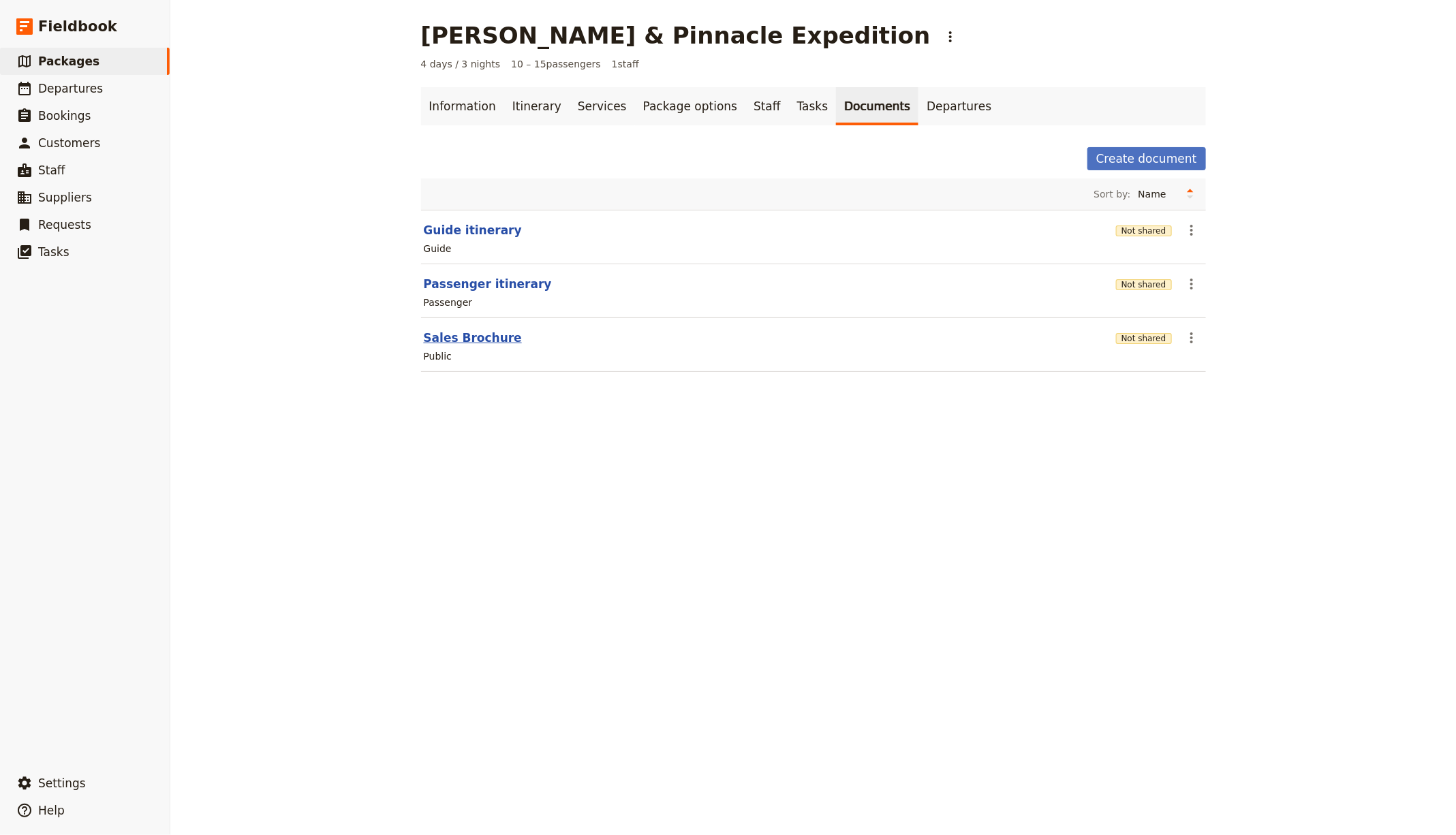
click at [453, 329] on button "Sales Brochure" at bounding box center [473, 337] width 98 height 16
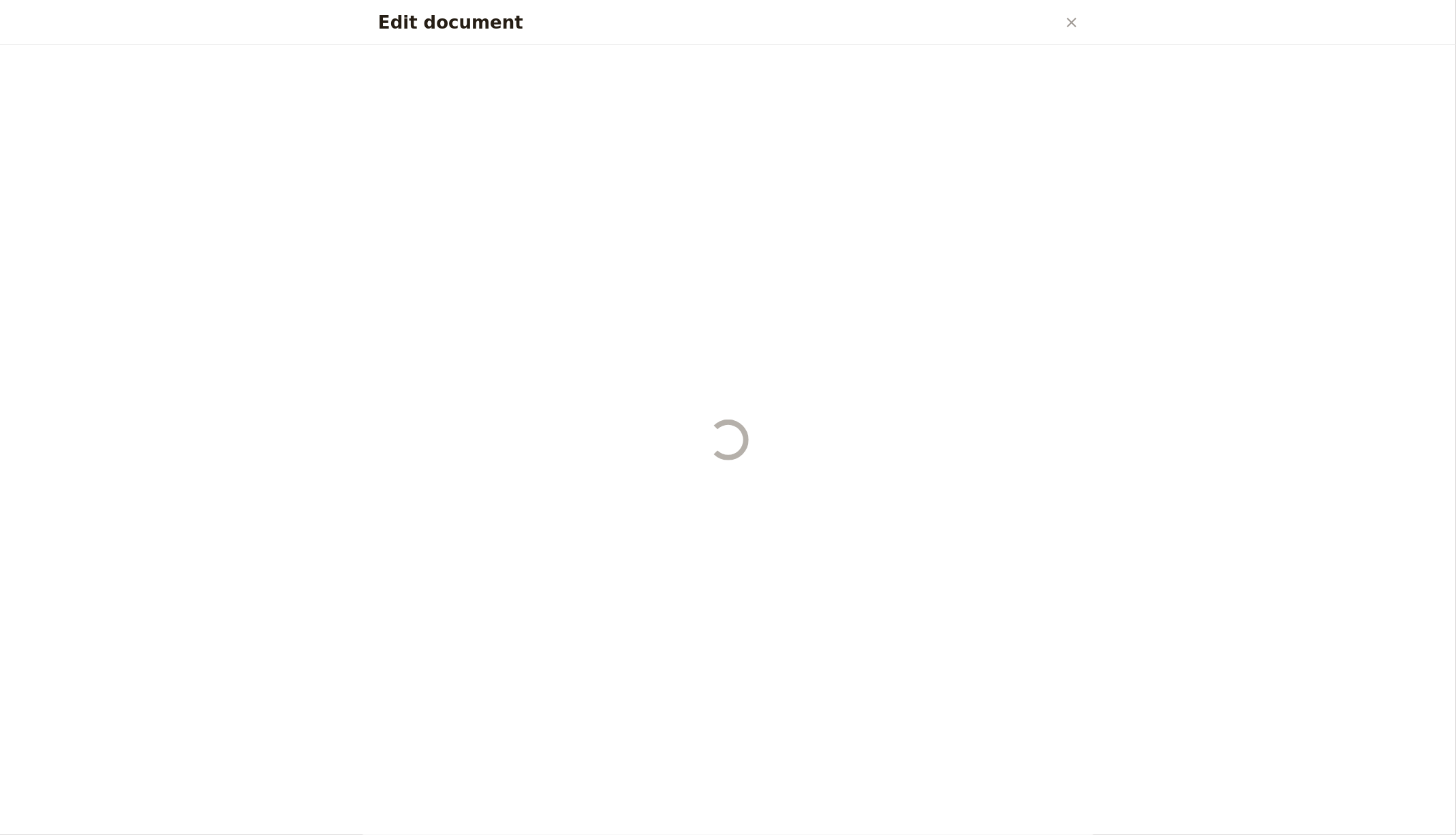
select select "DEFAULT"
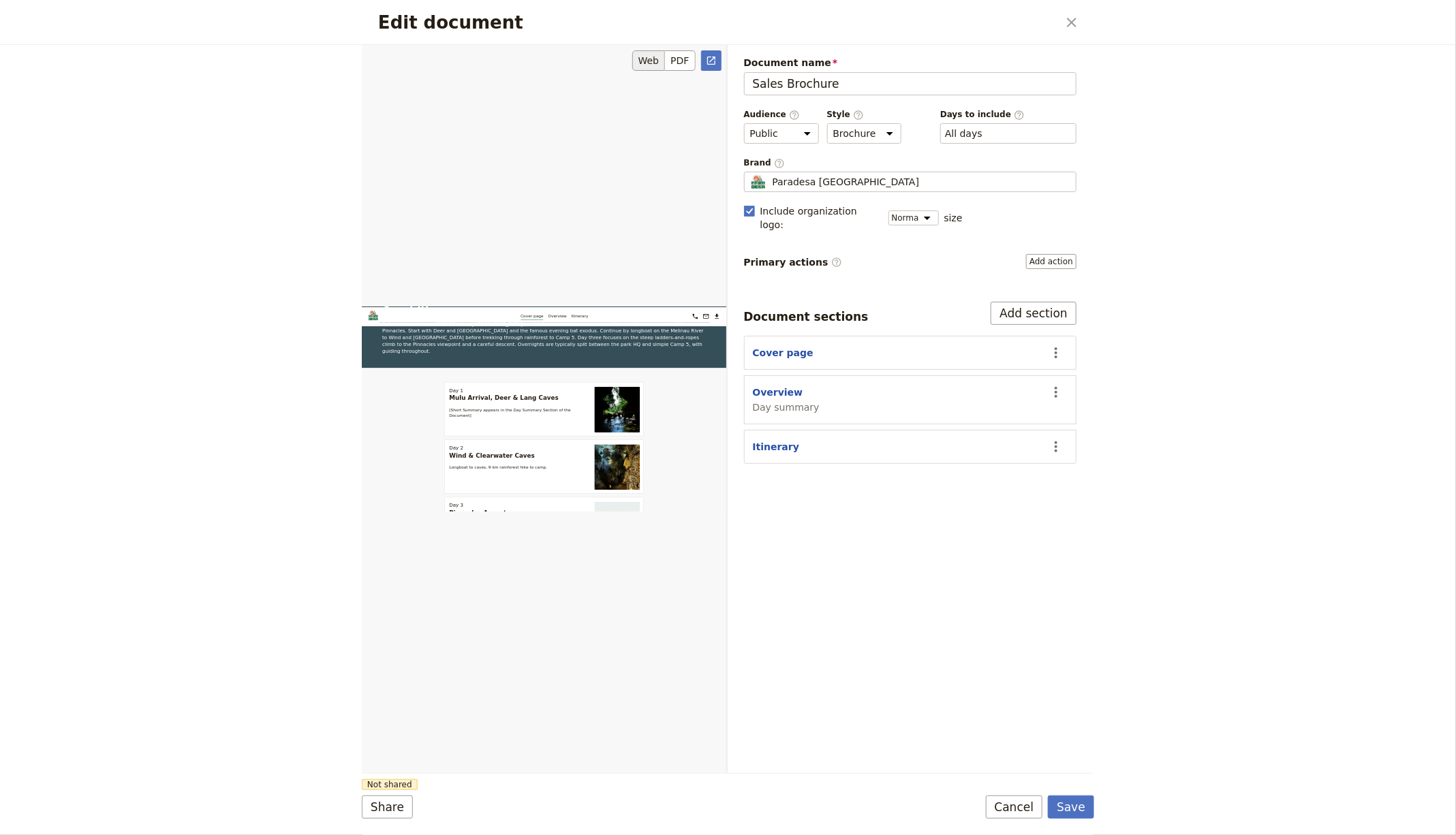
scroll to position [354, 0]
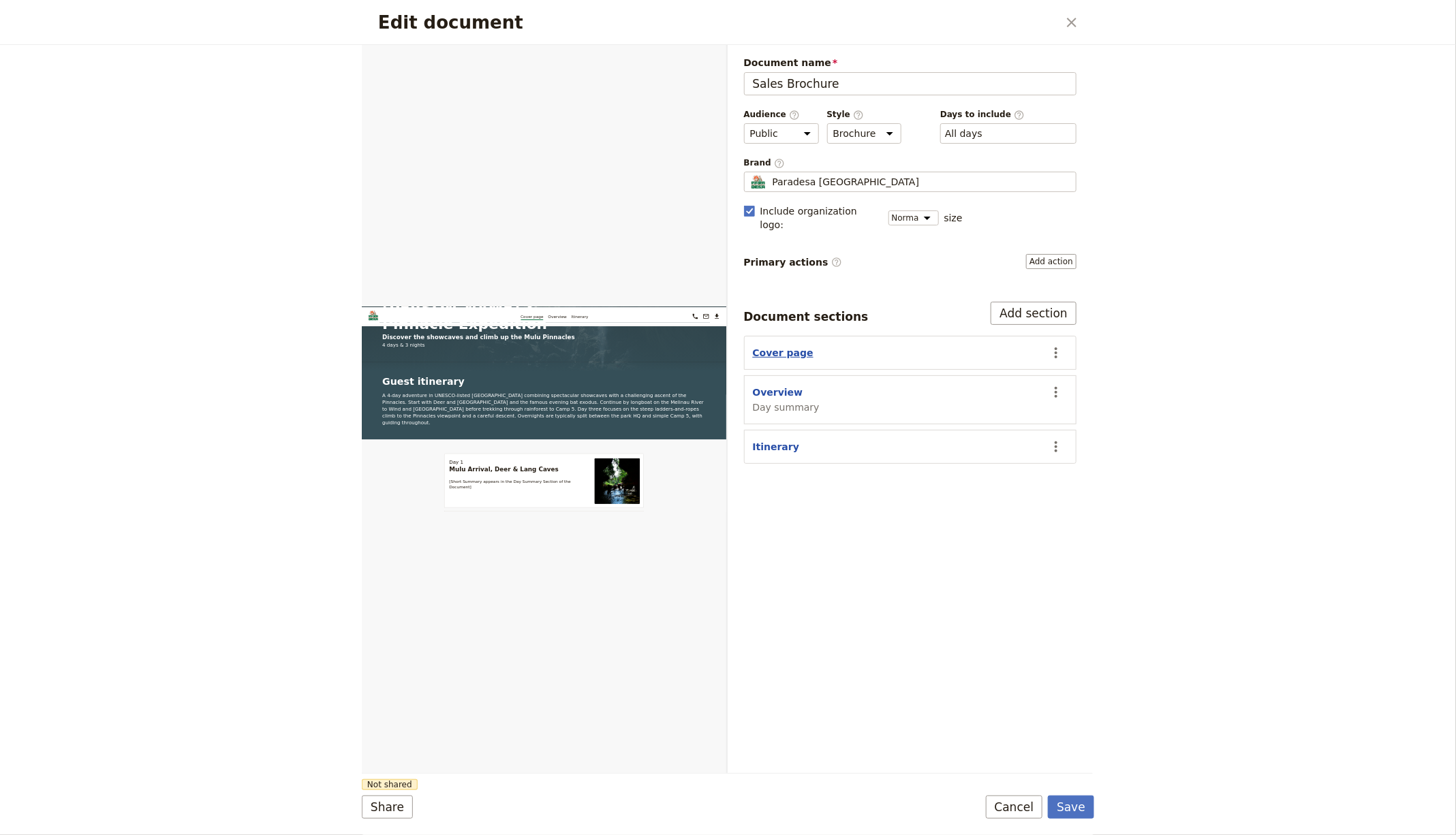
click at [780, 345] on button "Cover page" at bounding box center [783, 352] width 61 height 13
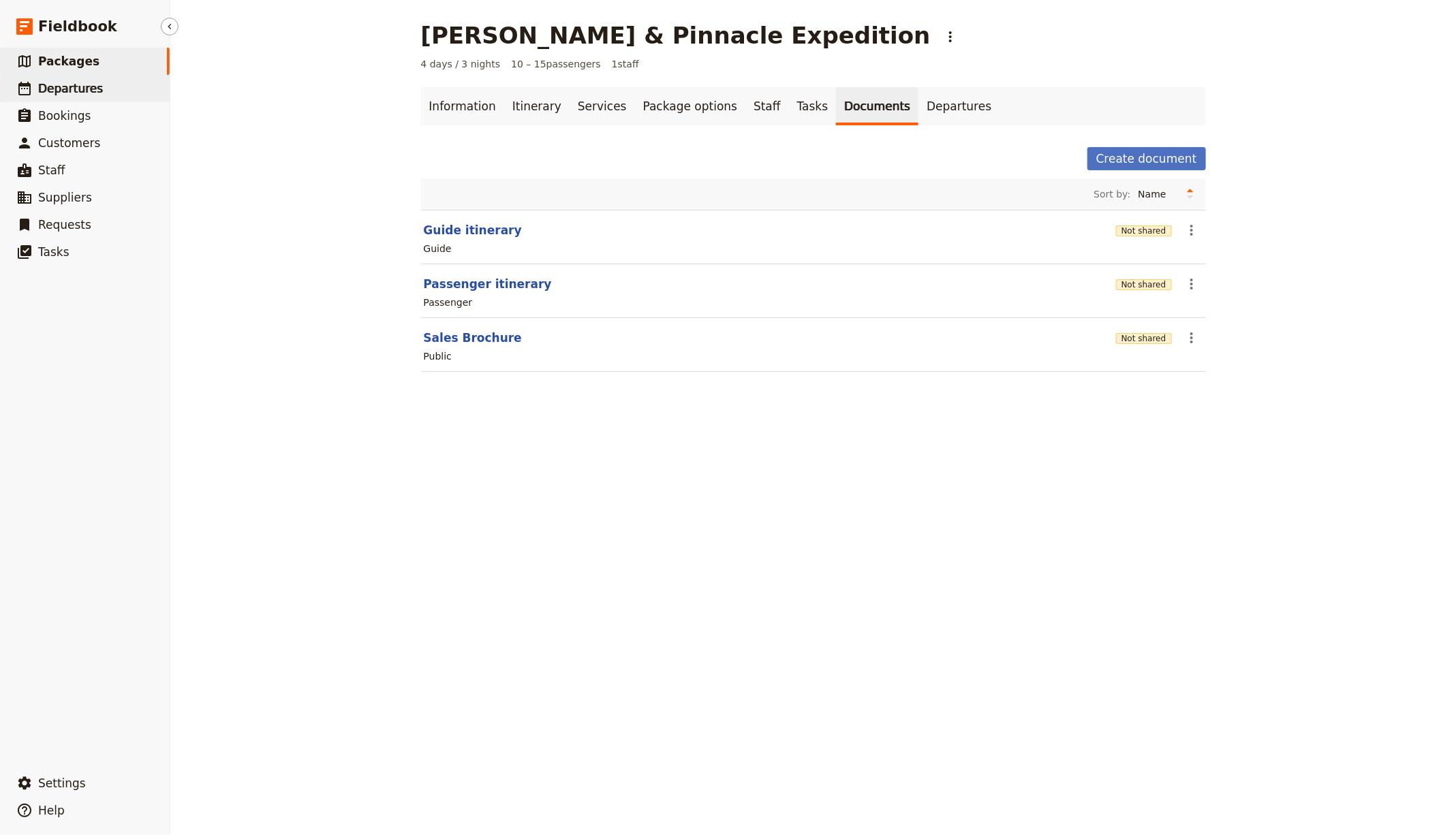
click at [68, 91] on span "Departures" at bounding box center [70, 88] width 65 height 13
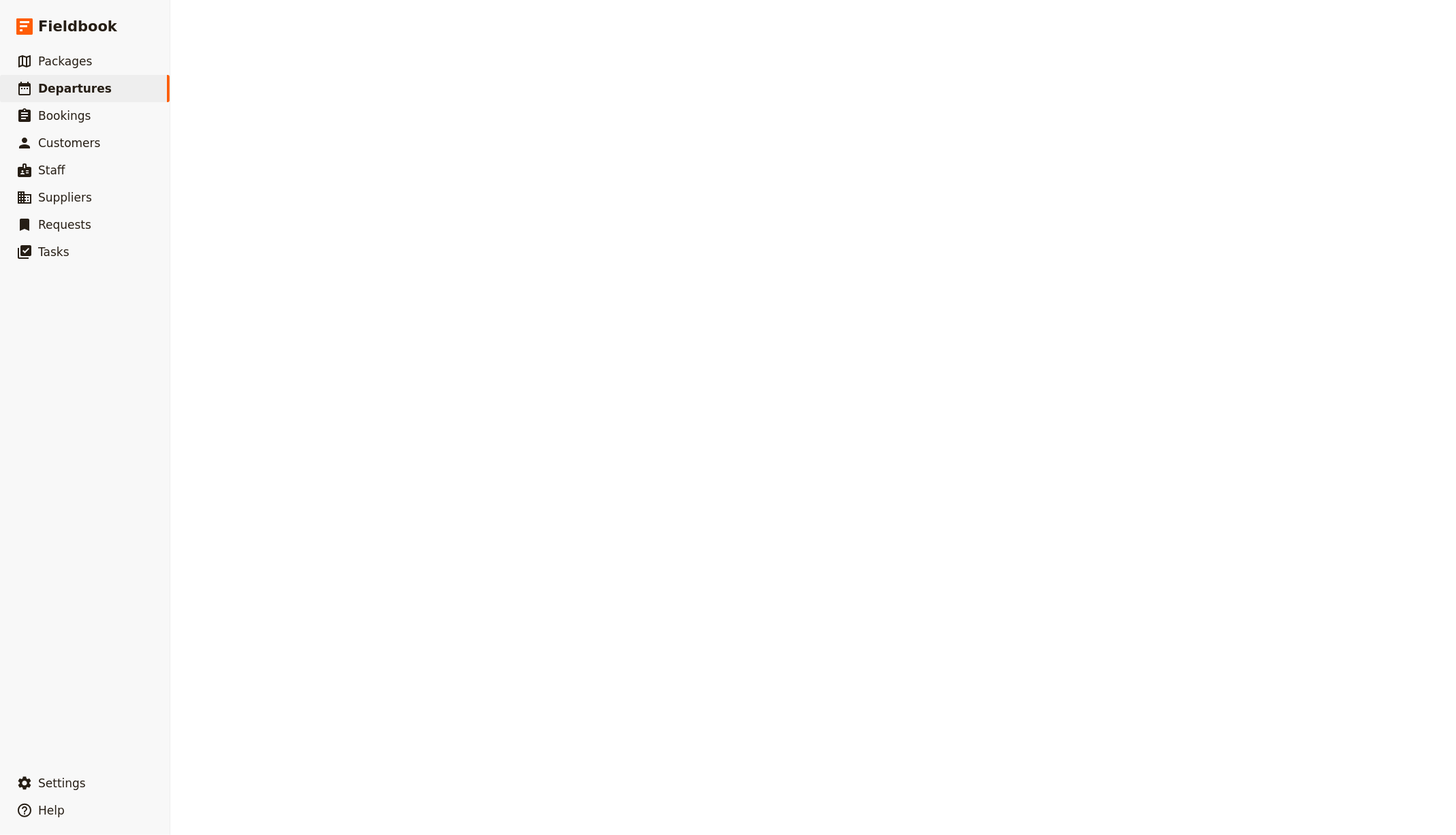
select select "CREATED_AT"
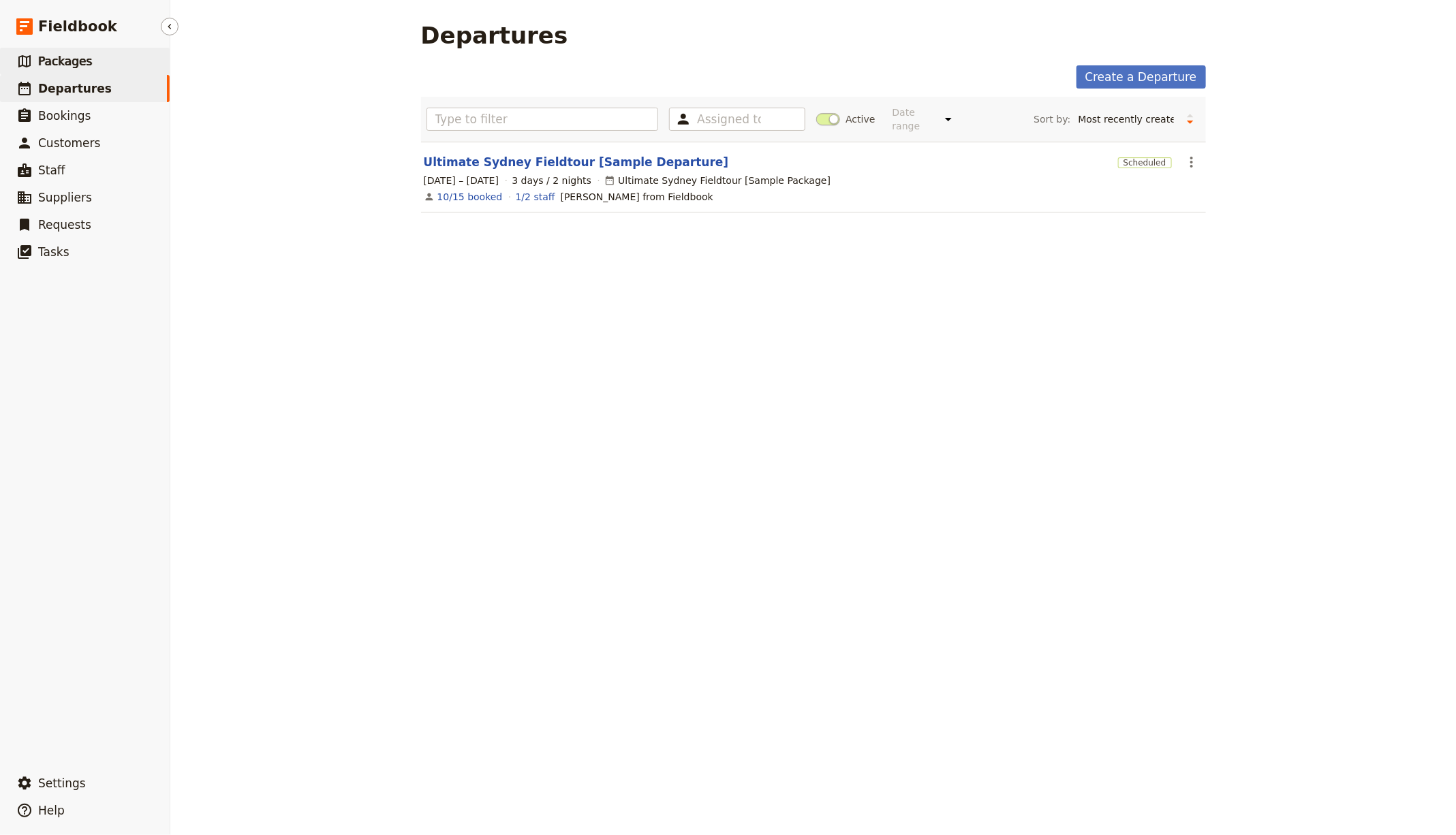
click at [88, 67] on link "​ Packages" at bounding box center [84, 62] width 169 height 27
select select "UPDATED_AT"
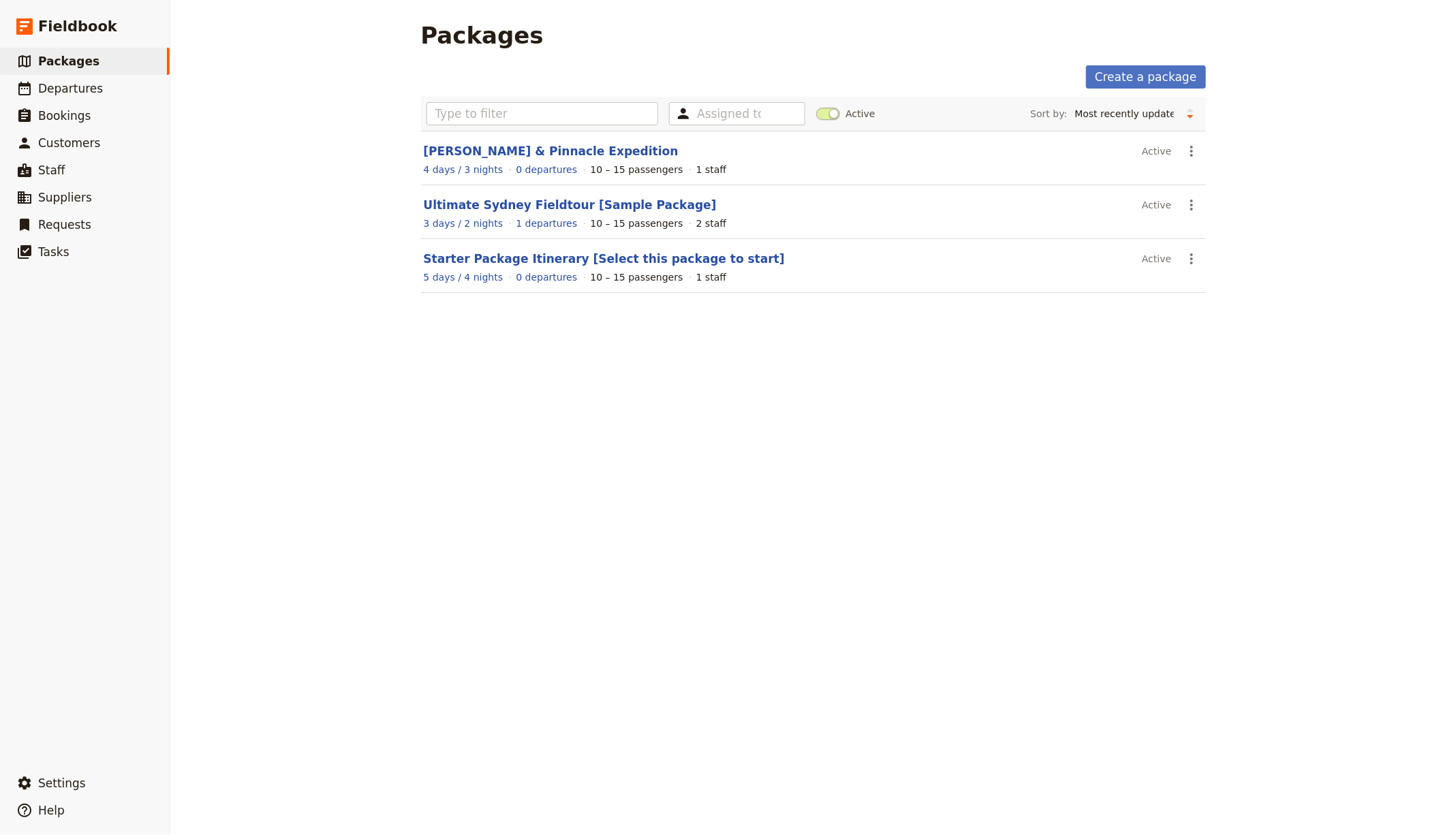
click at [482, 182] on section "Mulu Caves & Pinnacle Expedition Active ​ 4 days / 3 nights 0 departures 10 – 1…" at bounding box center [813, 158] width 785 height 55
click at [480, 197] on header "Ultimate Sydney Fieldtour [Sample Package]" at bounding box center [781, 205] width 713 height 16
click at [601, 193] on section "Ultimate Sydney Fieldtour [Sample Package] Active ​ 3 days / 2 nights 1 departu…" at bounding box center [813, 212] width 785 height 54
click at [544, 197] on header "Ultimate Sydney Fieldtour [Sample Package]" at bounding box center [781, 205] width 713 height 16
click at [567, 204] on link "Ultimate Sydney Fieldtour [Sample Package]" at bounding box center [570, 205] width 293 height 13
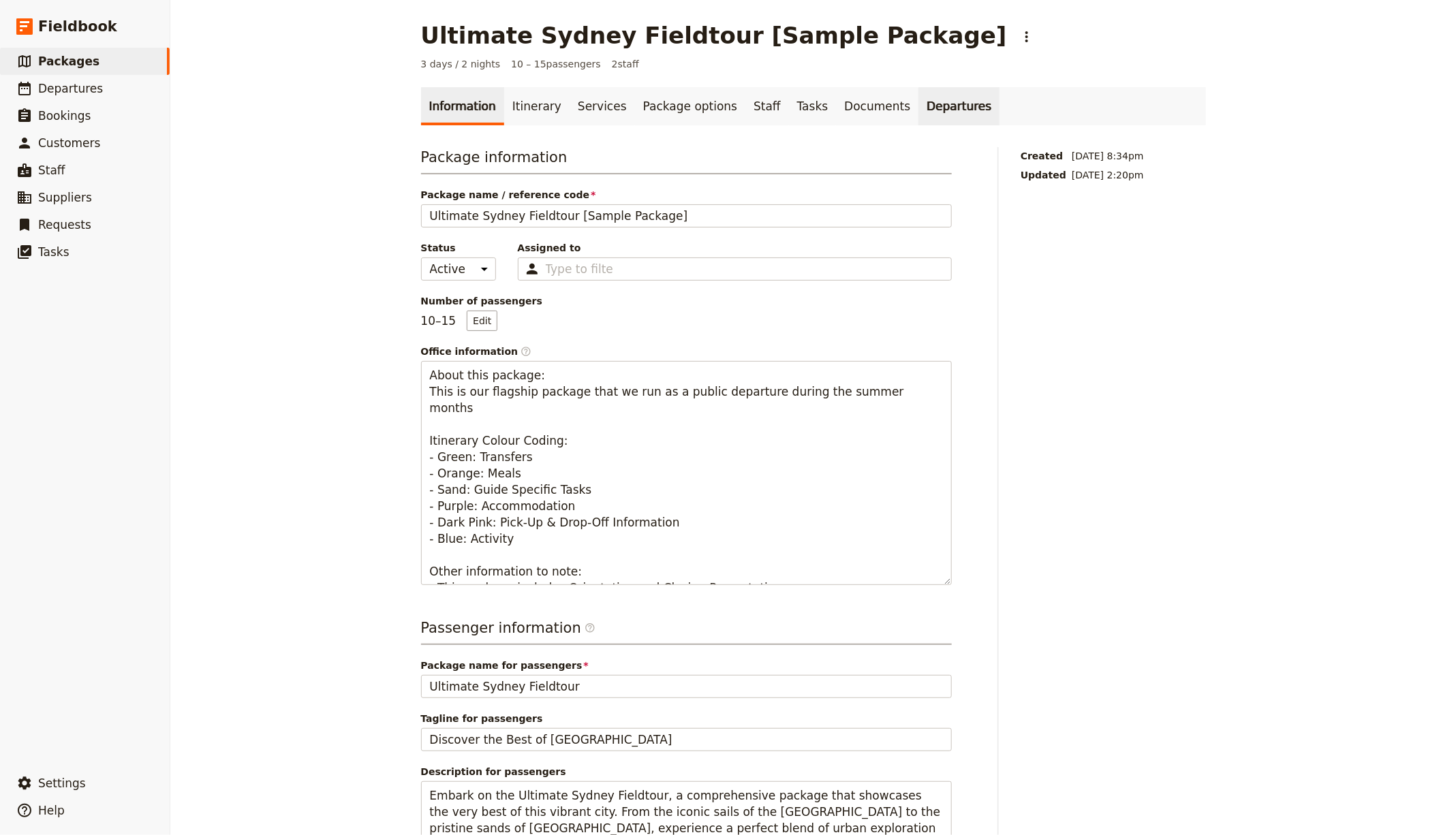
click at [918, 110] on link "Departures" at bounding box center [959, 105] width 81 height 38
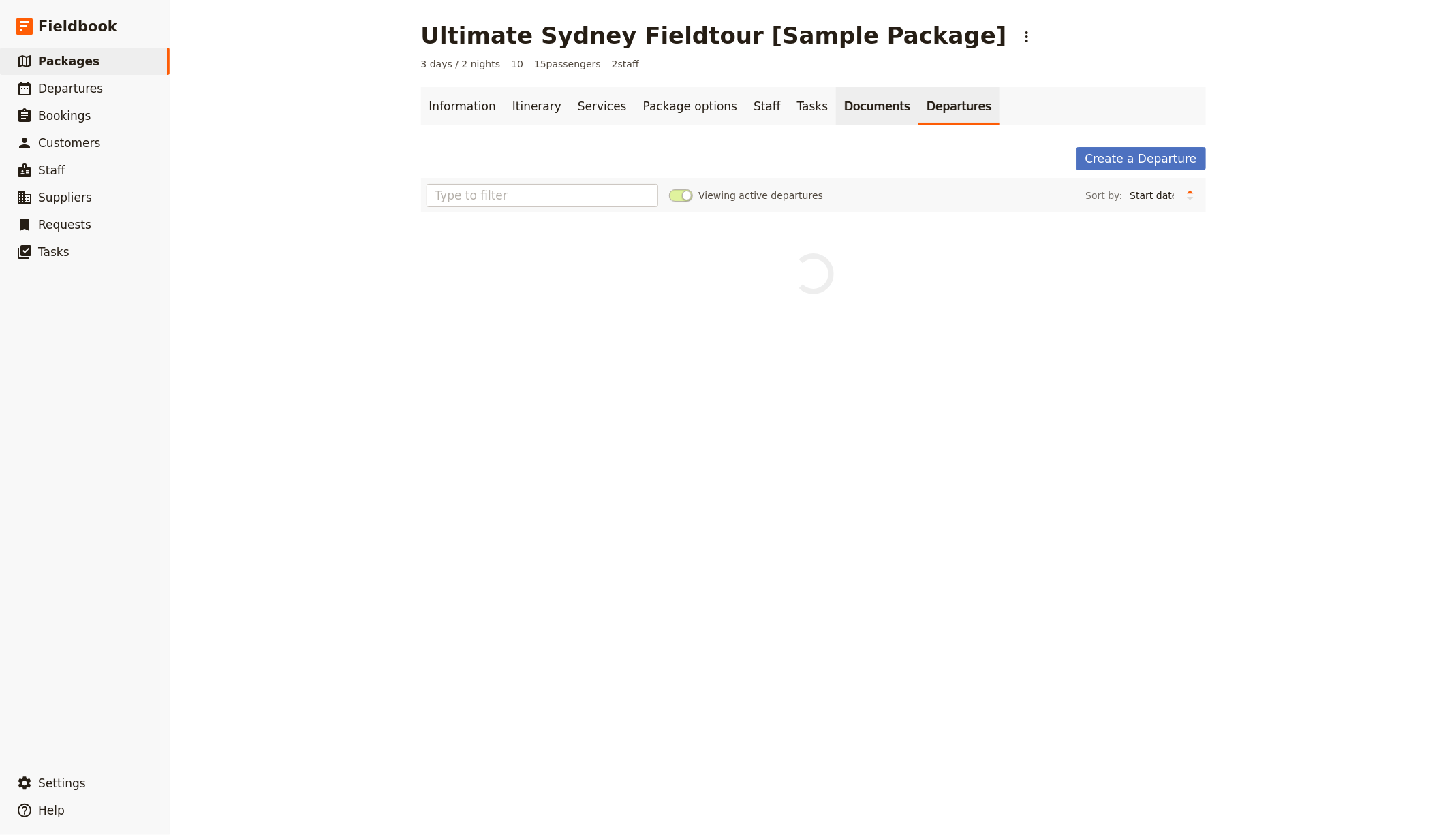
click at [835, 104] on link "Documents" at bounding box center [877, 105] width 83 height 38
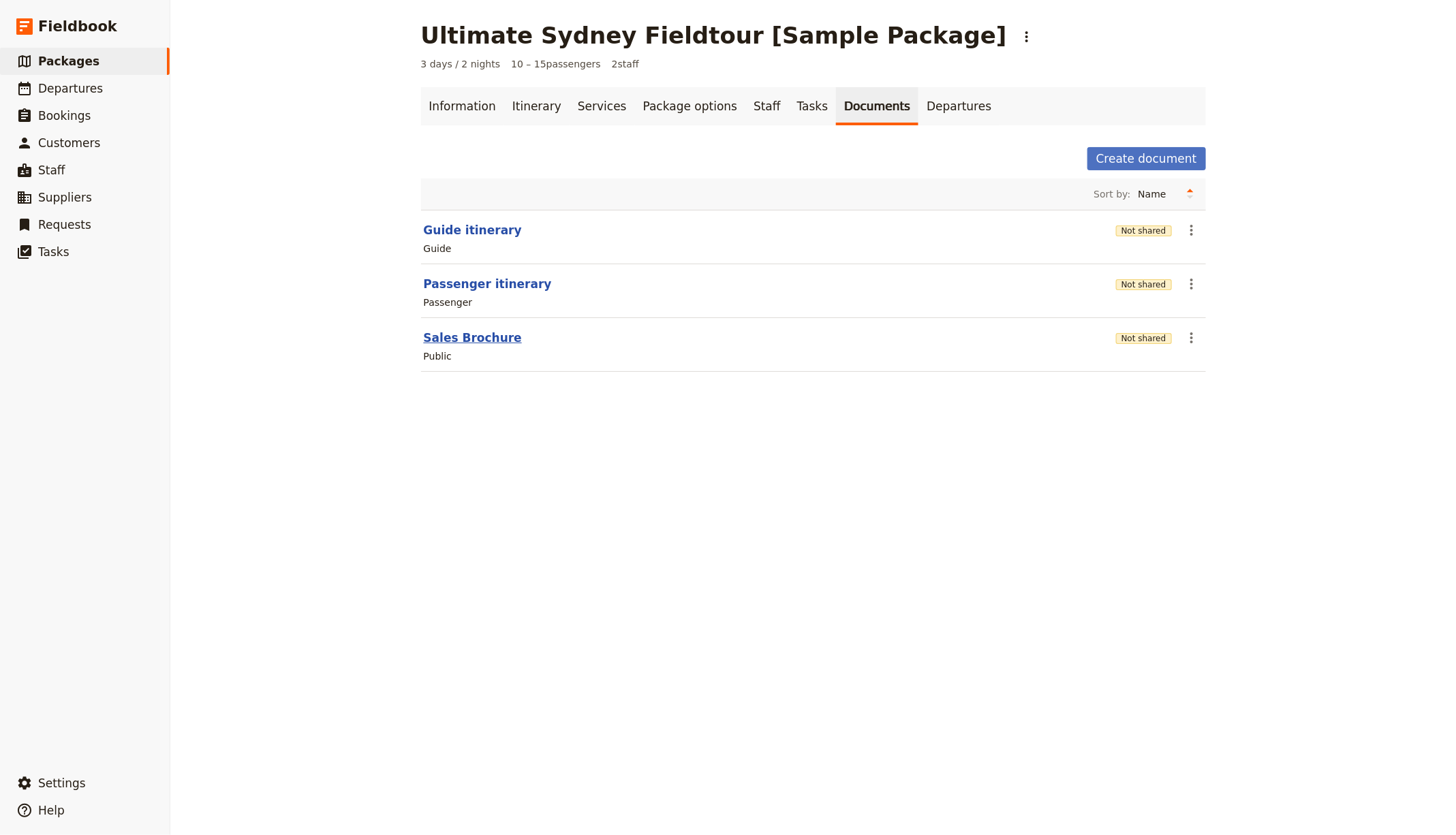
click at [465, 330] on button "Sales Brochure" at bounding box center [473, 337] width 98 height 16
select select "DEFAULT"
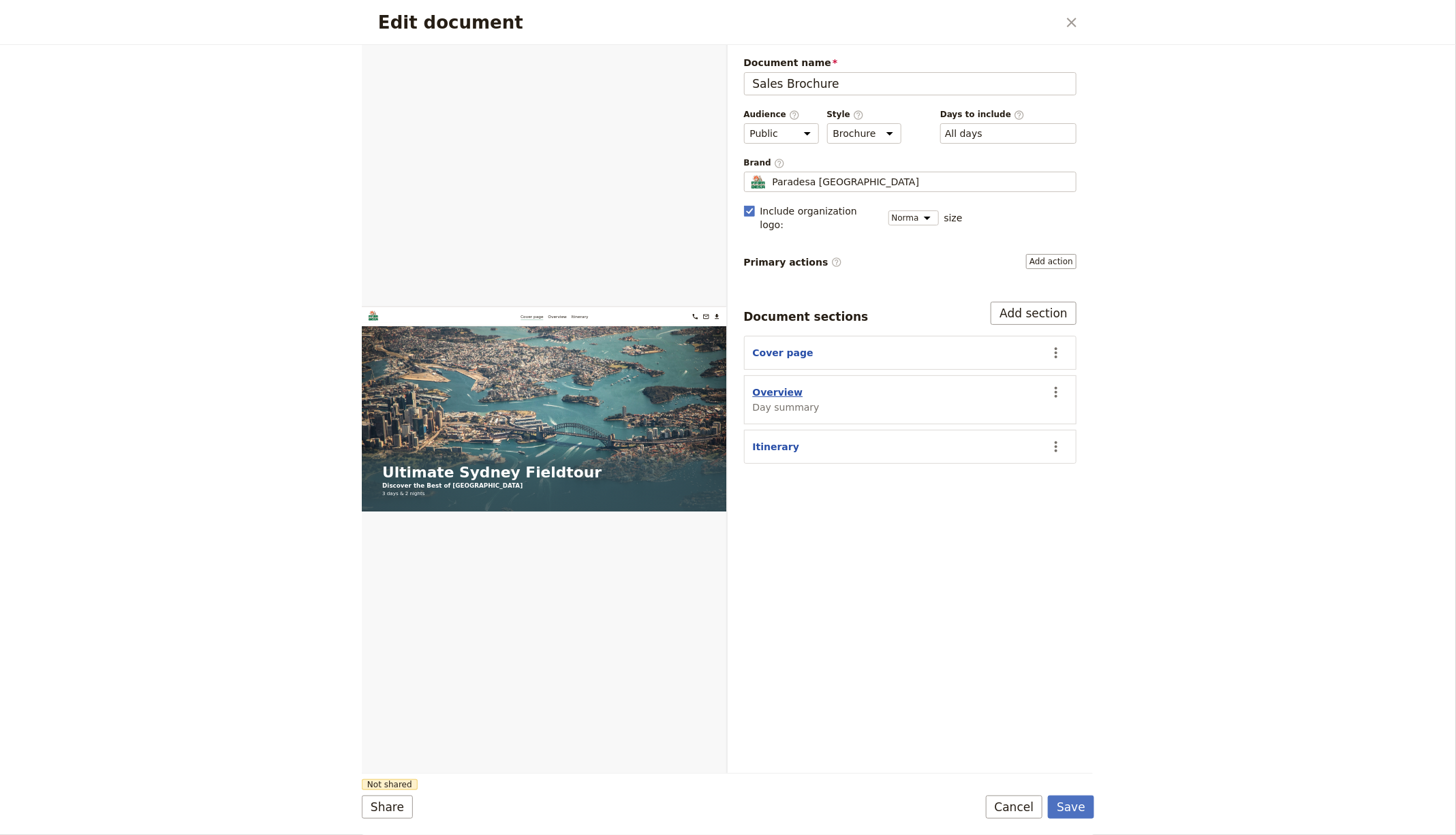
click at [762, 385] on button "Overview" at bounding box center [778, 392] width 51 height 13
select select "DAY_SUMMARY"
click at [782, 385] on button "Overview" at bounding box center [778, 392] width 51 height 13
select select "DAY_SUMMARY"
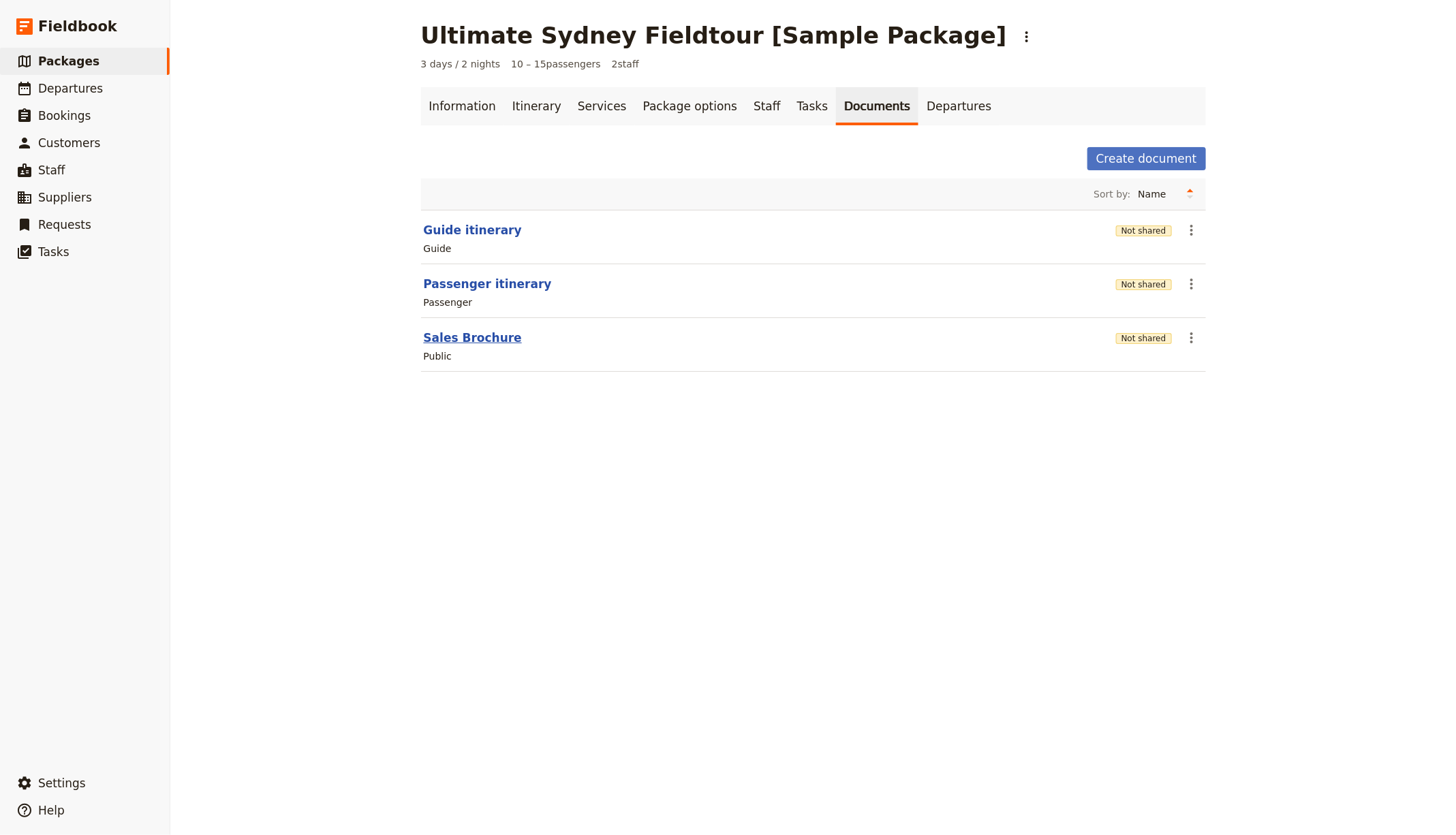
click at [477, 337] on button "Sales Brochure" at bounding box center [473, 337] width 98 height 16
select select "DEFAULT"
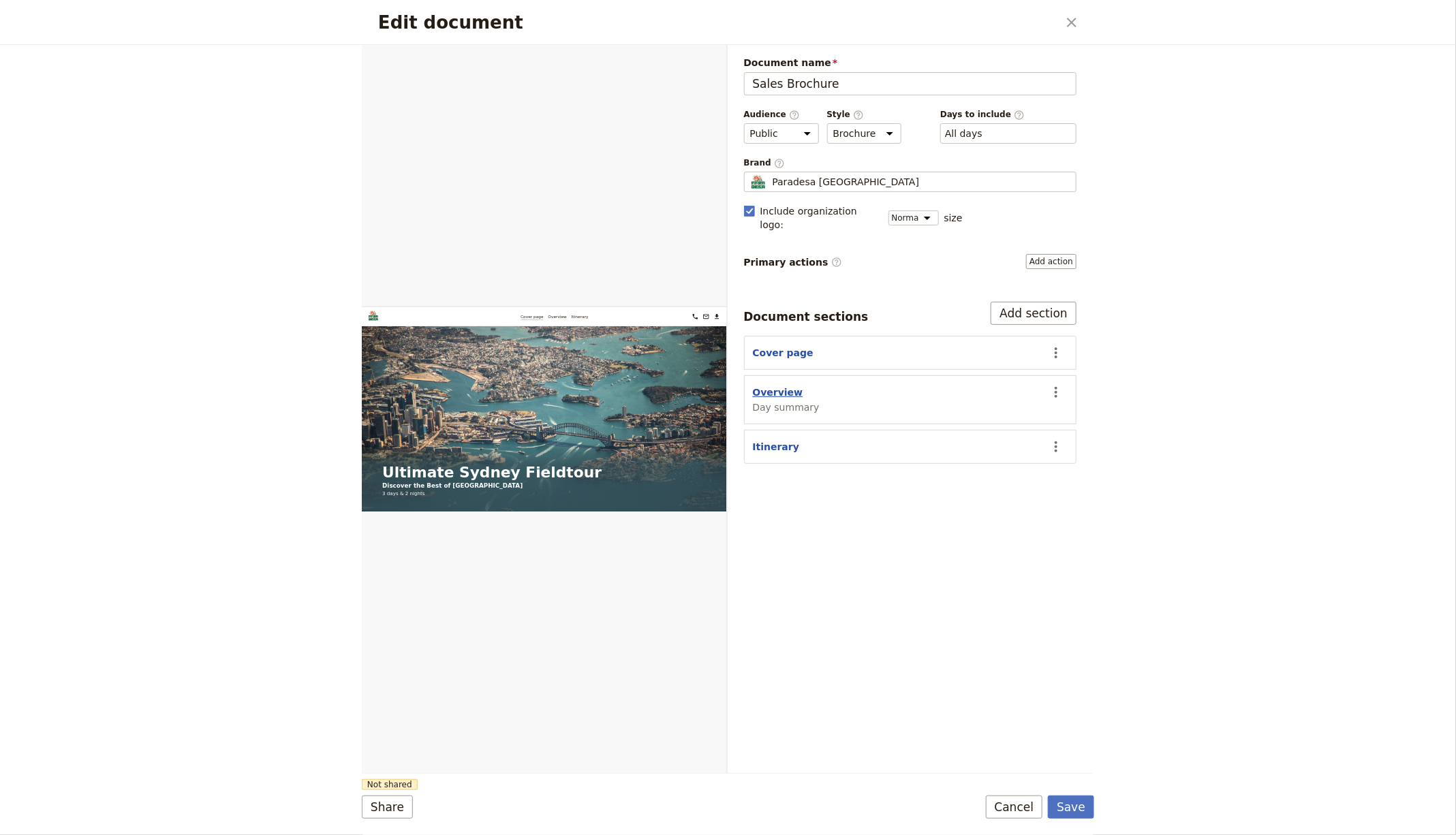
click at [776, 385] on button "Overview" at bounding box center [778, 392] width 51 height 13
select select "DAY_SUMMARY"
click at [786, 345] on button "Cover page" at bounding box center [783, 352] width 61 height 13
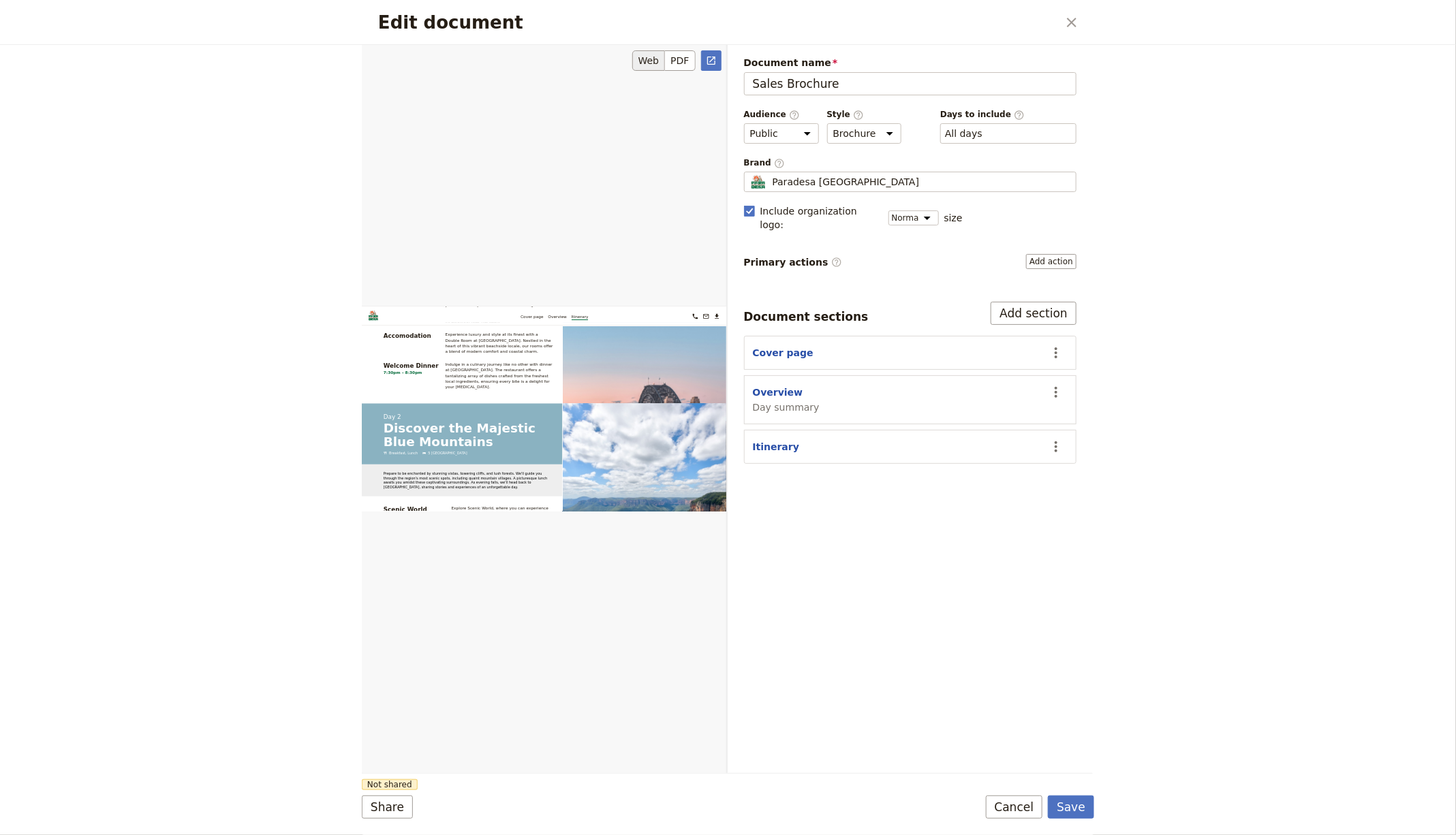
scroll to position [2046, 0]
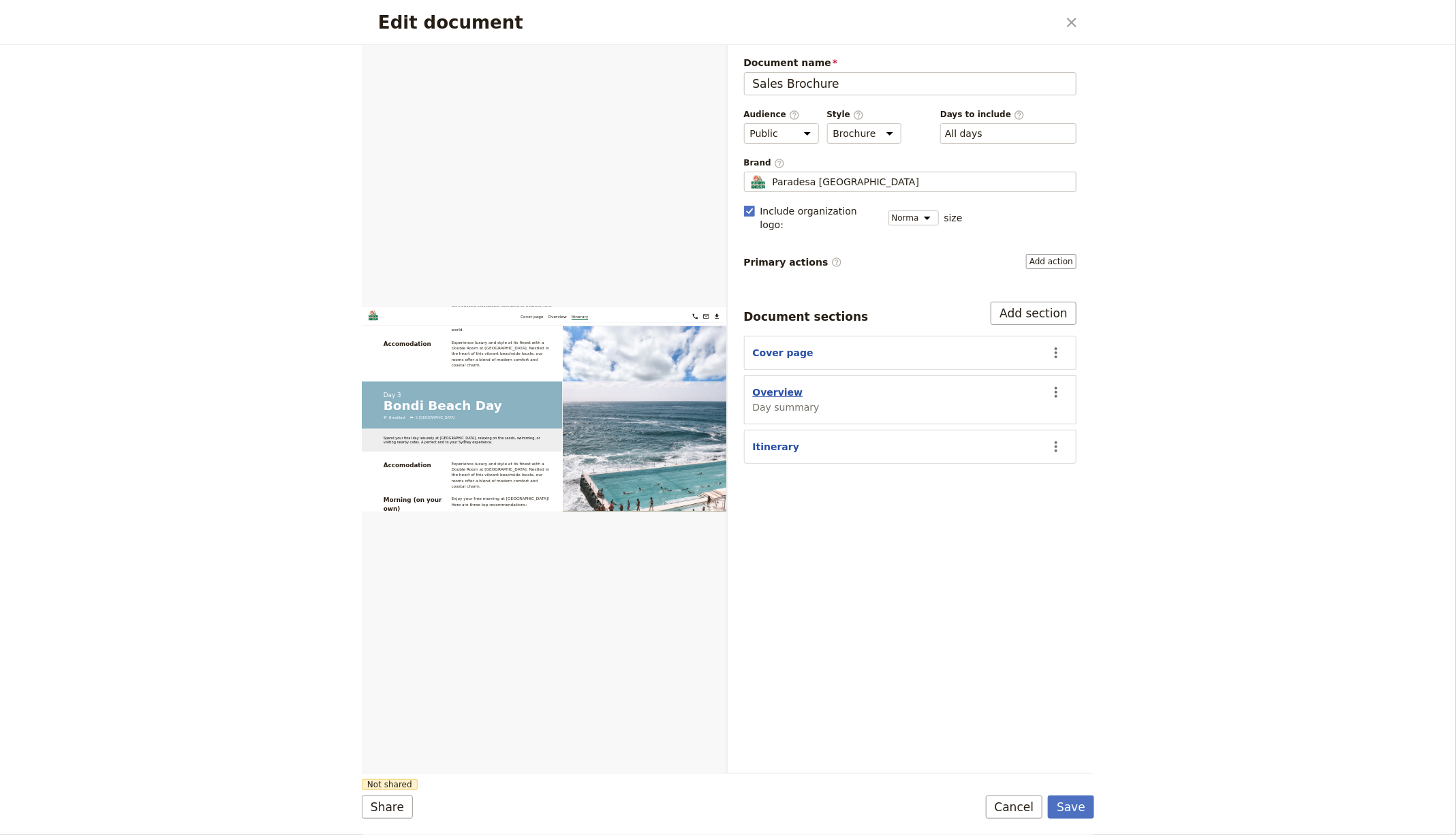
click at [763, 385] on button "Overview" at bounding box center [778, 392] width 51 height 13
select select "DAY_SUMMARY"
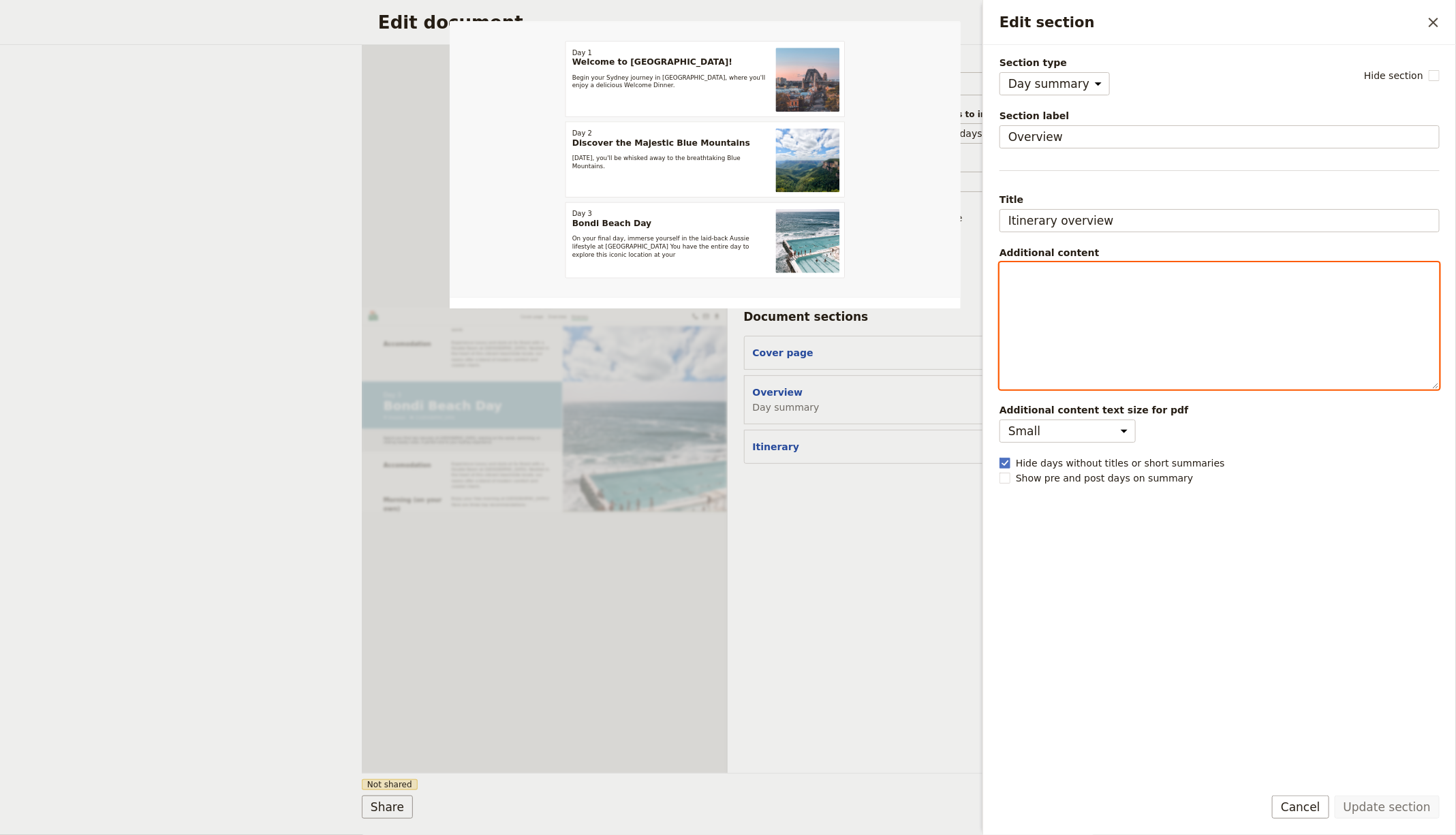
click at [1085, 314] on div "Edit section" at bounding box center [1219, 325] width 438 height 126
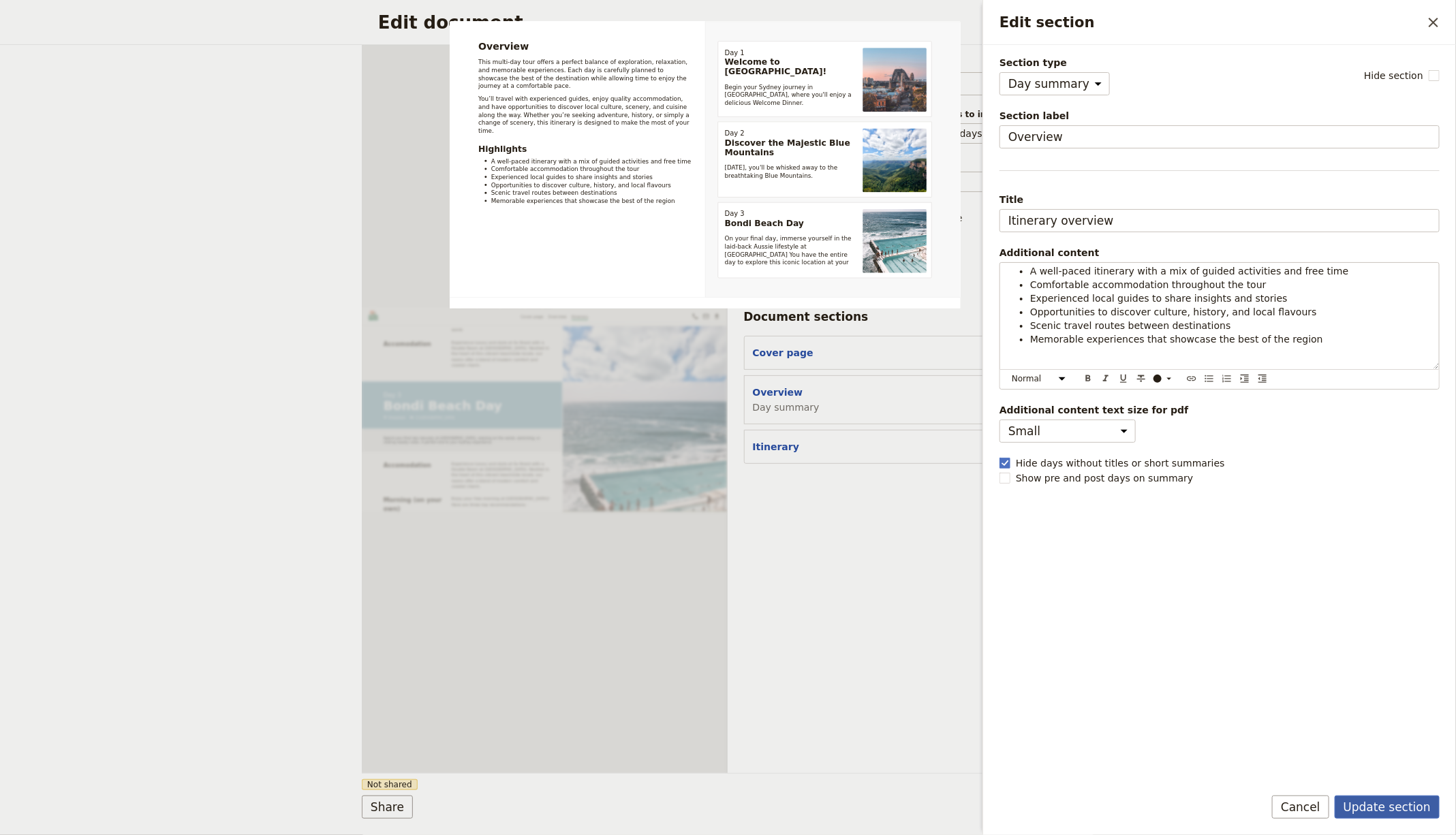
click at [1370, 806] on button "Update section" at bounding box center [1387, 806] width 105 height 23
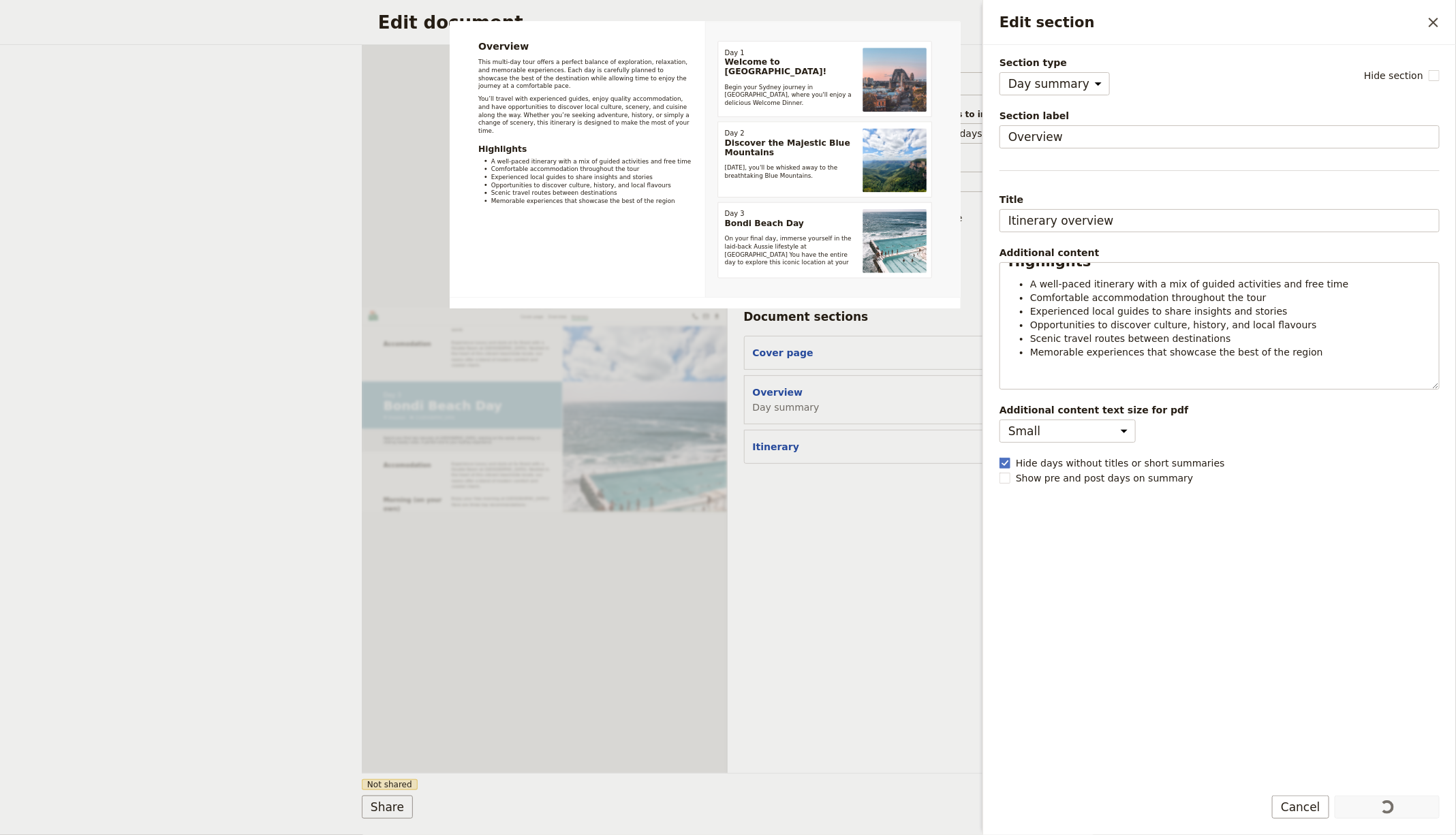
scroll to position [169, 0]
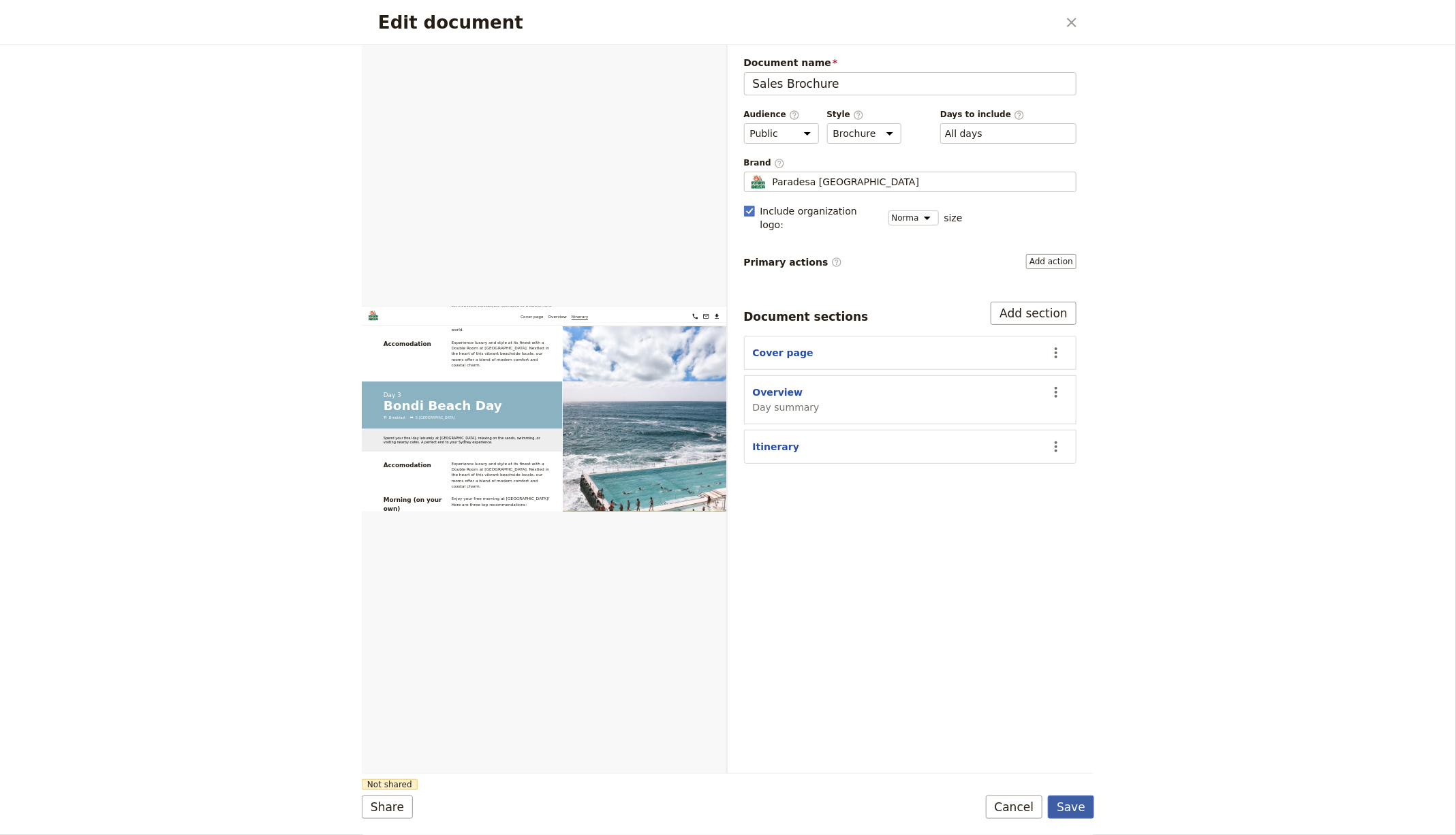
click at [1064, 815] on button "Save" at bounding box center [1071, 806] width 46 height 23
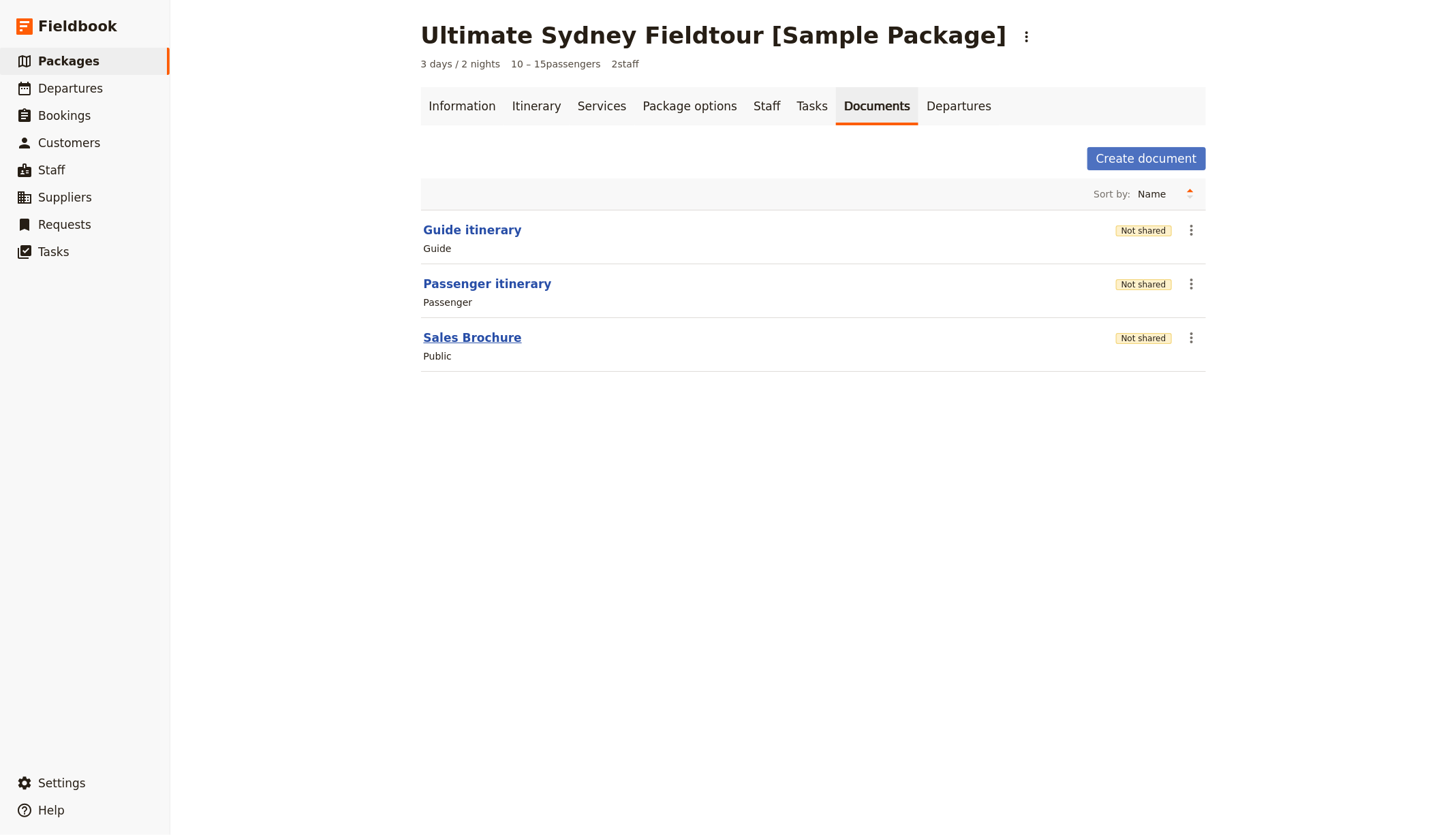
click at [466, 335] on button "Sales Brochure" at bounding box center [473, 337] width 98 height 16
select select "DEFAULT"
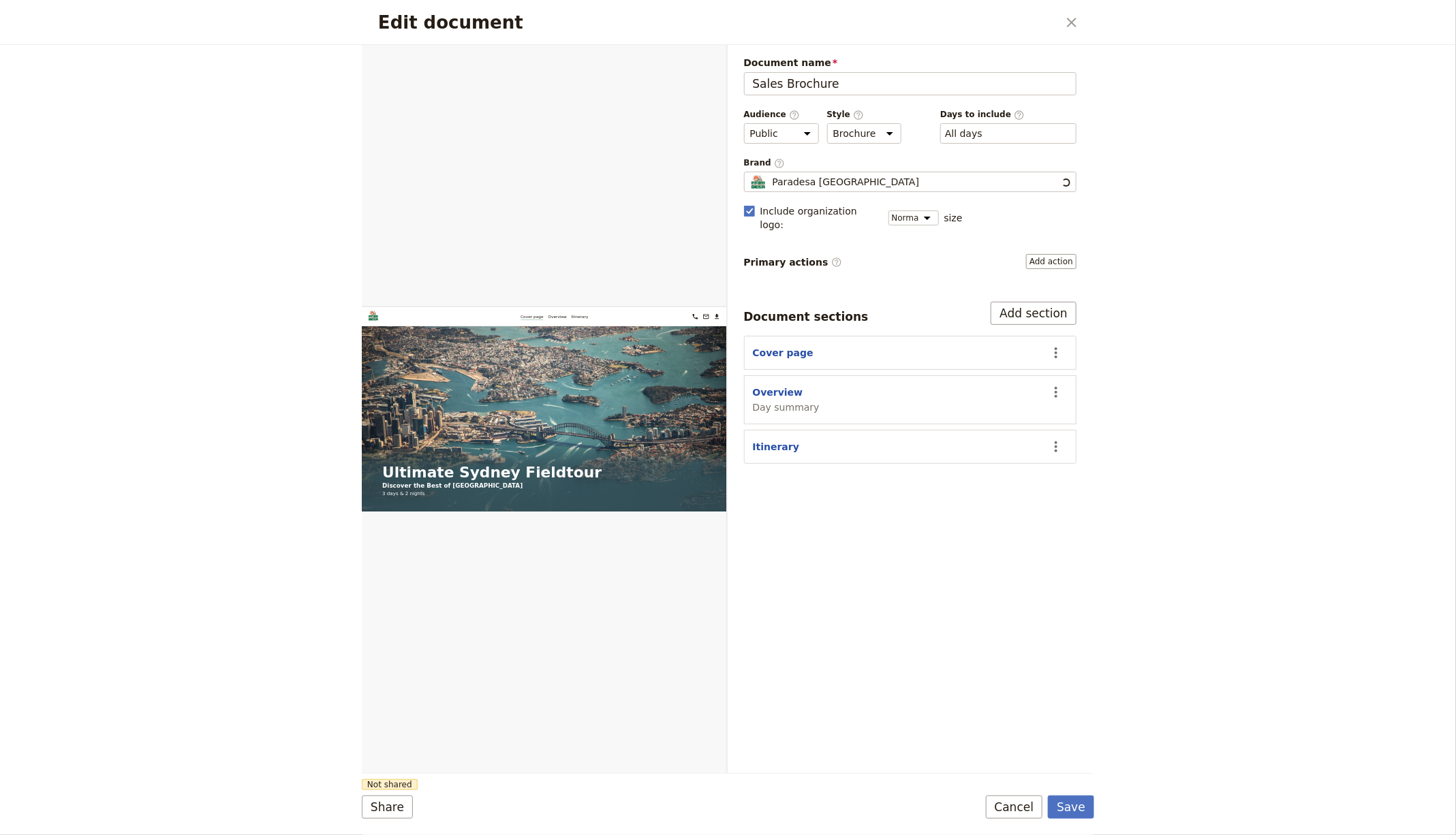
scroll to position [0, 0]
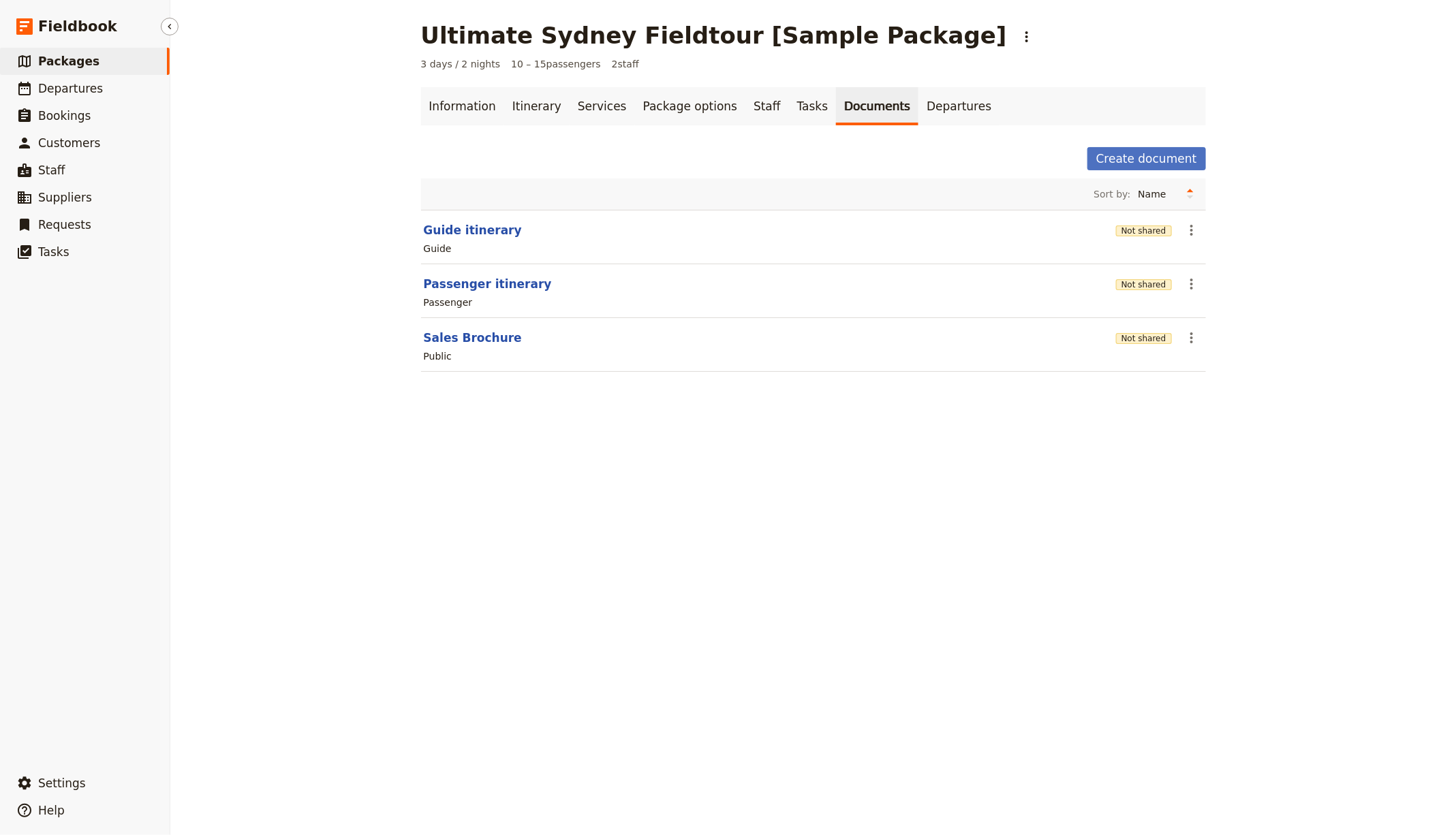
click at [122, 67] on link "​ Packages" at bounding box center [84, 62] width 169 height 27
select select "UPDATED_AT"
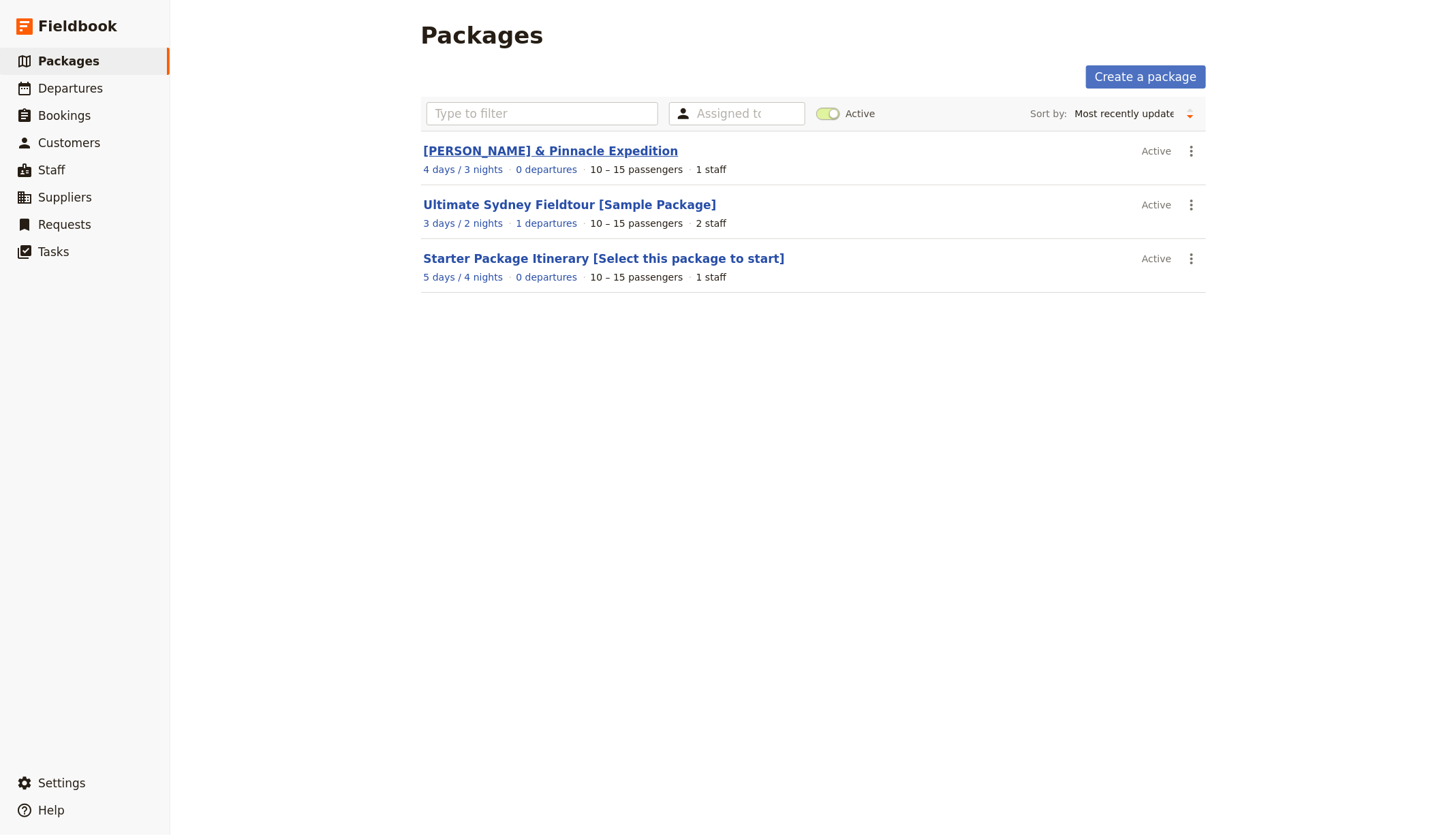
click at [518, 147] on link "Mulu Caves & Pinnacle Expedition" at bounding box center [551, 151] width 255 height 13
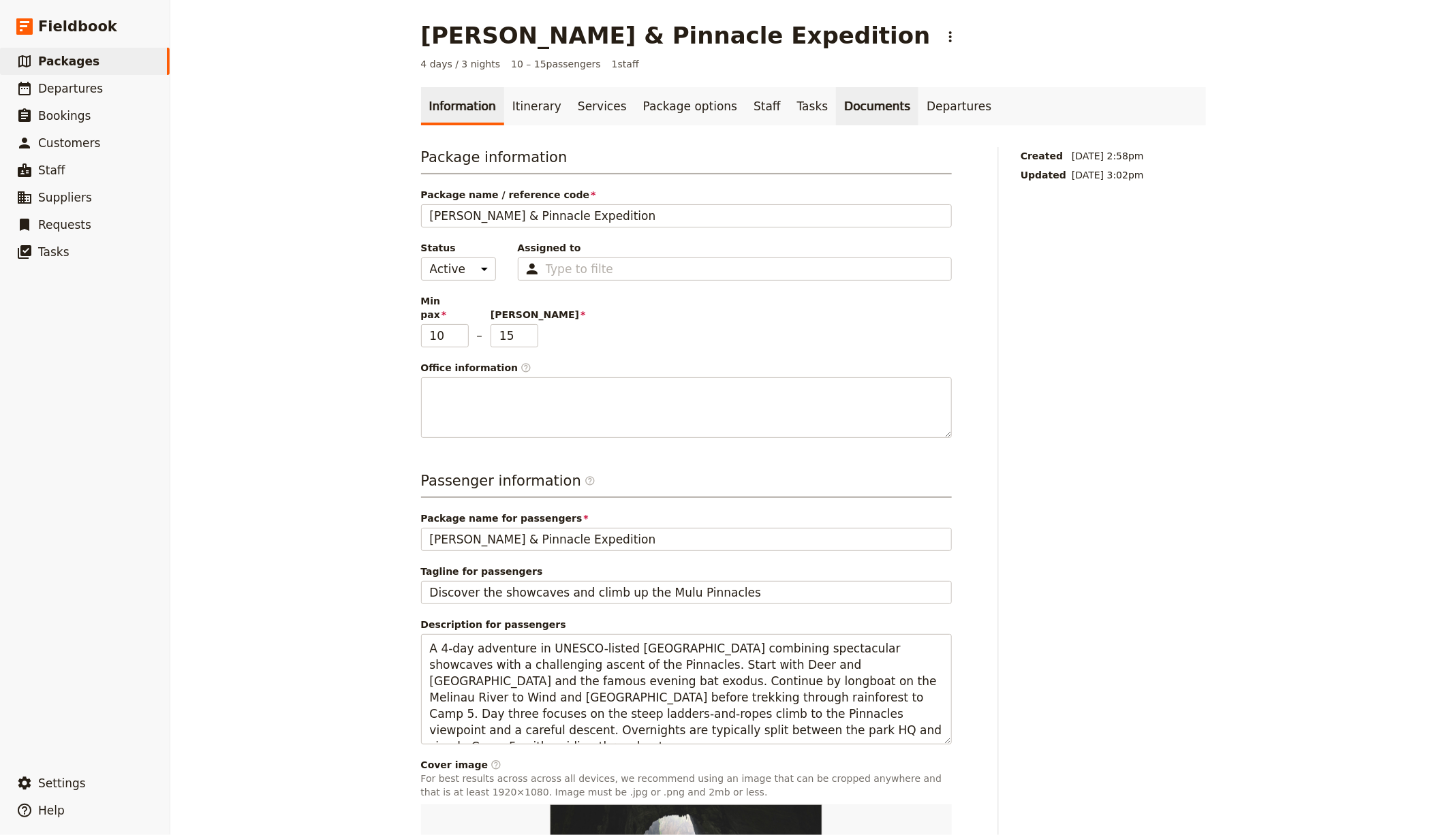
click at [835, 119] on link "Documents" at bounding box center [877, 105] width 83 height 38
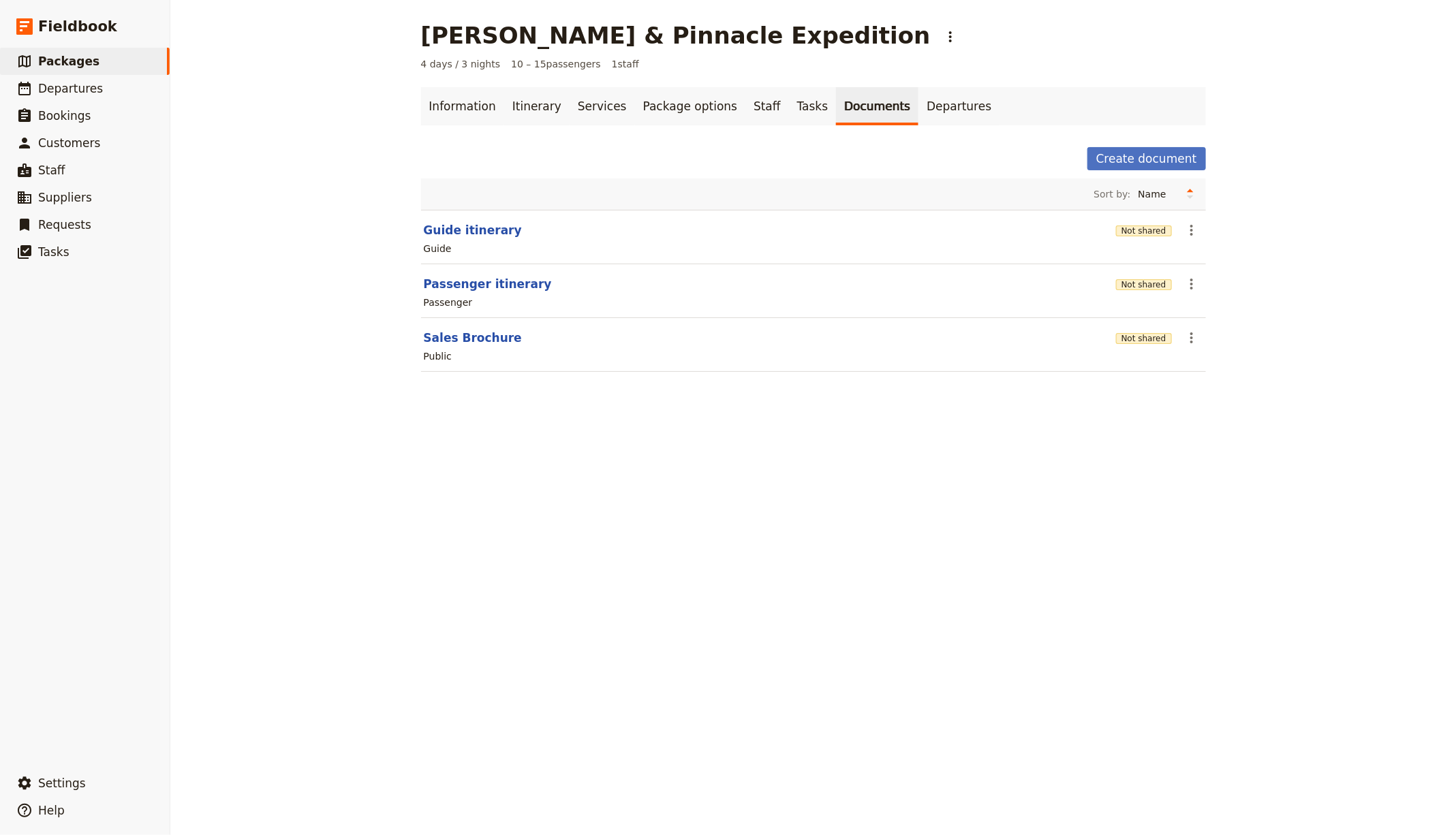
click at [463, 323] on section "Sales Brochure Not shared ​ Public" at bounding box center [813, 345] width 785 height 54
click at [463, 335] on button "Sales Brochure" at bounding box center [473, 337] width 98 height 16
select select "DEFAULT"
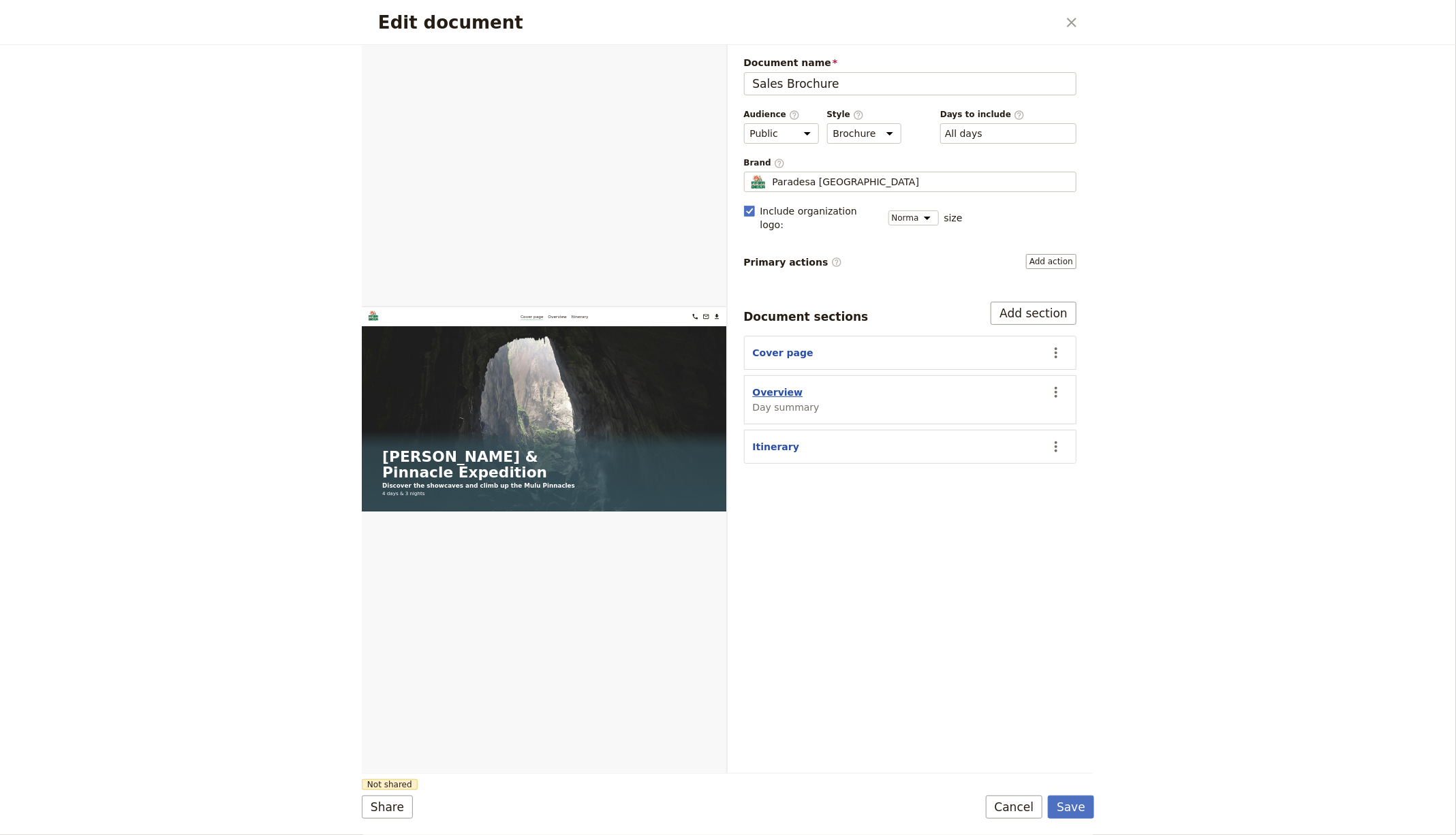
click at [769, 385] on button "Overview" at bounding box center [778, 392] width 51 height 13
select select "DAY_SUMMARY"
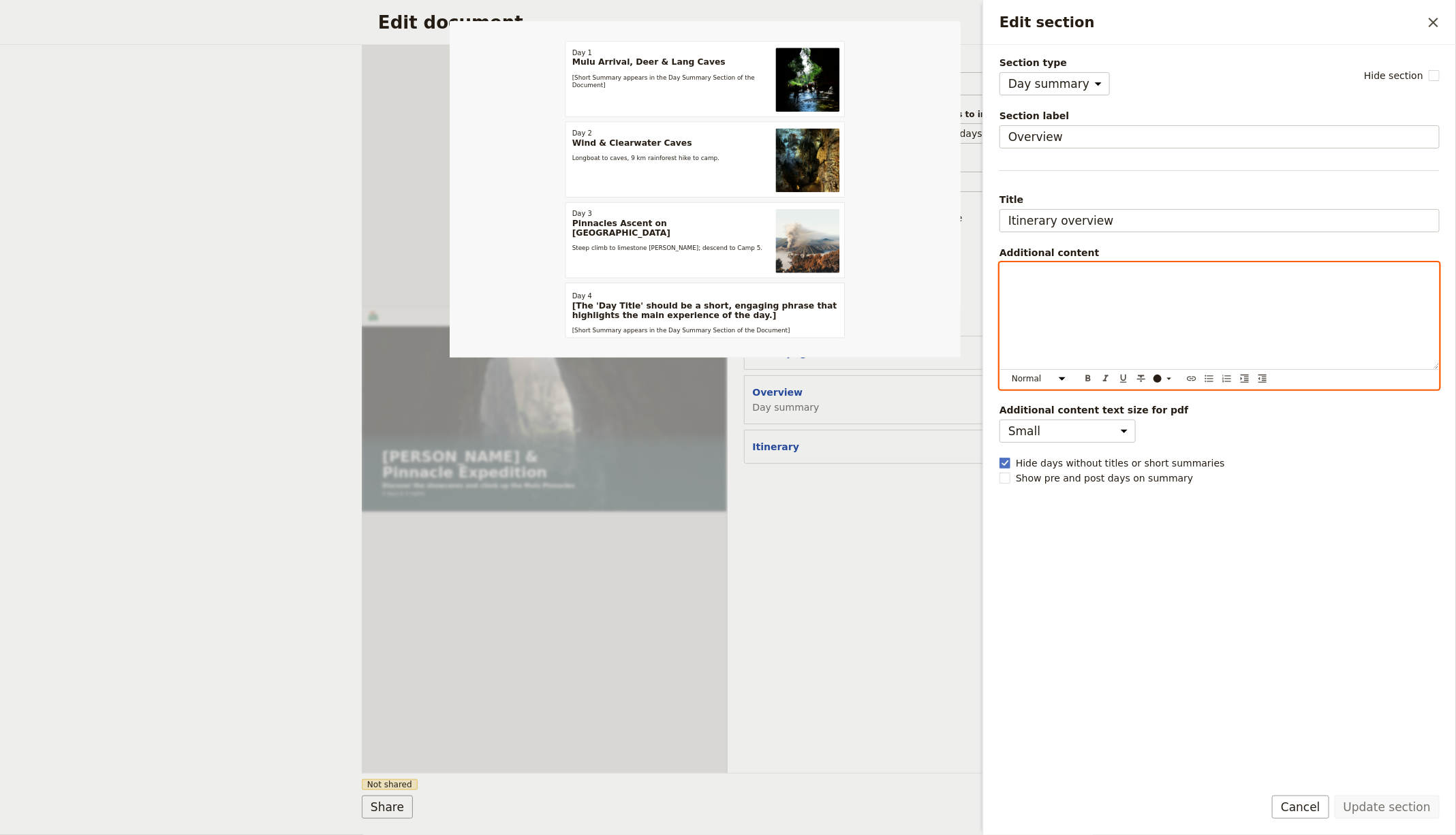
click at [1053, 318] on div "Edit section" at bounding box center [1219, 316] width 438 height 106
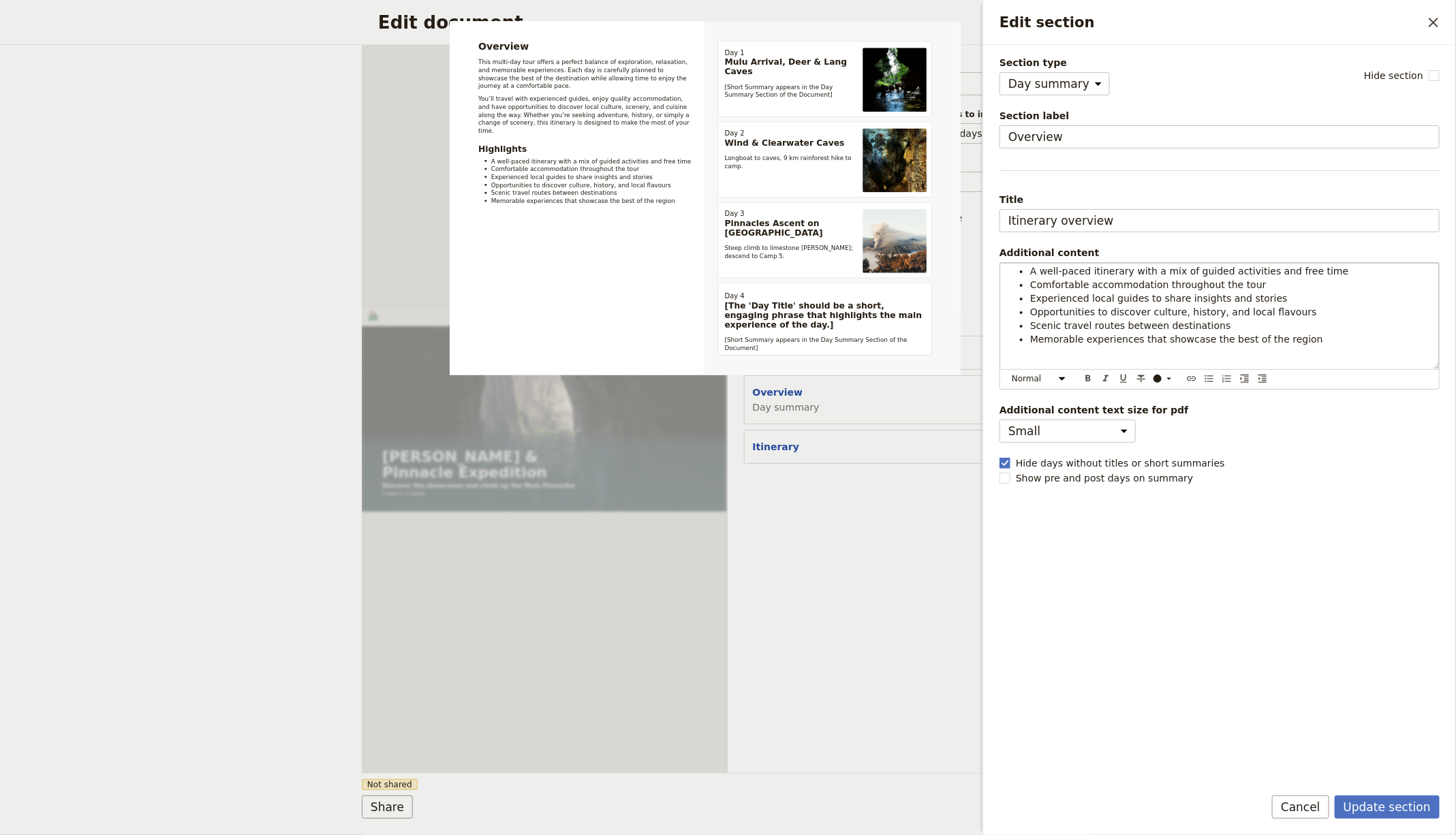
scroll to position [169, 0]
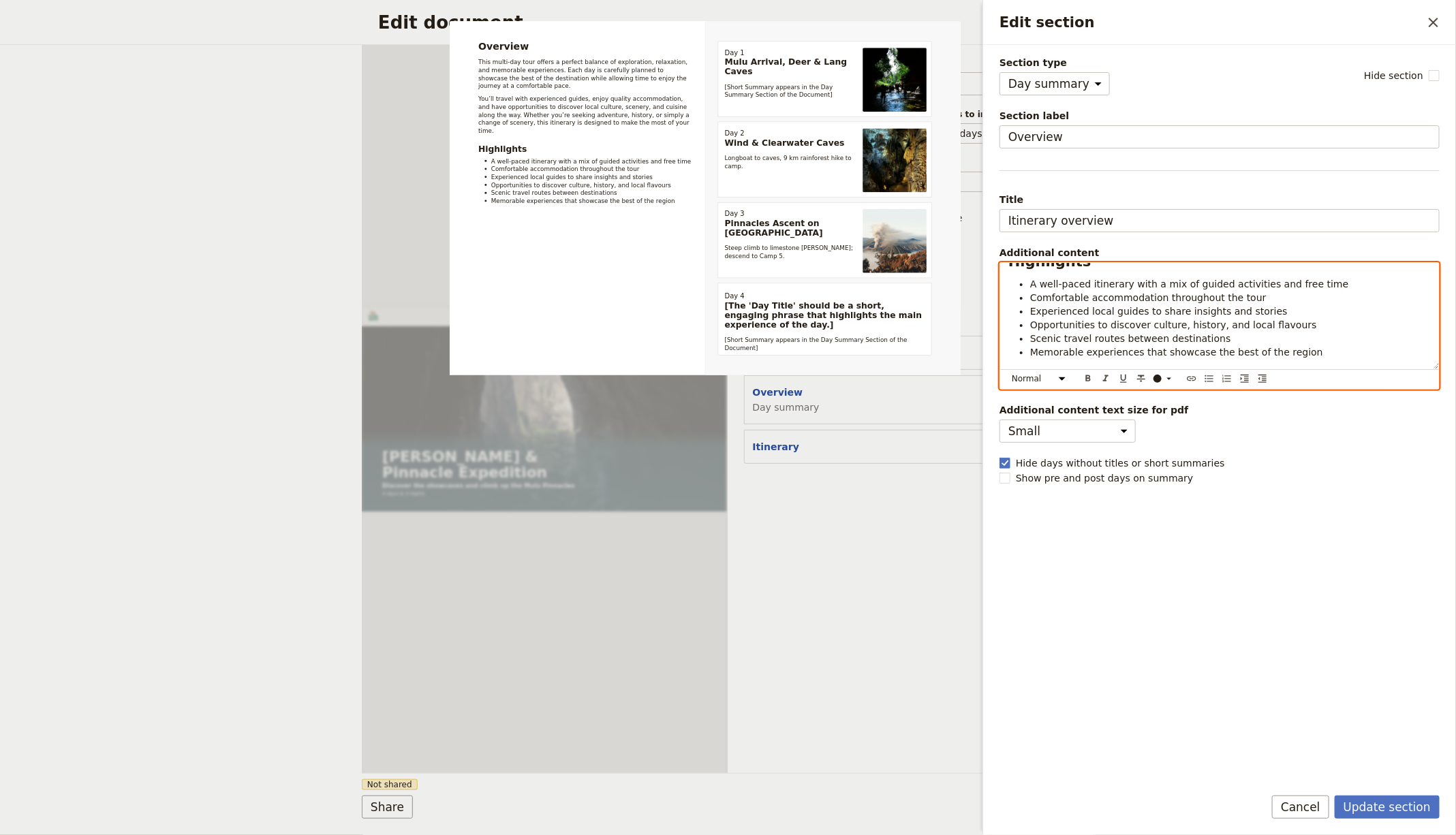
click at [1239, 324] on span "Opportunities to discover culture, history, and local flavours" at bounding box center [1174, 324] width 287 height 11
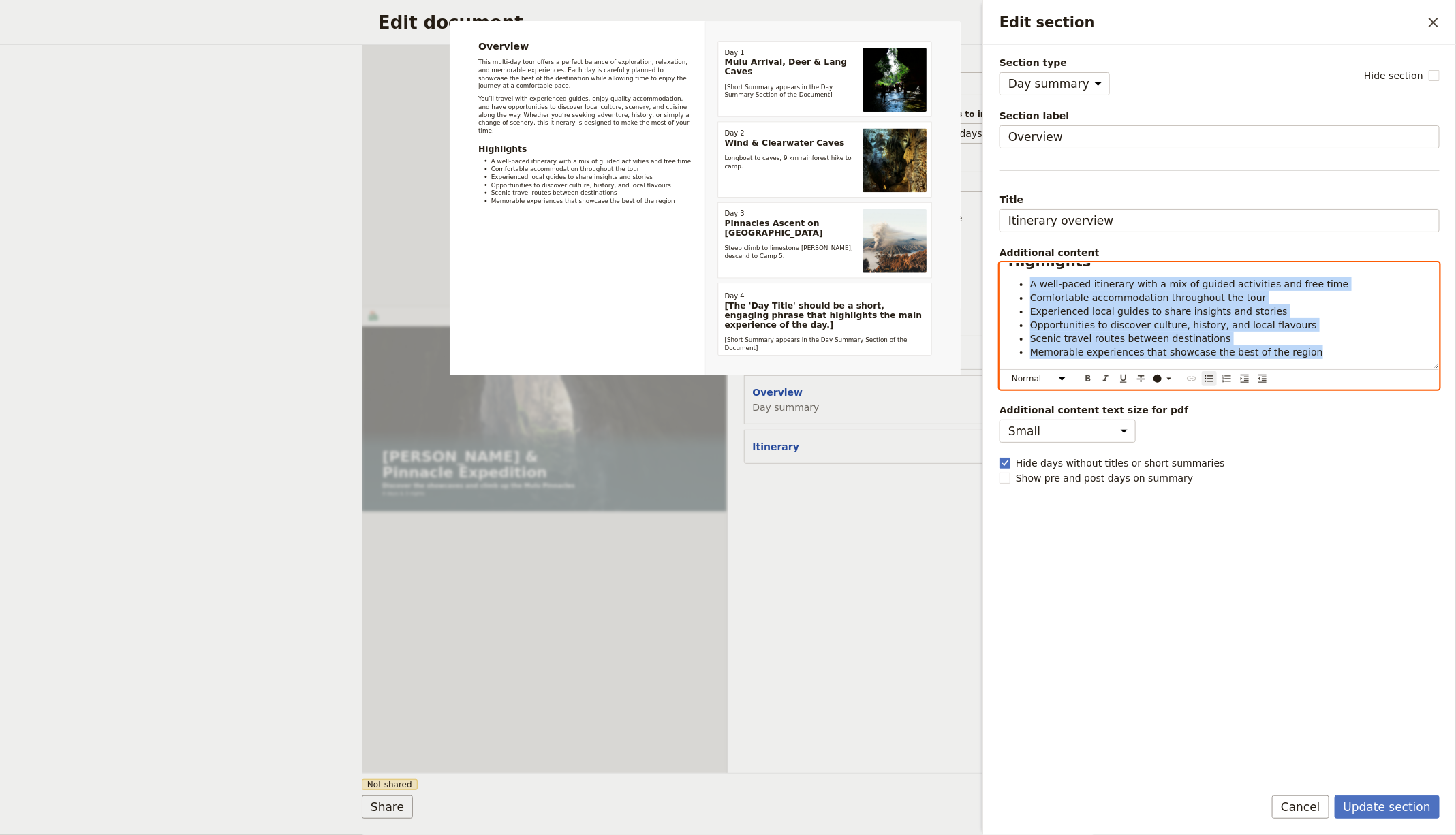
drag, startPoint x: 1199, startPoint y: 313, endPoint x: 1021, endPoint y: 278, distance: 181.4
click at [1021, 278] on ul "A well-paced itinerary with a mix of guided activities and free time Comfortabl…" at bounding box center [1219, 318] width 422 height 82
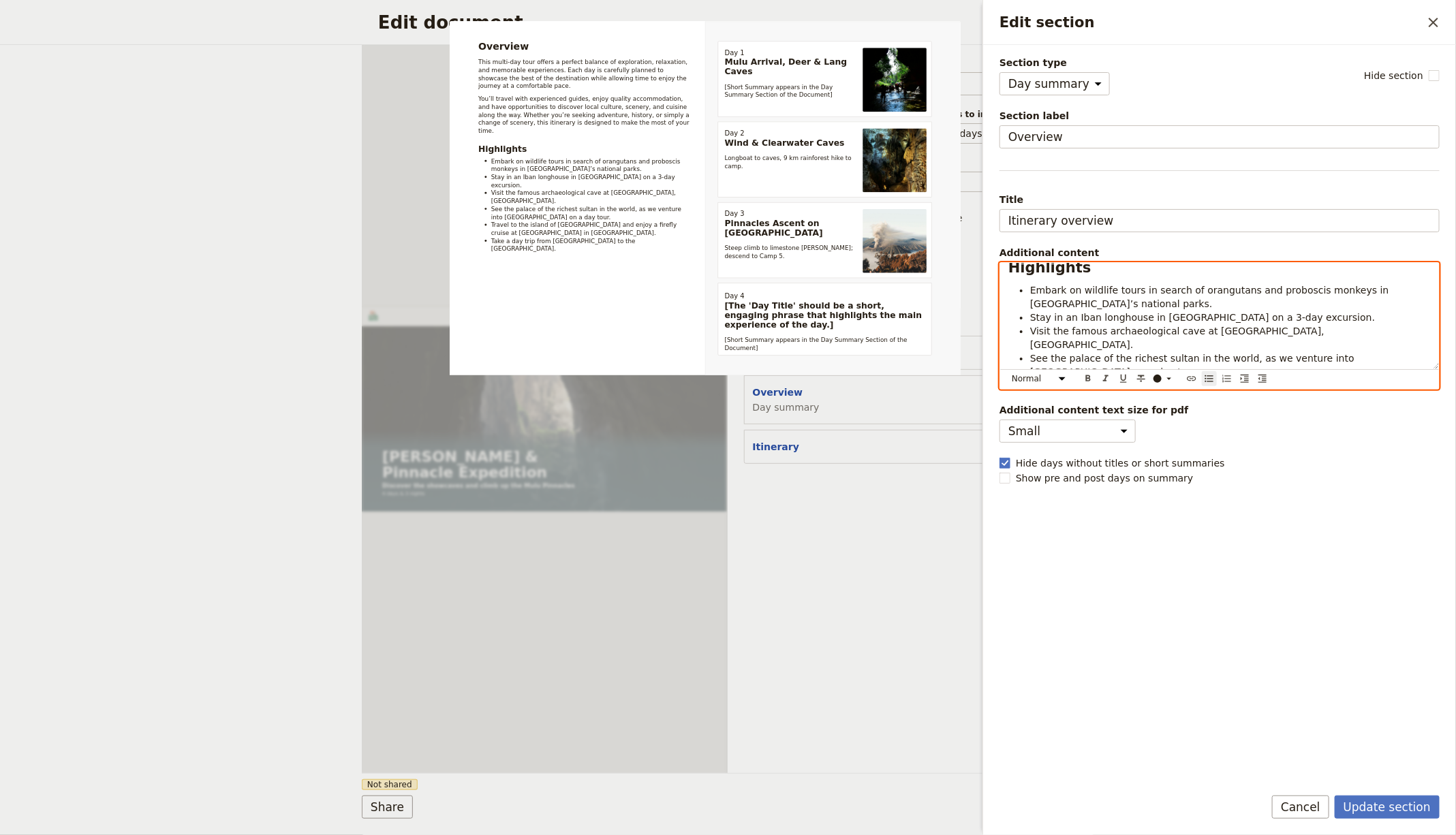
scroll to position [175, 0]
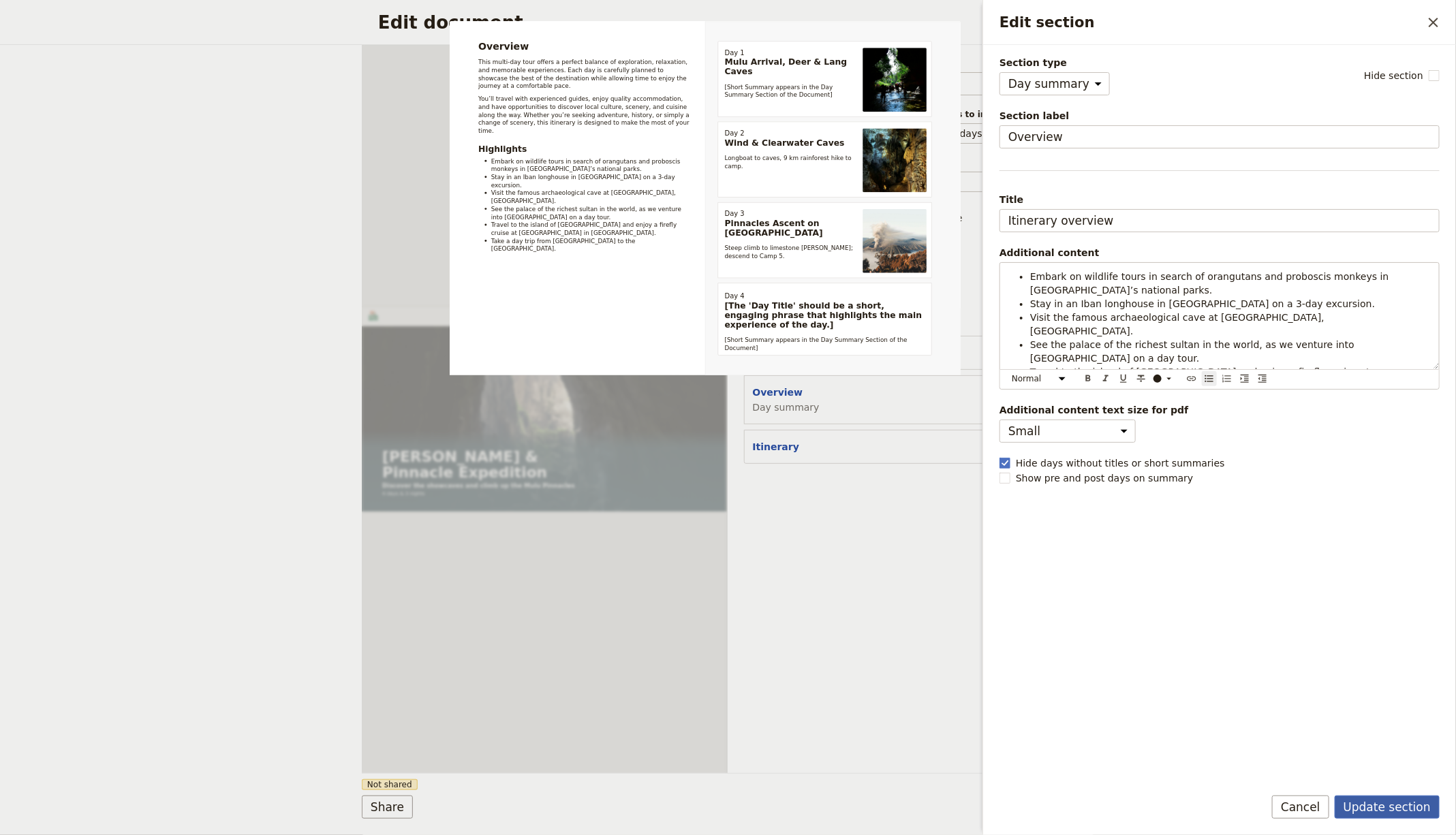
click at [1374, 806] on button "Update section" at bounding box center [1387, 806] width 105 height 23
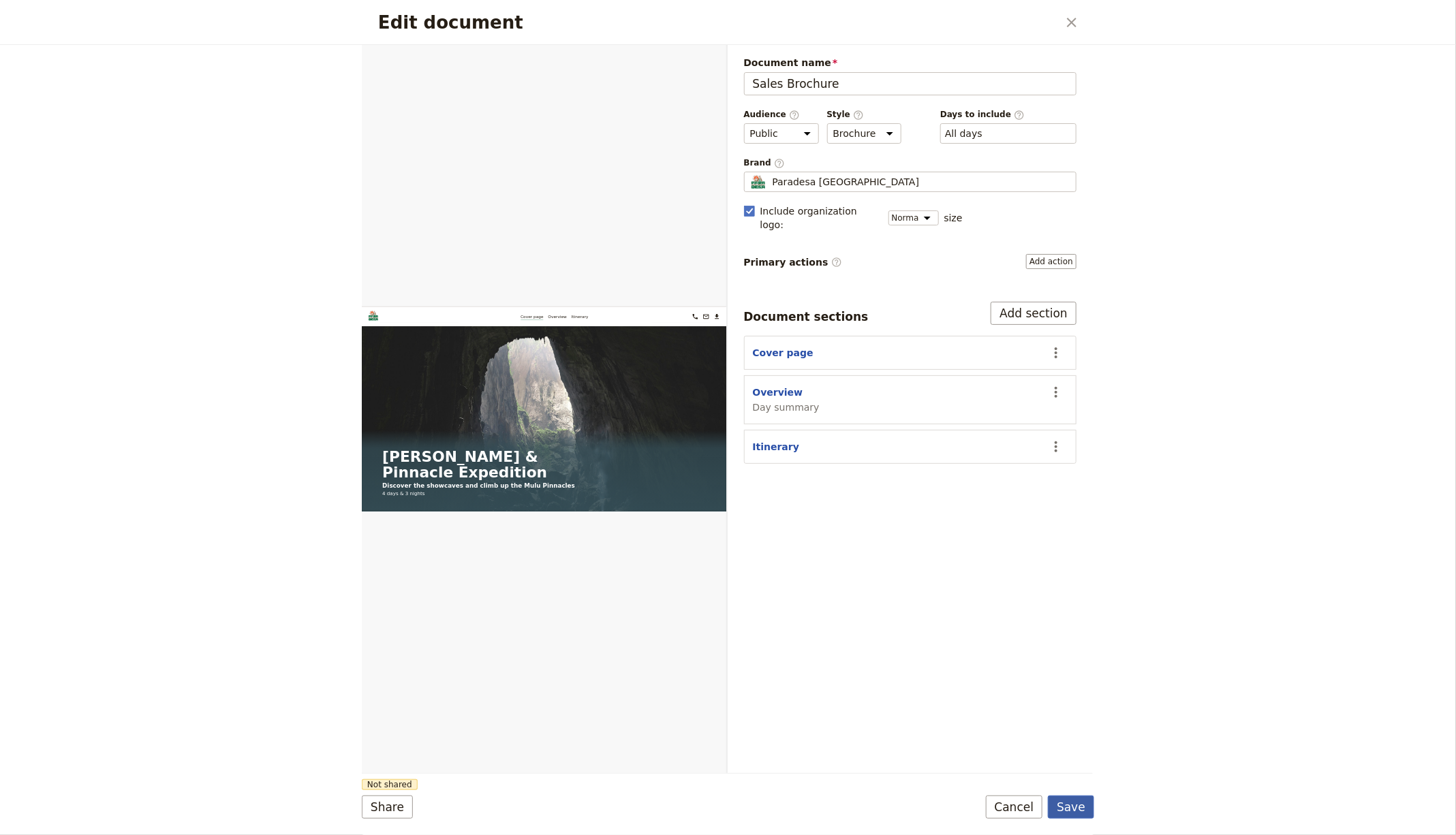
click at [1086, 815] on button "Save" at bounding box center [1071, 806] width 46 height 23
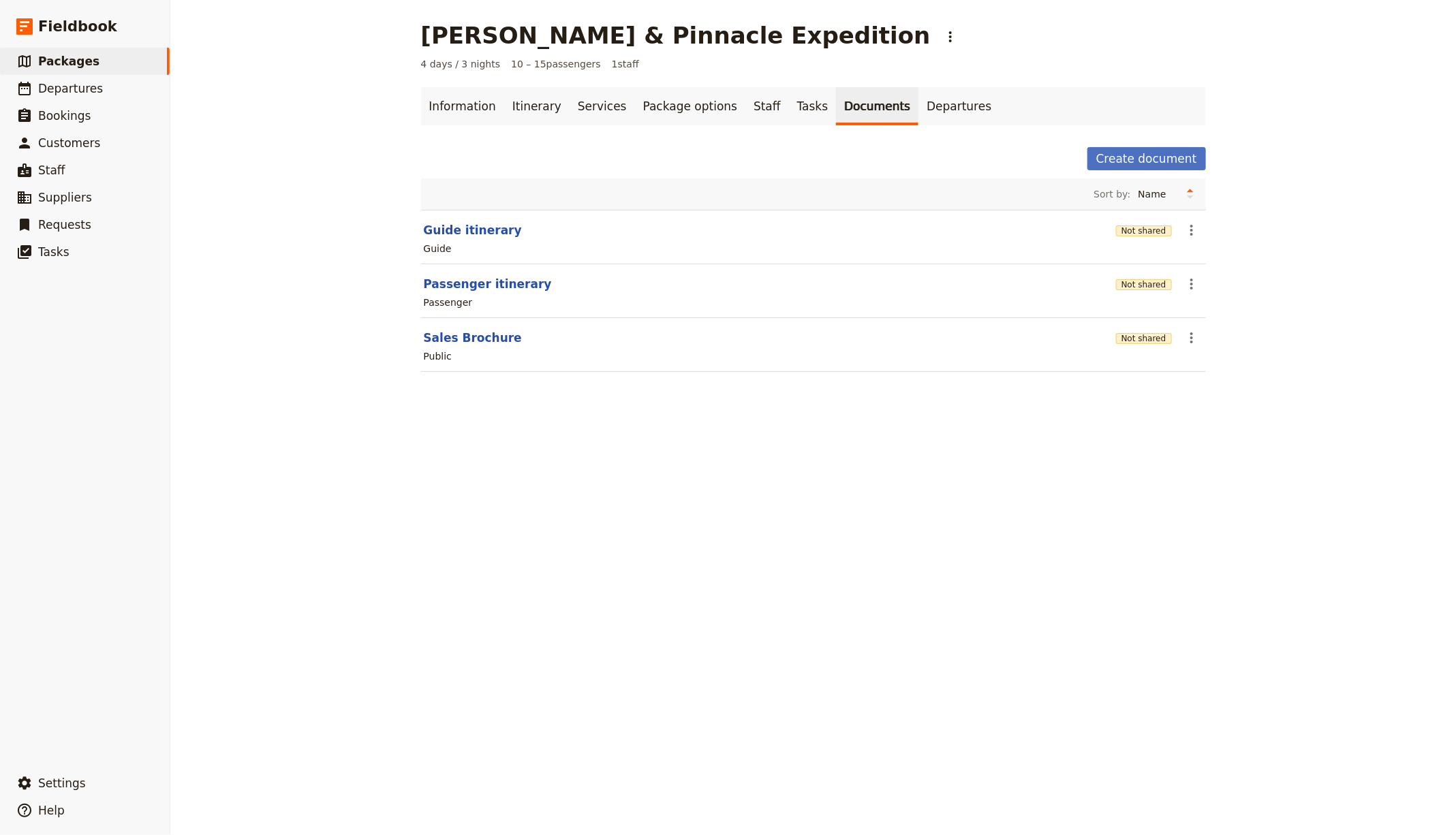
click at [520, 87] on main "Mulu Caves & Pinnacle Expedition ​ 4 days / 3 nights 10 – 15 passengers 1 staff…" at bounding box center [814, 205] width 818 height 409
click at [538, 100] on link "Itinerary" at bounding box center [537, 105] width 66 height 38
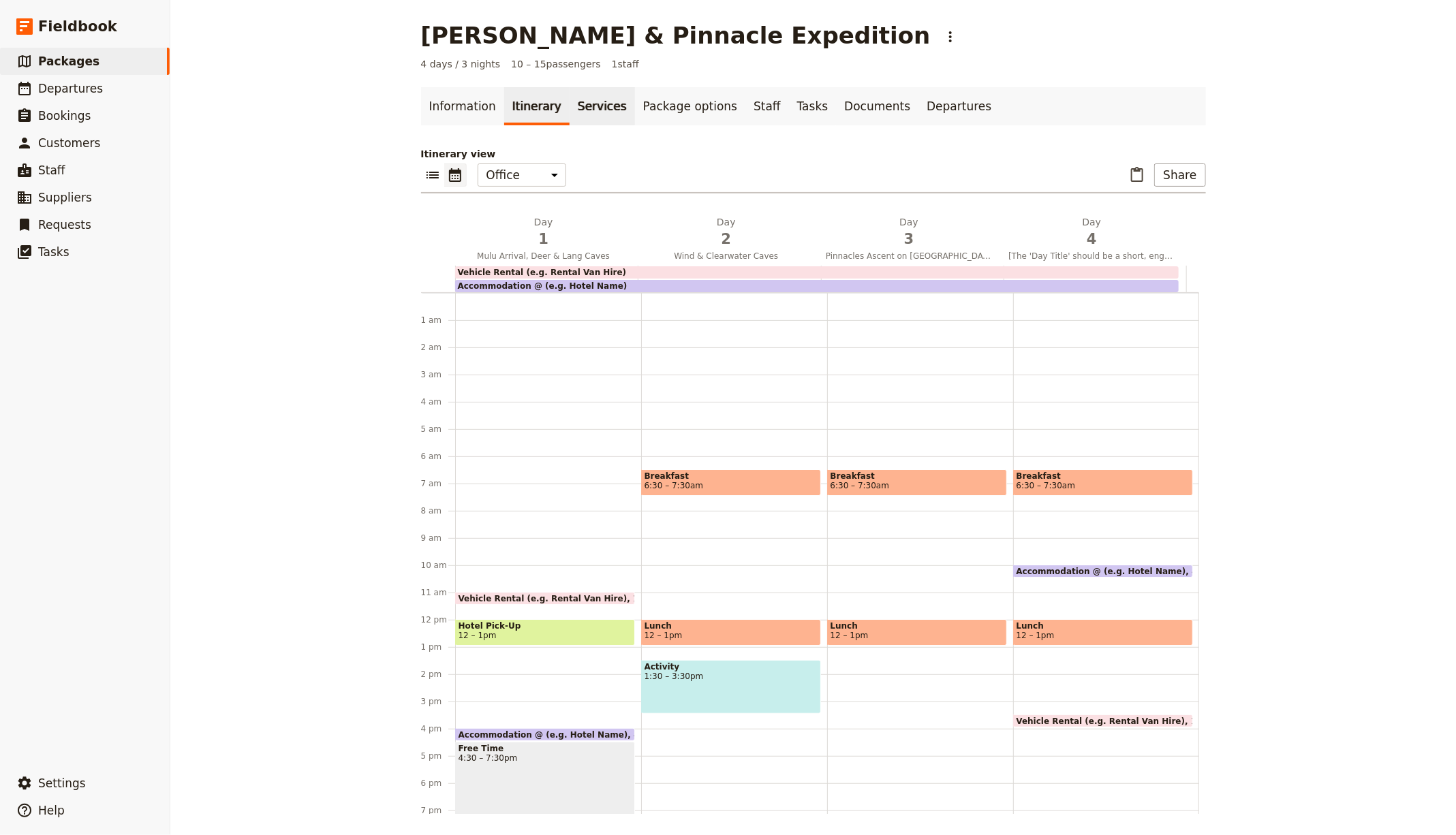
scroll to position [145, 0]
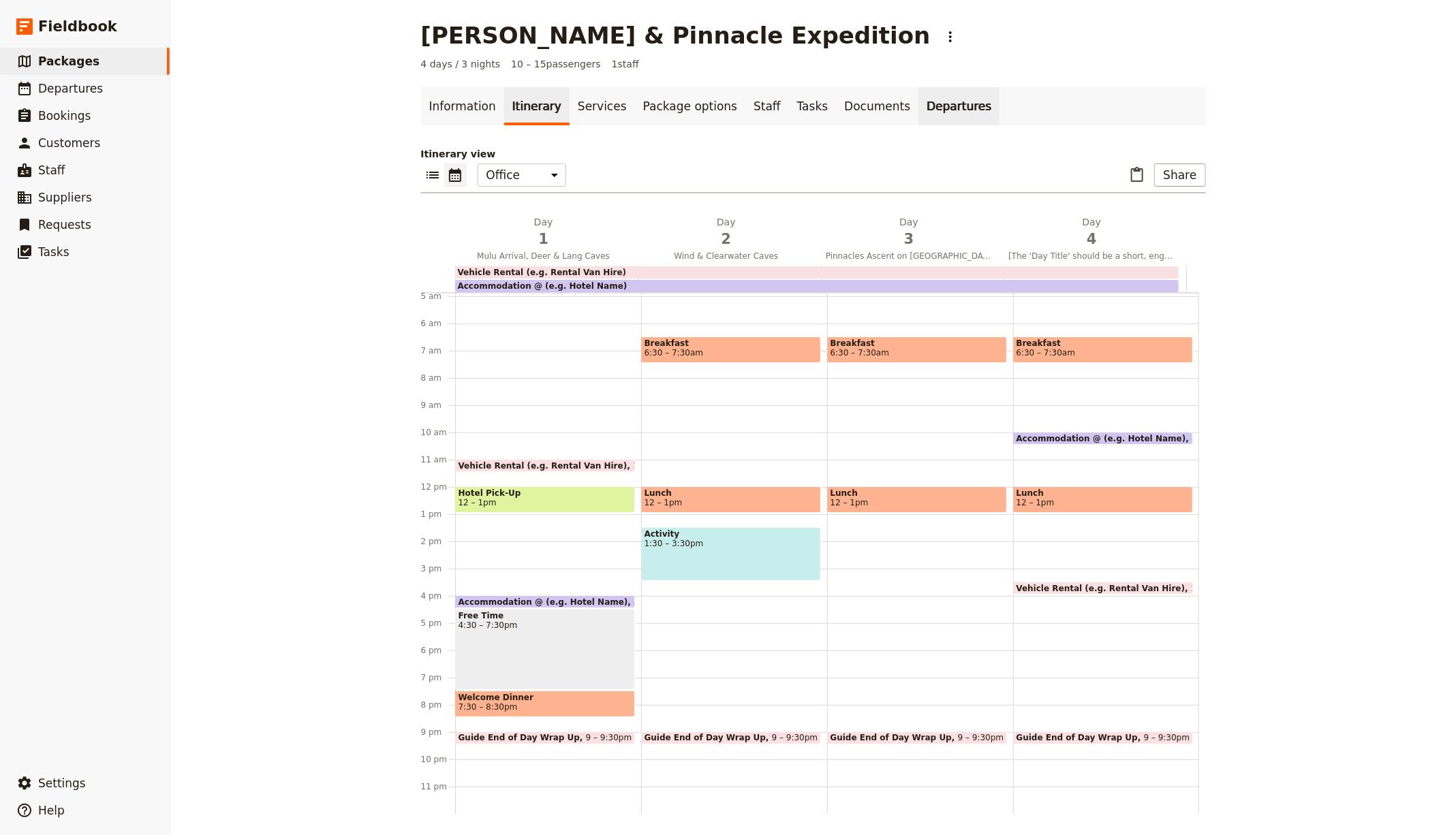
drag, startPoint x: 818, startPoint y: 108, endPoint x: 894, endPoint y: 96, distance: 76.9
click at [835, 108] on link "Documents" at bounding box center [877, 105] width 83 height 38
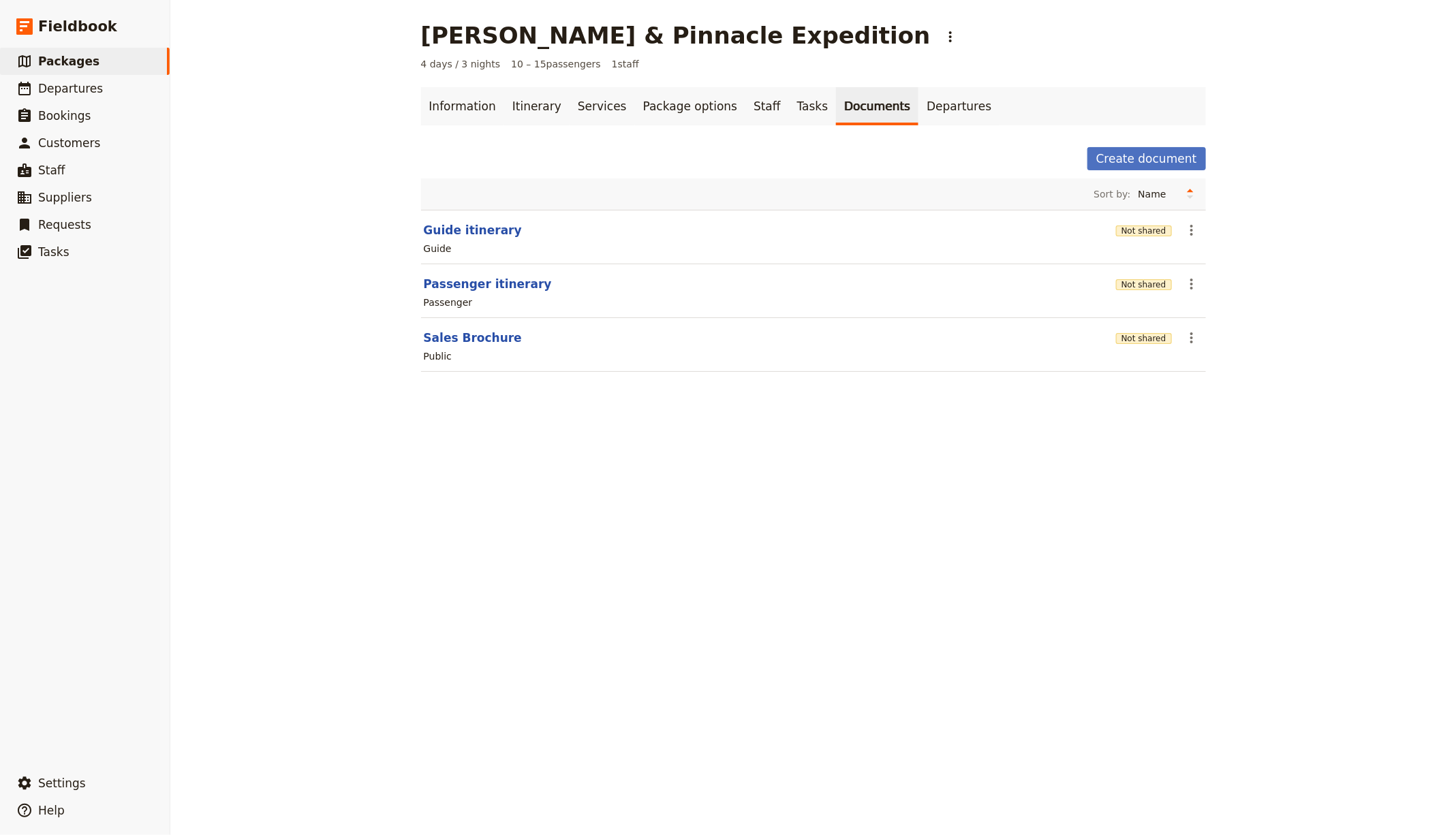
drag, startPoint x: 651, startPoint y: 398, endPoint x: 510, endPoint y: 185, distance: 255.4
click at [652, 395] on main "Mulu Caves & Pinnacle Expedition ​ 4 days / 3 nights 10 – 15 passengers 1 staff…" at bounding box center [814, 205] width 818 height 409
click at [478, 125] on link "Information" at bounding box center [462, 105] width 83 height 38
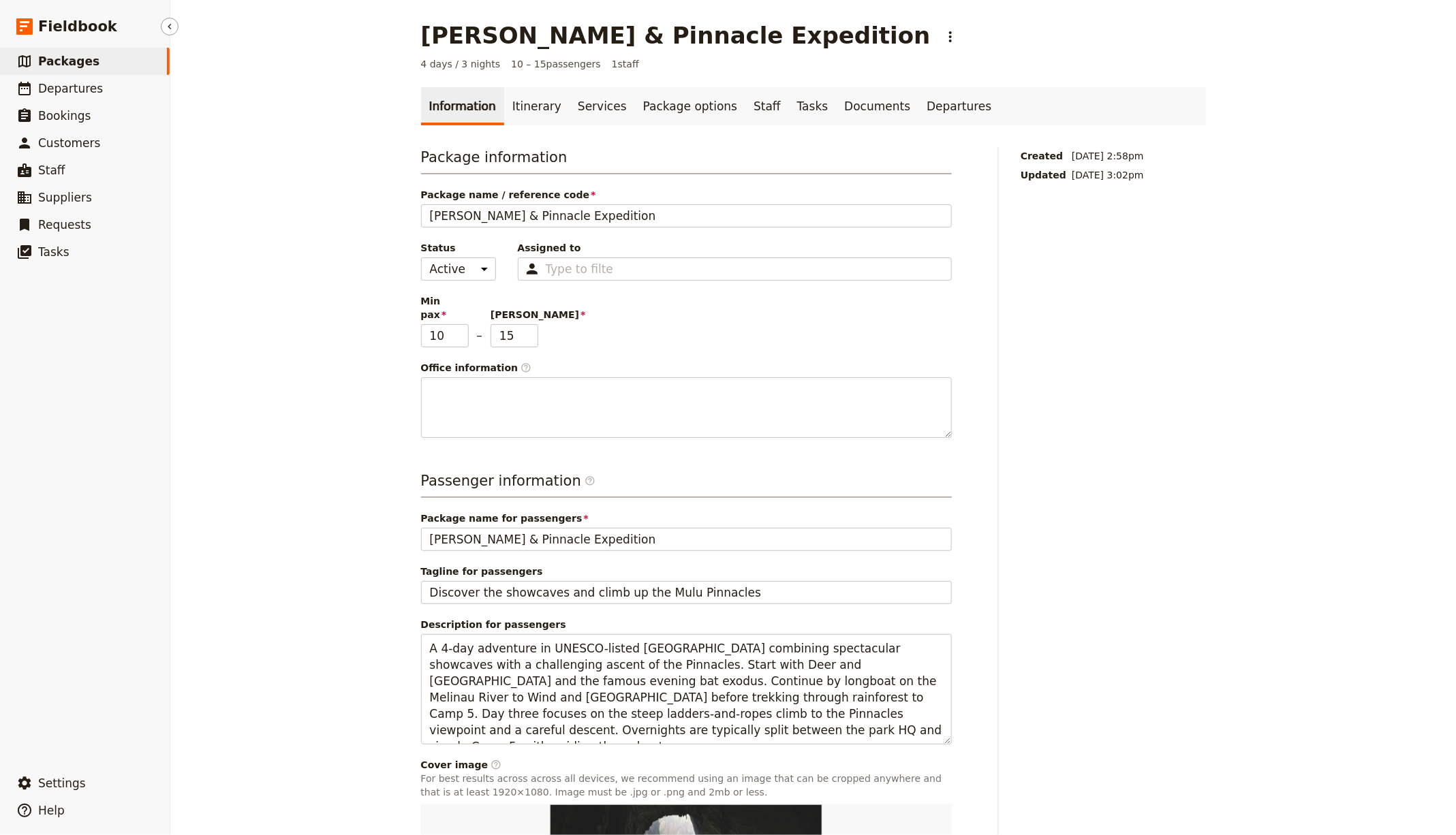
click at [94, 70] on link "​ Packages" at bounding box center [84, 62] width 169 height 27
select select "UPDATED_AT"
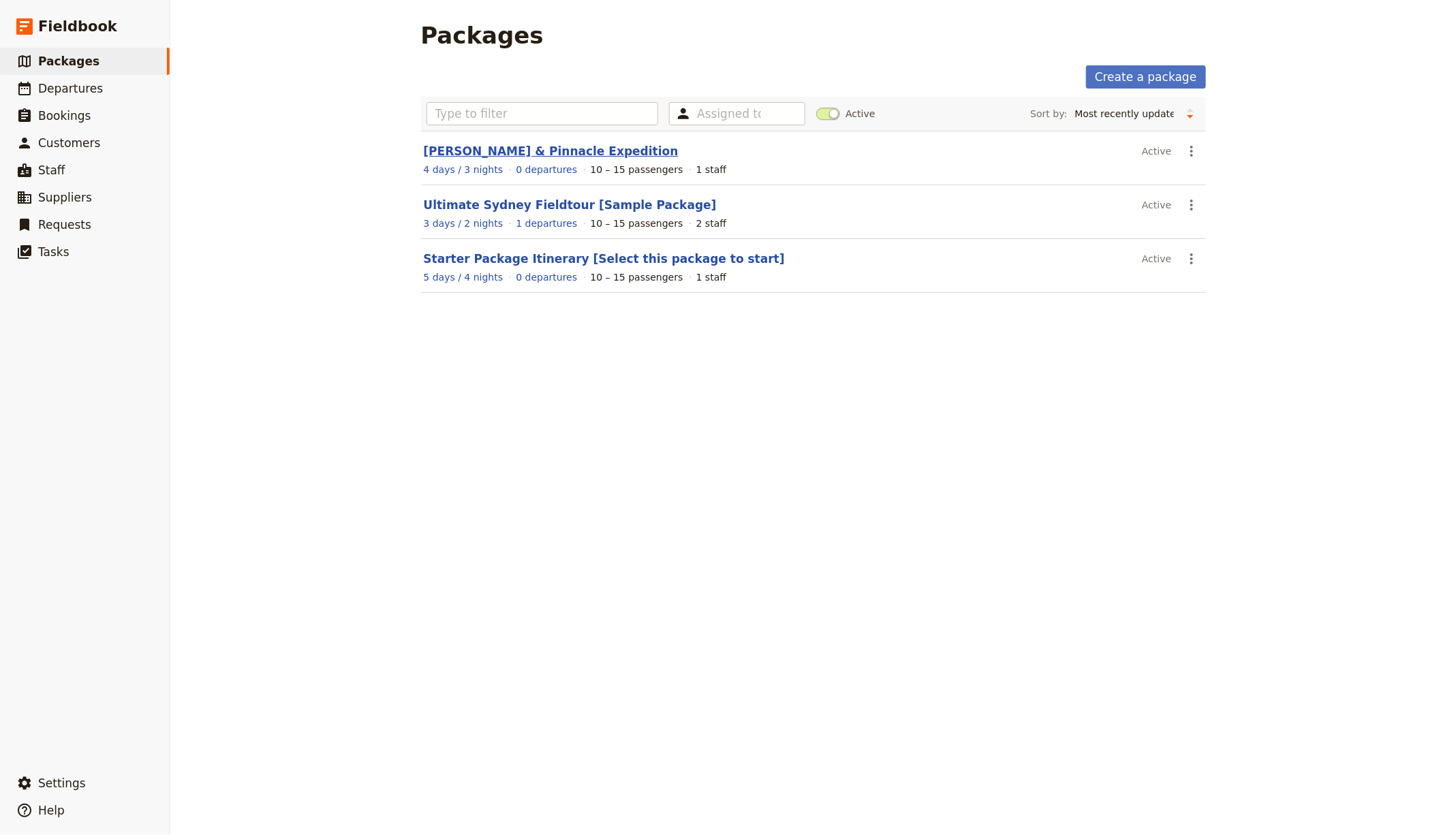
click at [481, 151] on link "Mulu Caves & Pinnacle Expedition" at bounding box center [551, 151] width 255 height 13
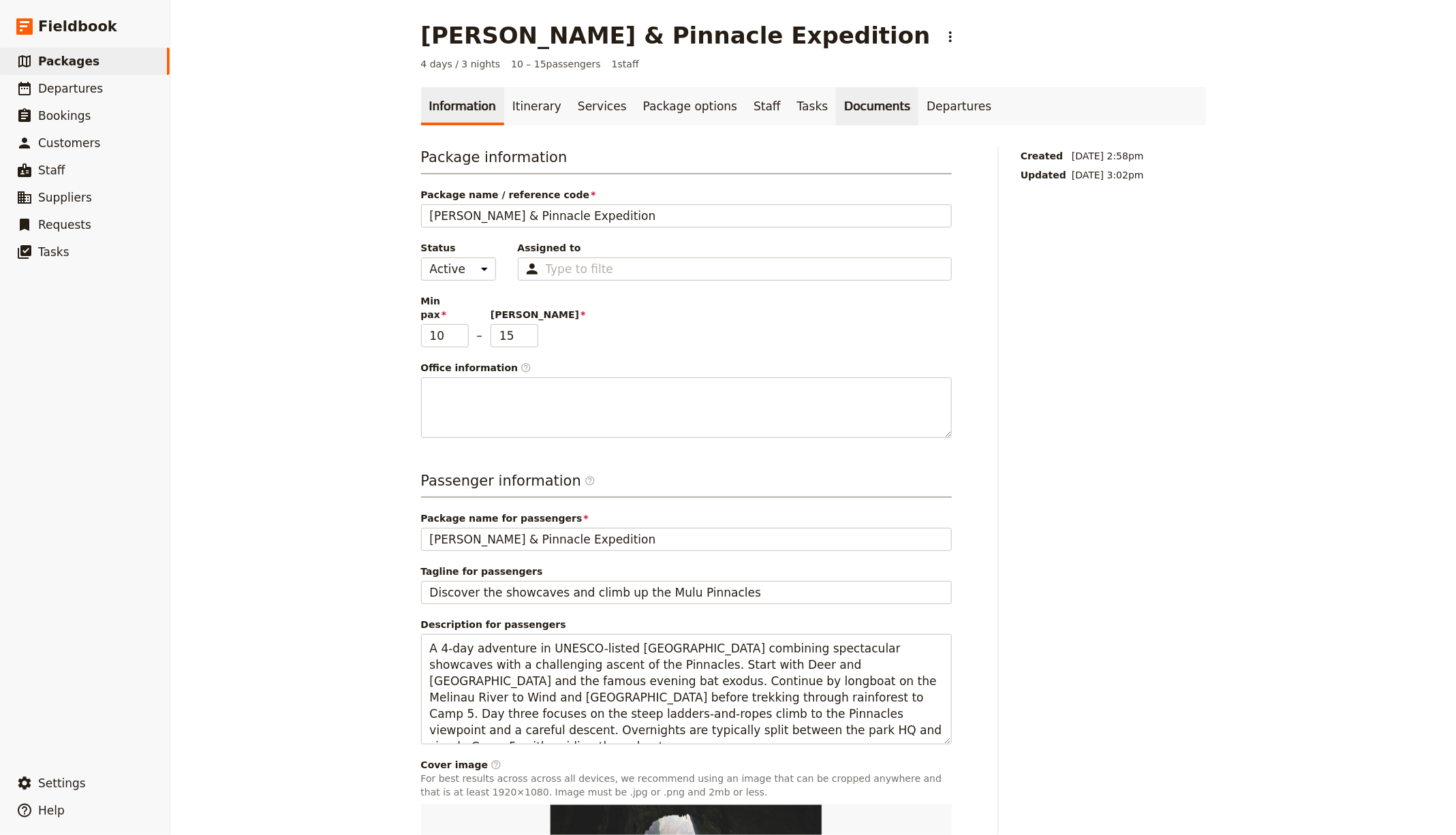
click at [846, 103] on link "Documents" at bounding box center [877, 105] width 83 height 38
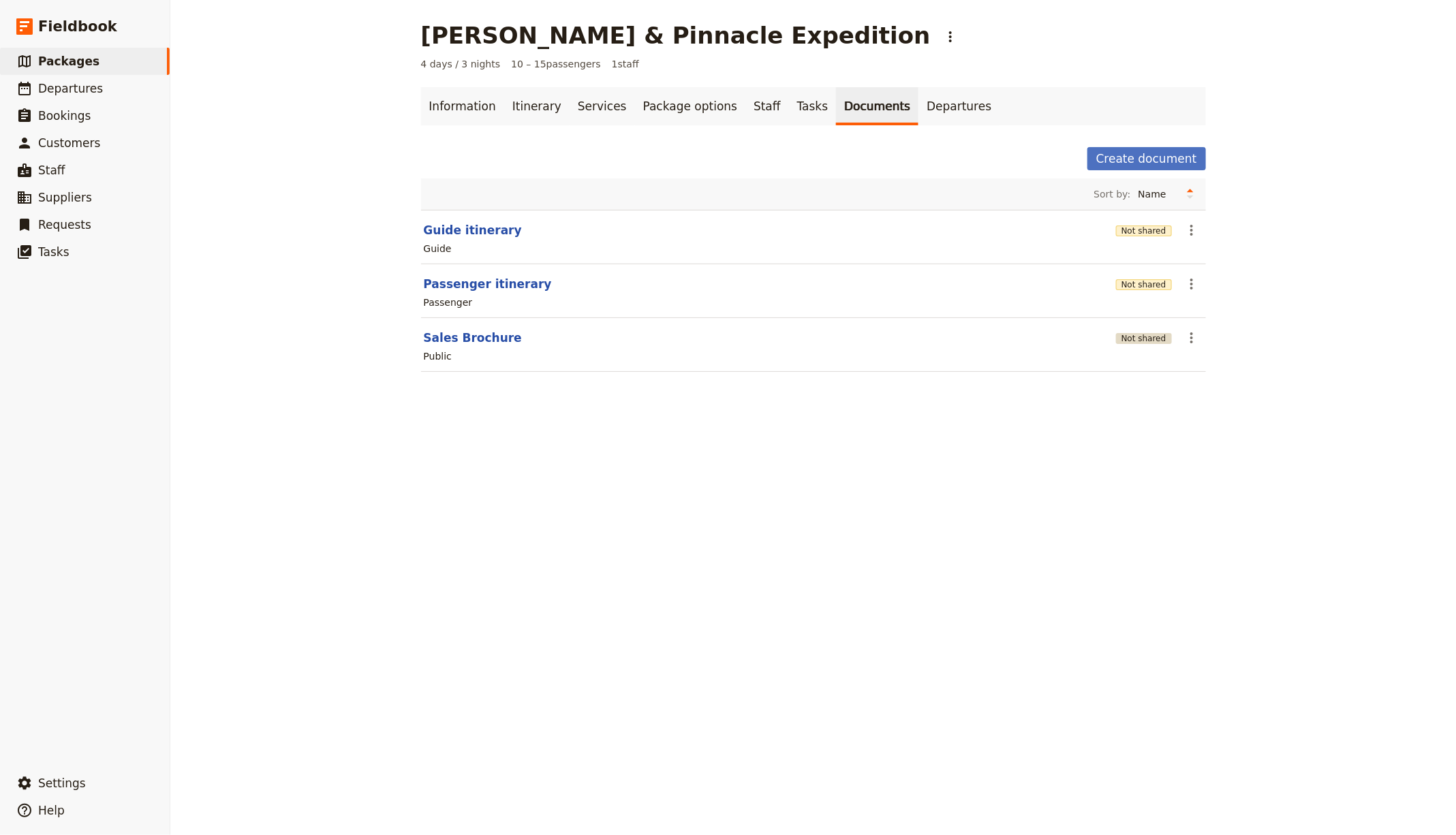
click at [1150, 335] on button "Not shared" at bounding box center [1144, 338] width 56 height 11
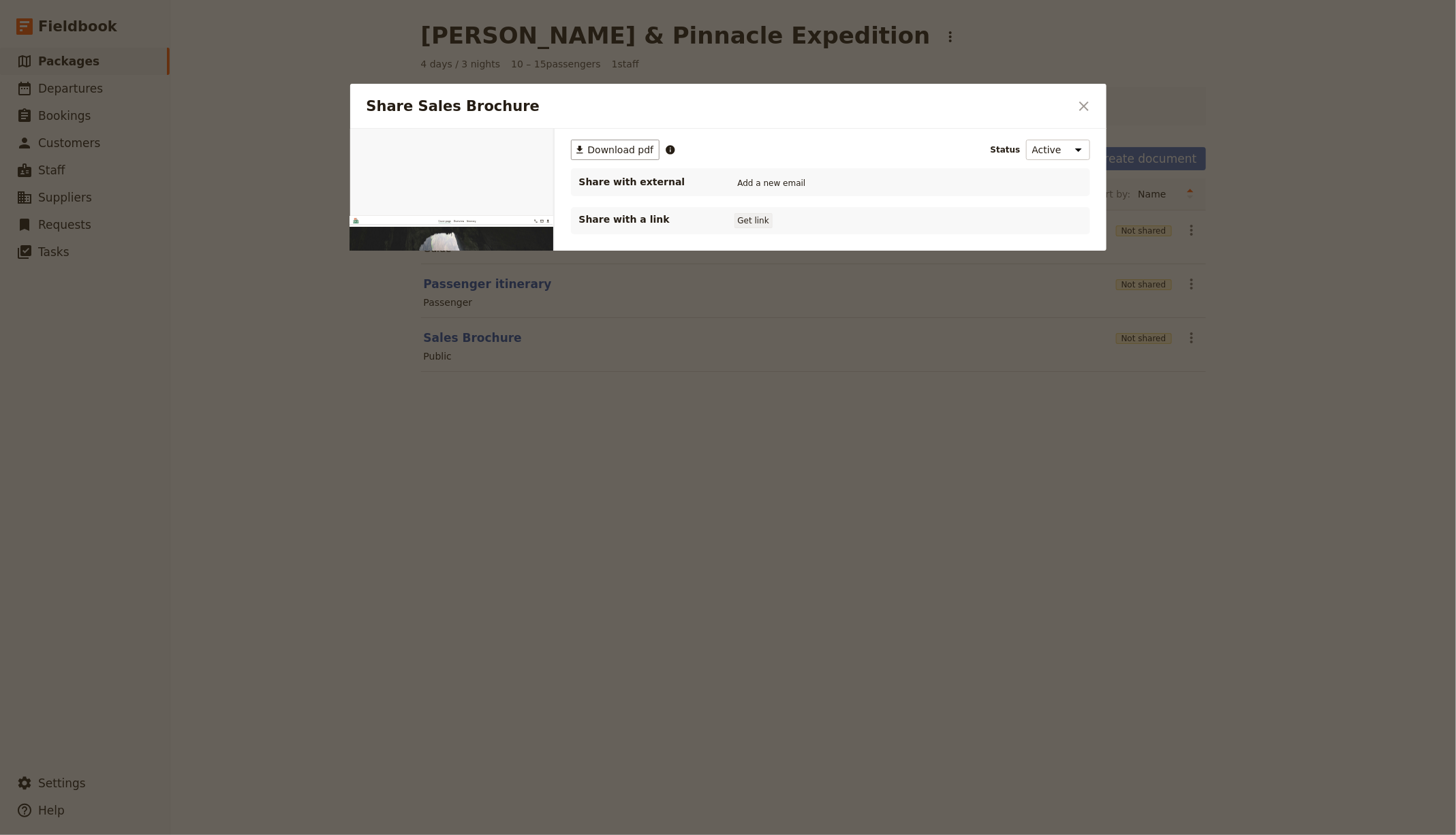
click at [755, 213] on button "Get link" at bounding box center [753, 221] width 38 height 15
click at [445, 30] on div at bounding box center [728, 417] width 1456 height 835
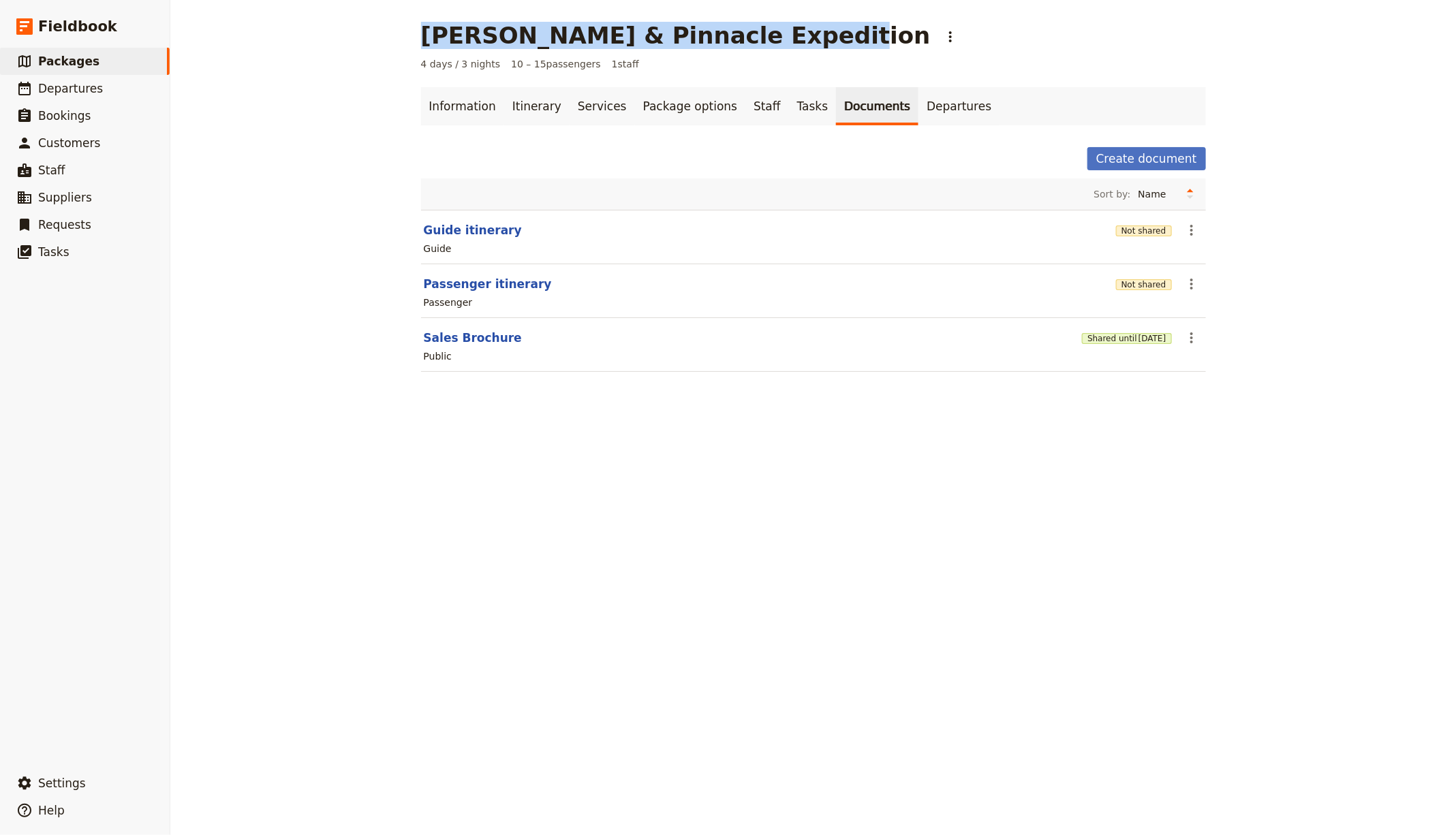
drag, startPoint x: 490, startPoint y: 33, endPoint x: 694, endPoint y: 32, distance: 204.0
click at [764, 25] on main "Mulu Caves & Pinnacle Expedition ​ 4 days / 3 nights 10 – 15 passengers 1 staff…" at bounding box center [814, 205] width 818 height 409
copy h1 "Mulu Caves & Pinnacle Expedition"
click at [504, 120] on link "Itinerary" at bounding box center [537, 105] width 66 height 38
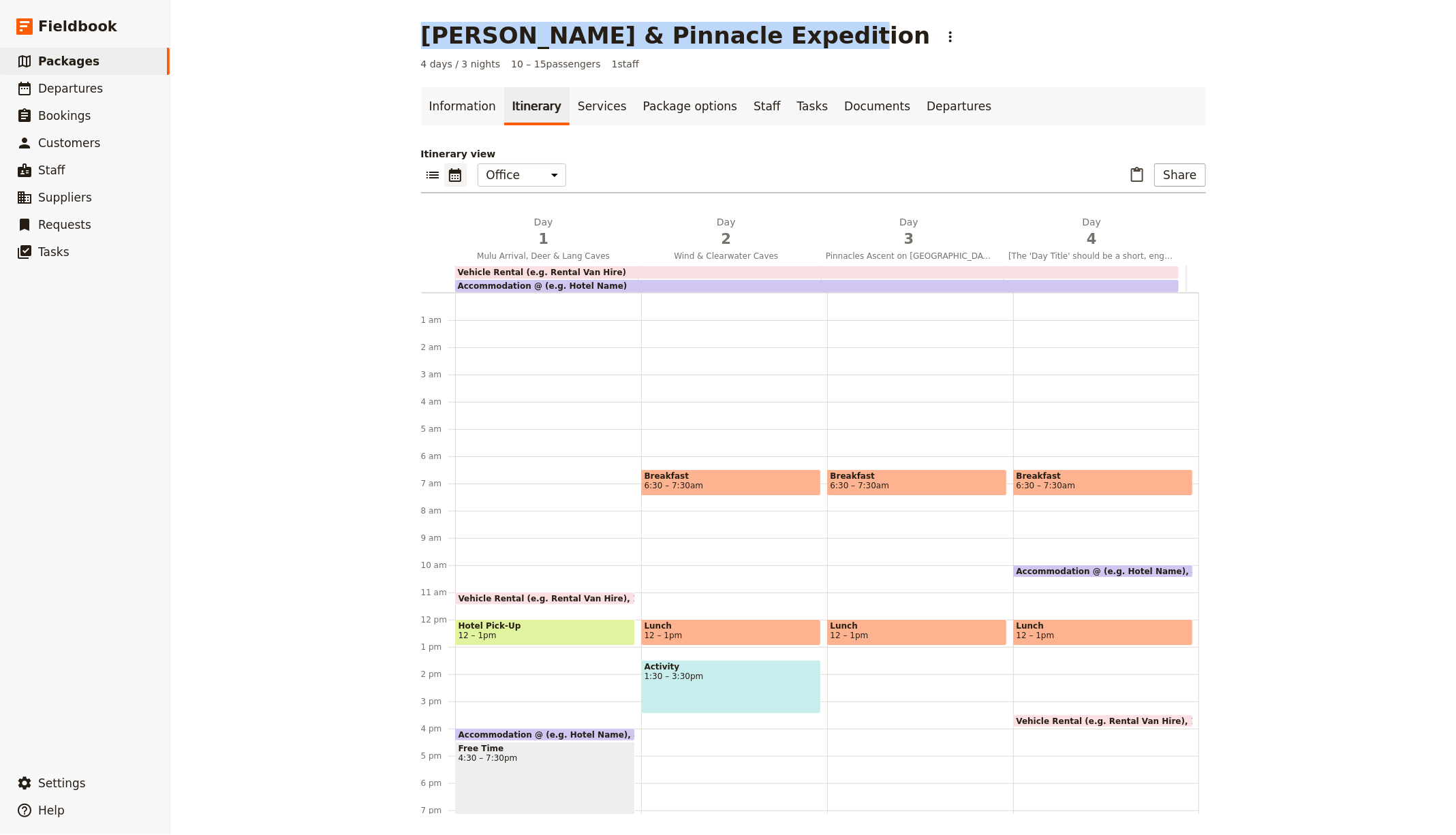
scroll to position [145, 0]
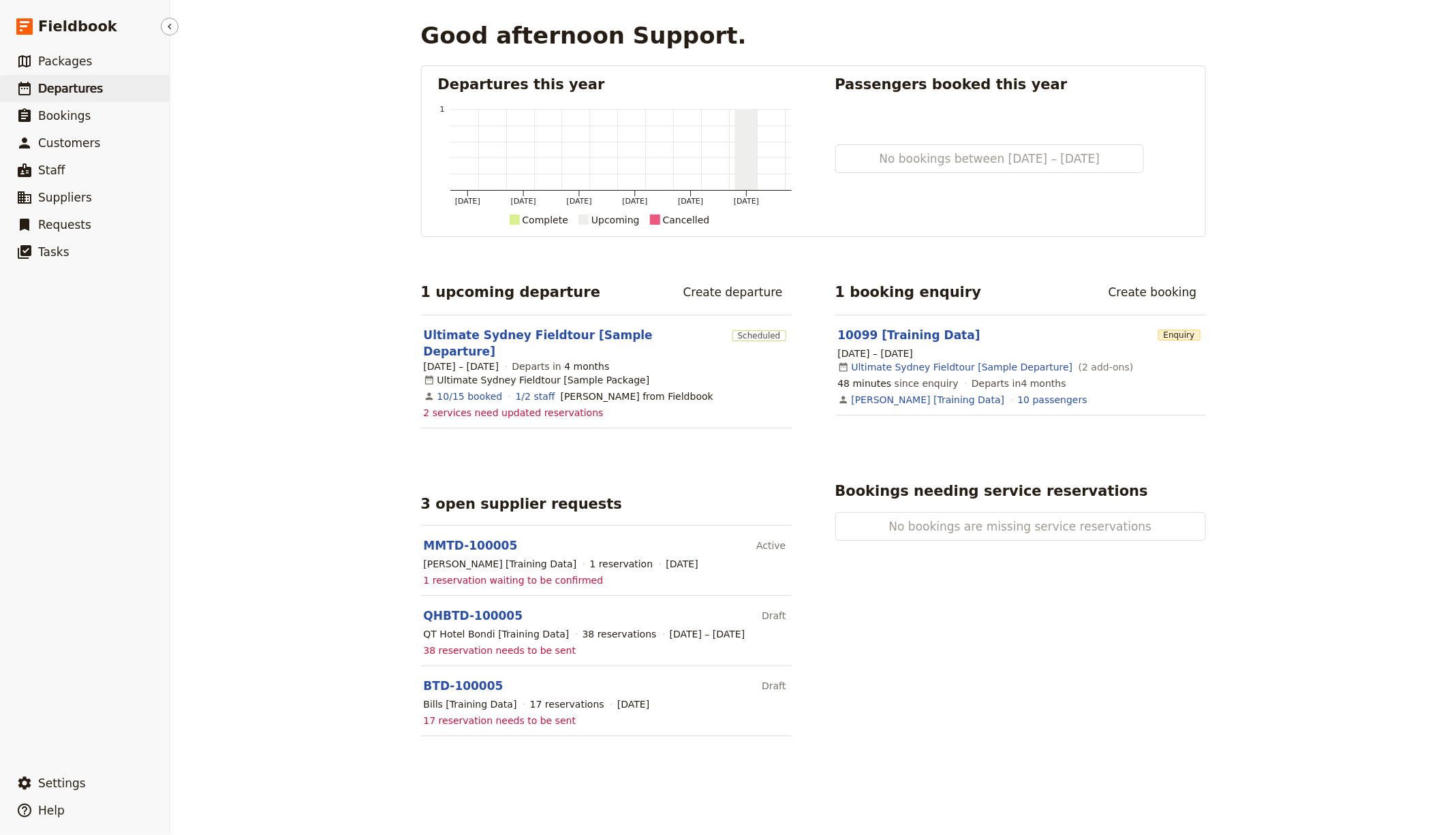
click at [80, 90] on span "Departures" at bounding box center [70, 88] width 65 height 13
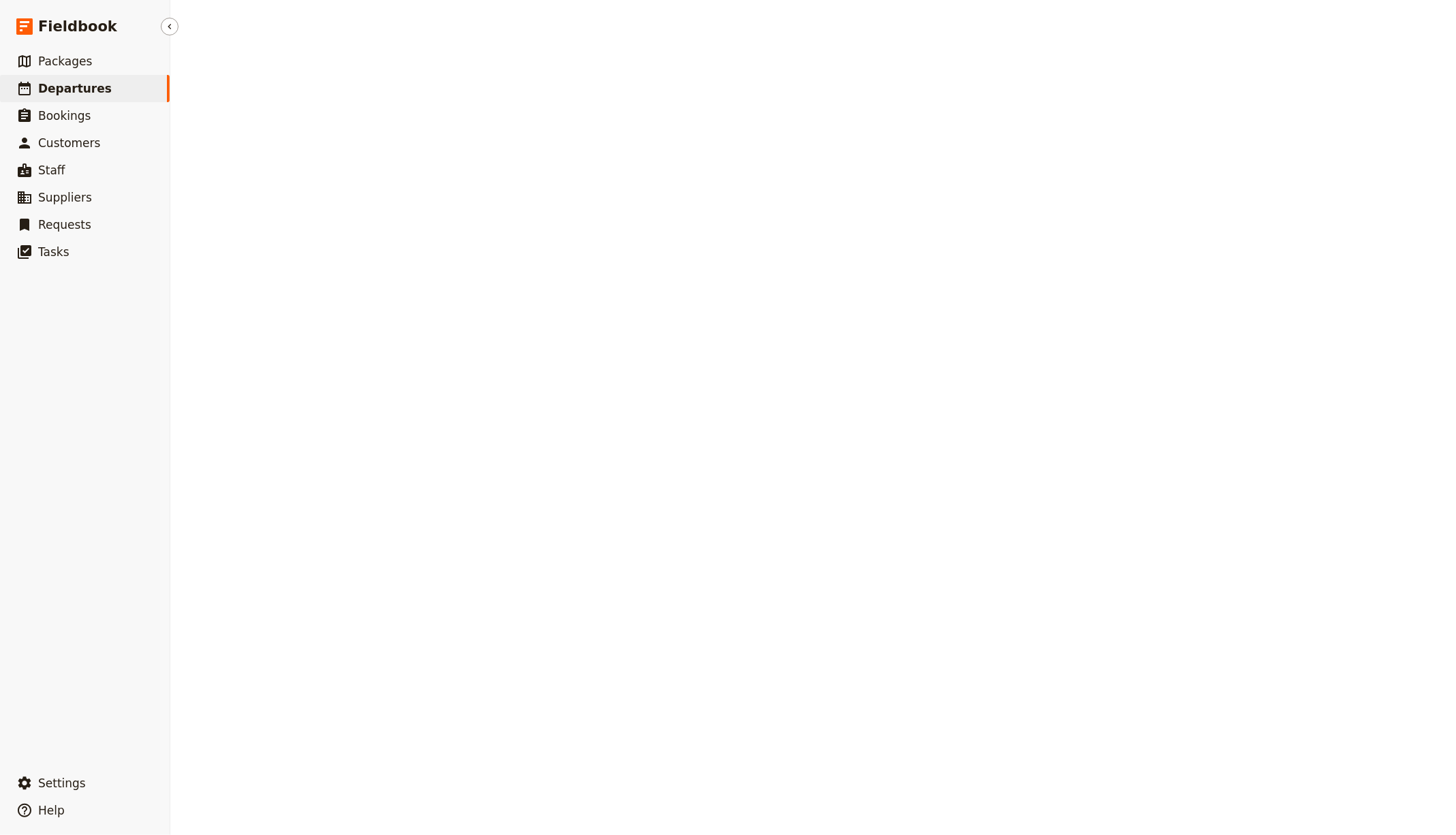
select select "CREATED_AT"
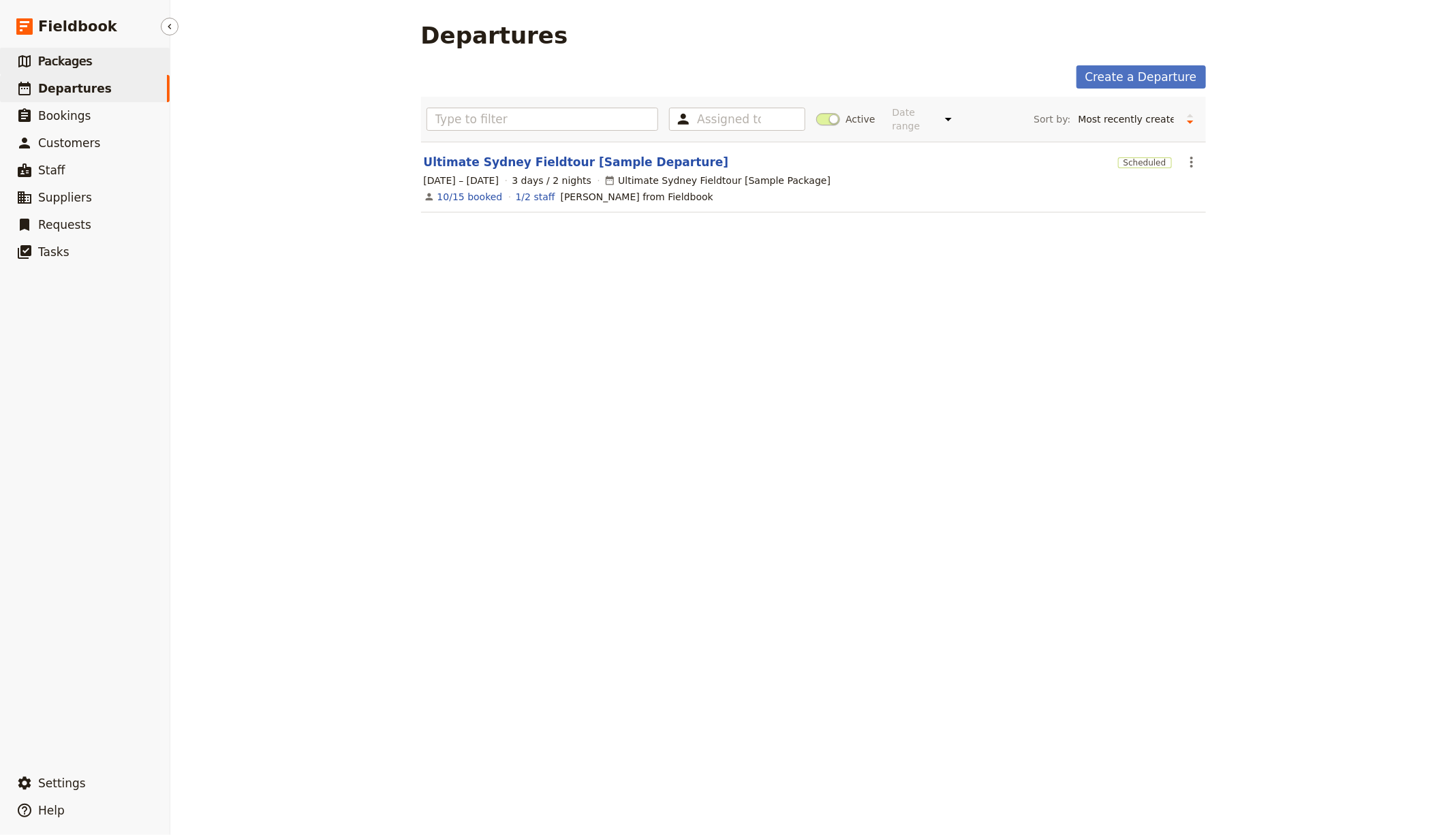
click at [53, 67] on span "Packages" at bounding box center [65, 62] width 54 height 13
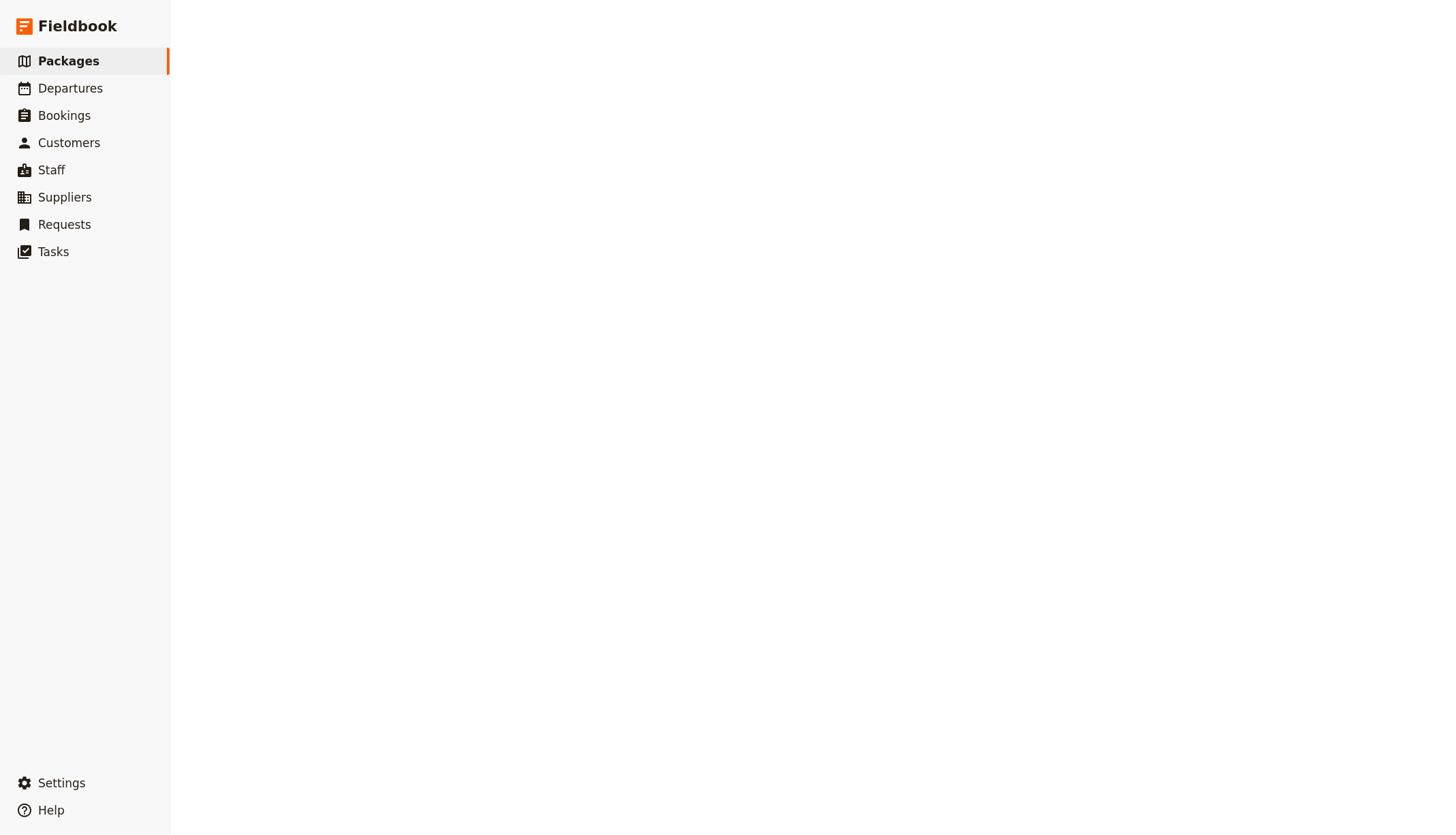
select select "UPDATED_AT"
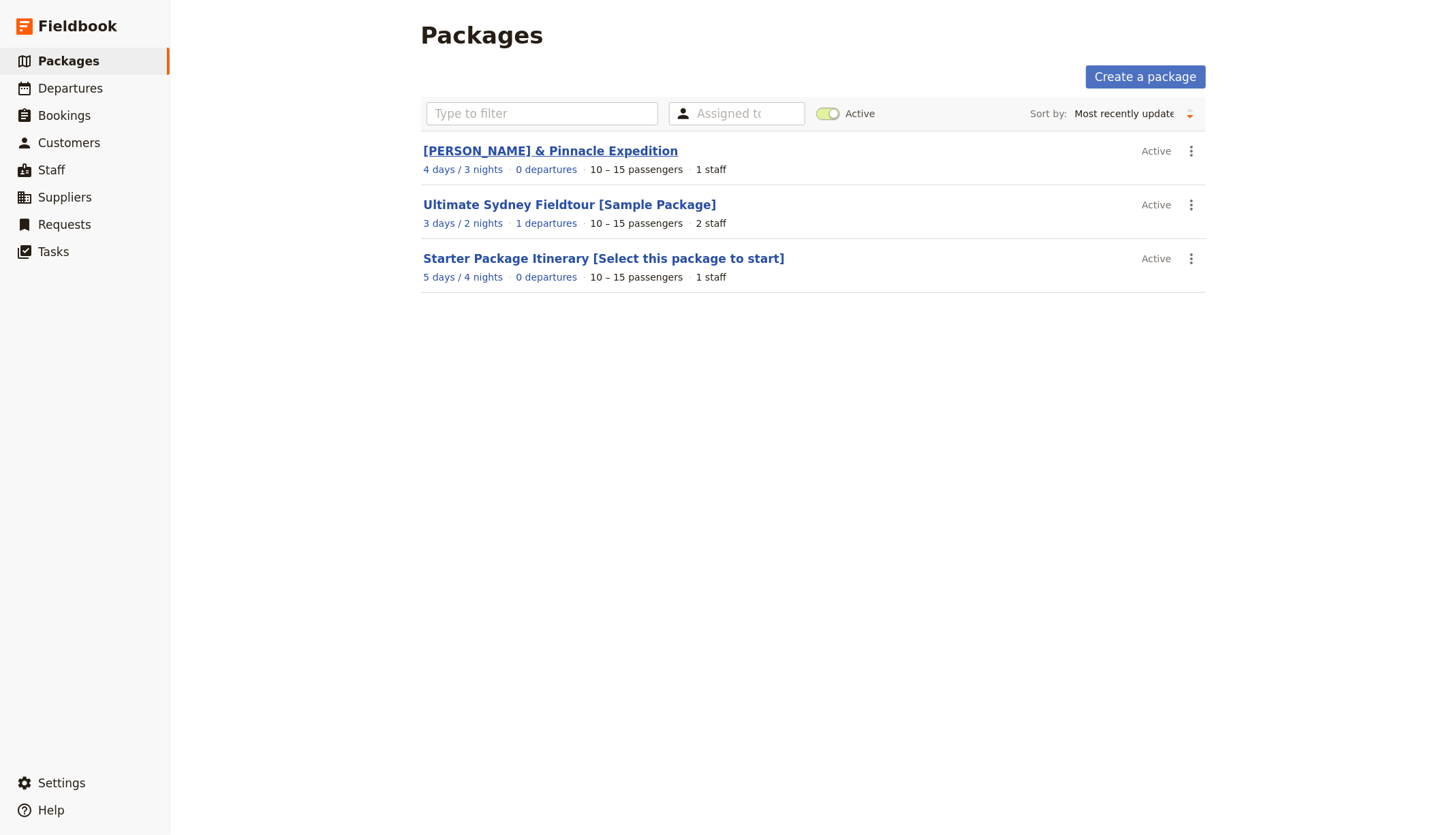
click at [568, 153] on link "Mulu Caves & Pinnacle Expedition" at bounding box center [551, 151] width 255 height 13
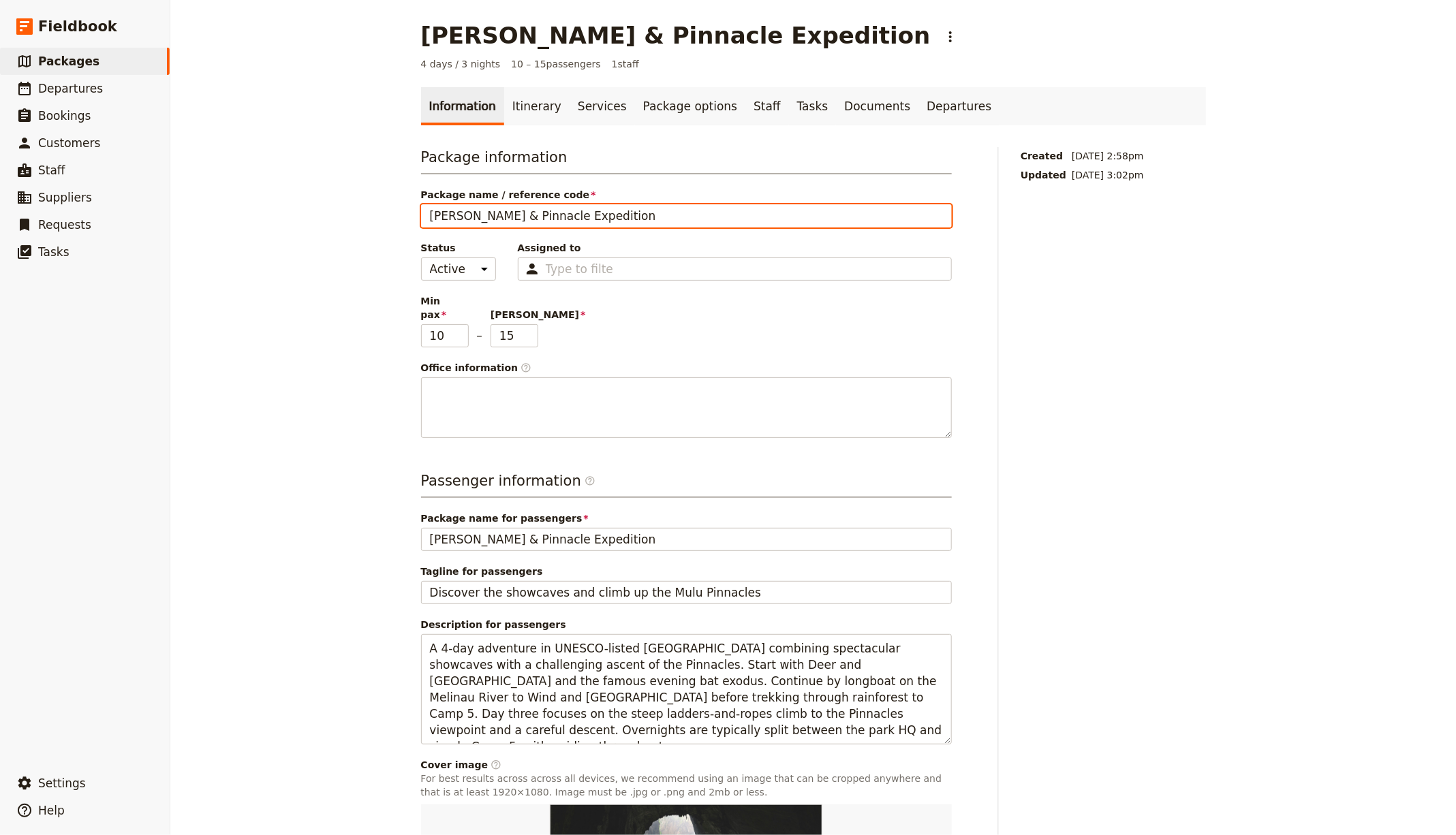
click at [615, 226] on input "Mulu Caves & Pinnacle Expedition" at bounding box center [685, 215] width 530 height 23
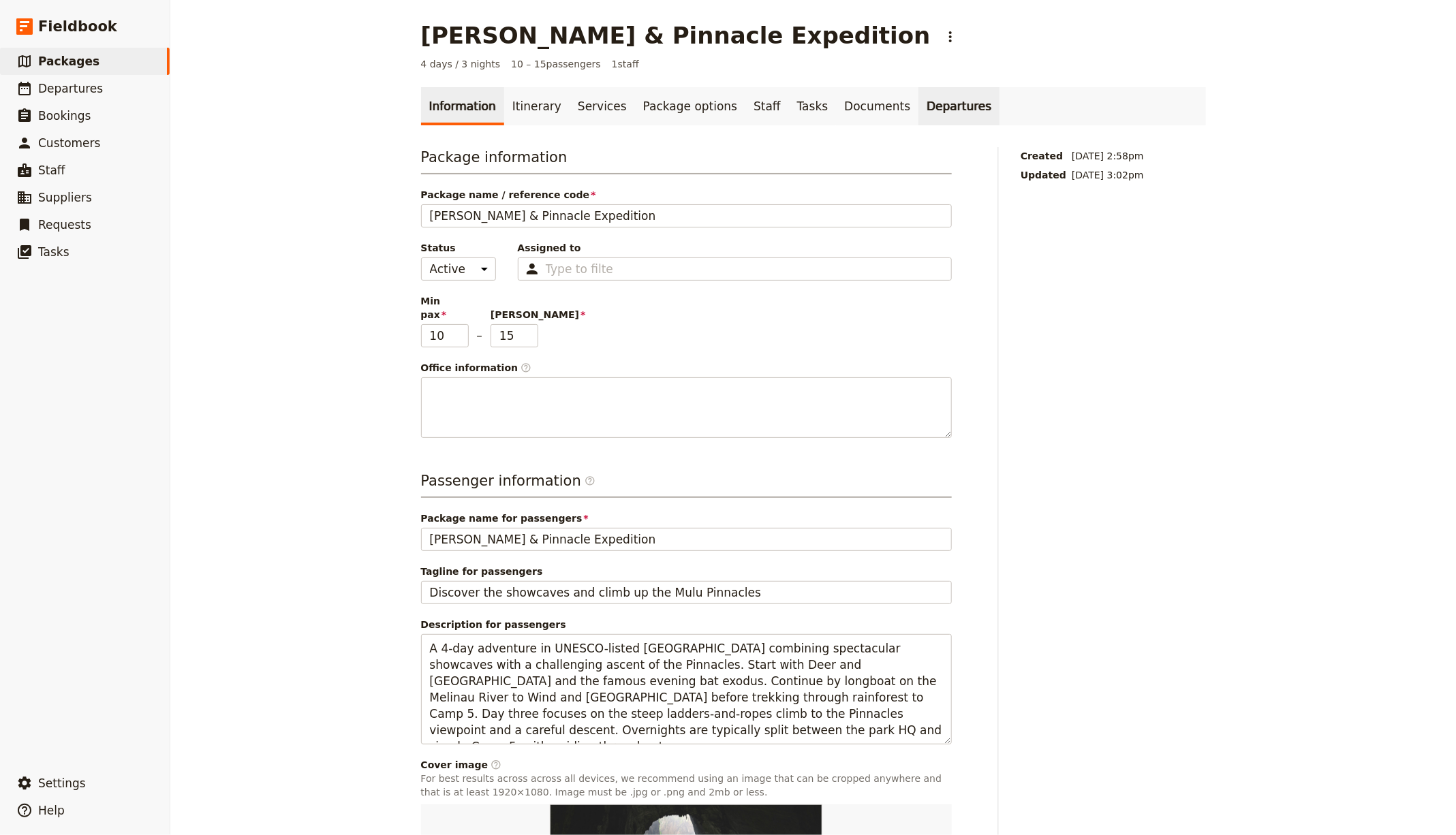
click at [918, 104] on link "Departures" at bounding box center [959, 105] width 81 height 38
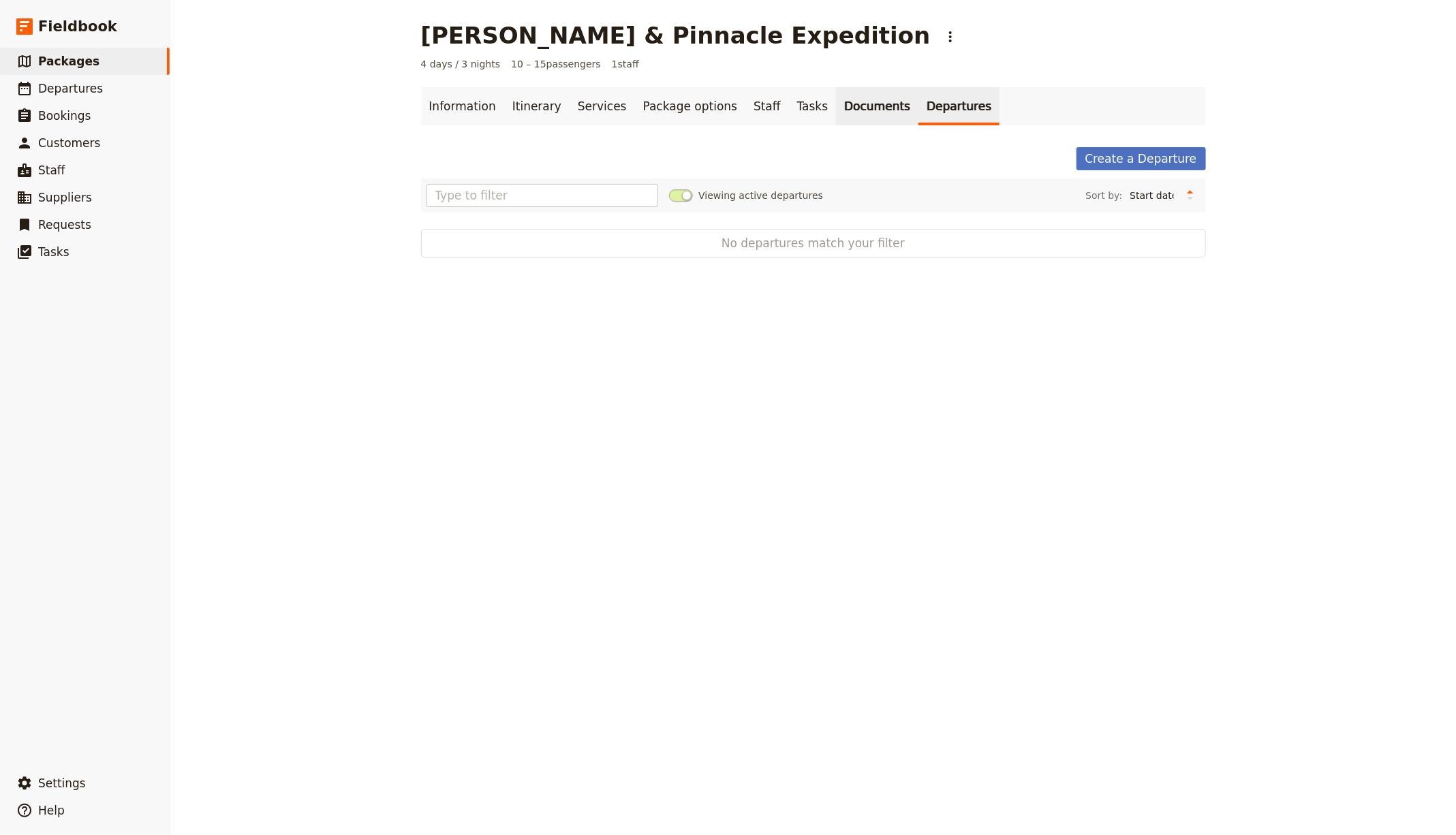
click at [835, 115] on link "Documents" at bounding box center [877, 105] width 83 height 38
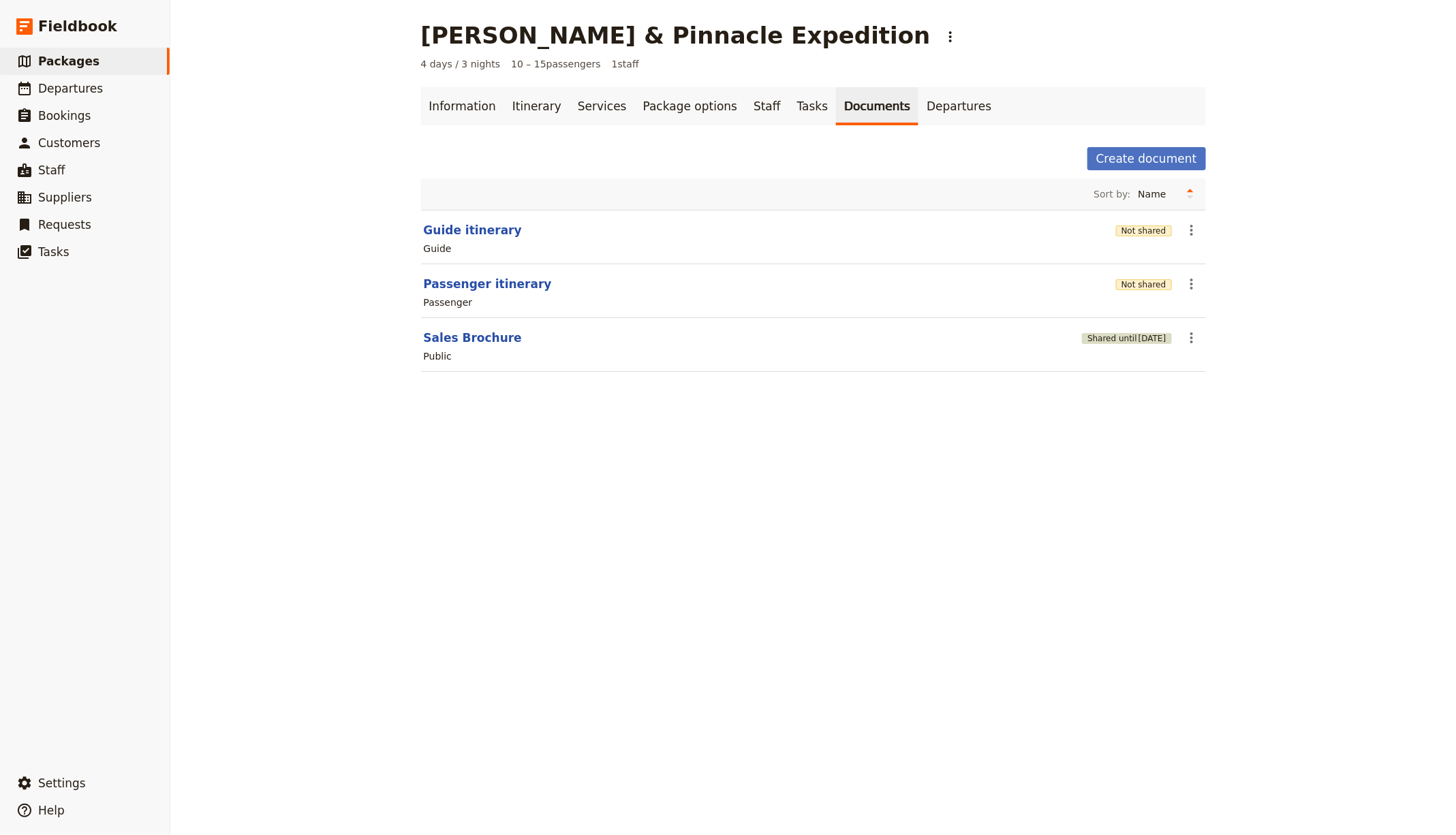
click at [1091, 335] on button "Shared until [DATE]" at bounding box center [1126, 338] width 89 height 11
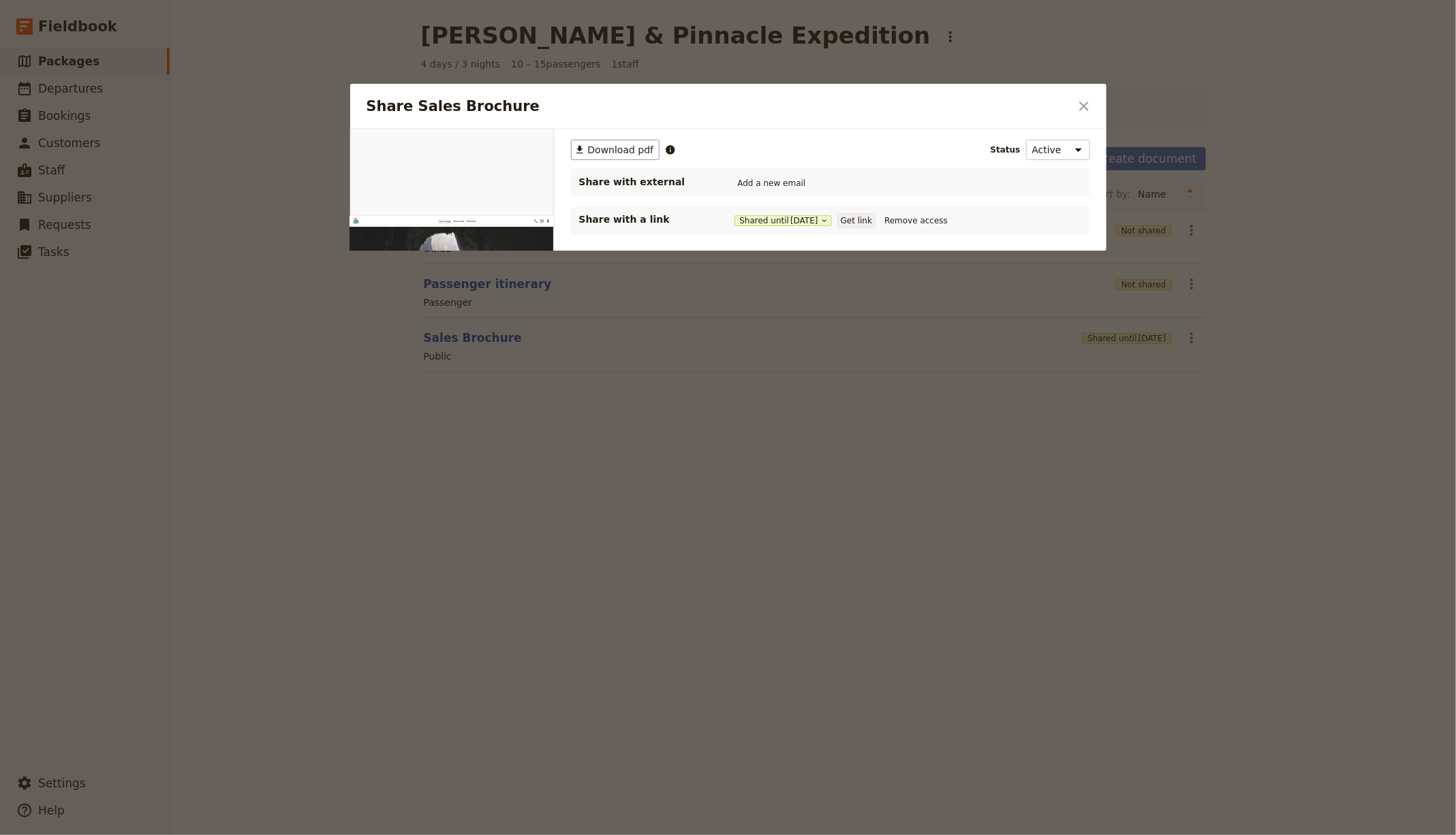
click at [857, 221] on button "Get link" at bounding box center [856, 221] width 38 height 15
click at [1072, 108] on button "​" at bounding box center [1083, 105] width 23 height 23
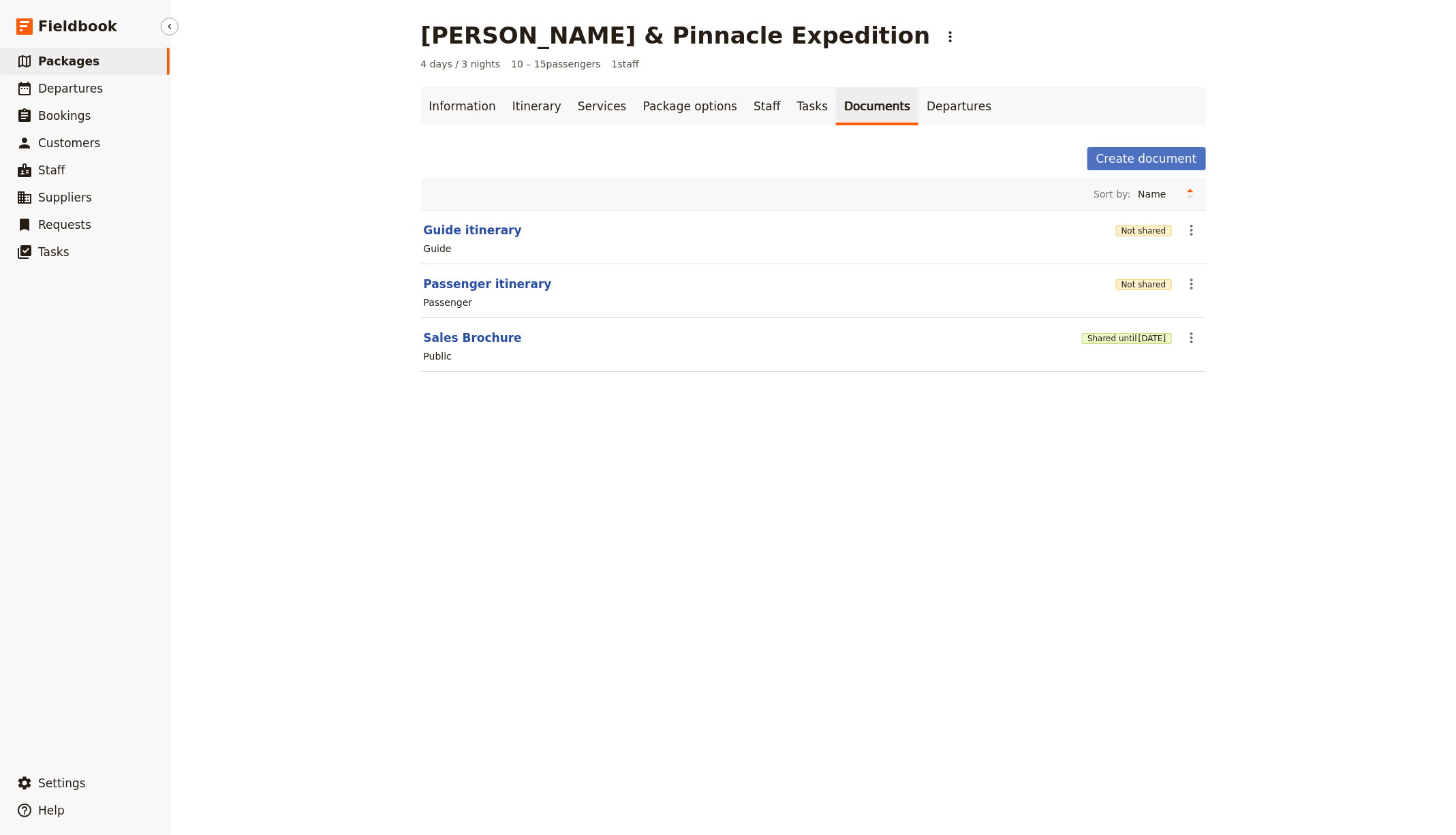
click at [72, 58] on span "Packages" at bounding box center [68, 62] width 62 height 13
select select "UPDATED_AT"
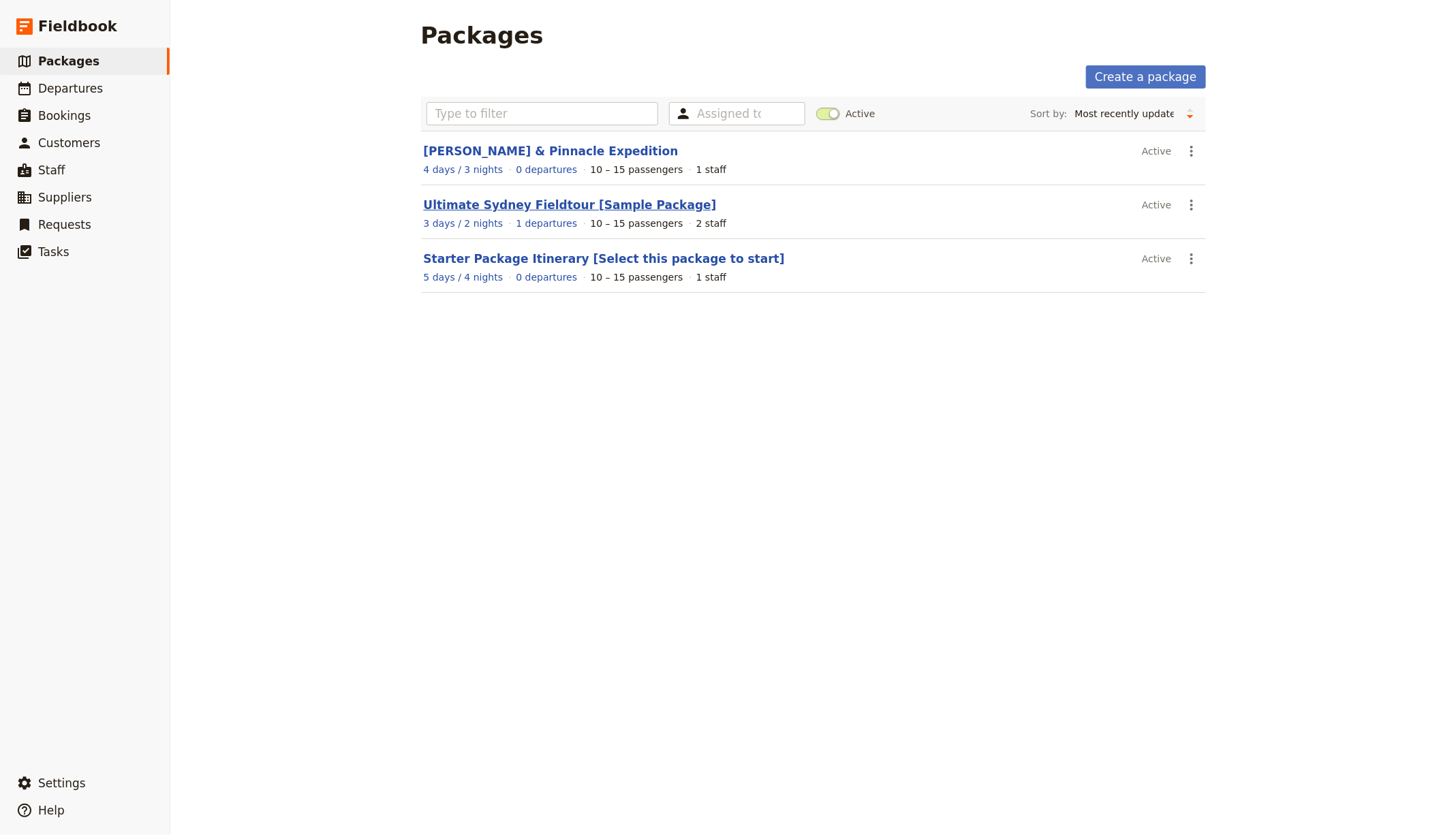
click at [562, 198] on link "Ultimate Sydney Fieldtour [Sample Package]" at bounding box center [570, 205] width 293 height 13
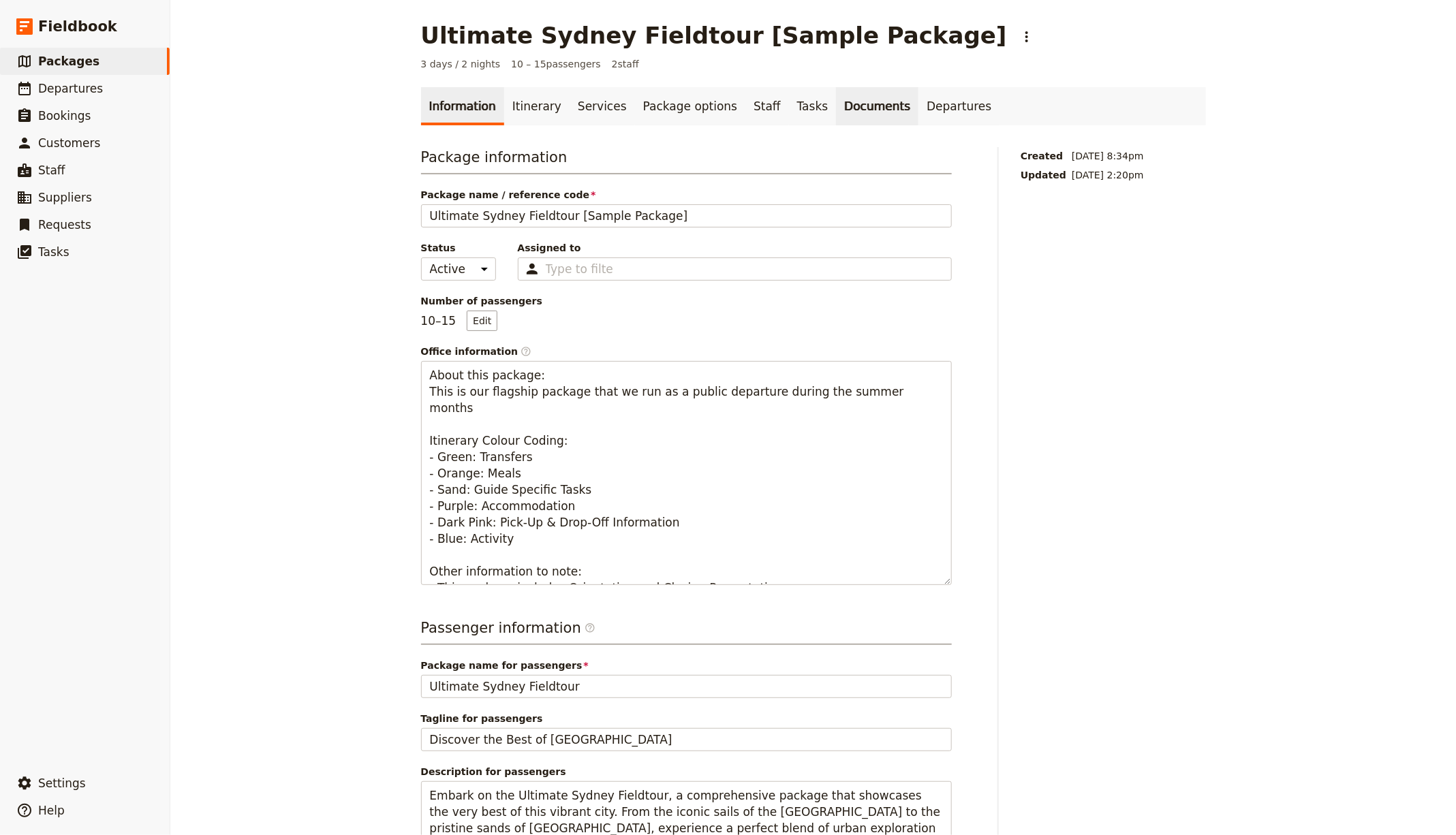
click at [840, 98] on link "Documents" at bounding box center [877, 105] width 83 height 38
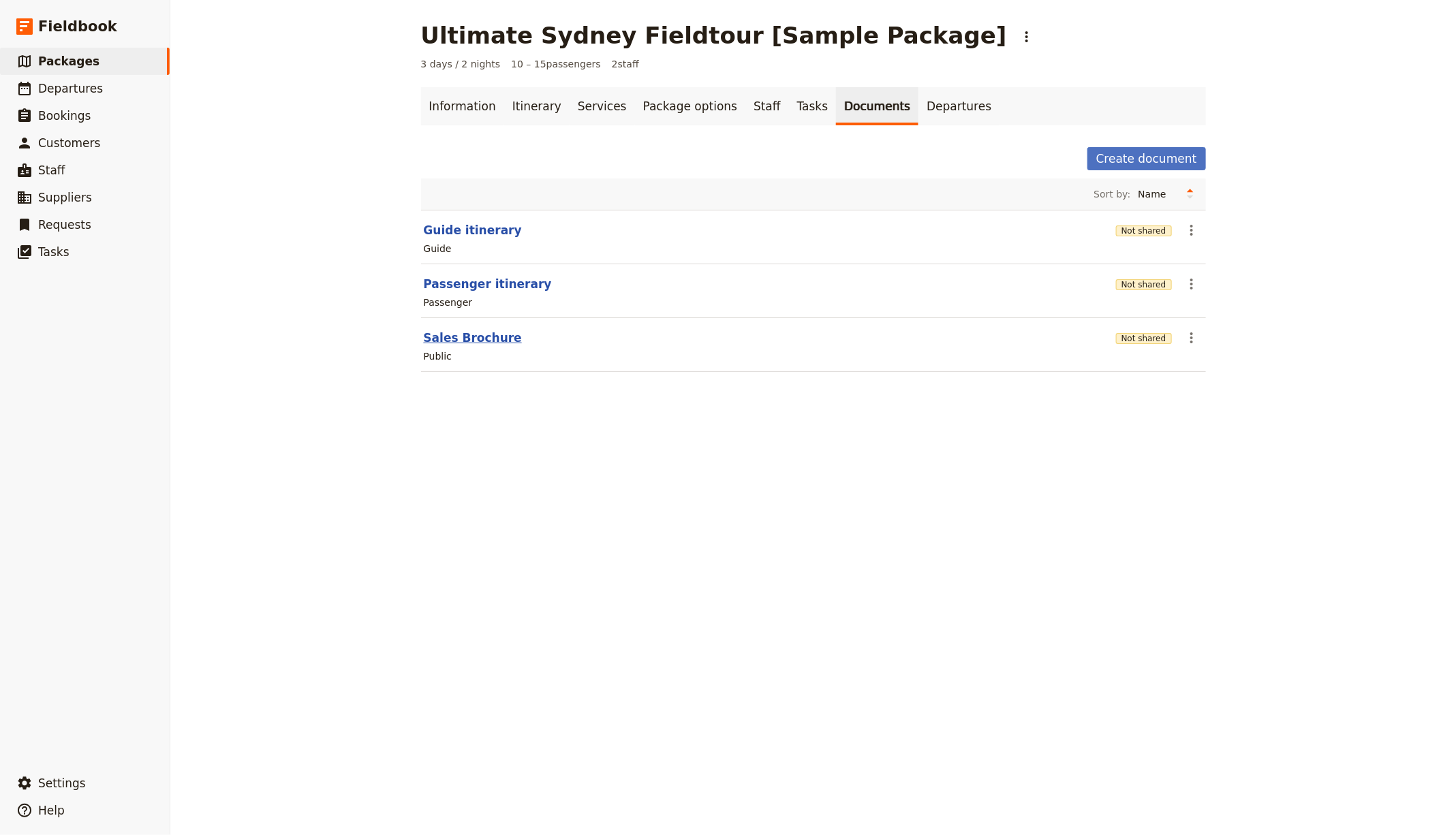
click at [449, 333] on button "Sales Brochure" at bounding box center [473, 337] width 98 height 16
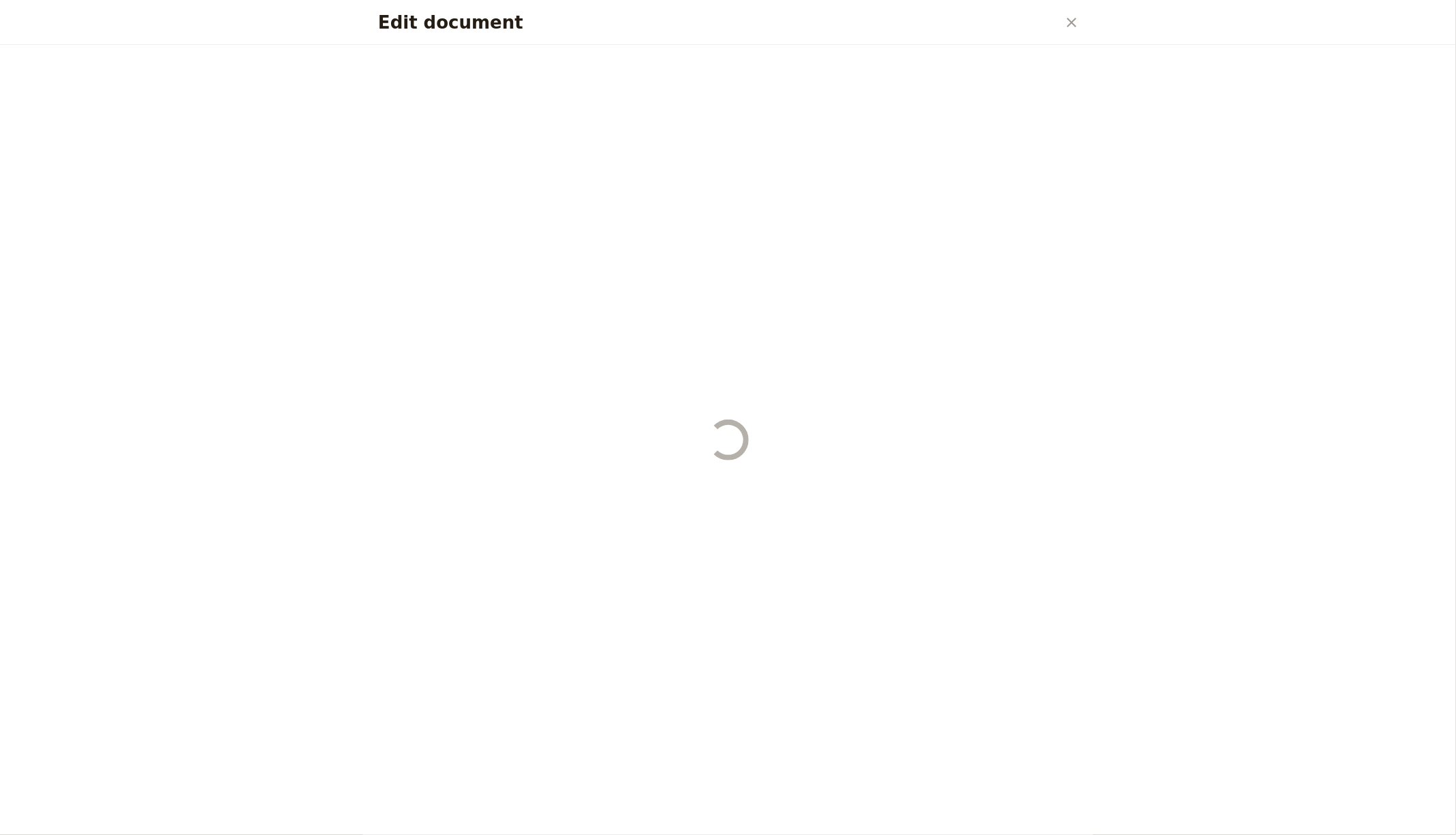
select select "DEFAULT"
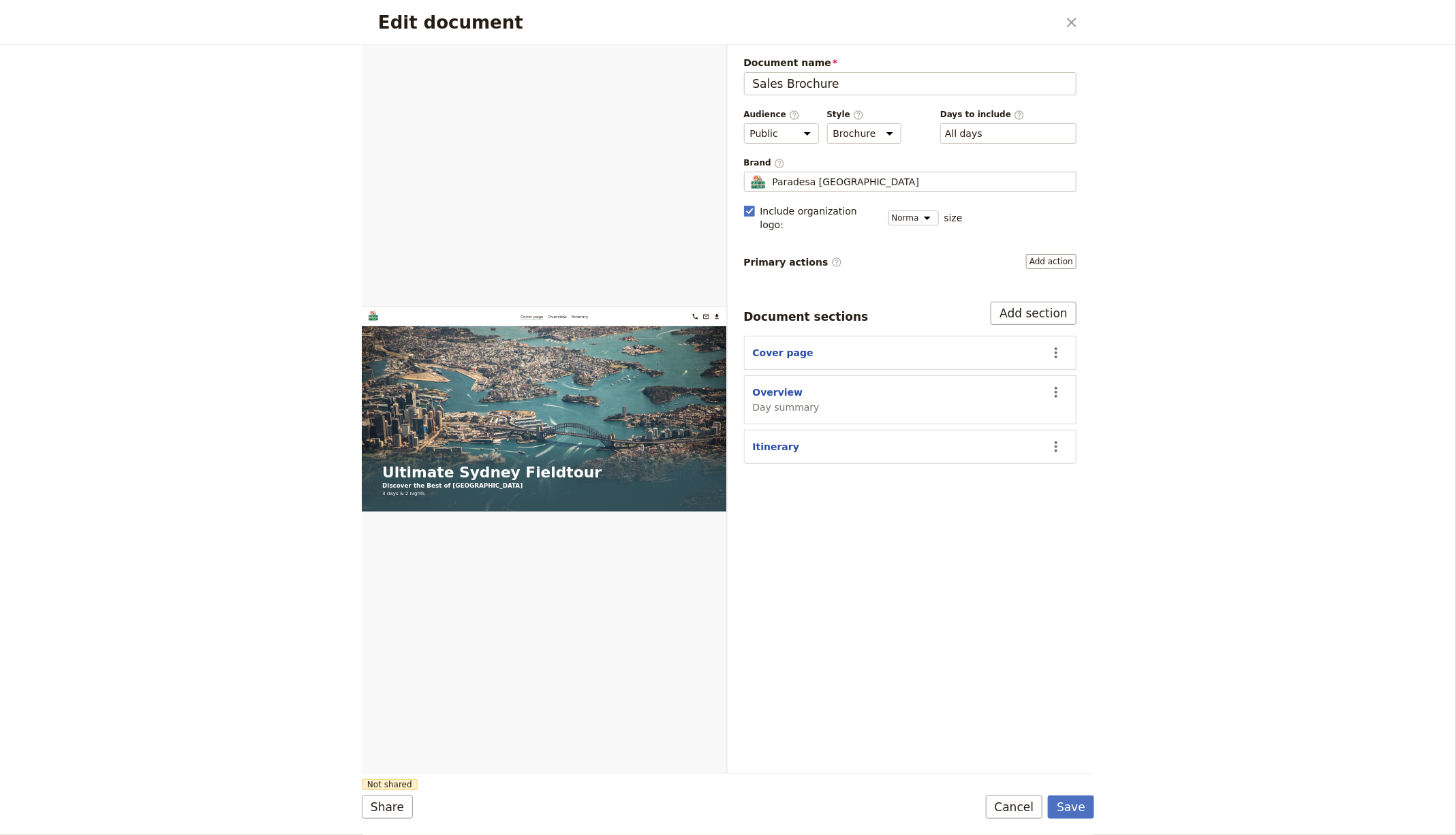
click at [1057, 29] on h2 "Edit document" at bounding box center [717, 23] width 680 height 20
click at [1069, 22] on icon "Close dialog" at bounding box center [1071, 22] width 16 height 16
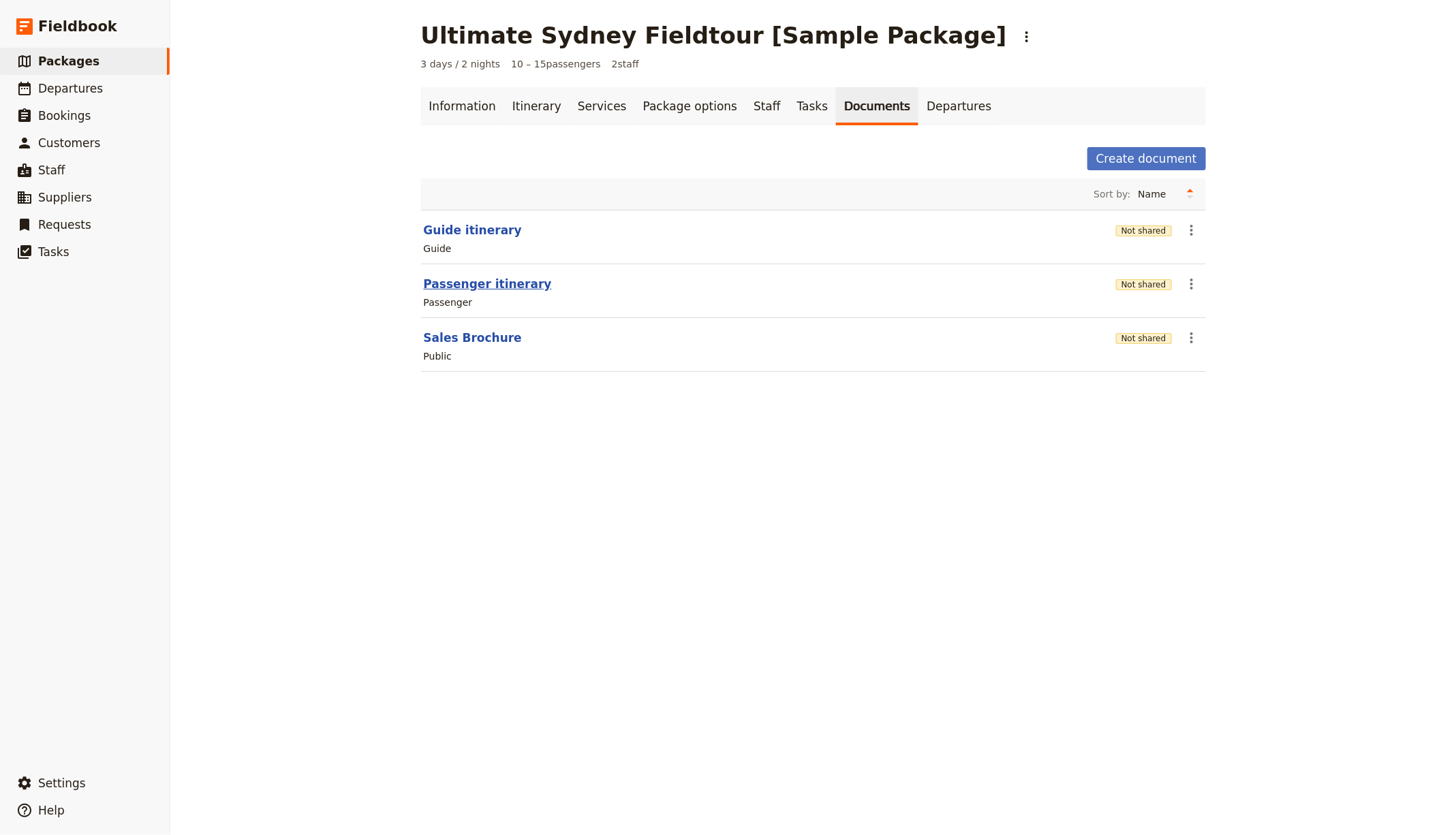
click at [473, 288] on button "Passenger itinerary" at bounding box center [488, 283] width 128 height 16
select select "PASSENGER"
select select "RUN_SHEET"
select select "DEFAULT"
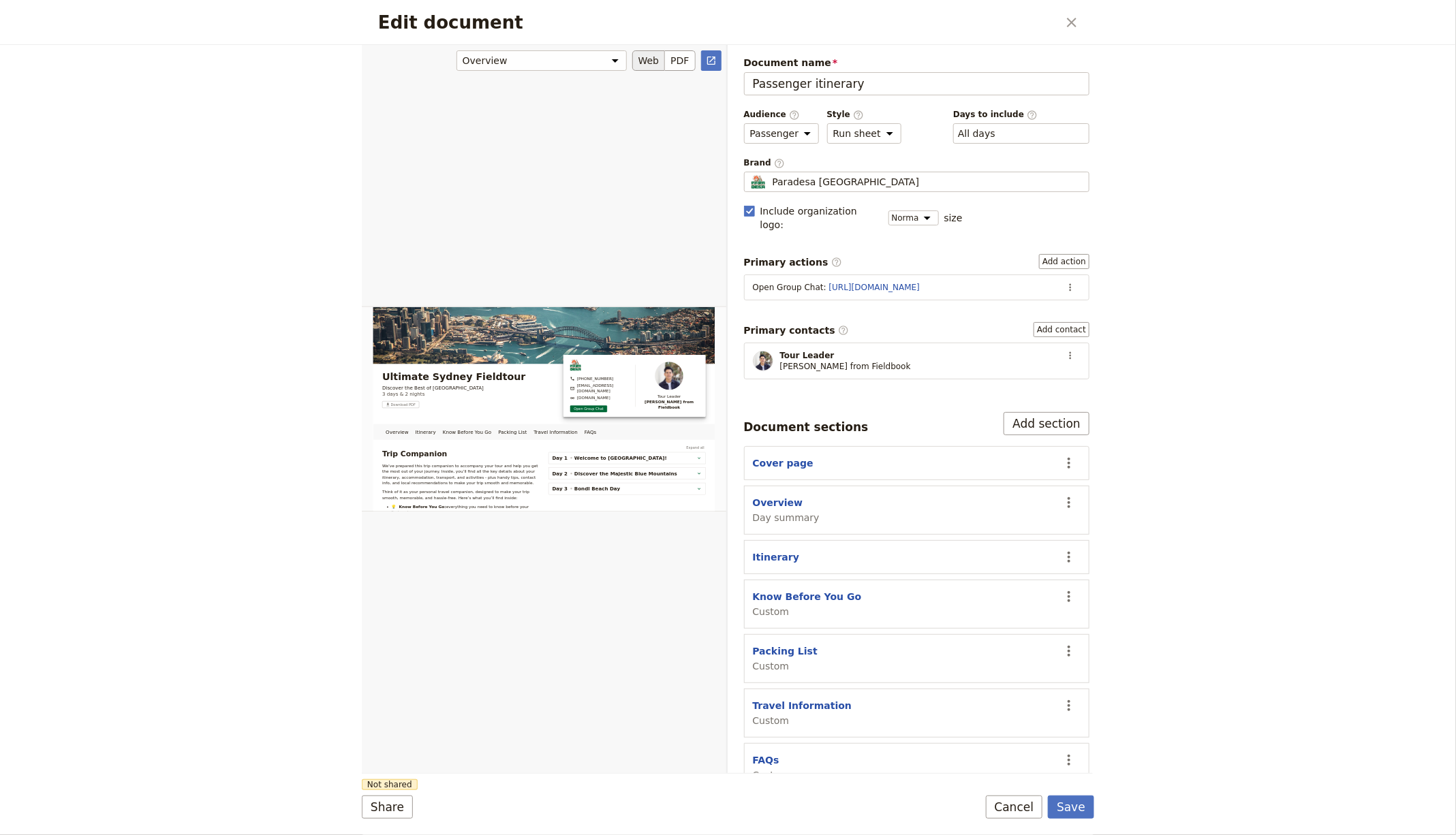
scroll to position [163, 0]
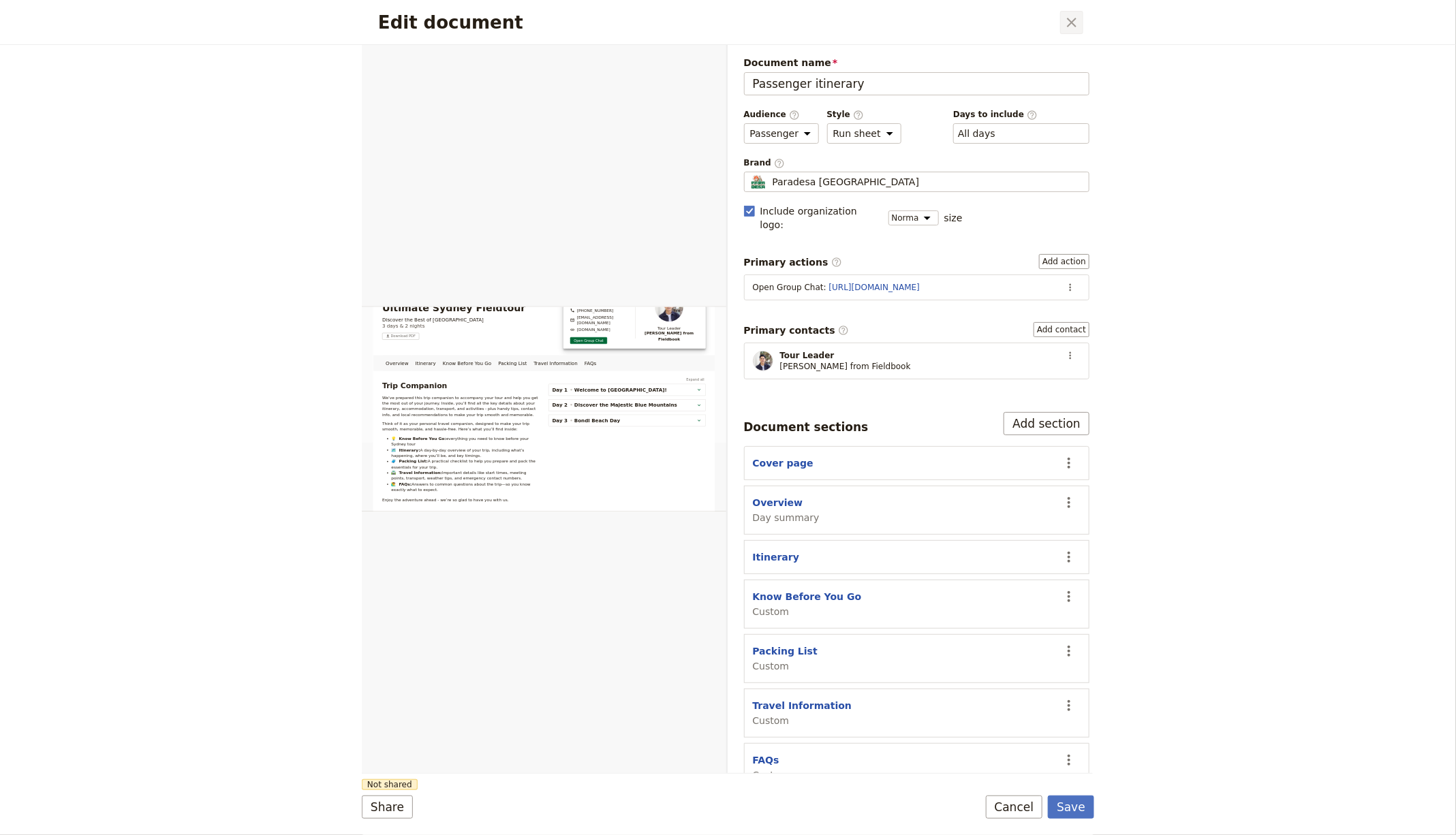
click at [1066, 21] on icon "Close dialog" at bounding box center [1071, 22] width 16 height 16
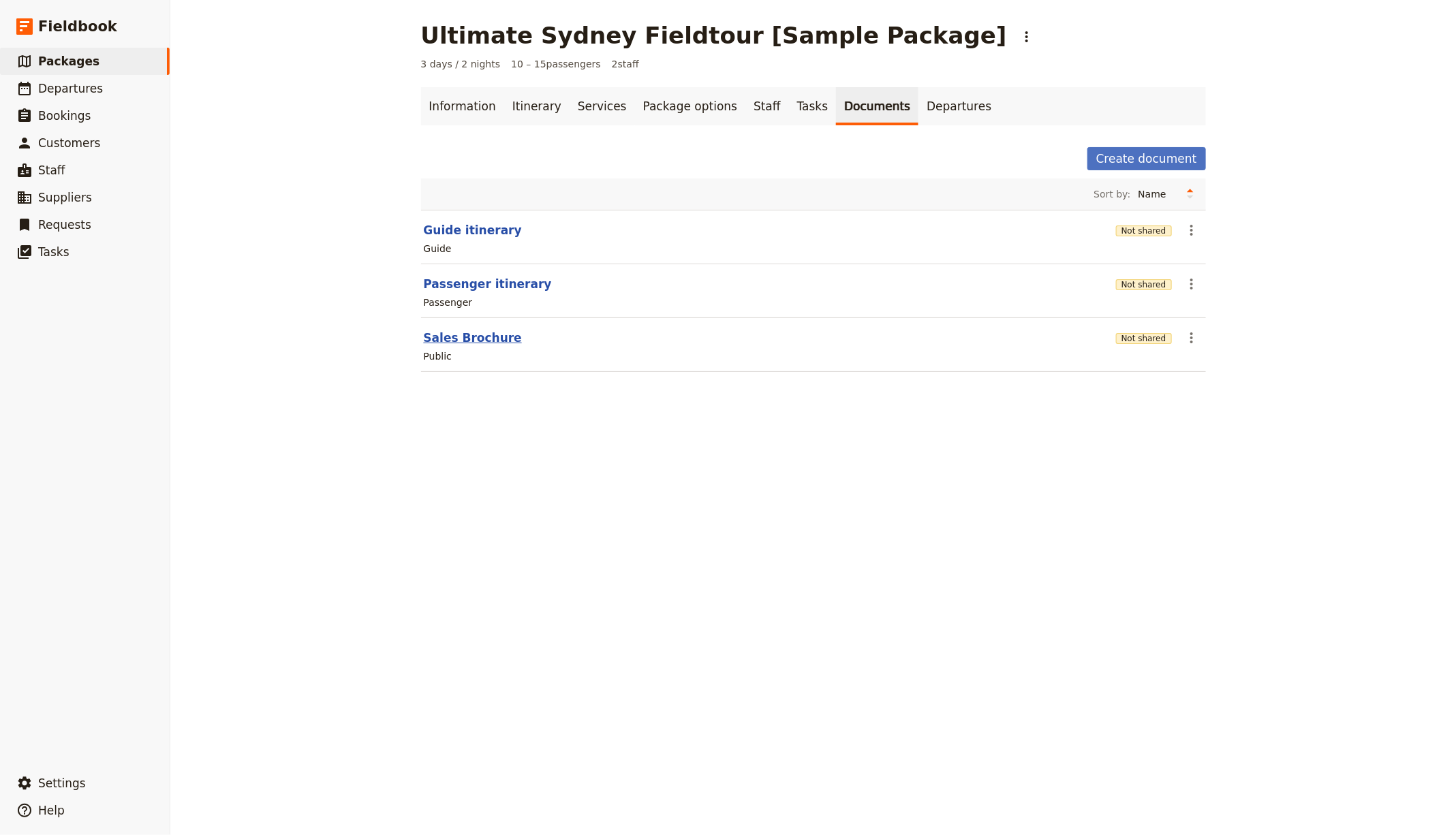
click at [459, 337] on button "Sales Brochure" at bounding box center [473, 337] width 98 height 16
select select "DEFAULT"
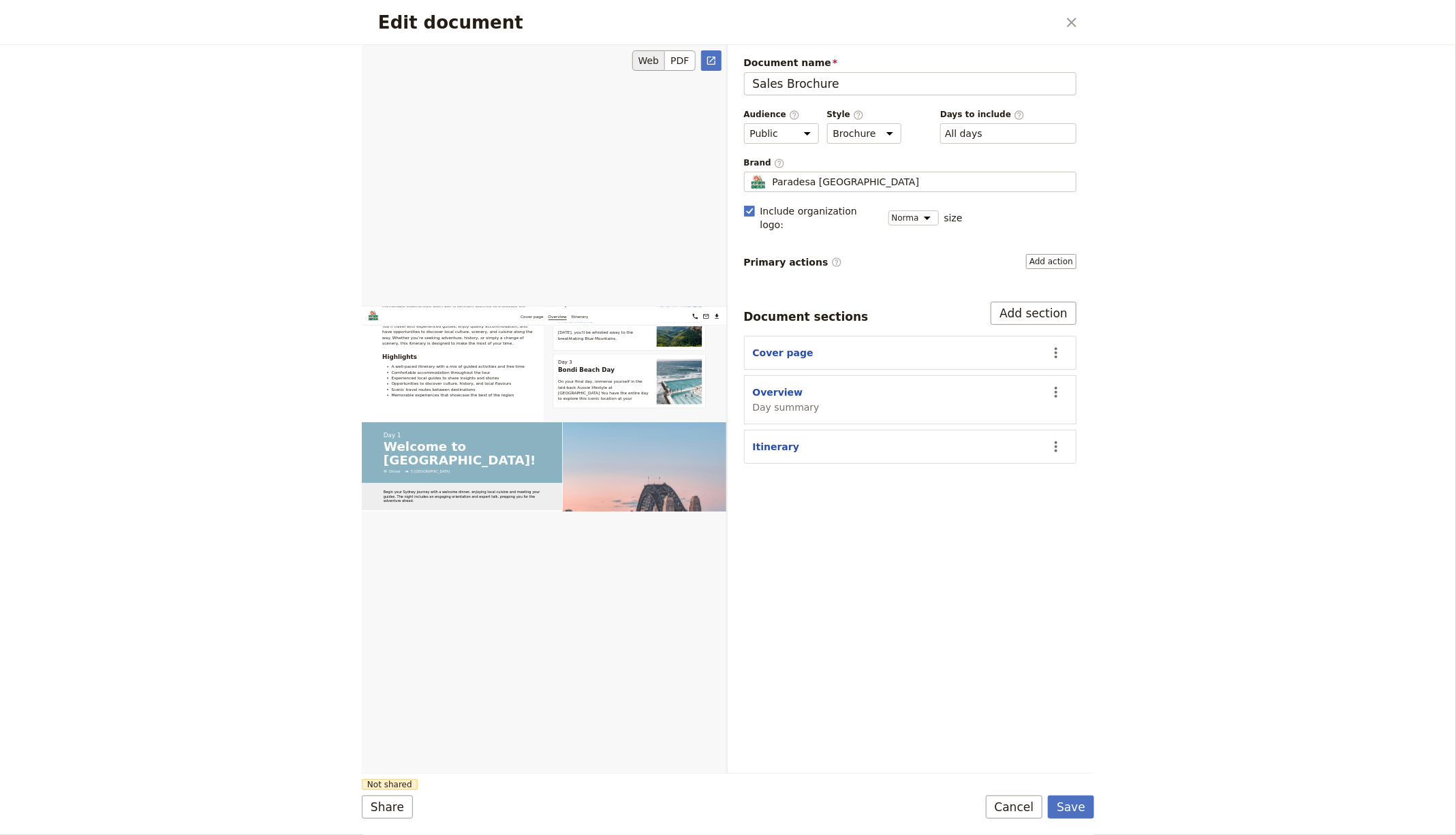
scroll to position [2046, 0]
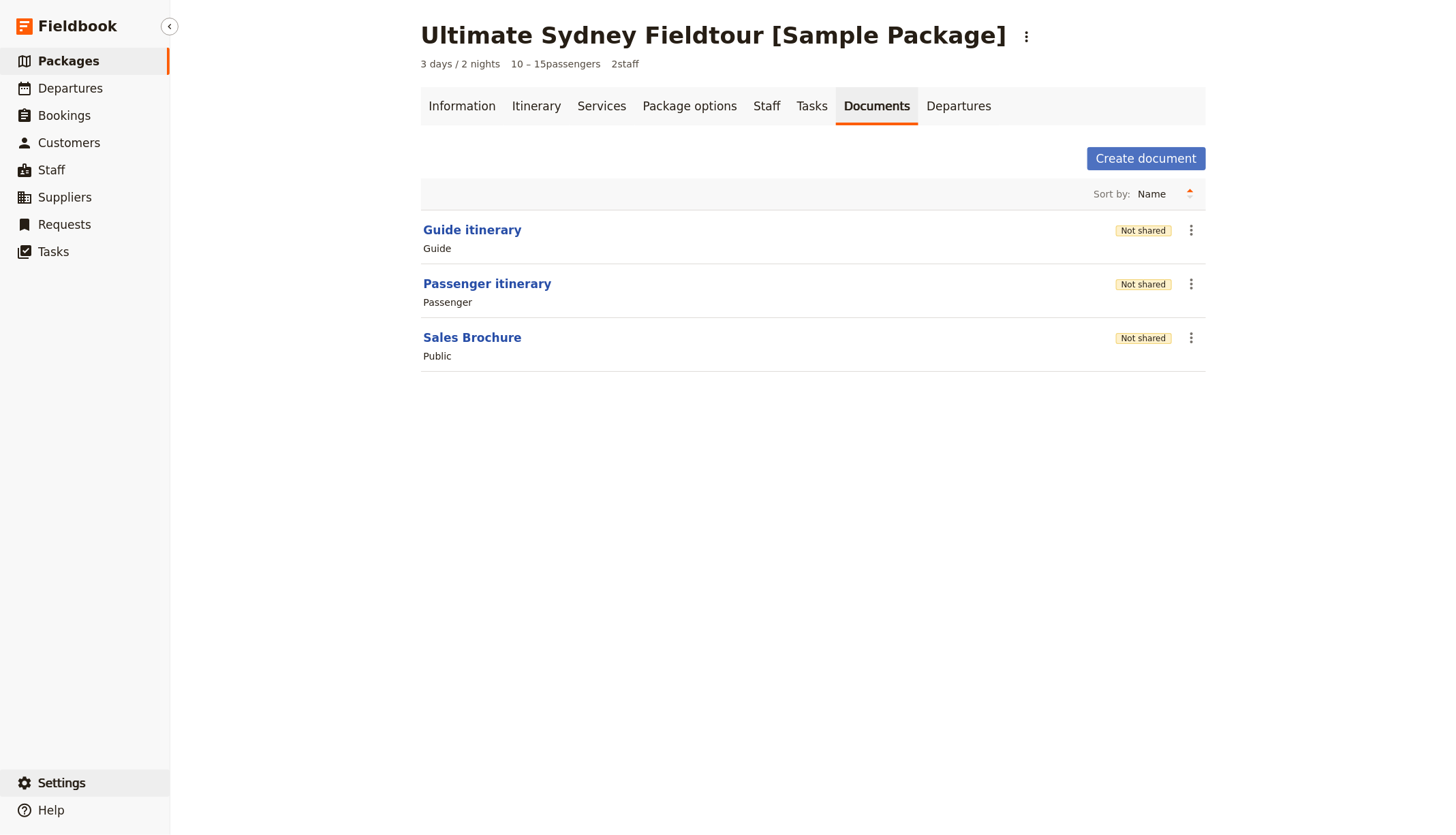
drag, startPoint x: 77, startPoint y: 785, endPoint x: 158, endPoint y: 775, distance: 81.6
click at [77, 784] on span "Settings" at bounding box center [62, 783] width 48 height 13
click at [216, 786] on span "Sign out" at bounding box center [203, 784] width 40 height 13
